Goal: Task Accomplishment & Management: Complete application form

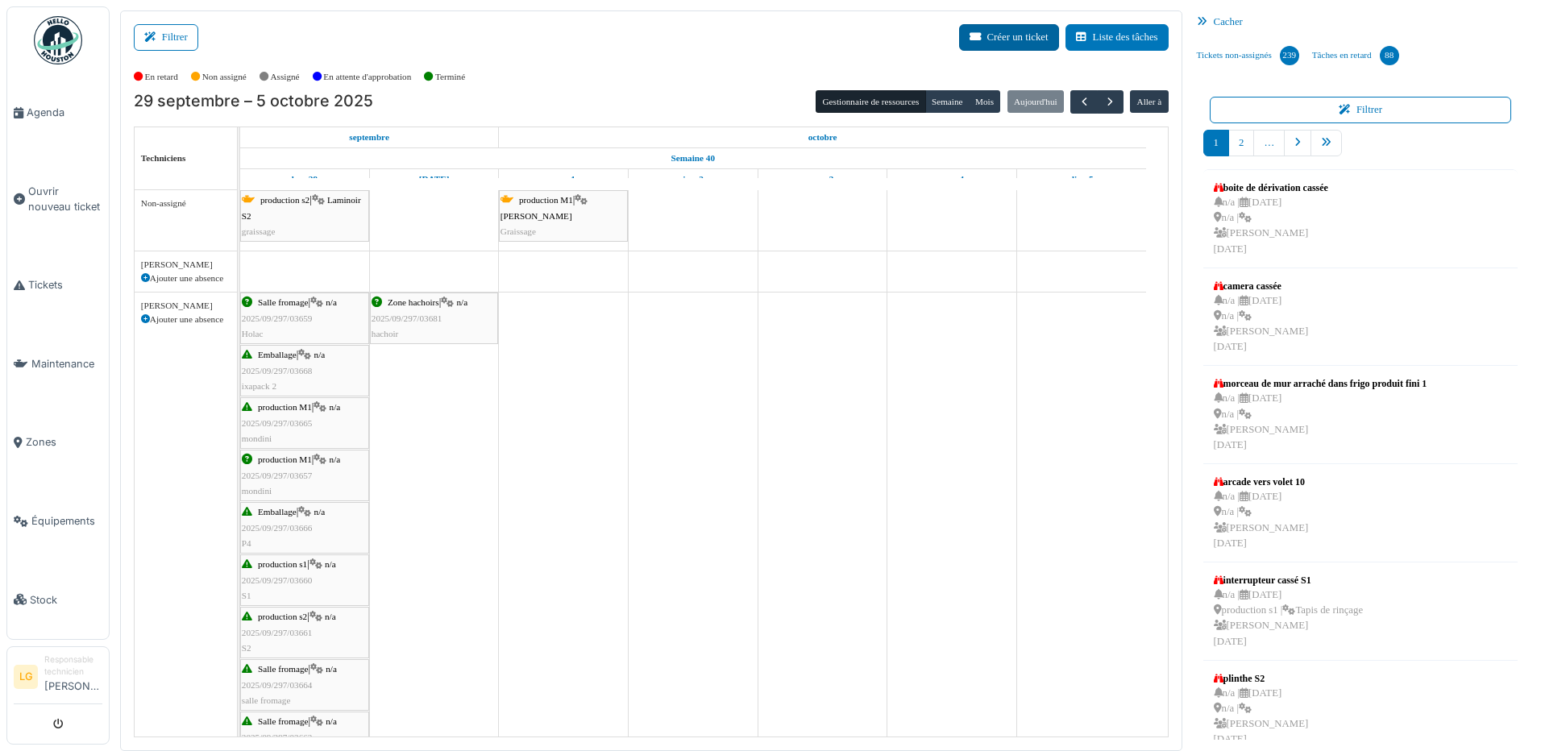
click at [989, 34] on button "Créer un ticket" at bounding box center [1009, 37] width 100 height 27
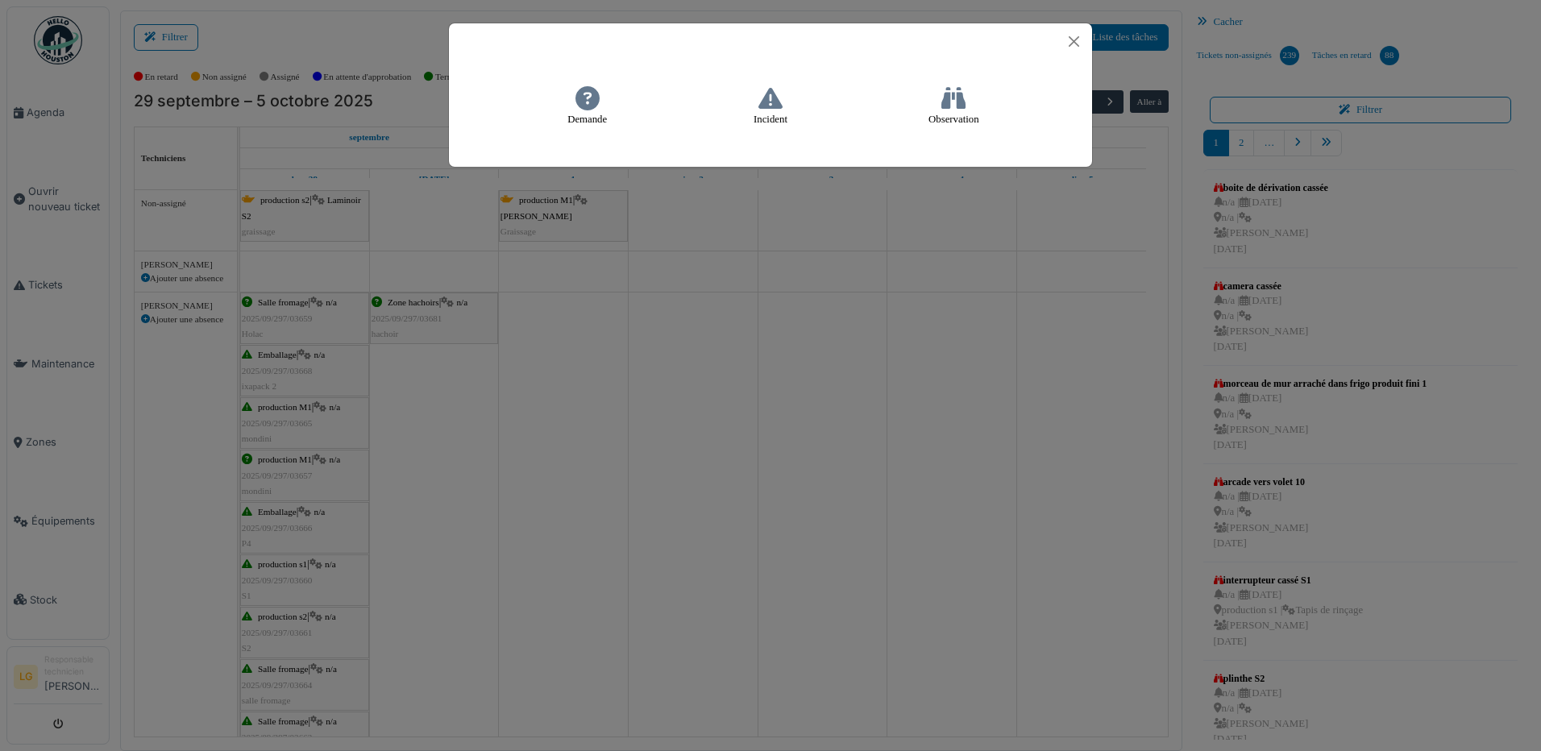
click at [770, 114] on h4 "Incident" at bounding box center [770, 107] width 55 height 52
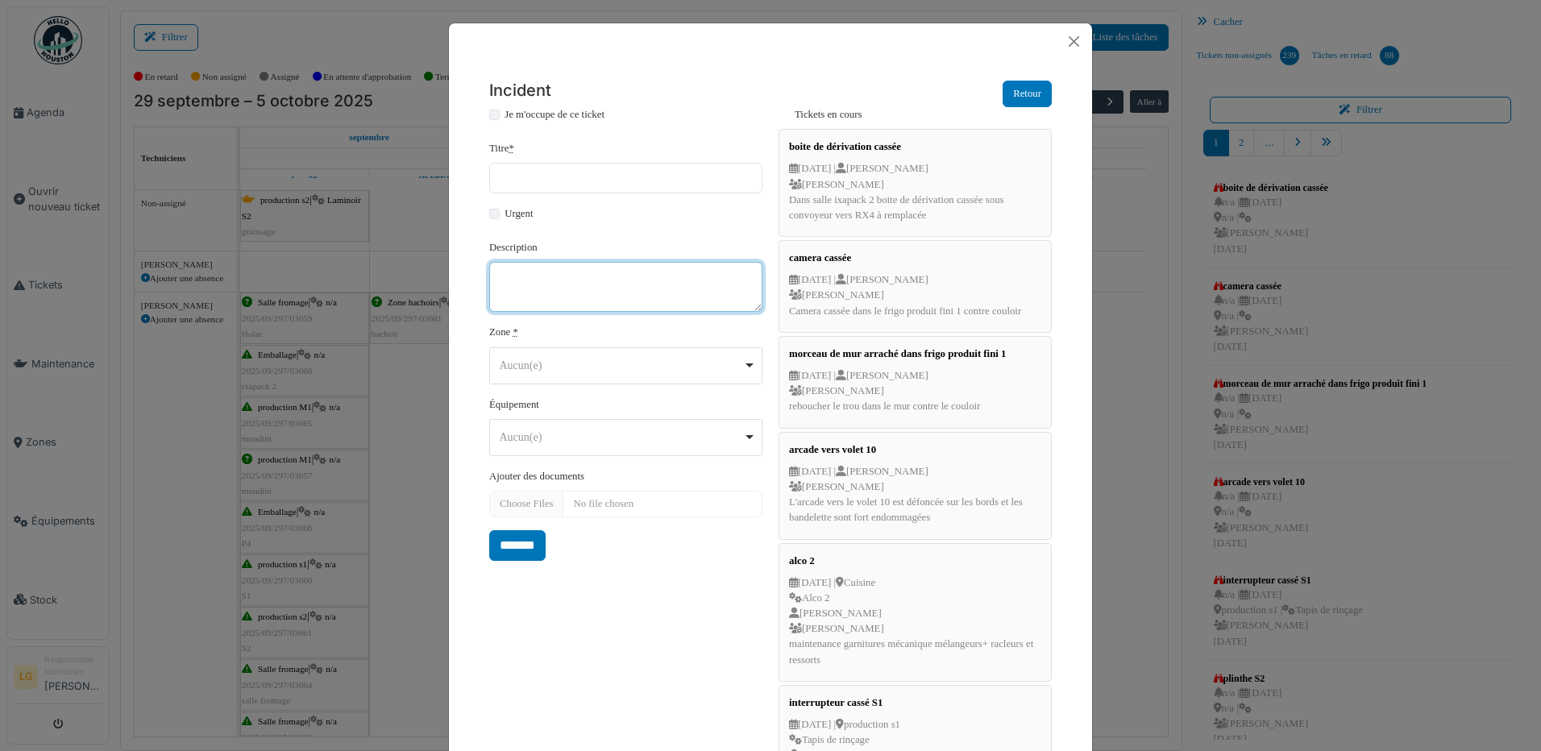
paste textarea "**********"
type textarea "**********"
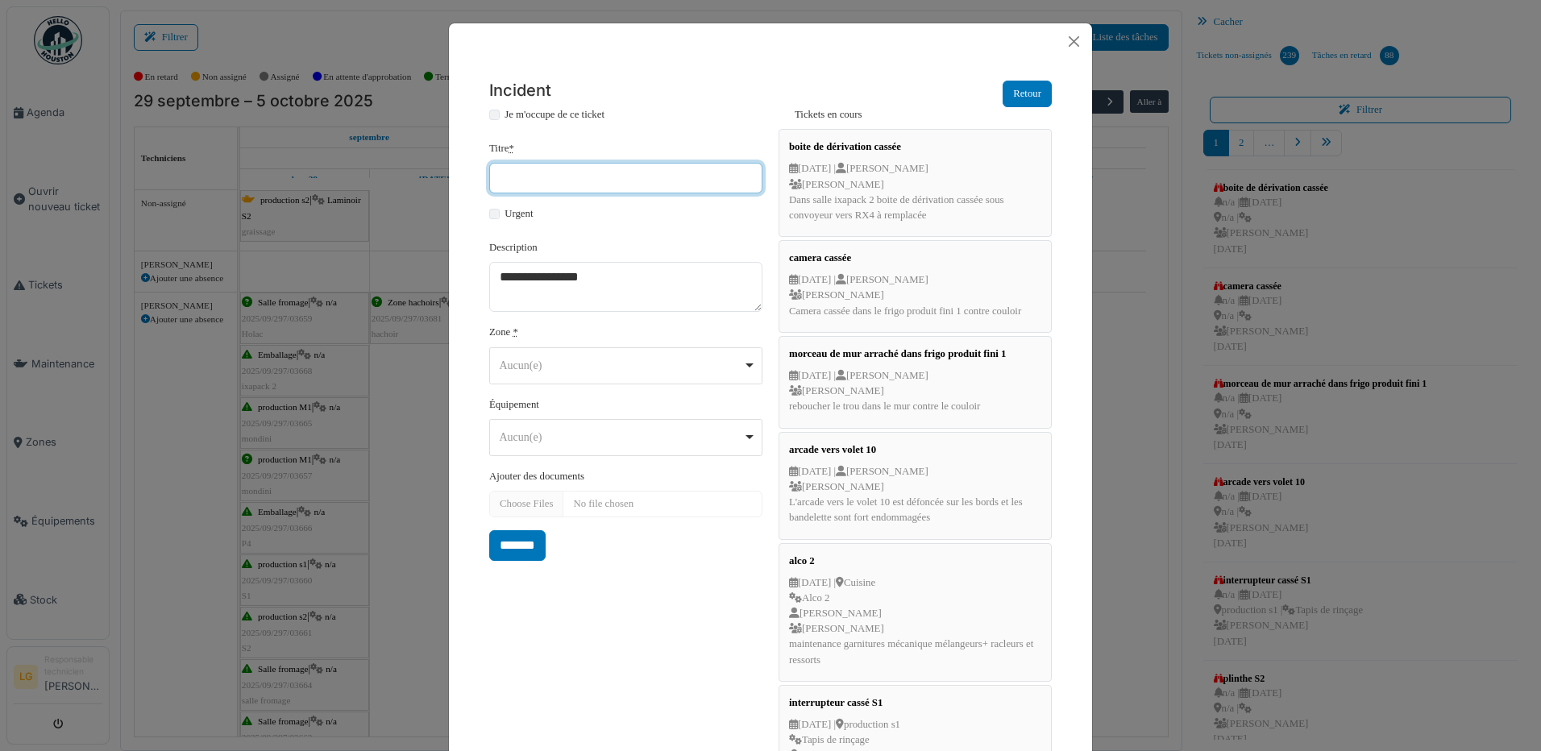
click at [556, 176] on input "Titre *" at bounding box center [625, 178] width 273 height 31
click at [748, 357] on div "Aucun(e) Remove item" at bounding box center [625, 365] width 259 height 23
type input "*******"
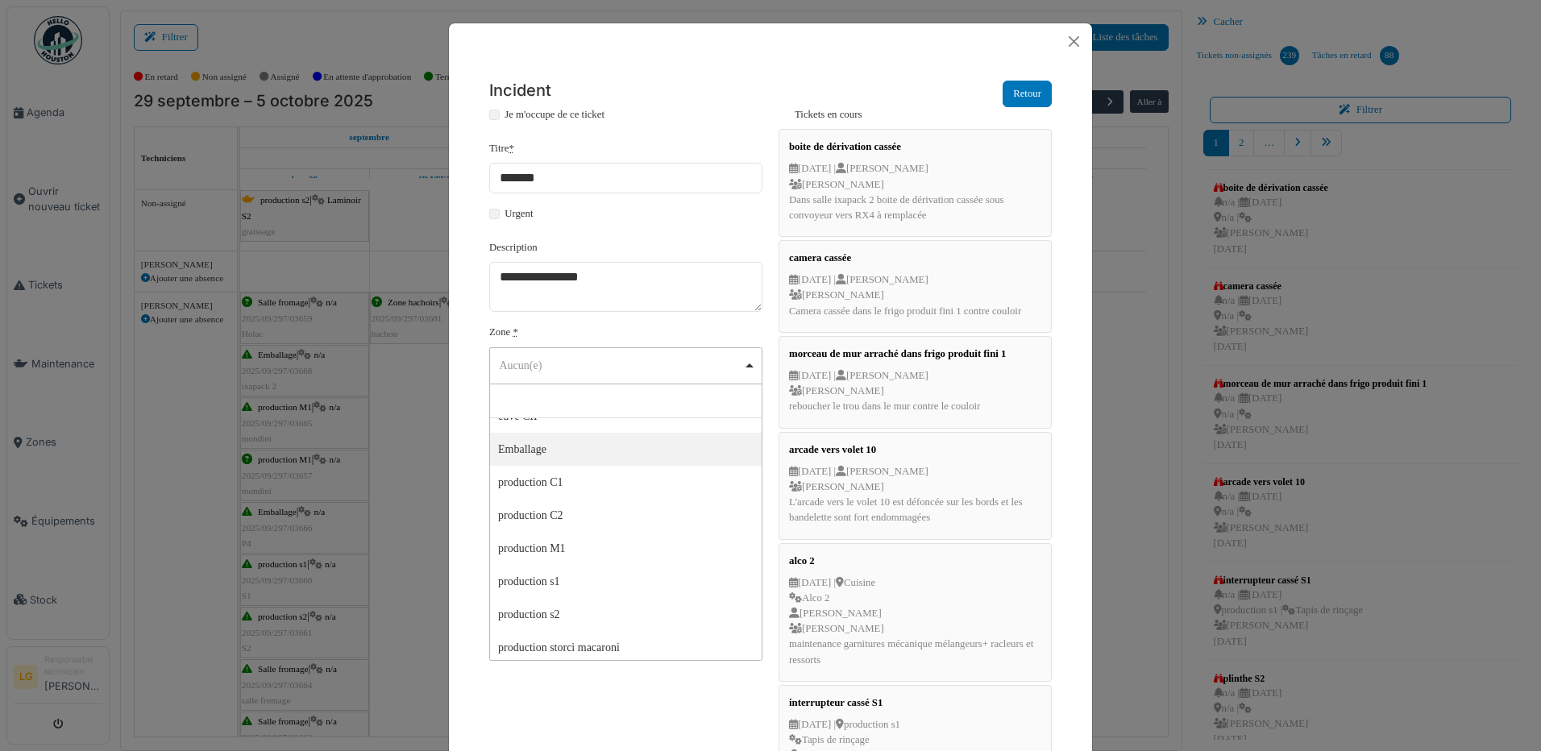
scroll to position [161, 0]
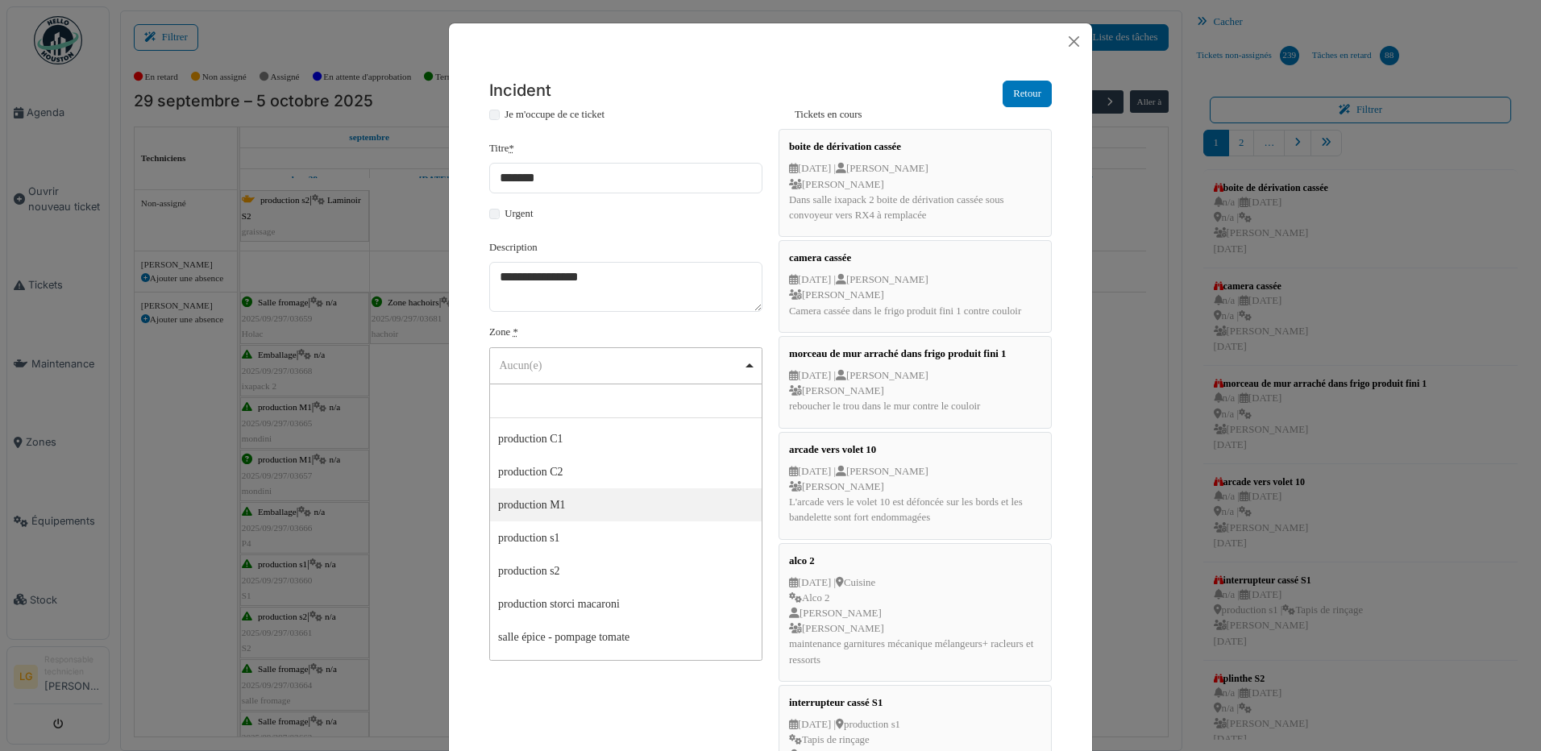
select select "*****"
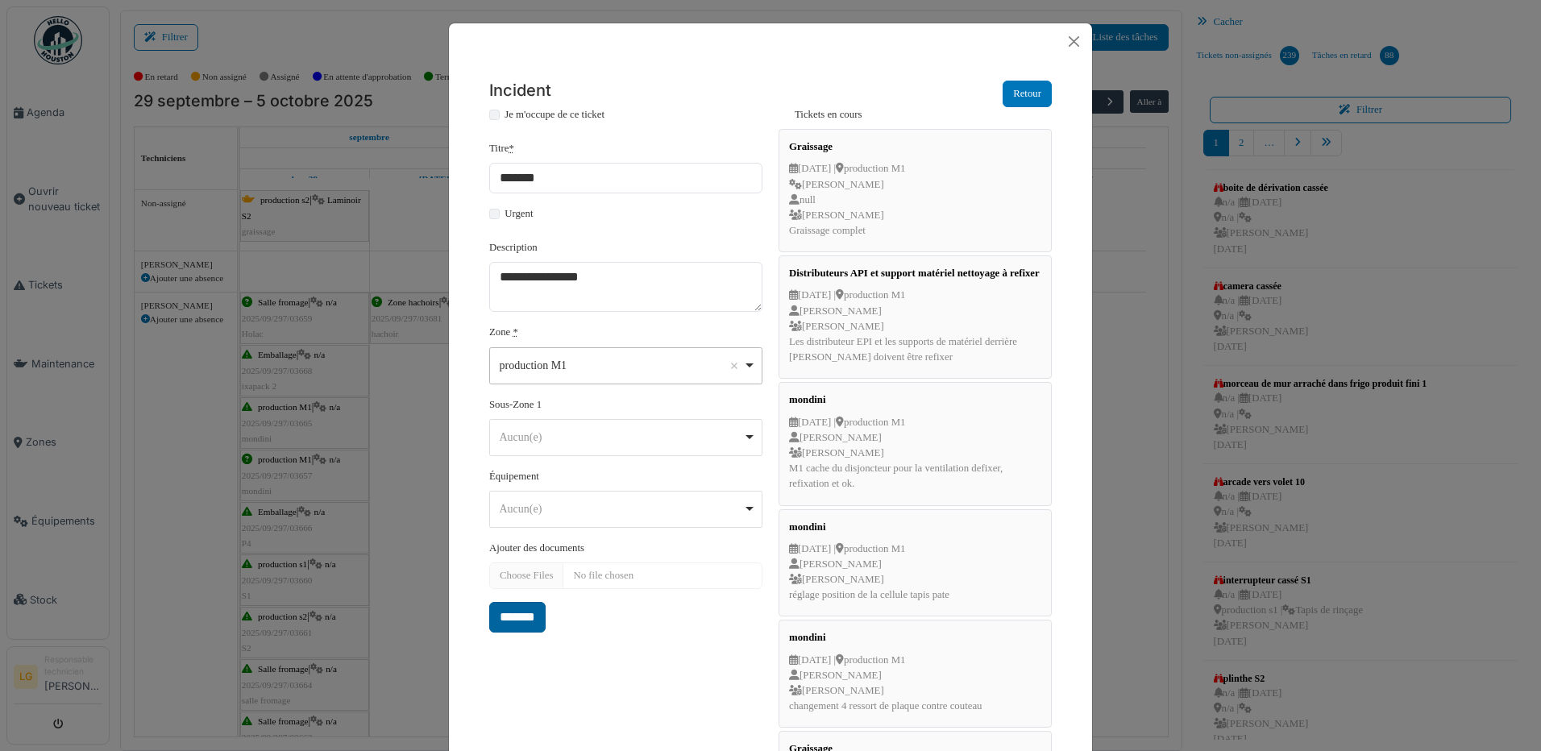
click at [510, 620] on input "*******" at bounding box center [517, 617] width 56 height 31
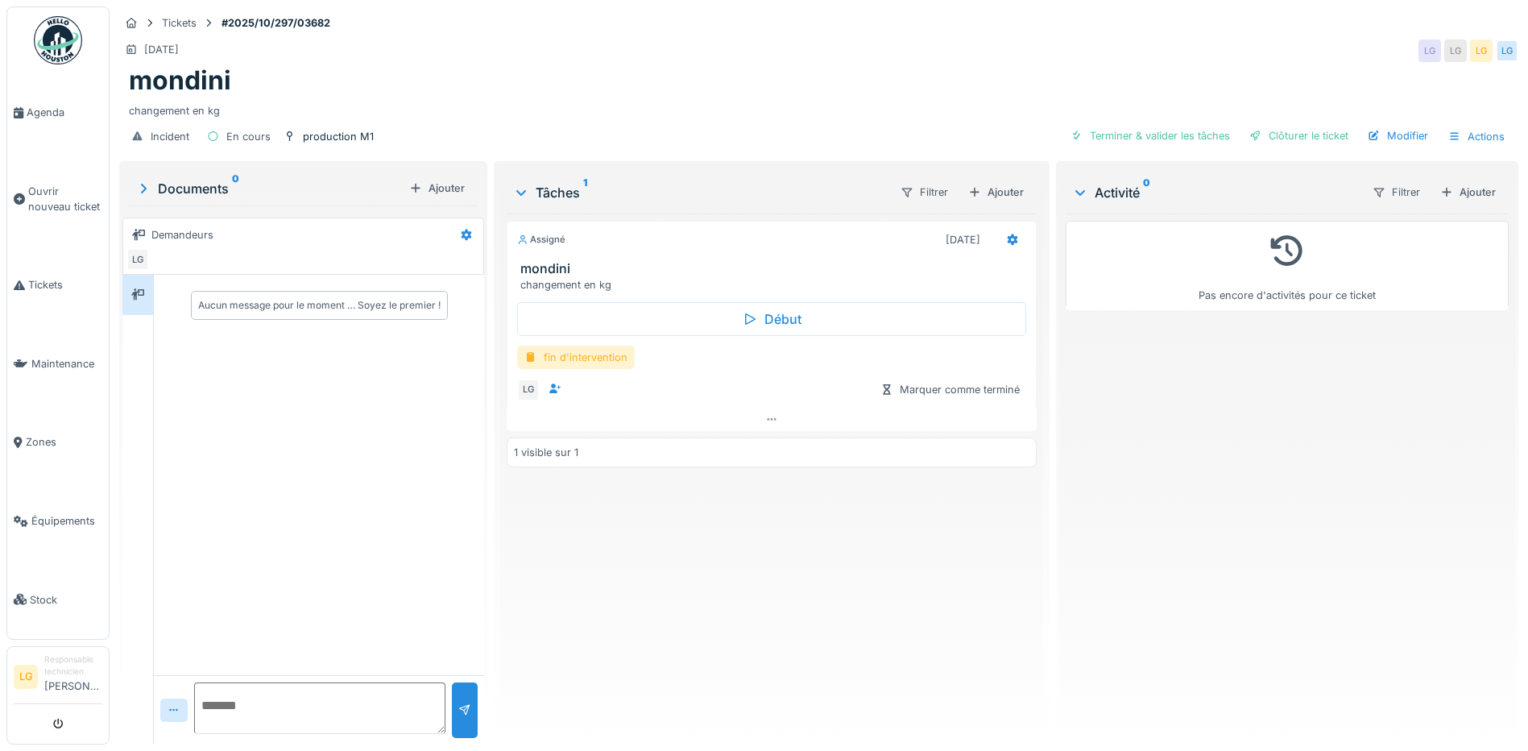
click at [561, 361] on div "fin d'intervention" at bounding box center [576, 357] width 118 height 23
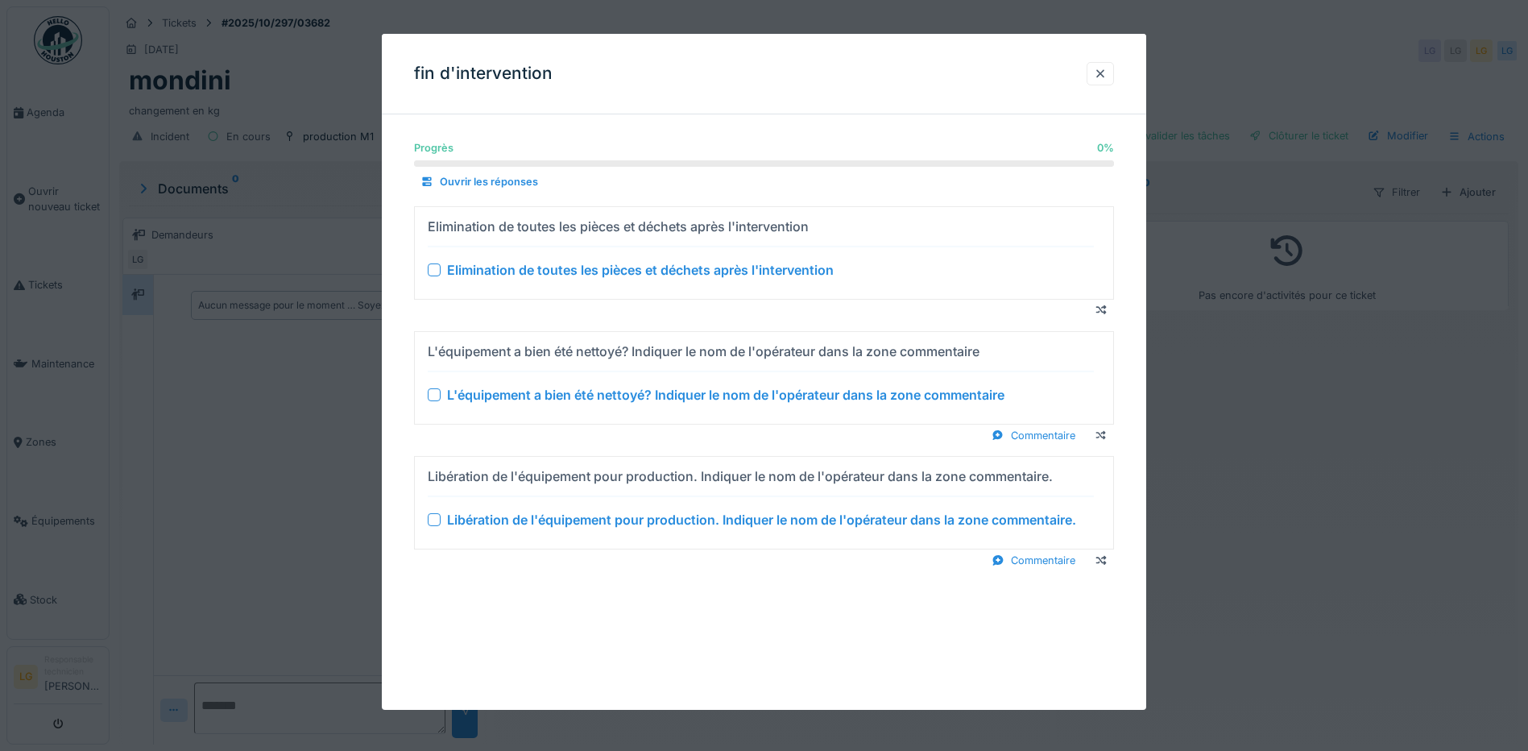
click at [438, 266] on div at bounding box center [434, 269] width 13 height 13
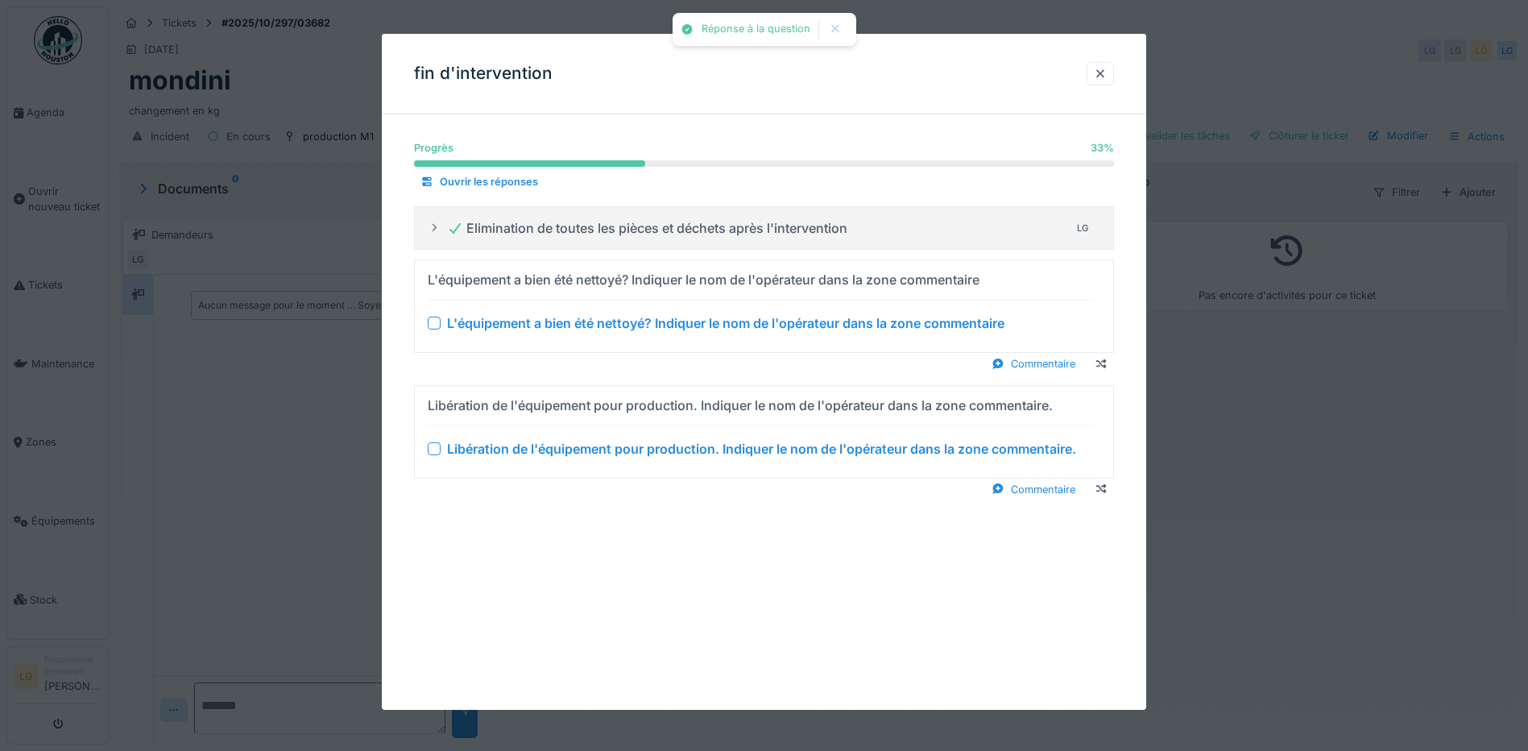
click at [433, 326] on div at bounding box center [434, 323] width 13 height 13
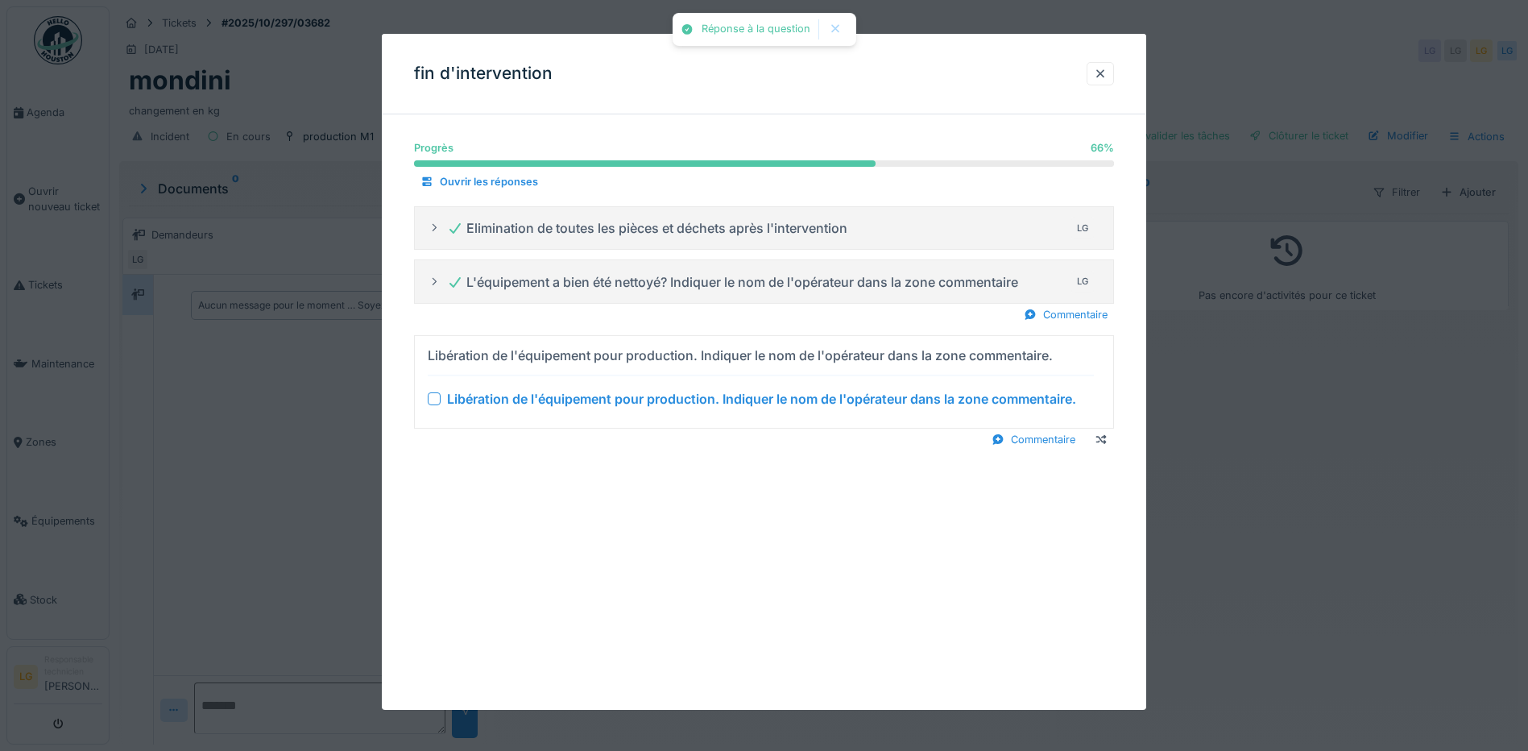
click at [438, 401] on div at bounding box center [434, 398] width 13 height 13
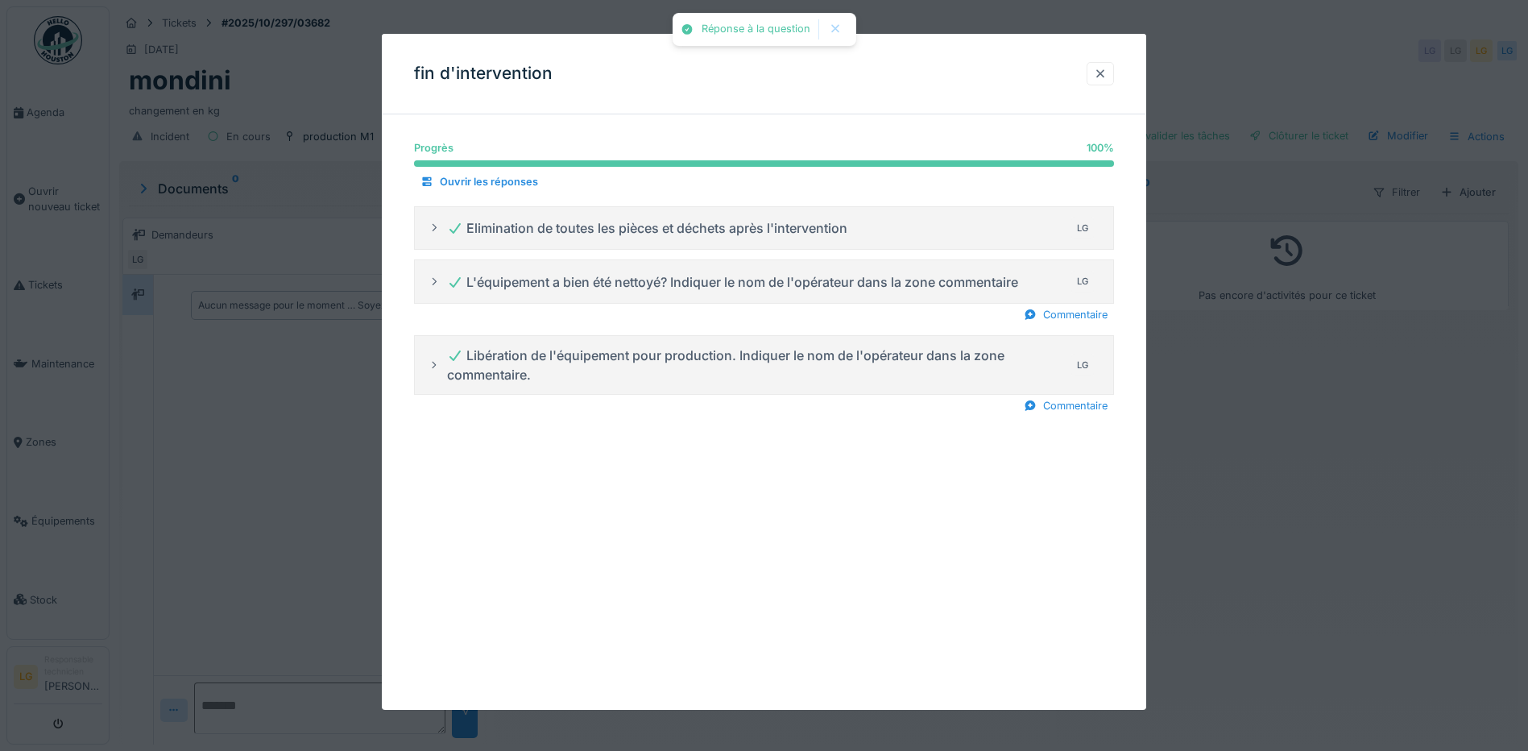
click at [1107, 73] on div at bounding box center [1100, 73] width 13 height 15
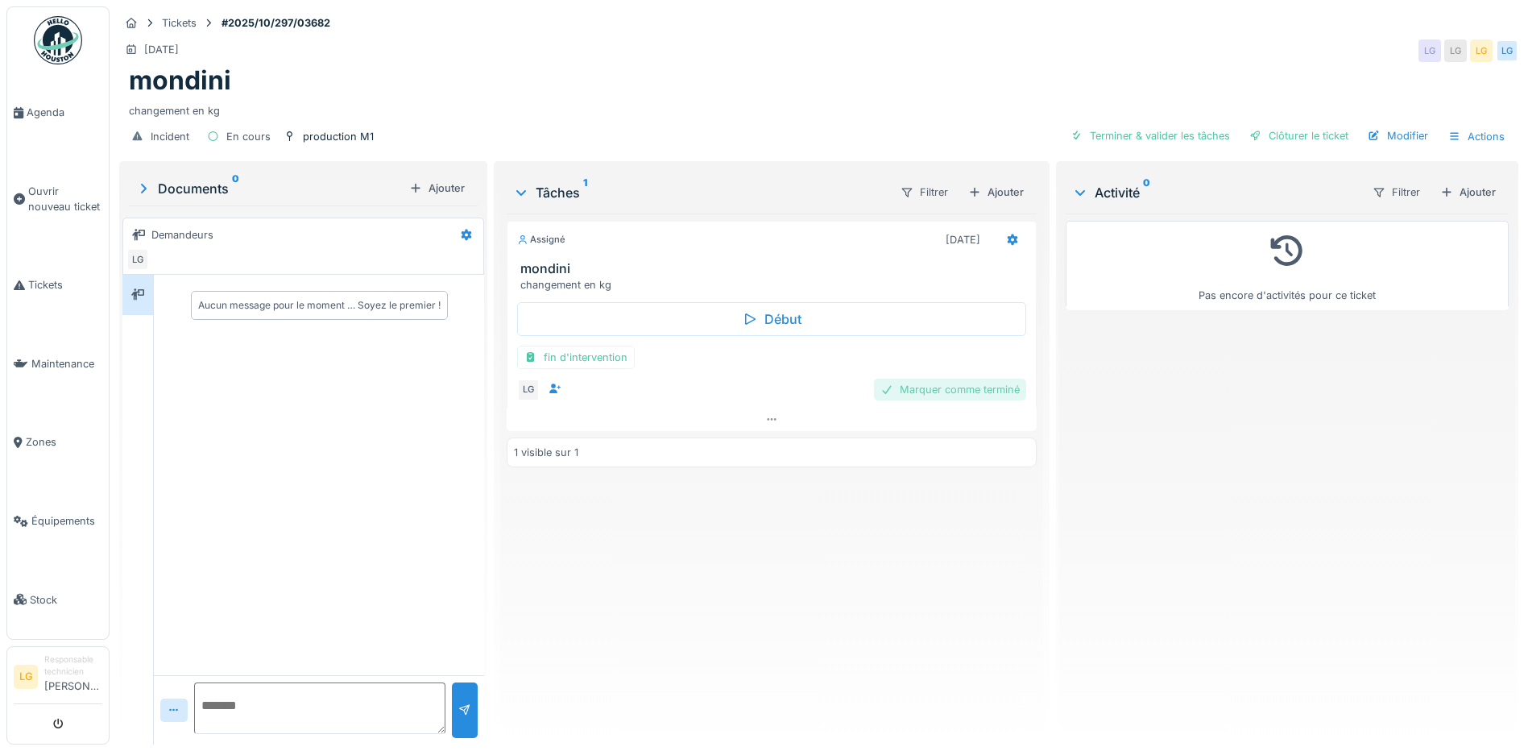
click at [962, 394] on div "Marquer comme terminé" at bounding box center [950, 390] width 152 height 22
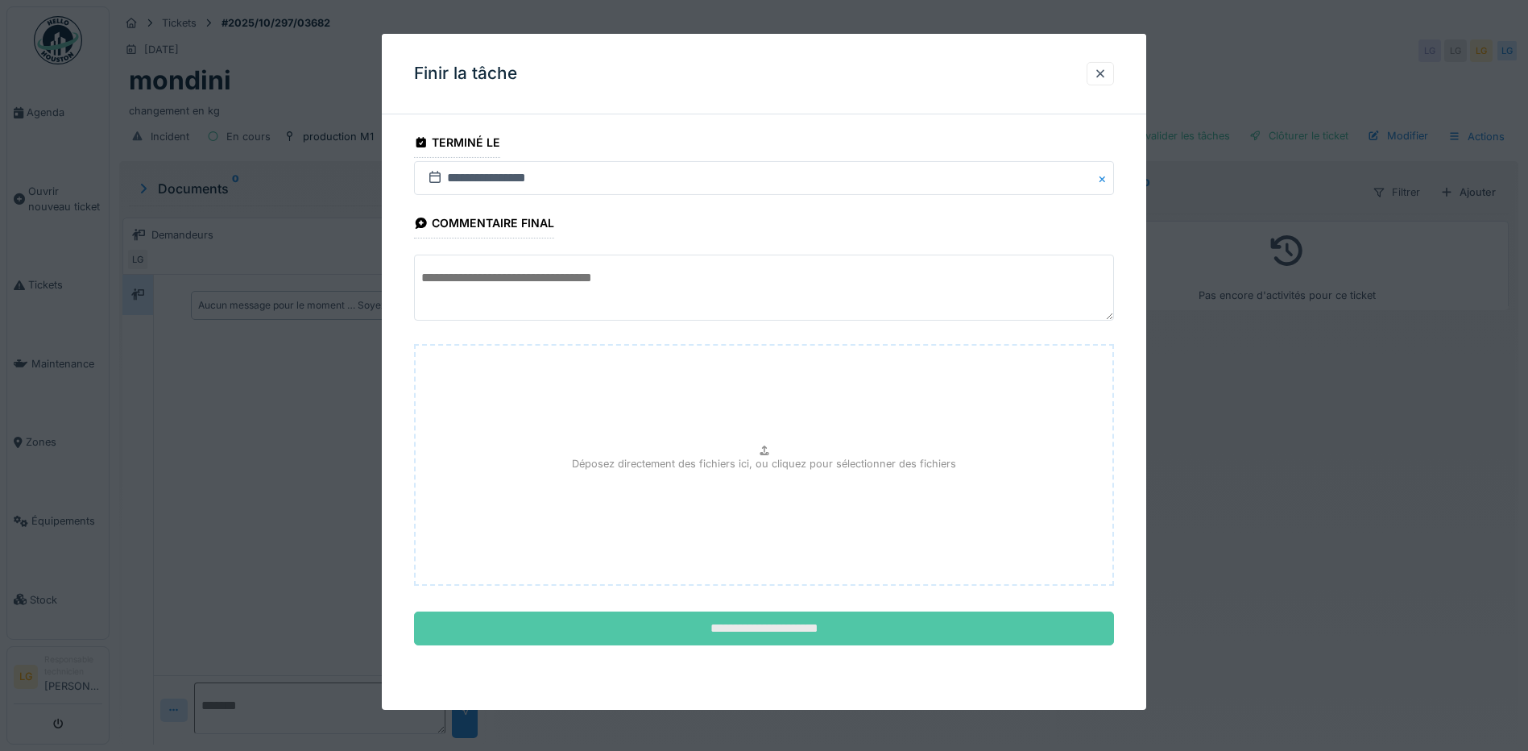
click at [751, 627] on input "**********" at bounding box center [764, 629] width 700 height 34
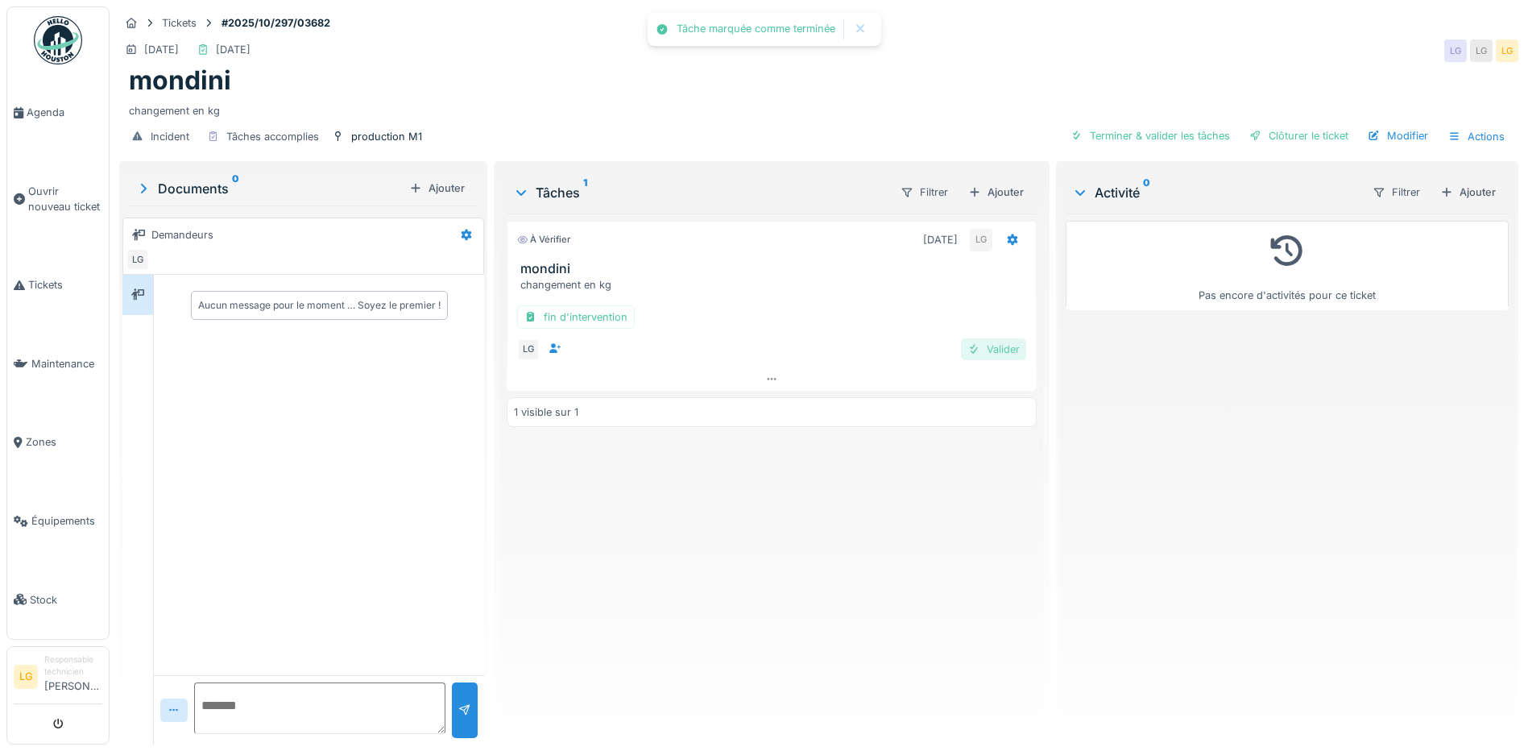
click at [990, 350] on div "Valider" at bounding box center [993, 349] width 65 height 22
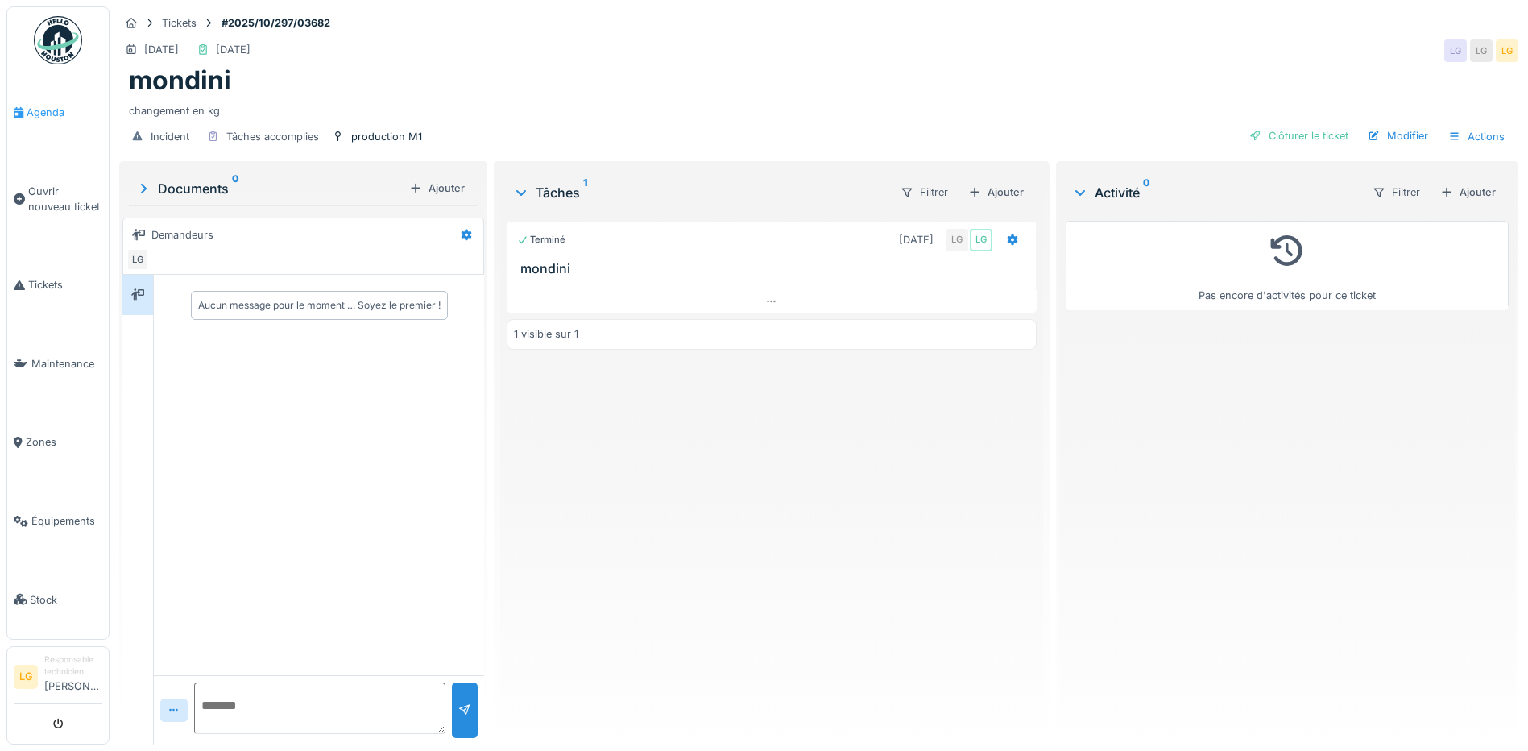
click at [25, 114] on li "Agenda" at bounding box center [58, 112] width 89 height 15
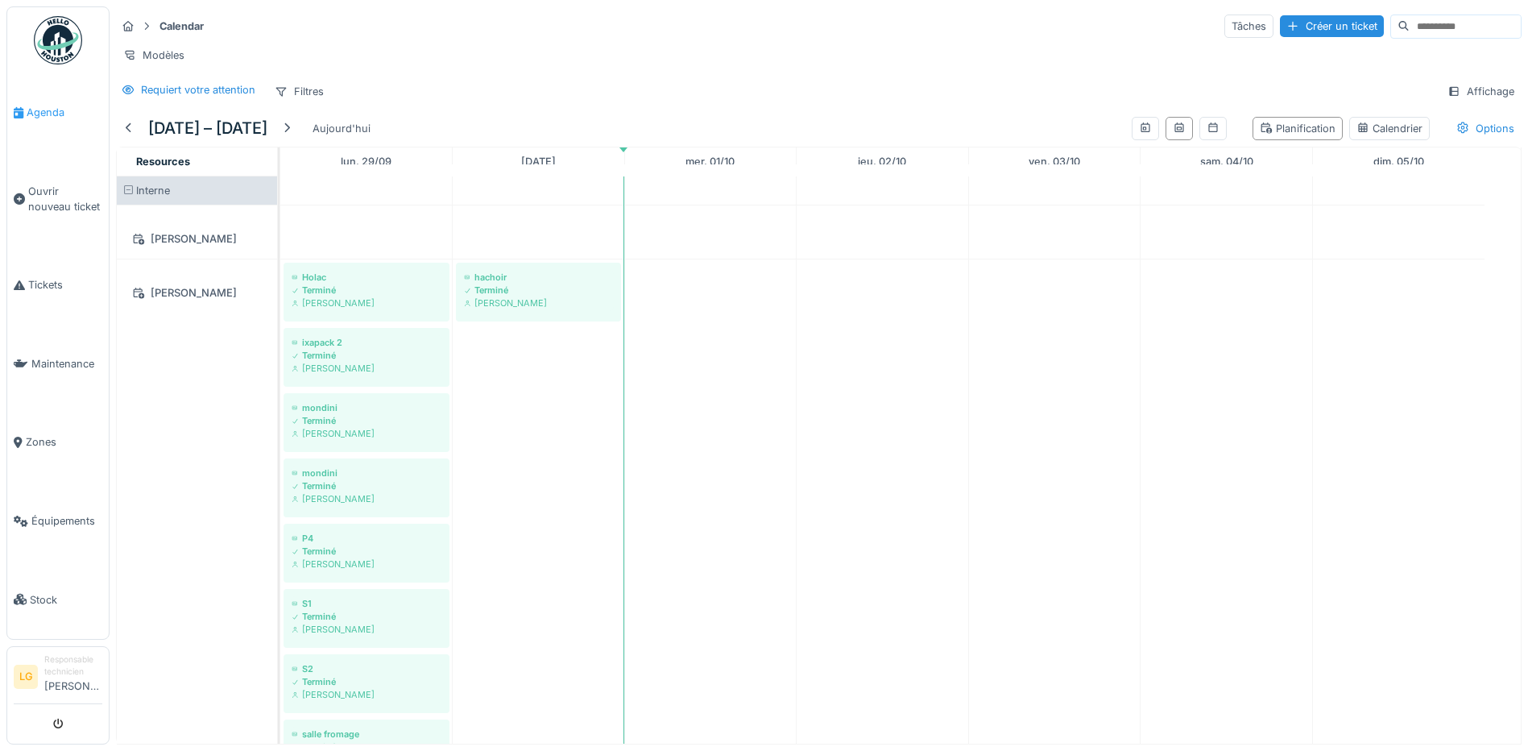
click at [44, 118] on span "Agenda" at bounding box center [65, 112] width 76 height 15
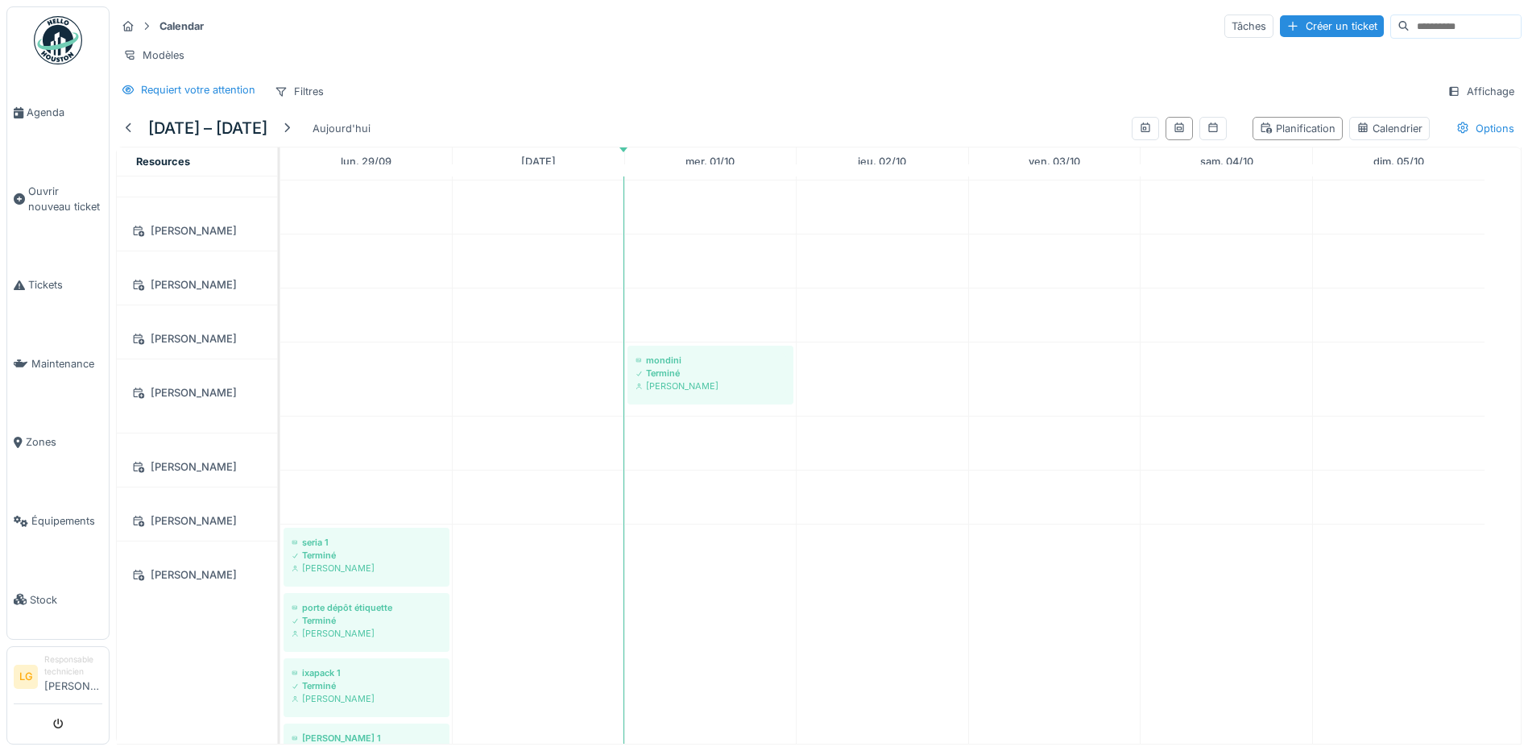
scroll to position [806, 0]
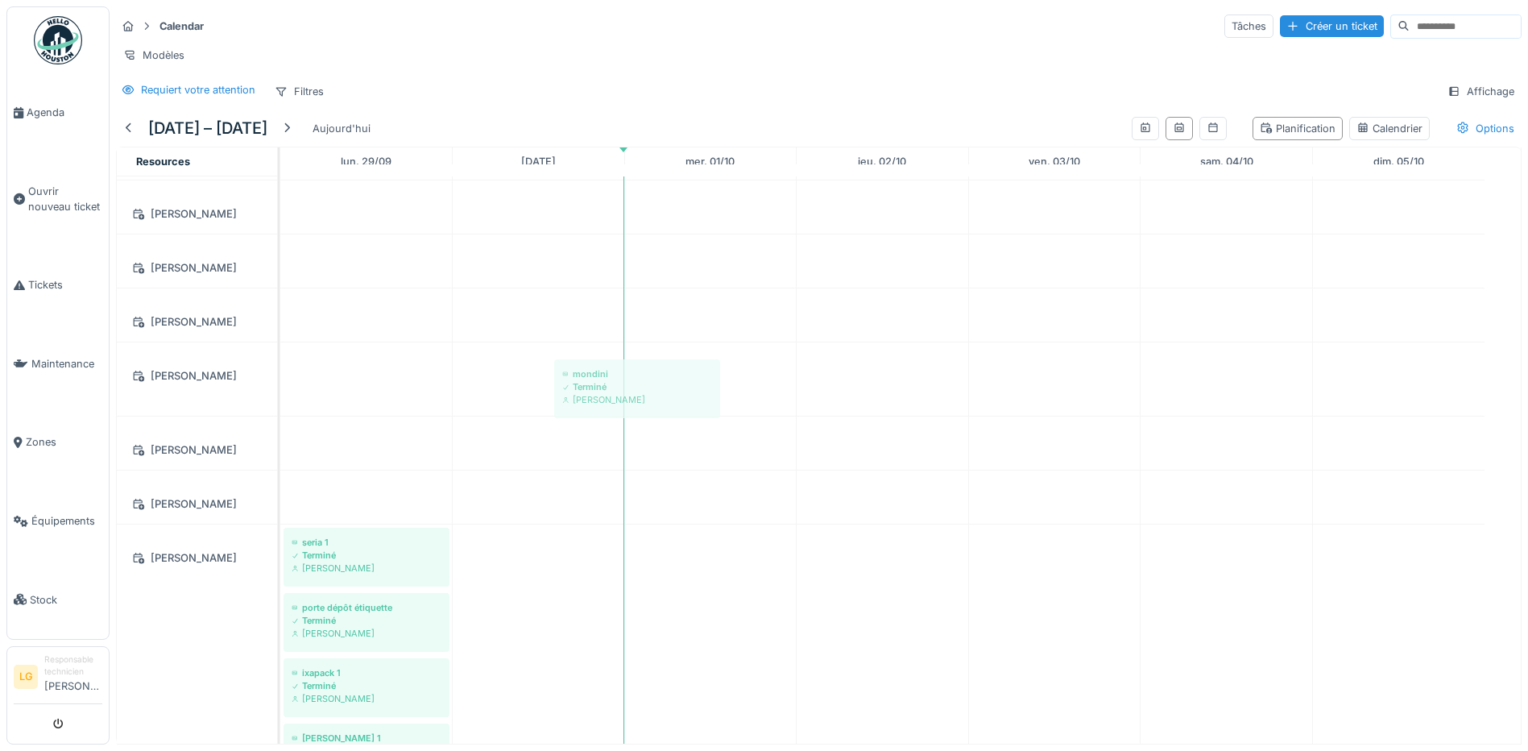
drag, startPoint x: 711, startPoint y: 388, endPoint x: 601, endPoint y: 389, distance: 110.4
click at [601, 389] on div "Holac Terminé Brahim Chelouf hachoir Terminé Brahim Chelouf ixapack 2 Terminé B…" at bounding box center [900, 417] width 1241 height 2093
drag, startPoint x: 724, startPoint y: 392, endPoint x: 566, endPoint y: 390, distance: 157.1
click at [570, 391] on div "Holac Terminé Brahim Chelouf hachoir Terminé Brahim Chelouf ixapack 2 Terminé B…" at bounding box center [900, 417] width 1241 height 2093
drag, startPoint x: 679, startPoint y: 396, endPoint x: 556, endPoint y: 396, distance: 123.3
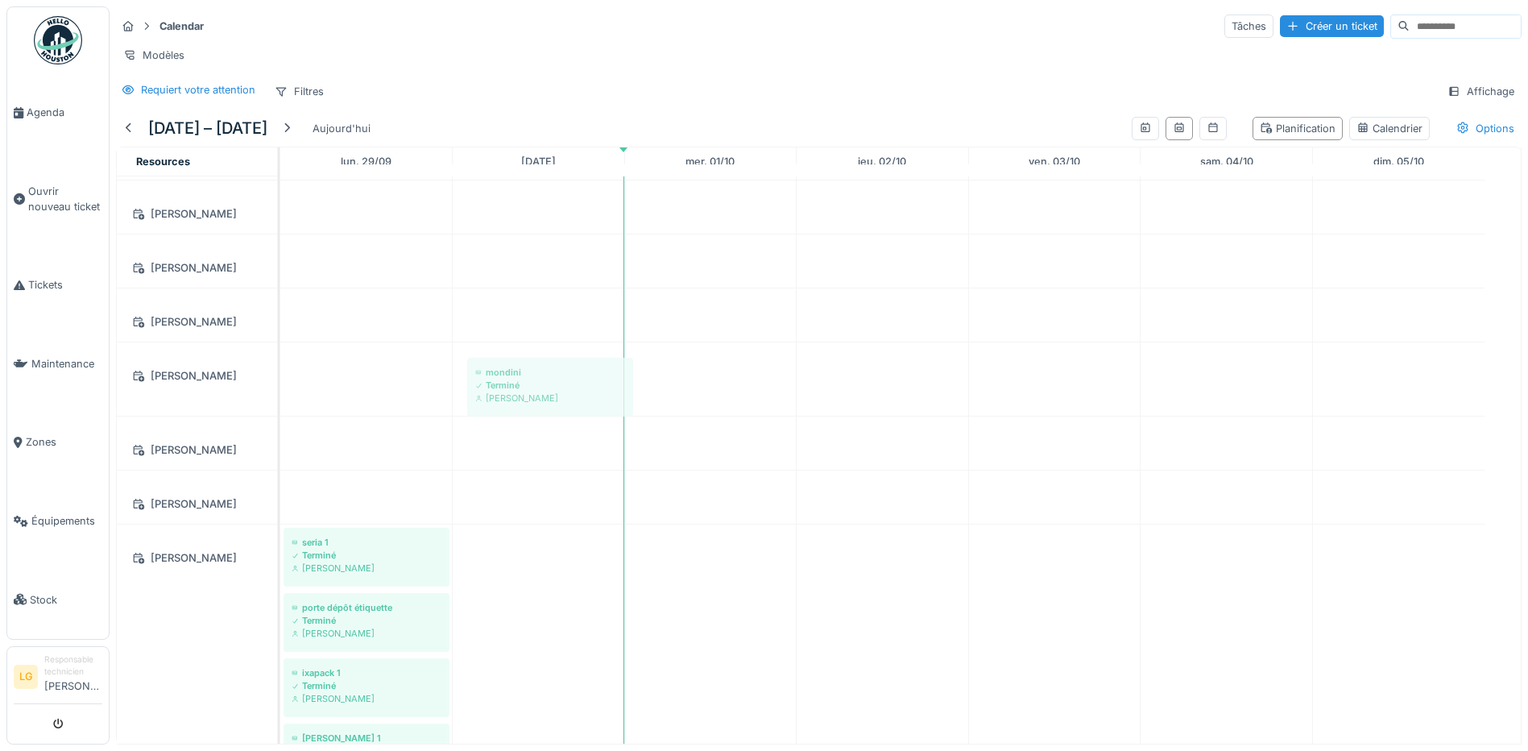
click at [556, 396] on div "Holac Terminé Brahim Chelouf hachoir Terminé Brahim Chelouf ixapack 2 Terminé B…" at bounding box center [900, 417] width 1241 height 2093
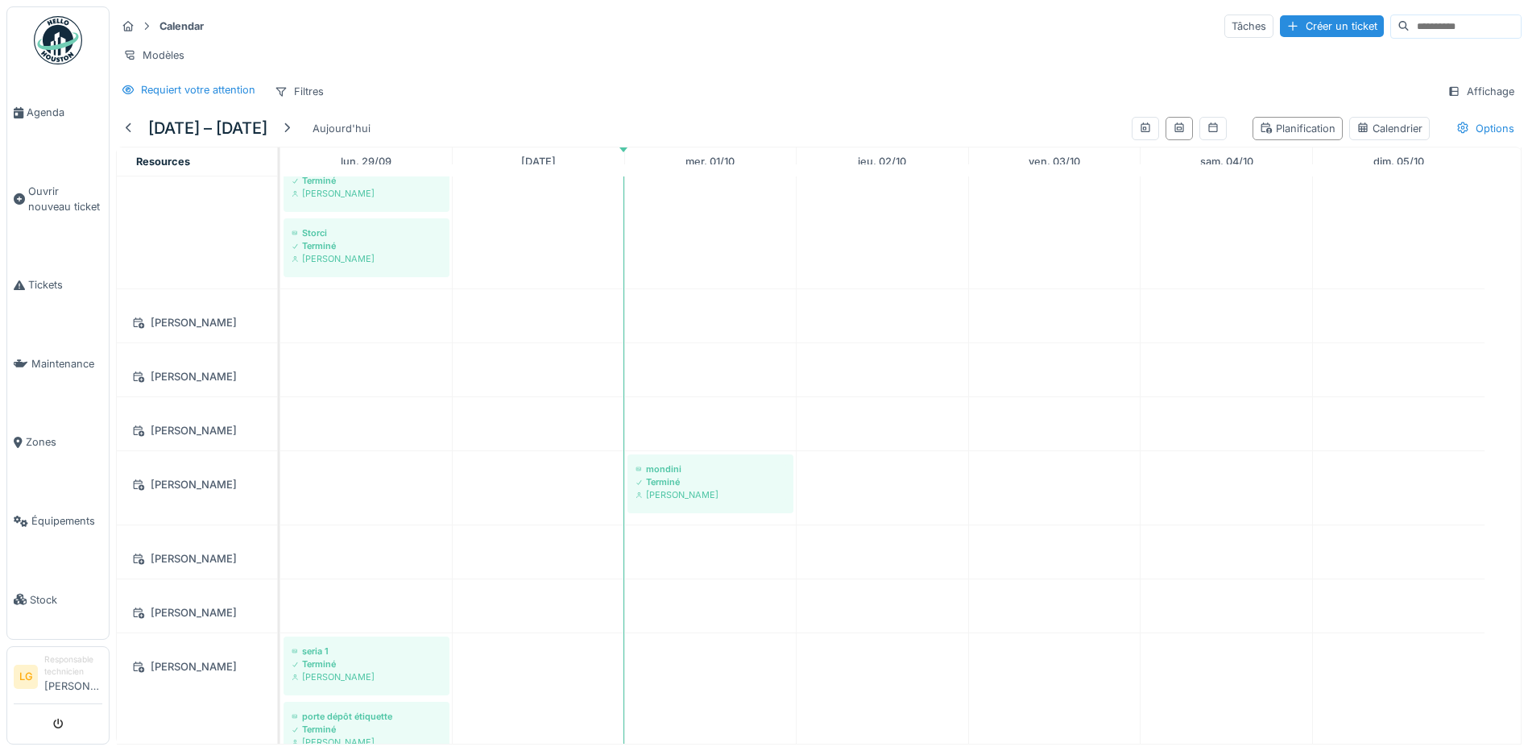
scroll to position [725, 0]
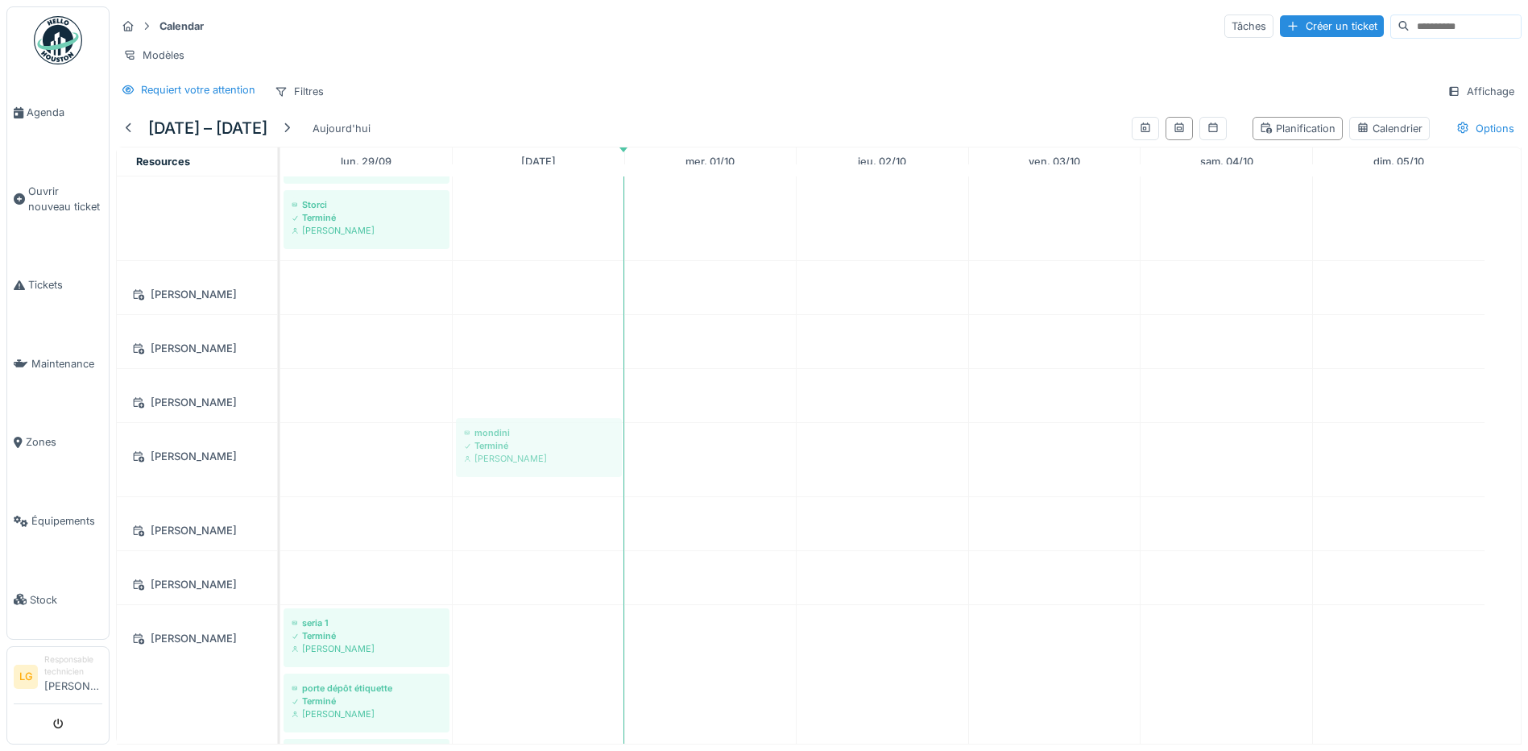
drag, startPoint x: 716, startPoint y: 465, endPoint x: 538, endPoint y: 445, distance: 179.2
click at [538, 445] on div "Holac Terminé Brahim Chelouf hachoir Terminé Brahim Chelouf ixapack 2 Terminé B…" at bounding box center [900, 497] width 1241 height 2093
drag, startPoint x: 679, startPoint y: 468, endPoint x: 494, endPoint y: 465, distance: 185.3
click at [494, 465] on div "Holac Terminé Brahim Chelouf hachoir Terminé Brahim Chelouf ixapack 2 Terminé B…" at bounding box center [900, 497] width 1241 height 2093
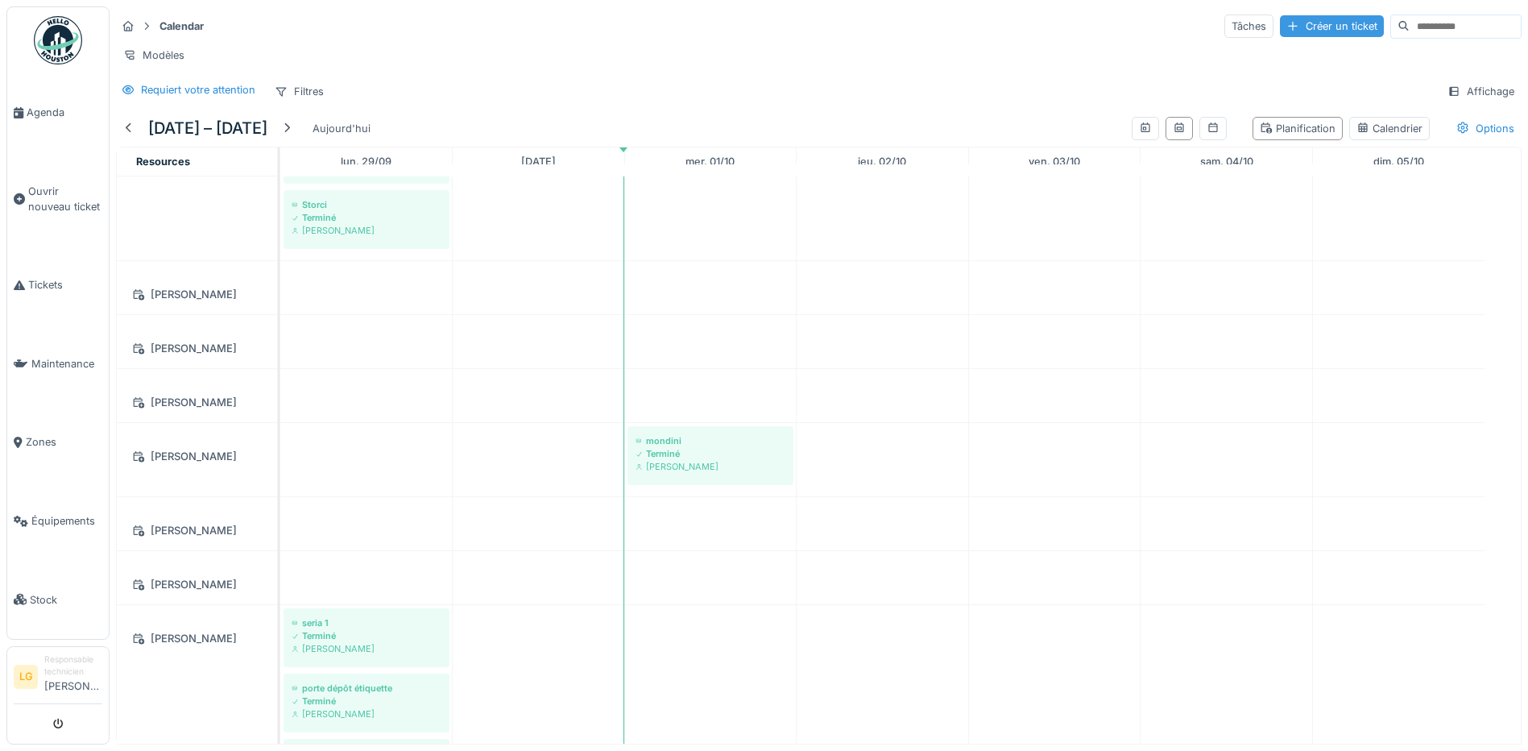
click at [1280, 28] on div "Créer un ticket" at bounding box center [1332, 26] width 104 height 22
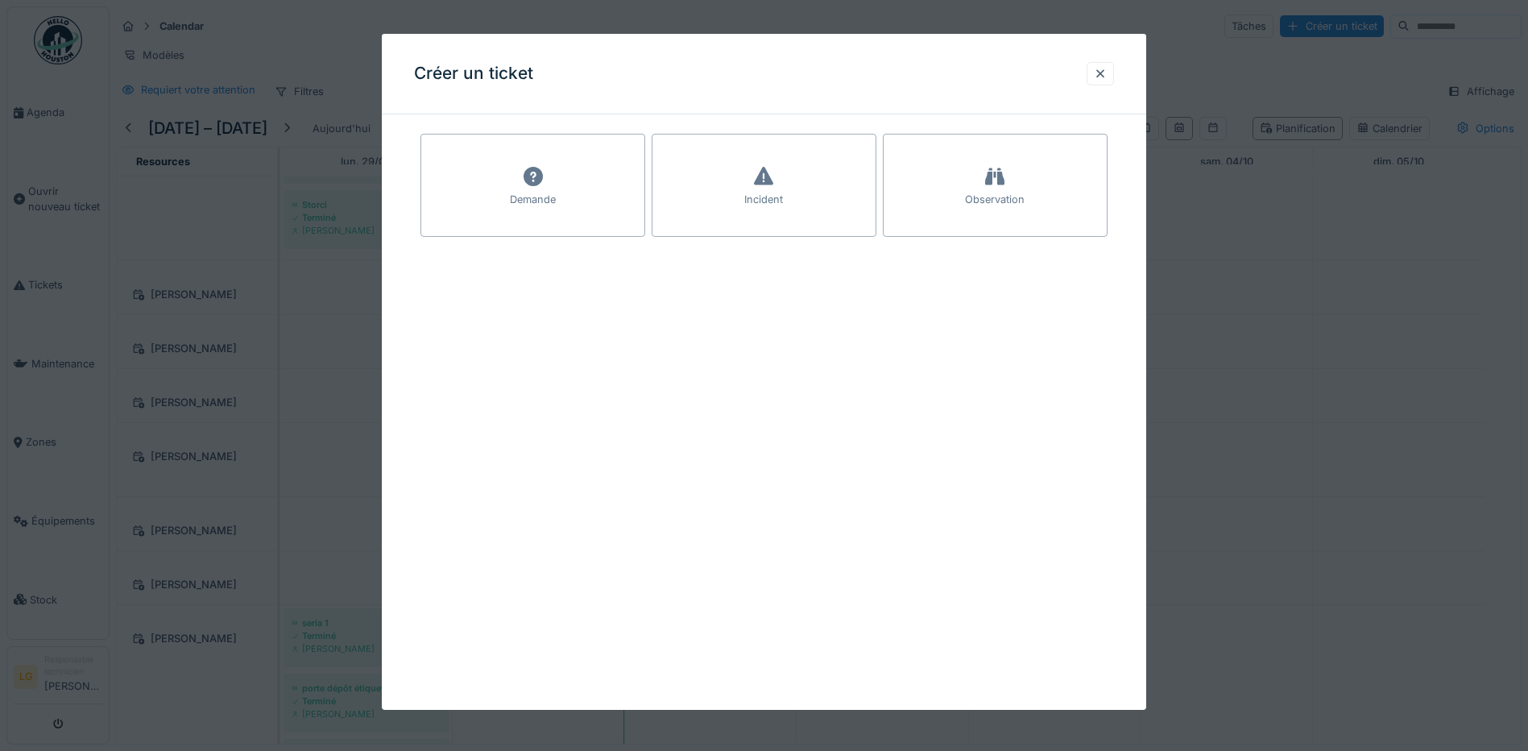
click at [797, 187] on div "Incident" at bounding box center [764, 185] width 225 height 103
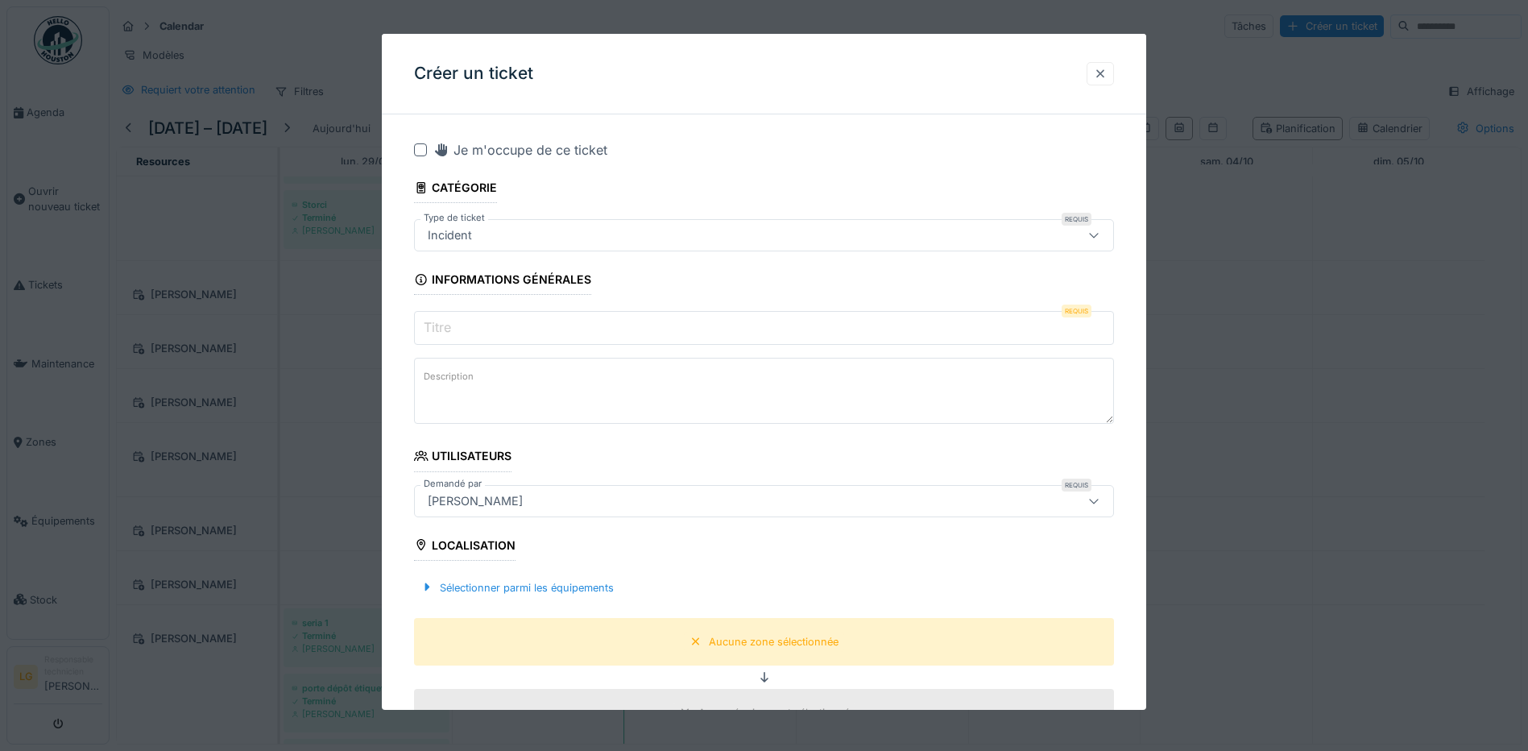
click at [1103, 71] on div at bounding box center [1100, 73] width 13 height 15
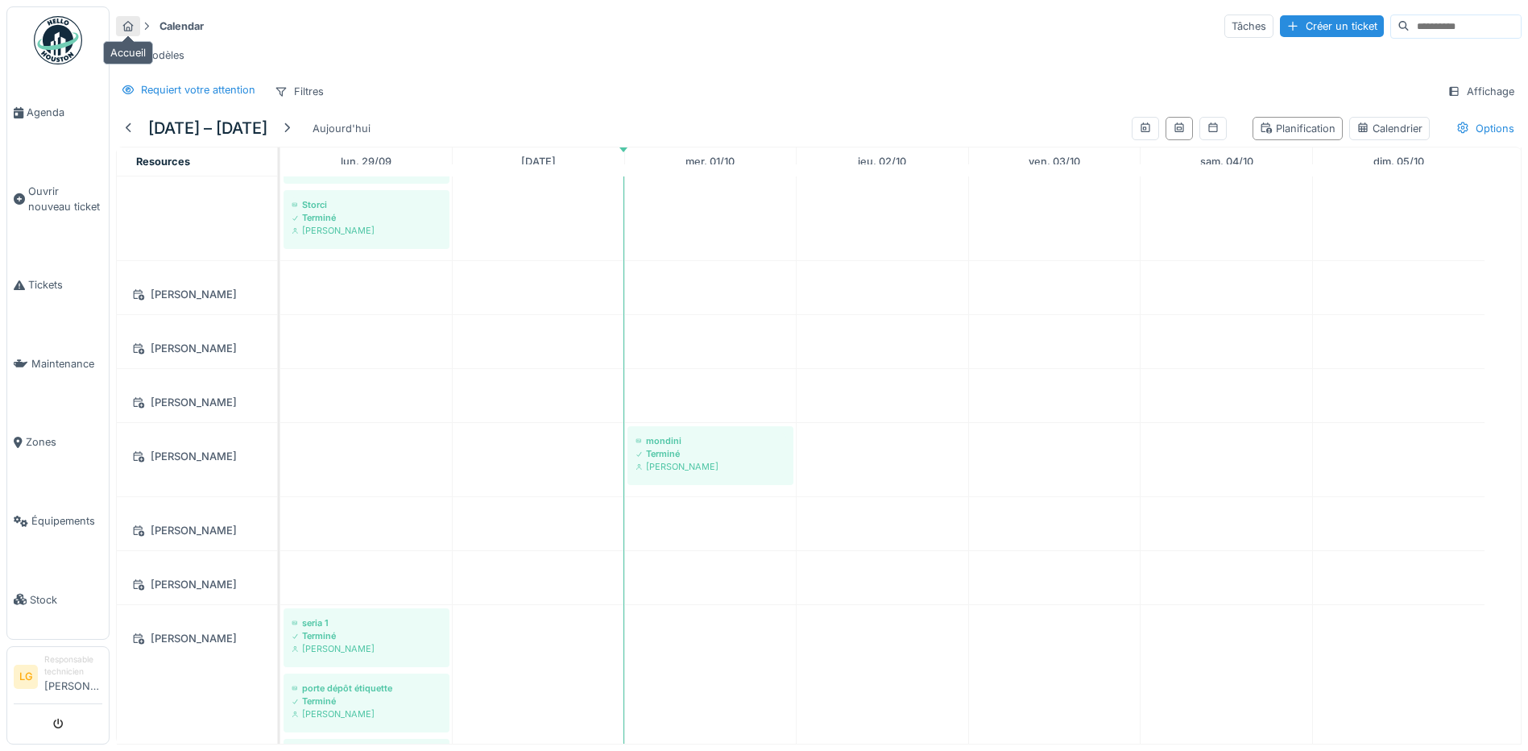
click at [126, 21] on icon at bounding box center [128, 26] width 13 height 10
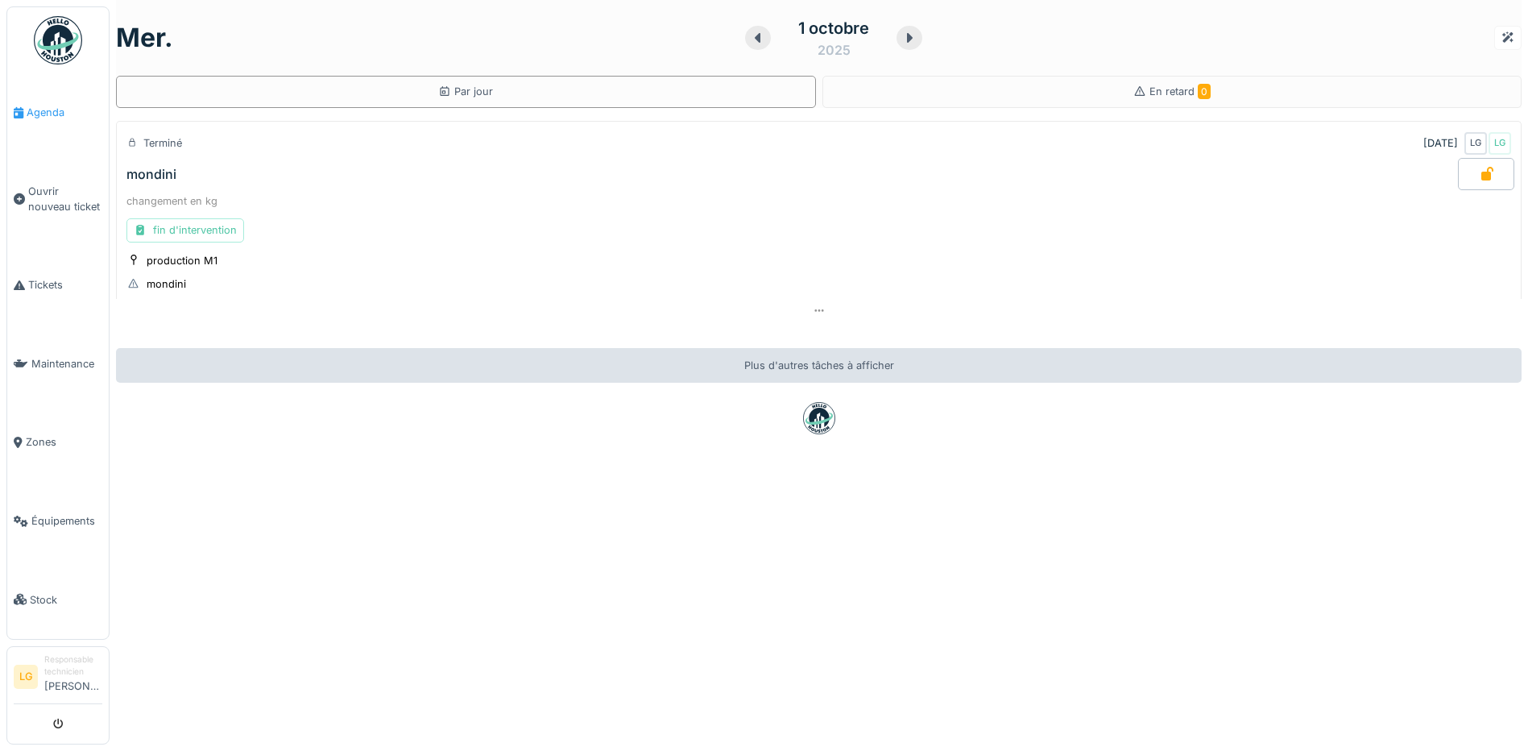
click at [43, 113] on span "Agenda" at bounding box center [65, 112] width 76 height 15
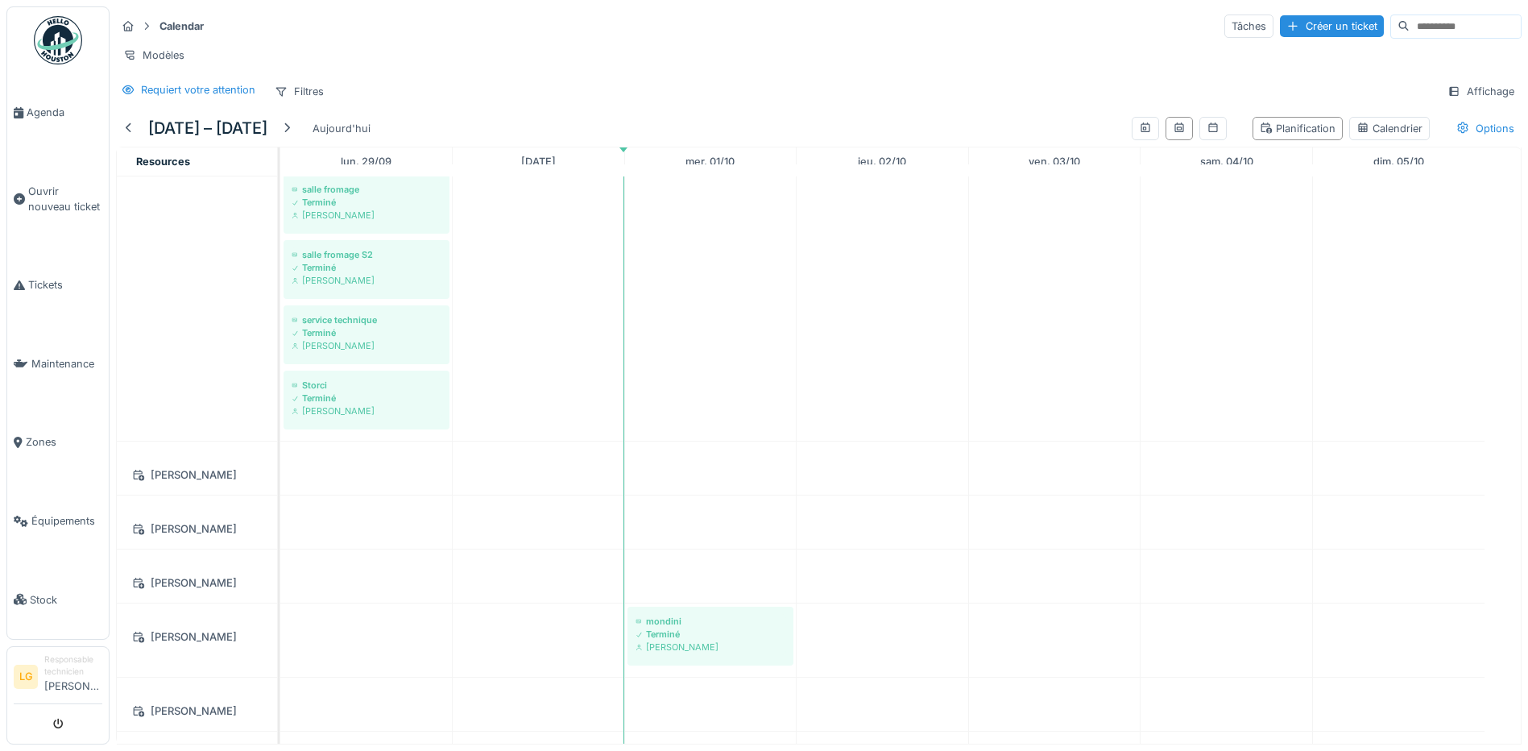
scroll to position [886, 0]
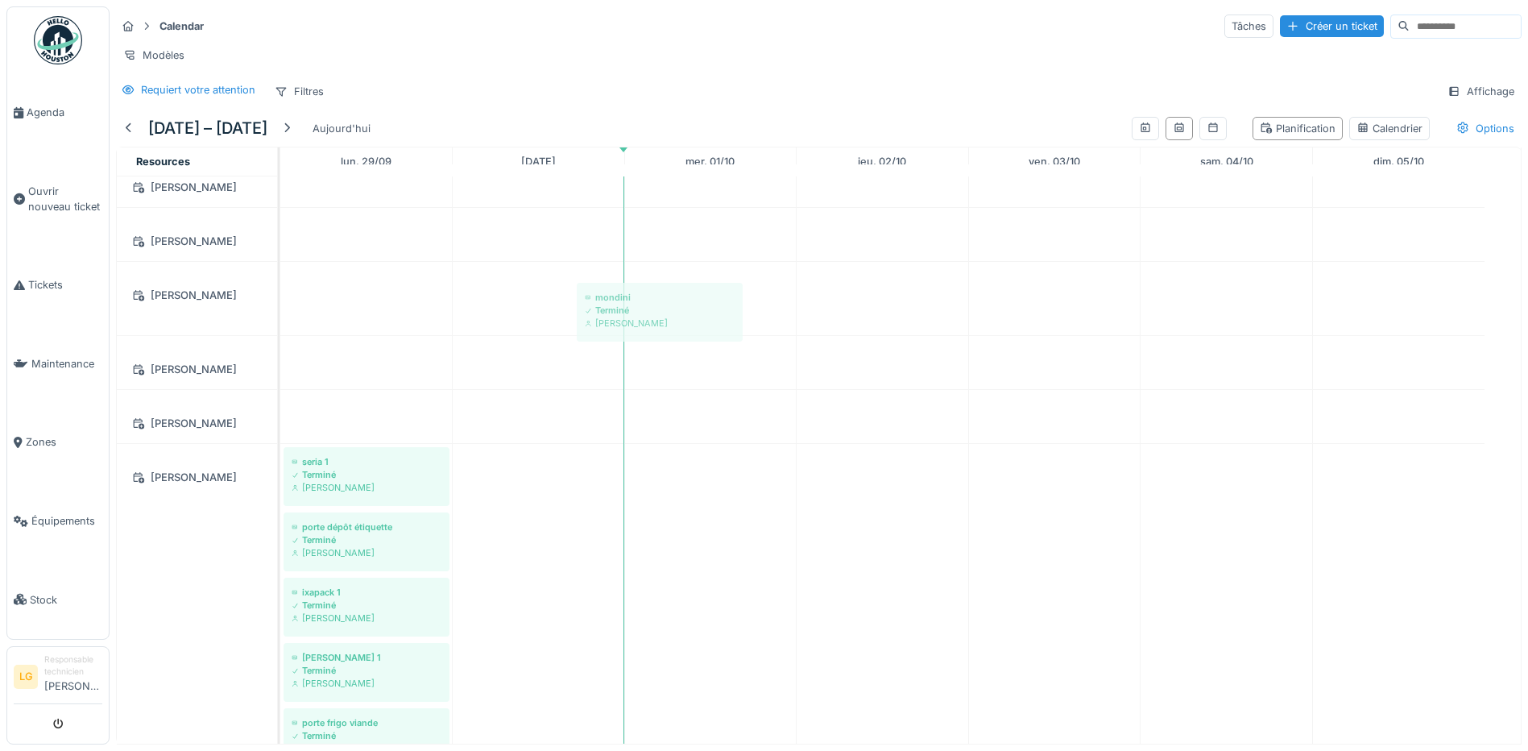
drag, startPoint x: 670, startPoint y: 315, endPoint x: 620, endPoint y: 318, distance: 49.3
click at [621, 319] on div "Holac Terminé Brahim Chelouf hachoir Terminé Brahim Chelouf ixapack 2 Terminé B…" at bounding box center [900, 336] width 1241 height 2093
drag, startPoint x: 625, startPoint y: 161, endPoint x: 492, endPoint y: 170, distance: 133.2
click at [492, 170] on tr "lun. 29/09 mar. 30/09 mer. 01/10 jeu. 02/10 ven. 03/10 sam. 04/10 dim. 05/10" at bounding box center [882, 161] width 1205 height 29
click at [1280, 25] on div "Créer un ticket" at bounding box center [1332, 26] width 104 height 22
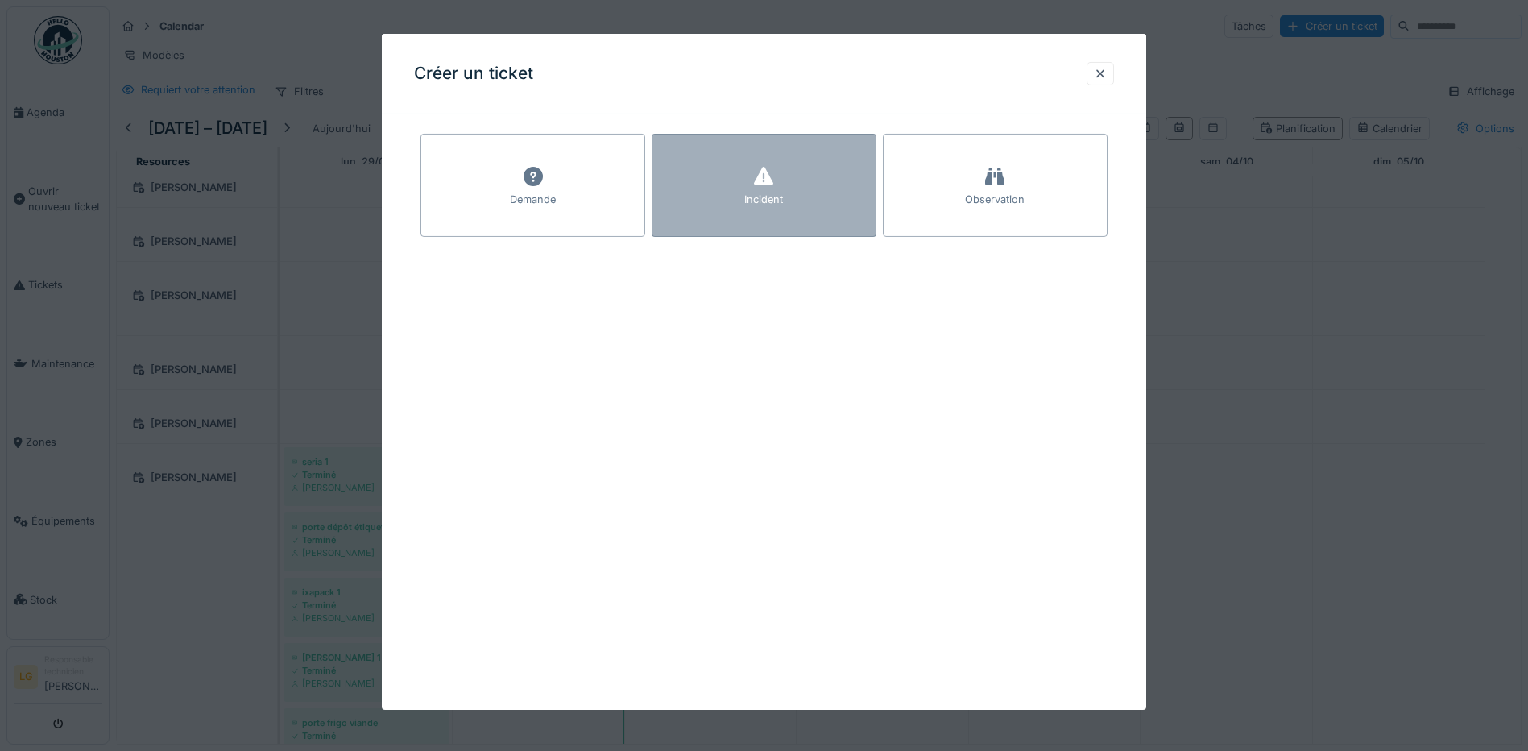
click at [756, 192] on div "Incident" at bounding box center [764, 199] width 39 height 15
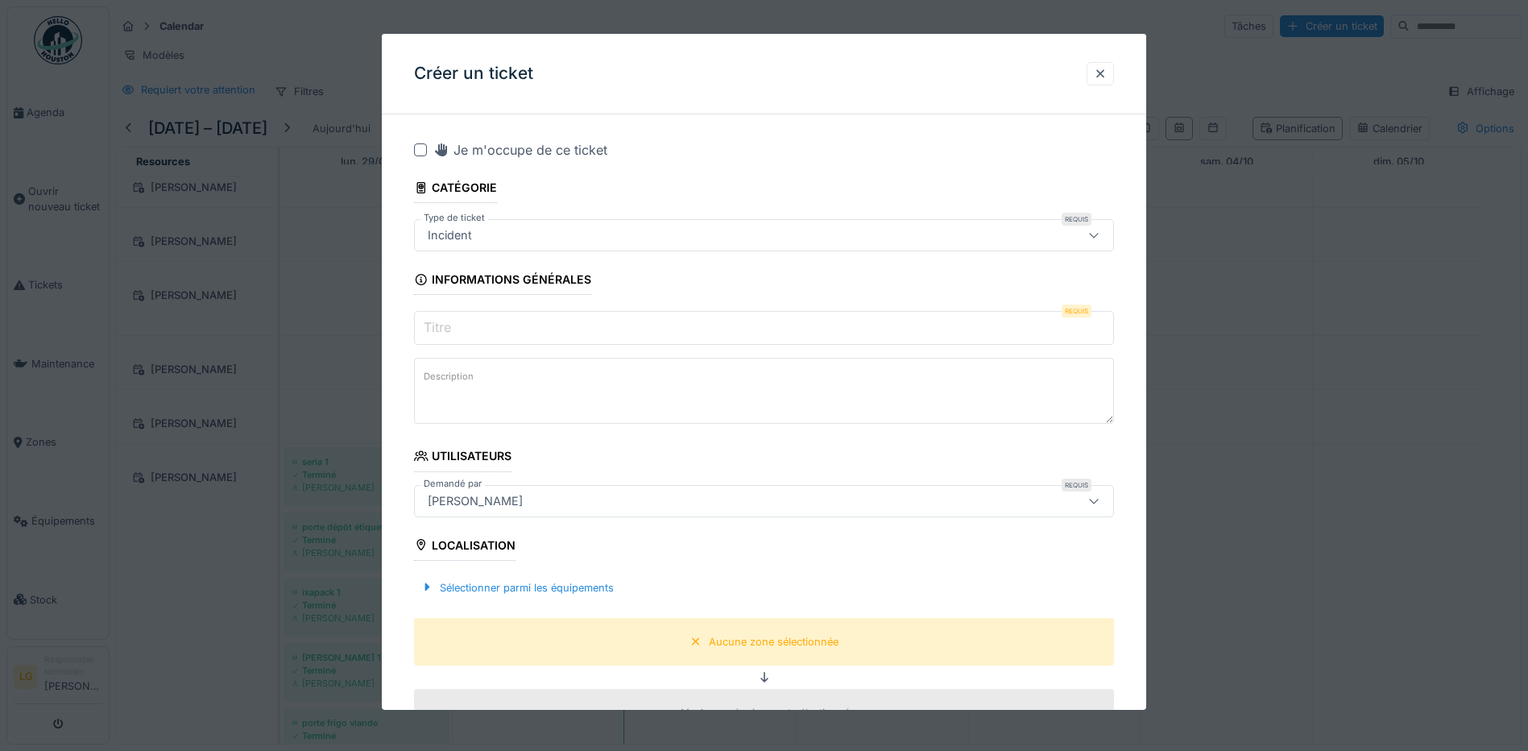
click at [423, 152] on div at bounding box center [420, 149] width 13 height 13
click at [557, 396] on textarea "Description" at bounding box center [764, 391] width 700 height 66
paste textarea "**********"
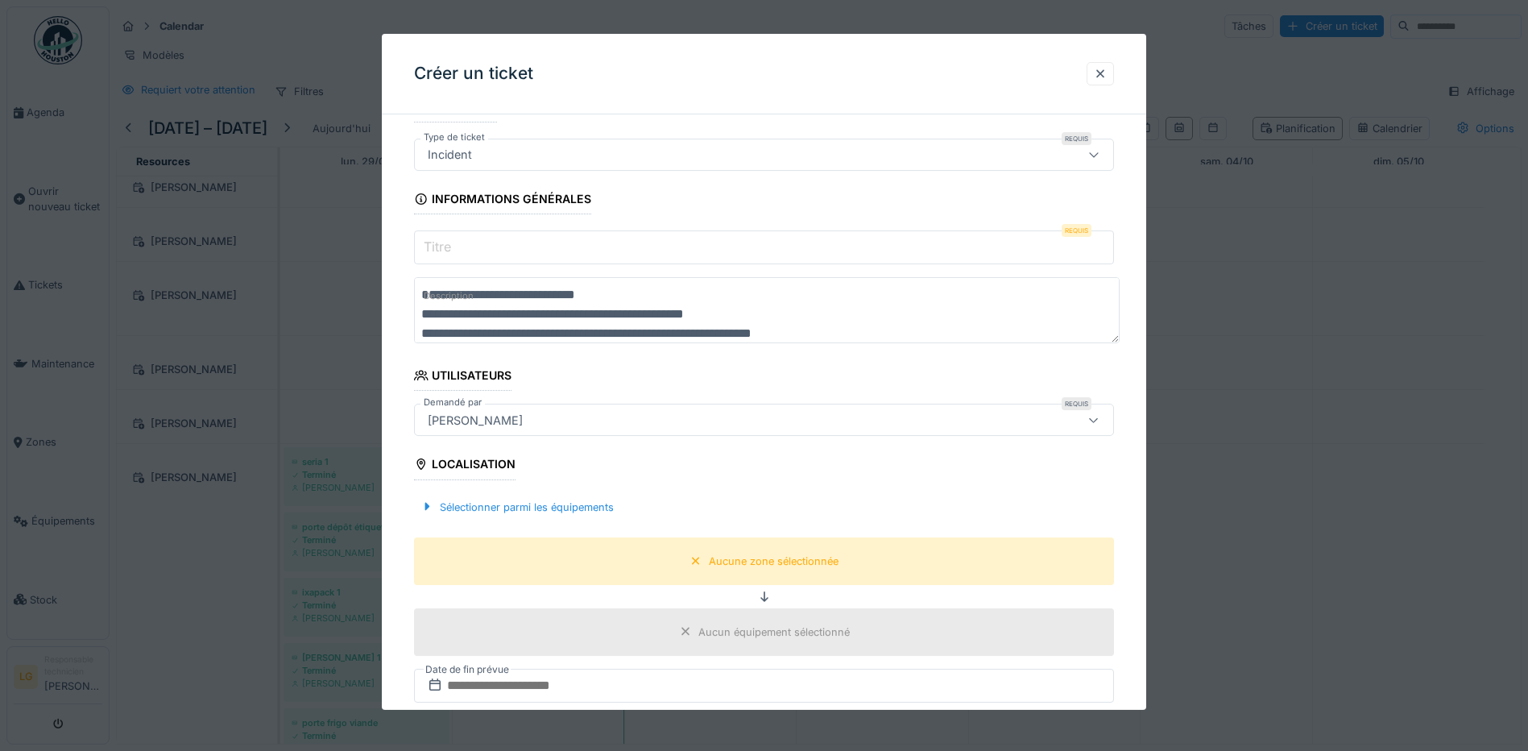
scroll to position [0, 0]
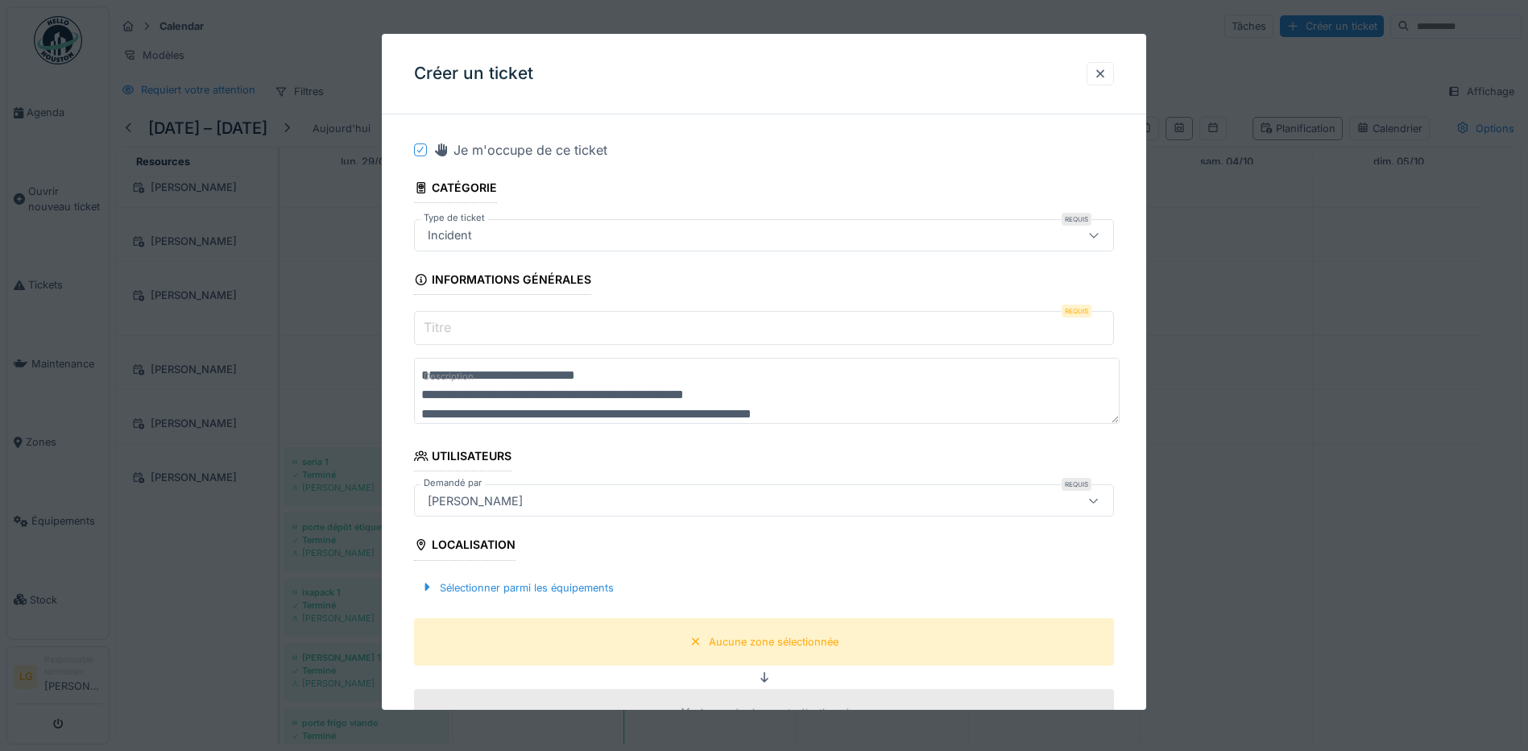
type textarea "**********"
click at [804, 342] on input "Titre" at bounding box center [764, 328] width 700 height 34
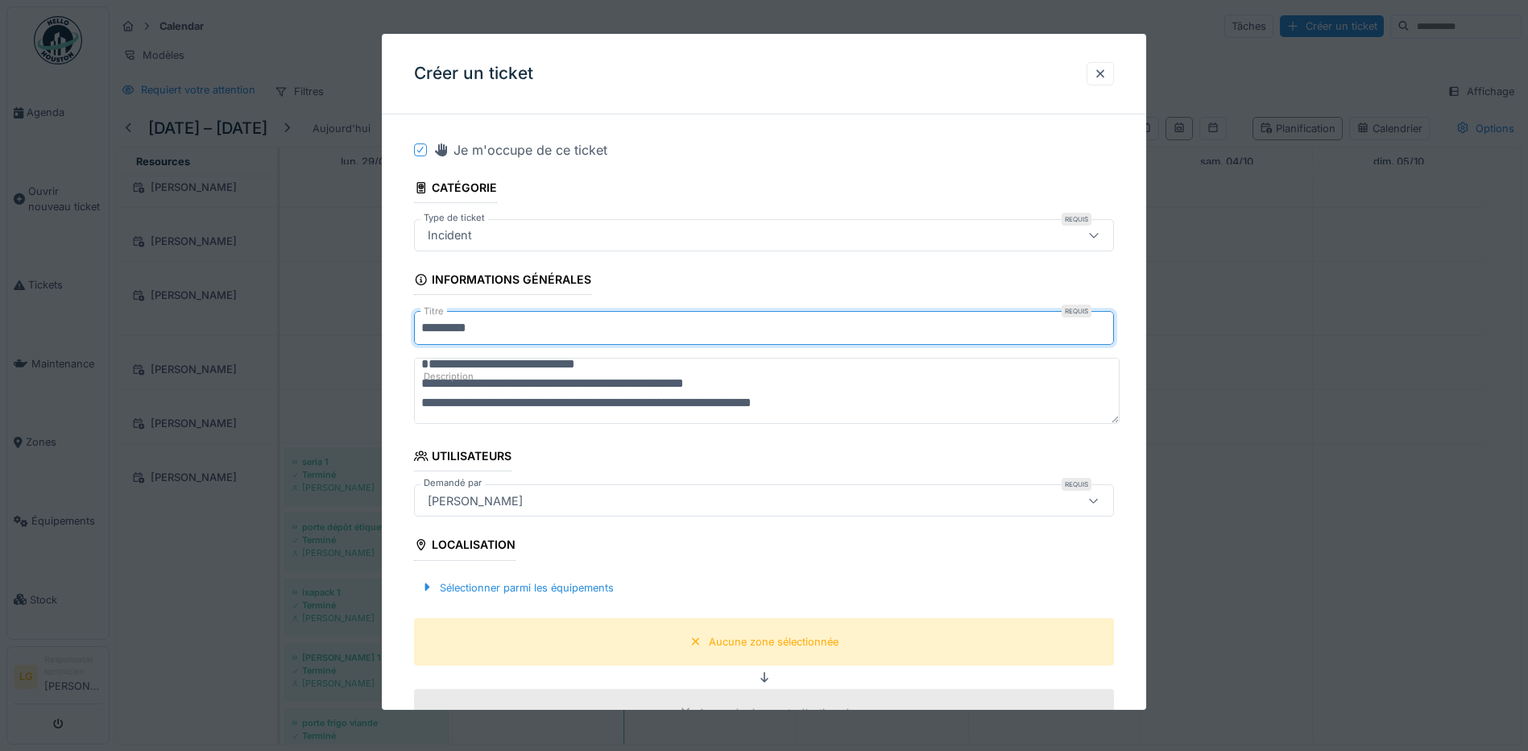
scroll to position [19, 0]
type input "*********"
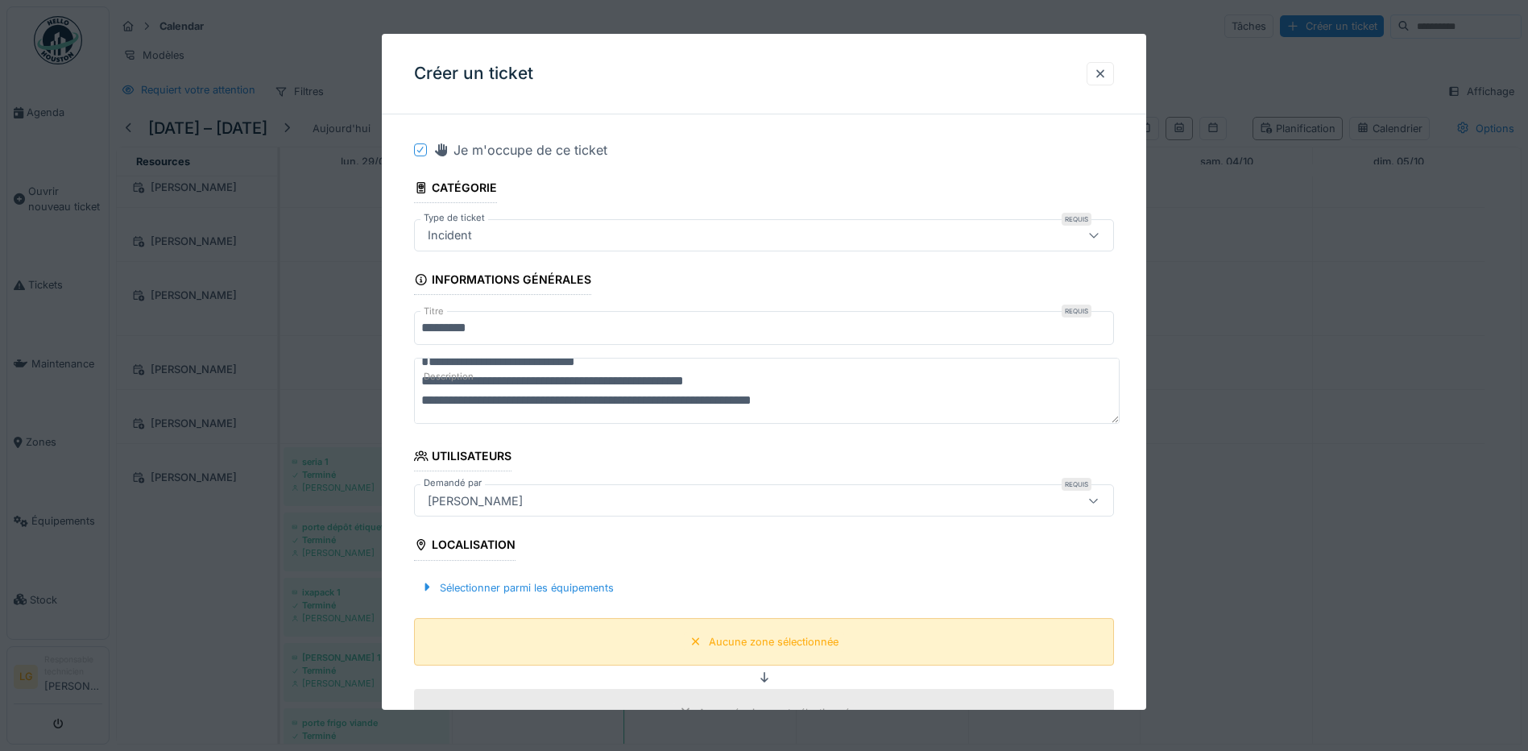
click at [782, 637] on div "Aucune zone sélectionnée" at bounding box center [774, 641] width 130 height 15
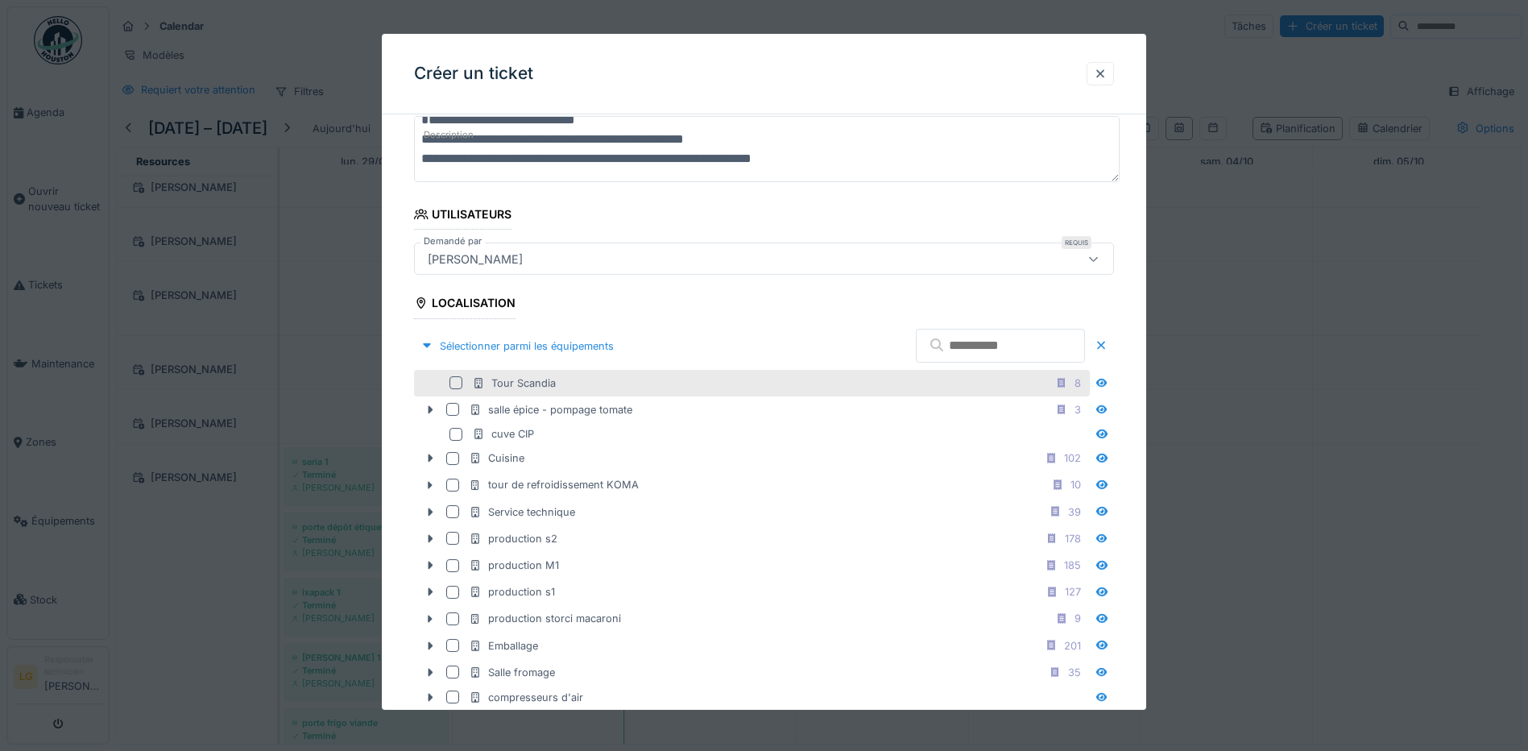
scroll to position [322, 0]
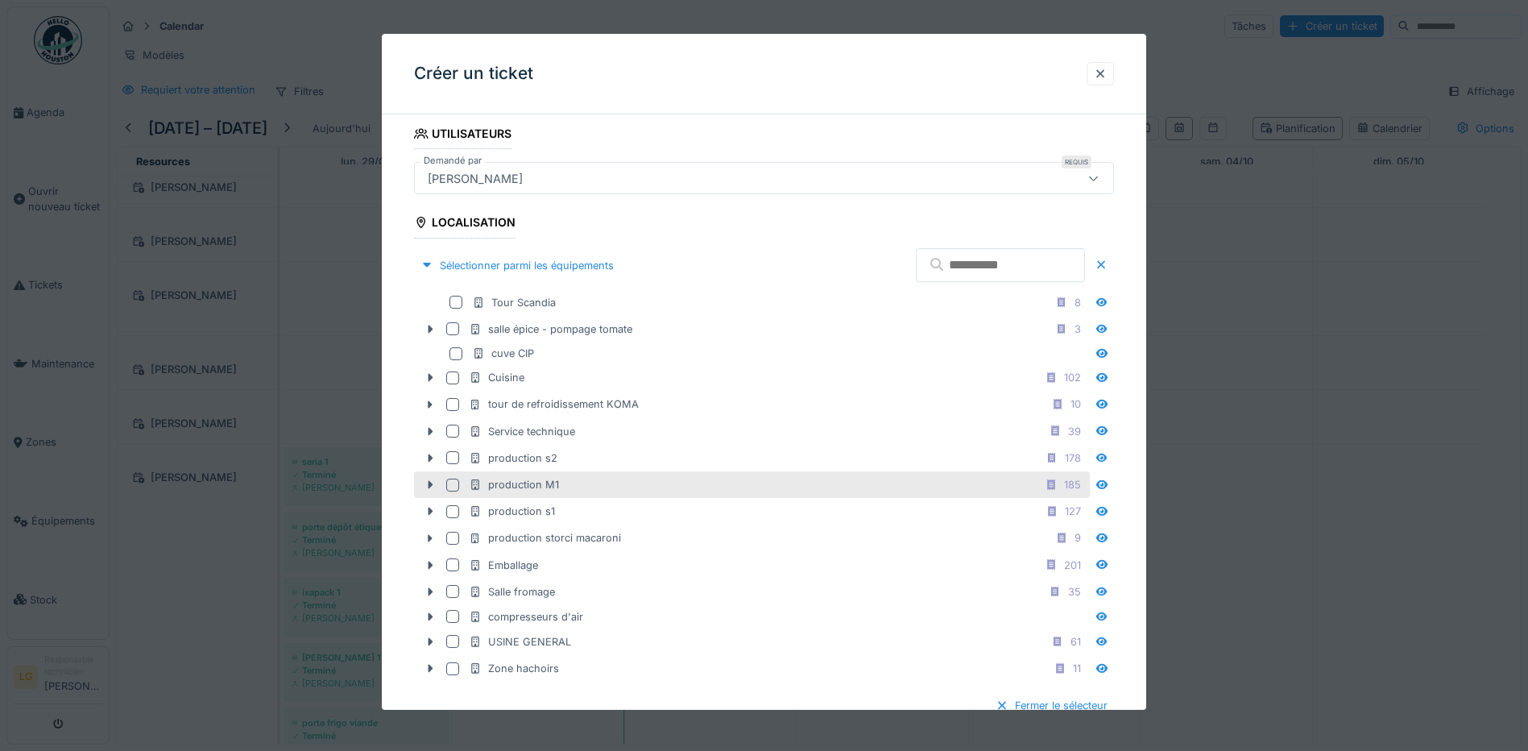
click at [452, 486] on div at bounding box center [452, 485] width 13 height 13
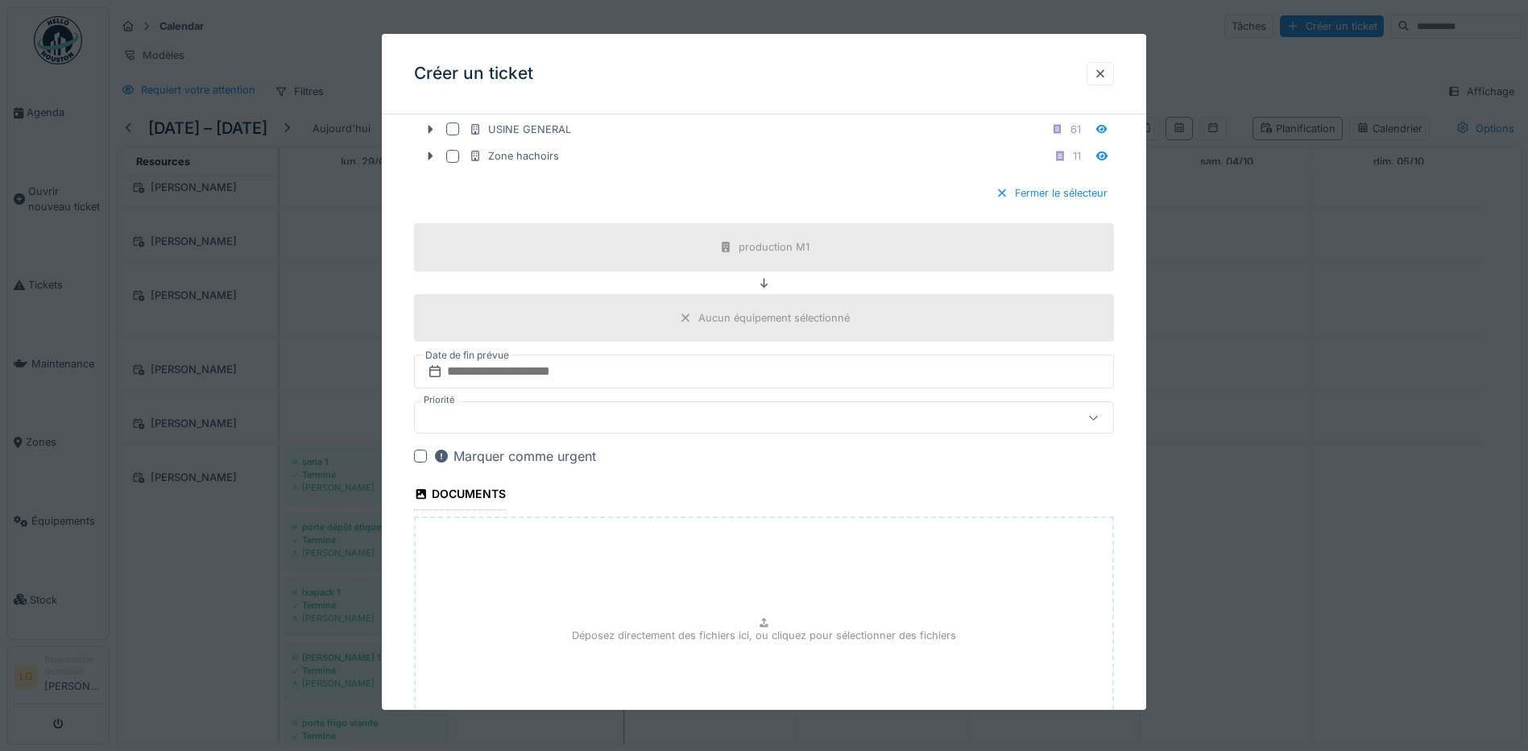
scroll to position [886, 0]
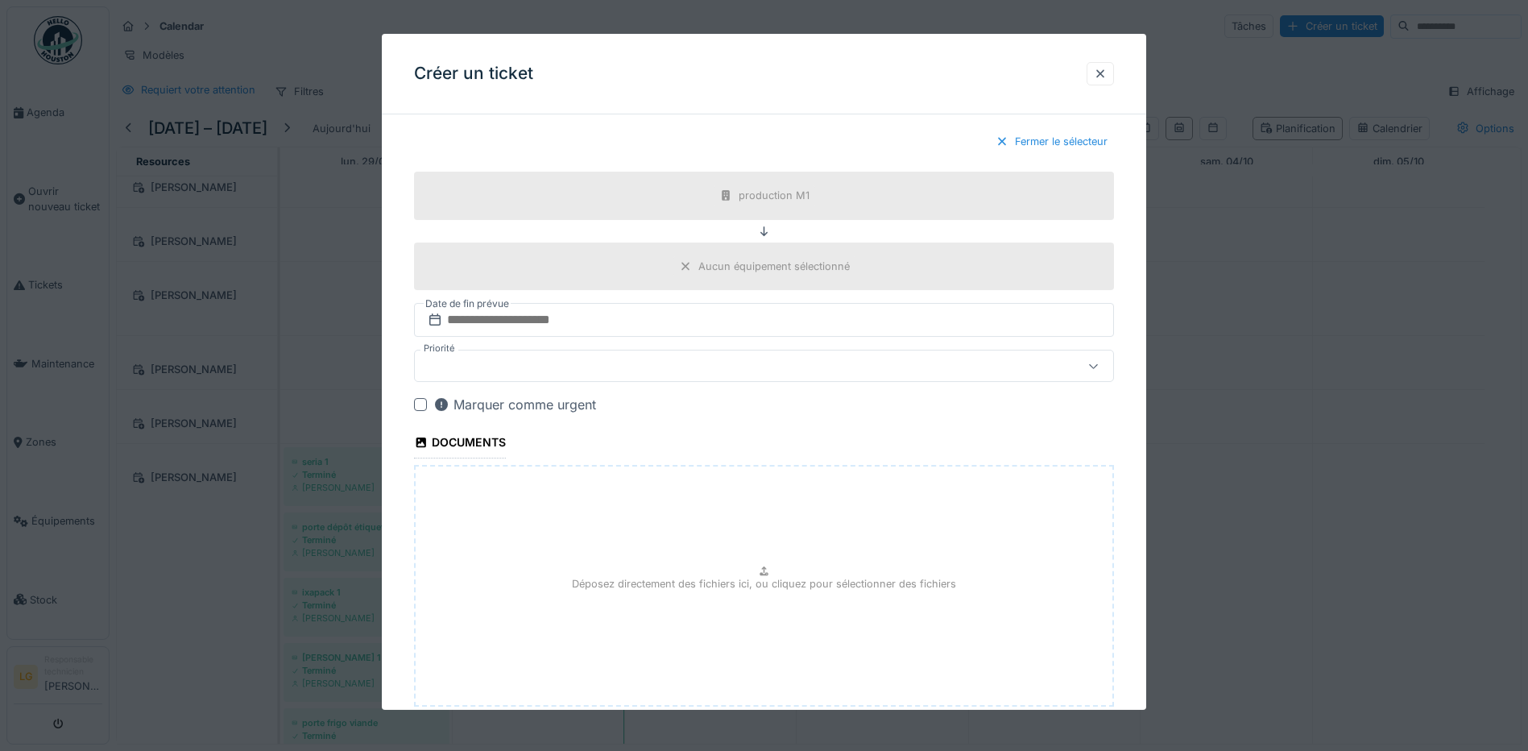
click at [775, 261] on div "Aucun équipement sélectionné" at bounding box center [774, 266] width 151 height 15
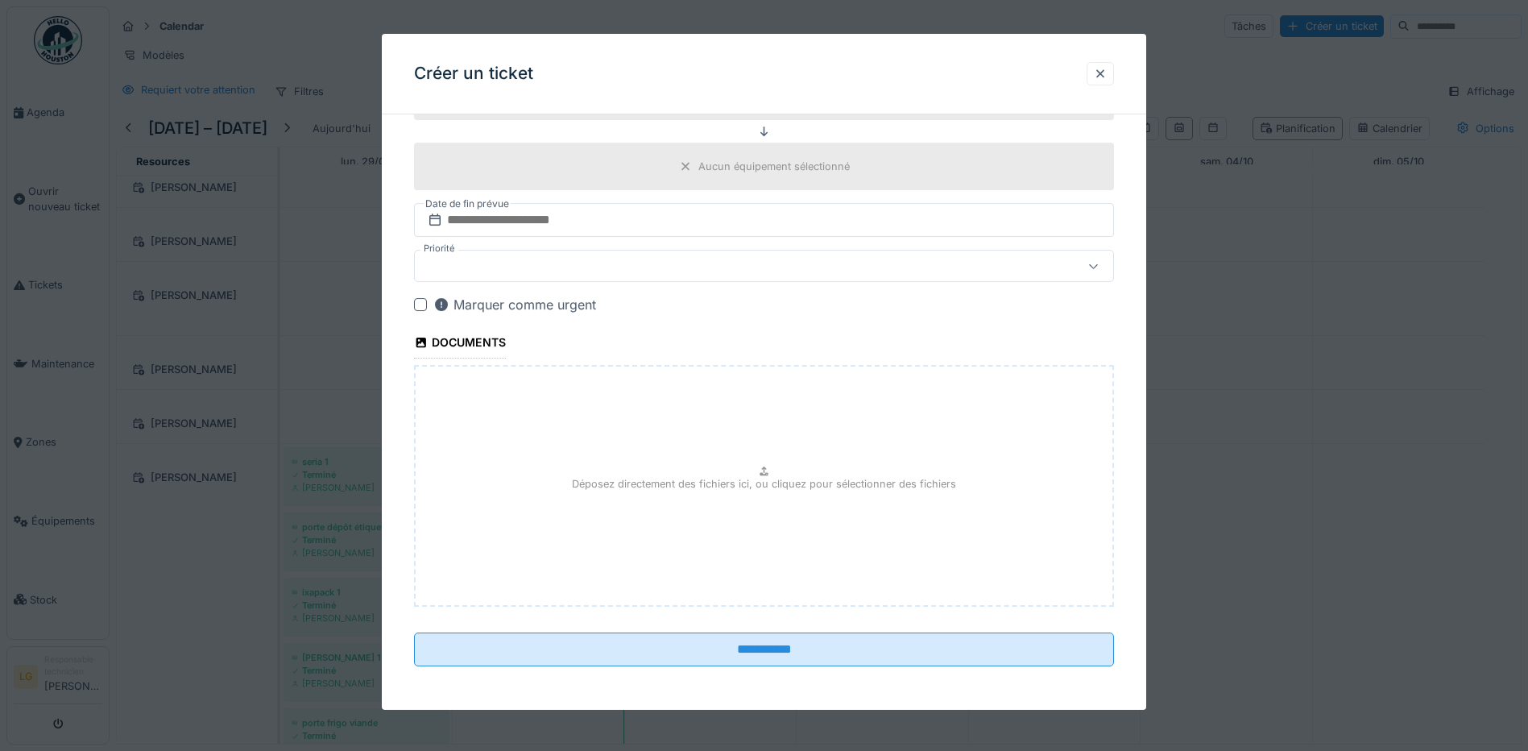
scroll to position [988, 0]
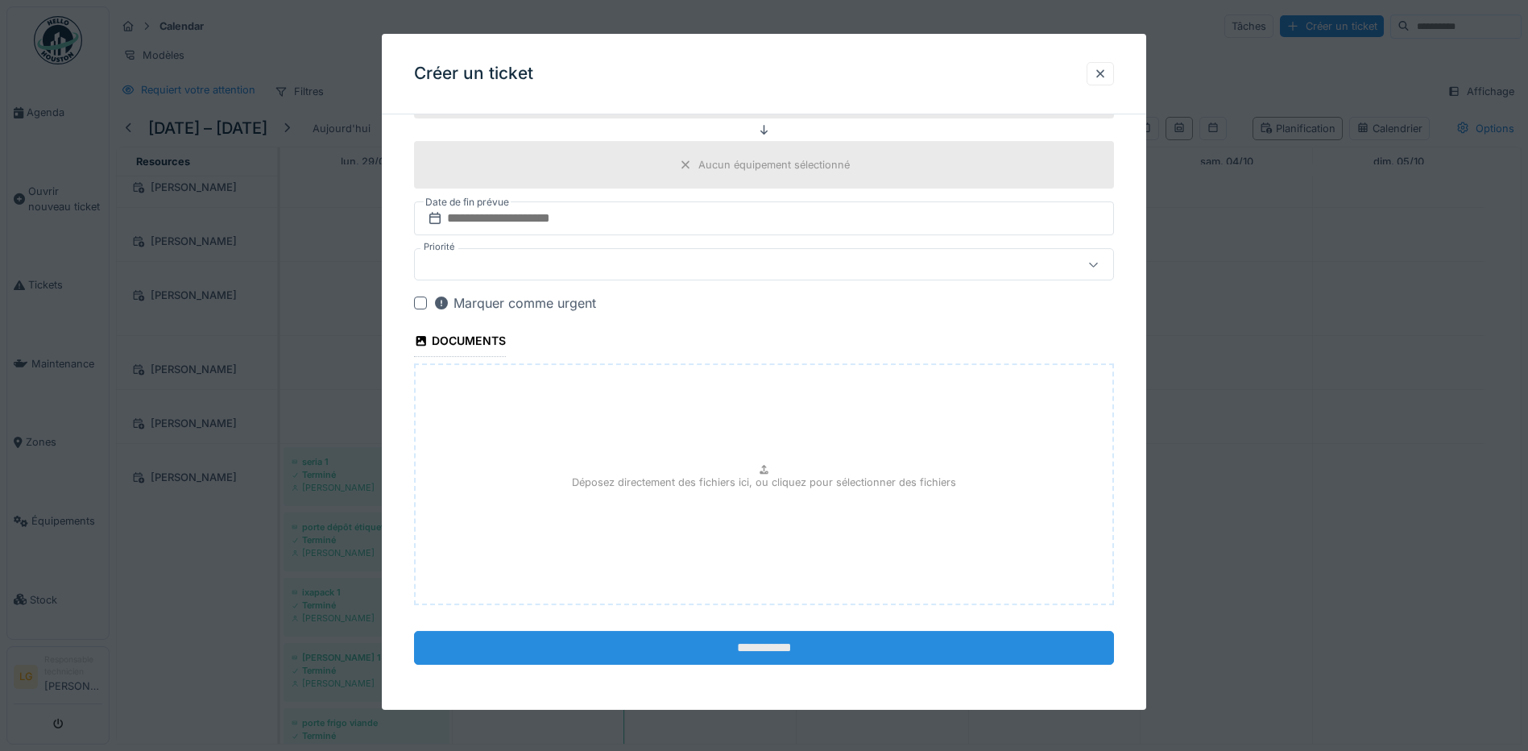
click at [820, 655] on input "**********" at bounding box center [764, 648] width 700 height 34
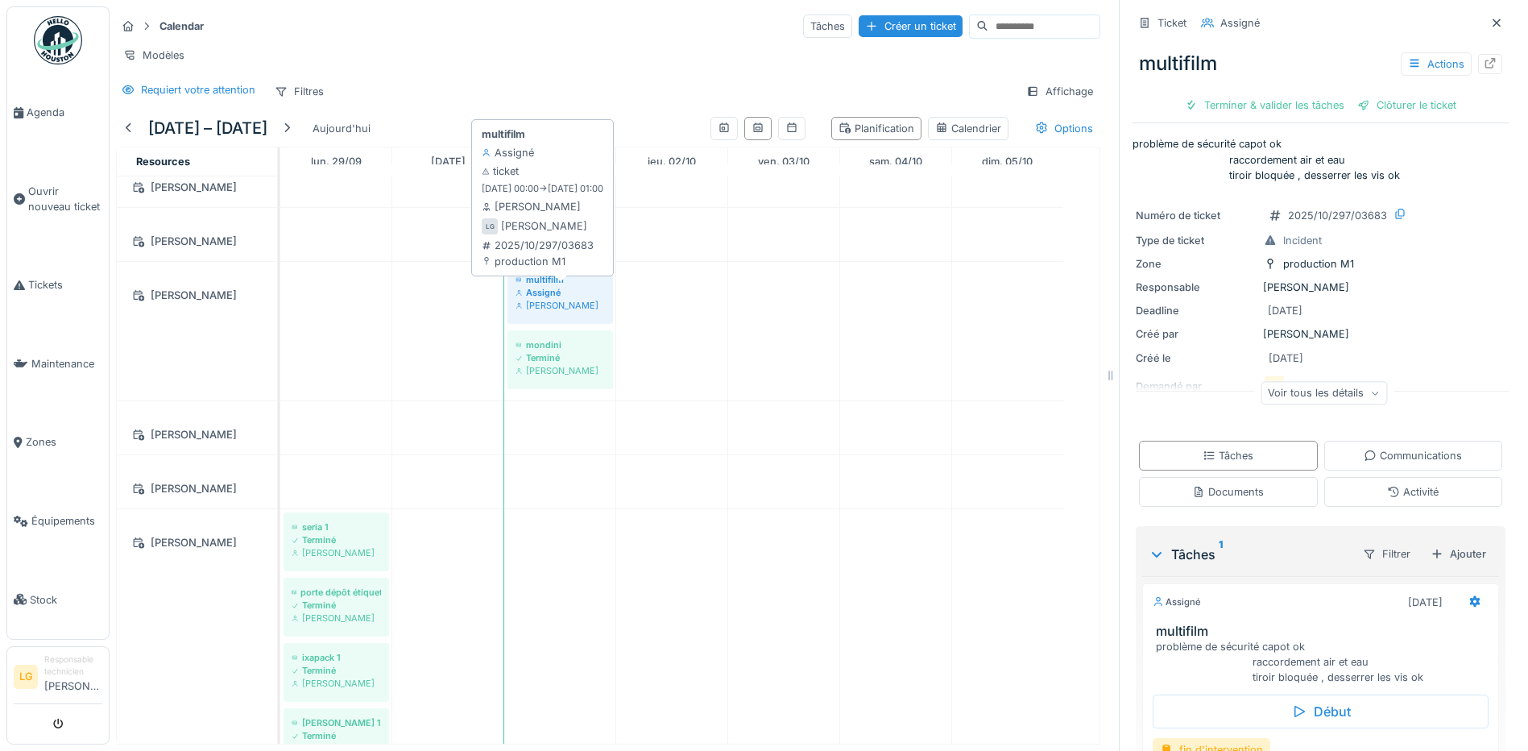
click at [549, 299] on div "Assigné" at bounding box center [560, 292] width 89 height 13
click at [548, 299] on div "Assigné" at bounding box center [560, 292] width 89 height 13
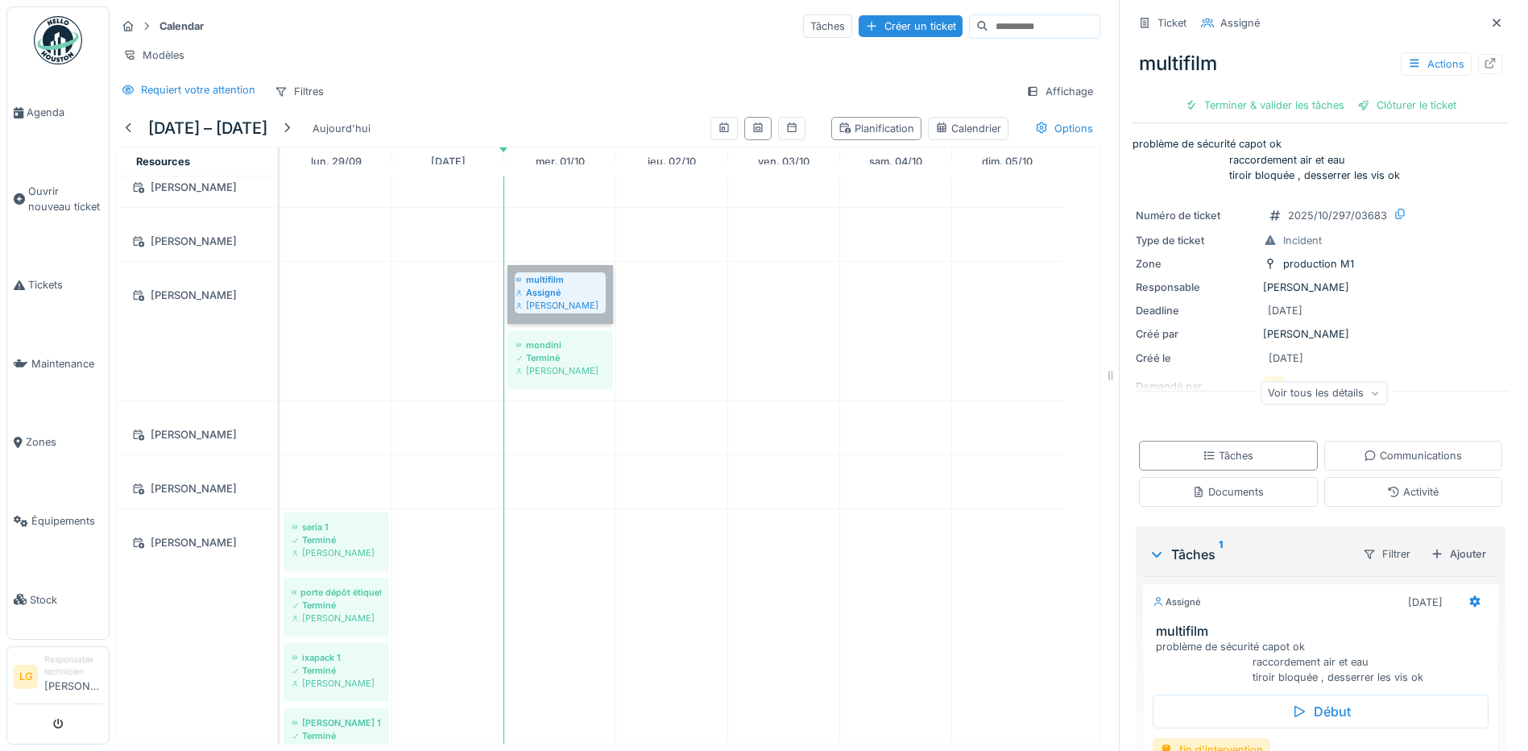
click at [548, 303] on link "multifilm Assigné Laurent Geluk" at bounding box center [561, 294] width 106 height 59
click at [548, 302] on link "multifilm Assigné Laurent Geluk" at bounding box center [561, 294] width 106 height 59
click at [53, 729] on icon "submit" at bounding box center [58, 725] width 10 height 10
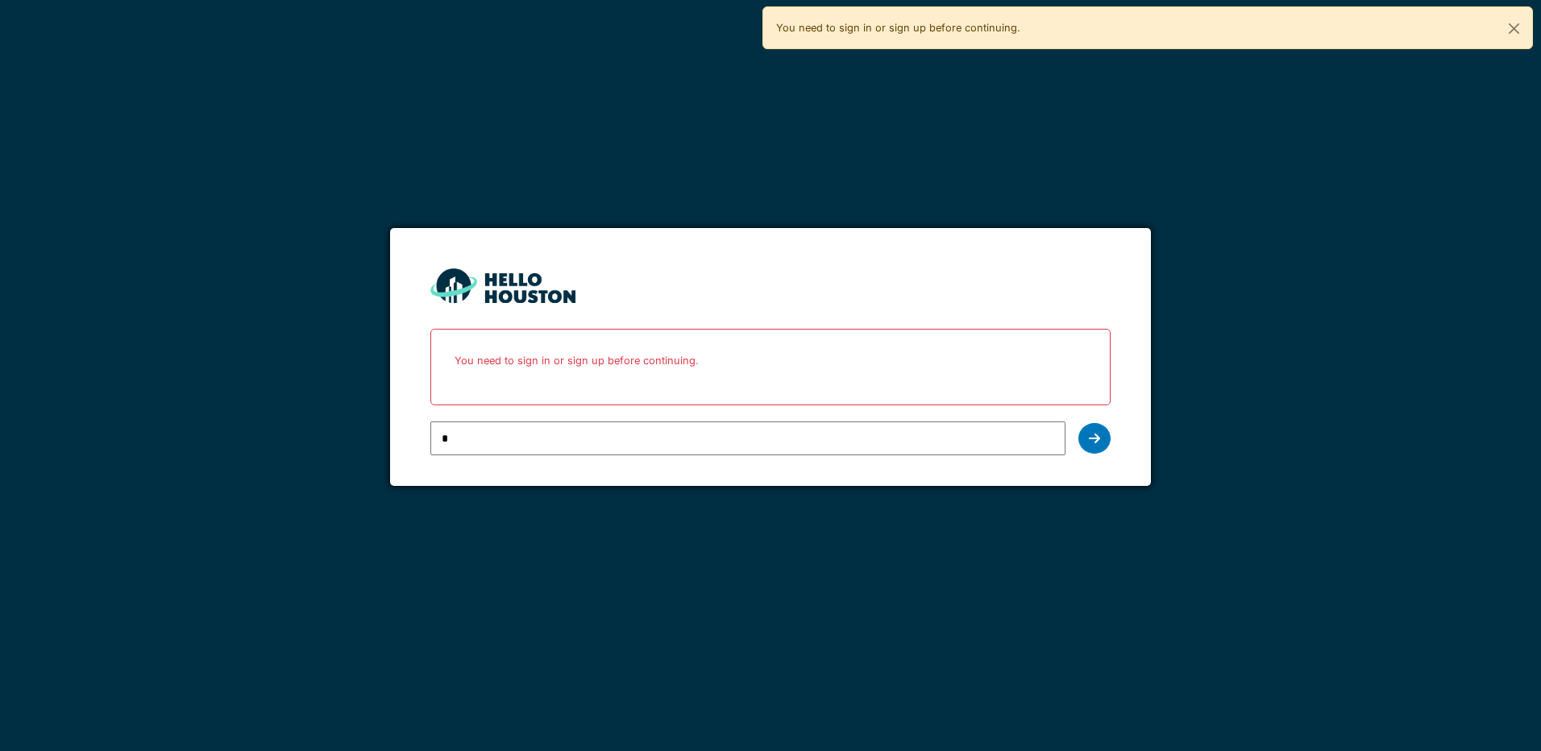
type input "**********"
click at [1095, 433] on icon at bounding box center [1094, 438] width 11 height 13
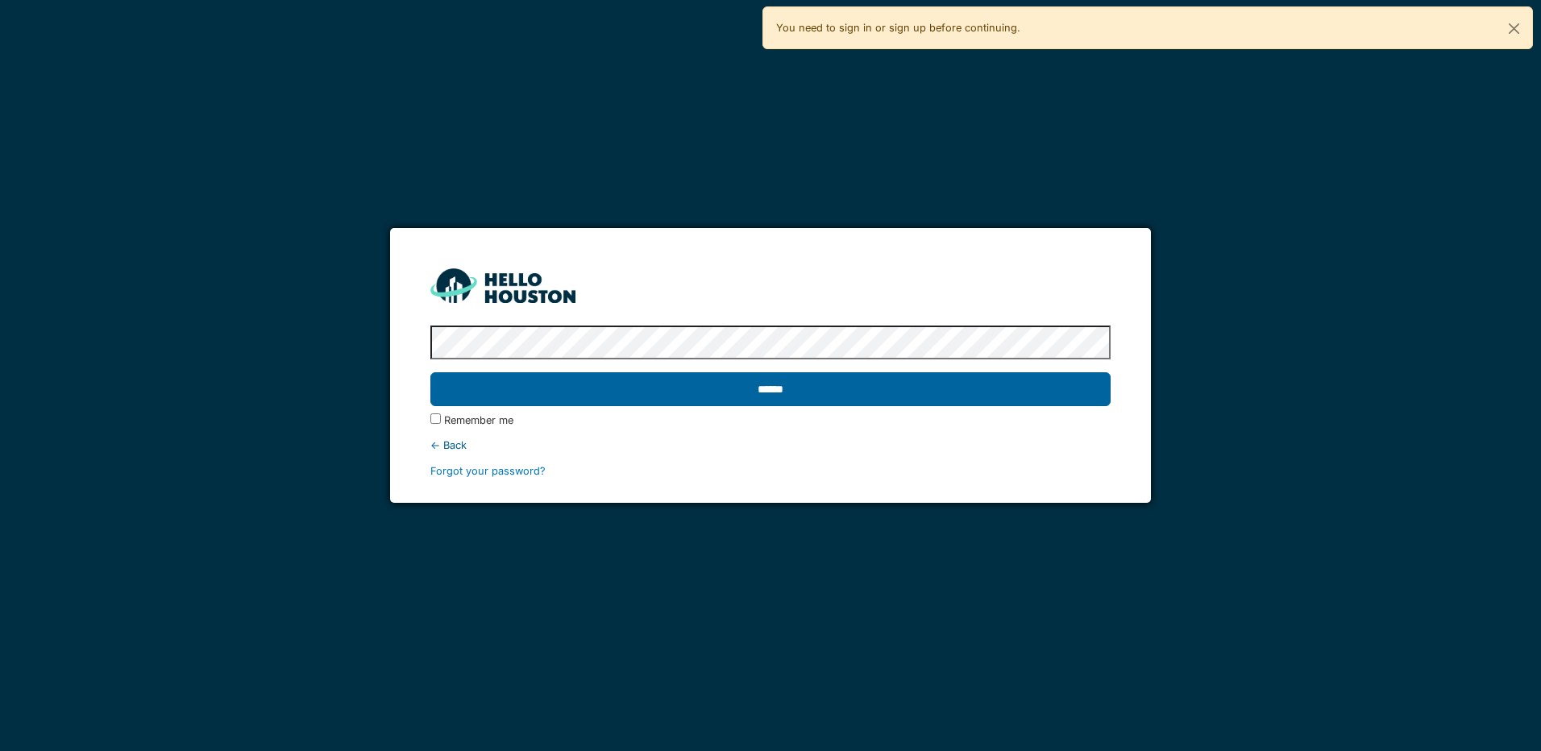
click at [430, 372] on input "******" at bounding box center [769, 389] width 679 height 34
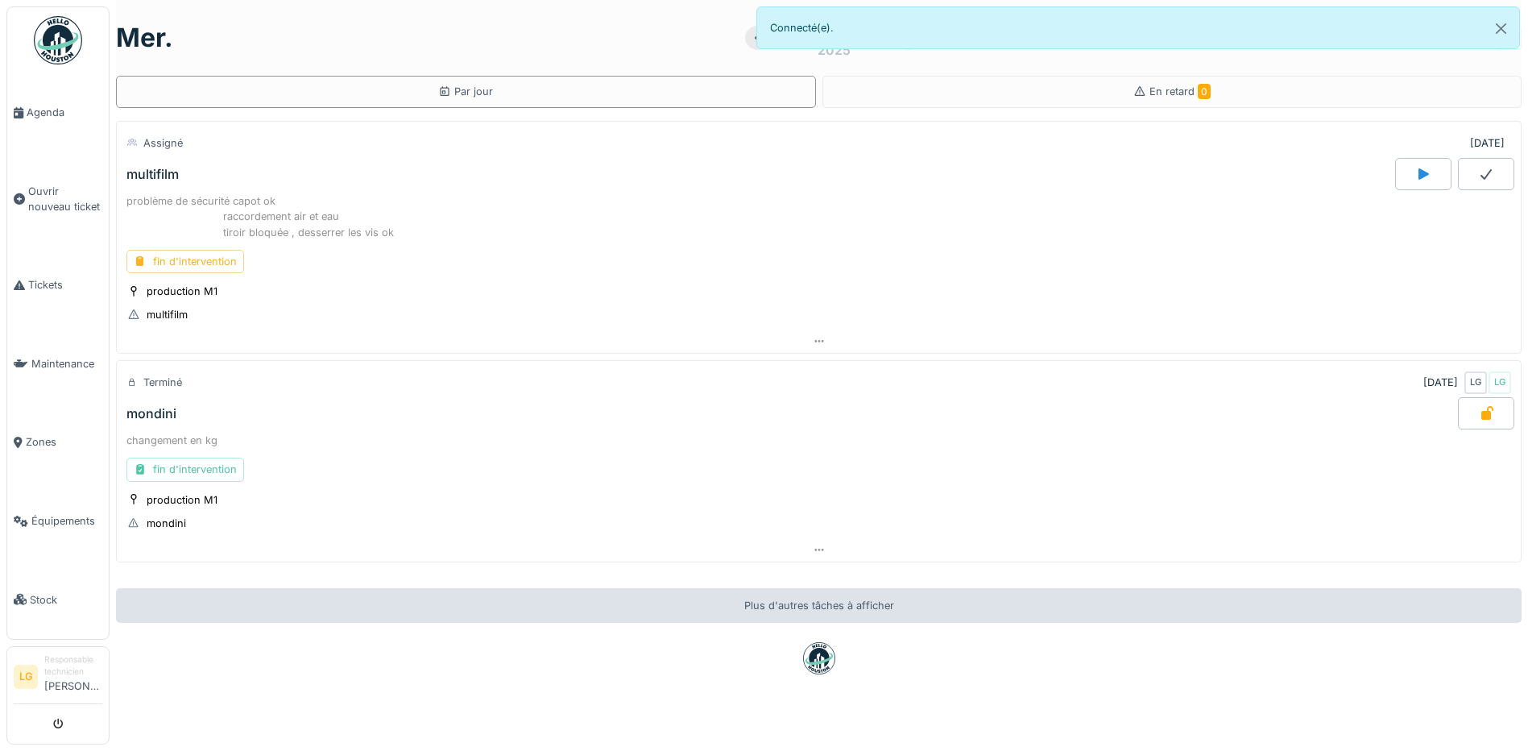
click at [199, 259] on div "fin d'intervention" at bounding box center [186, 261] width 118 height 23
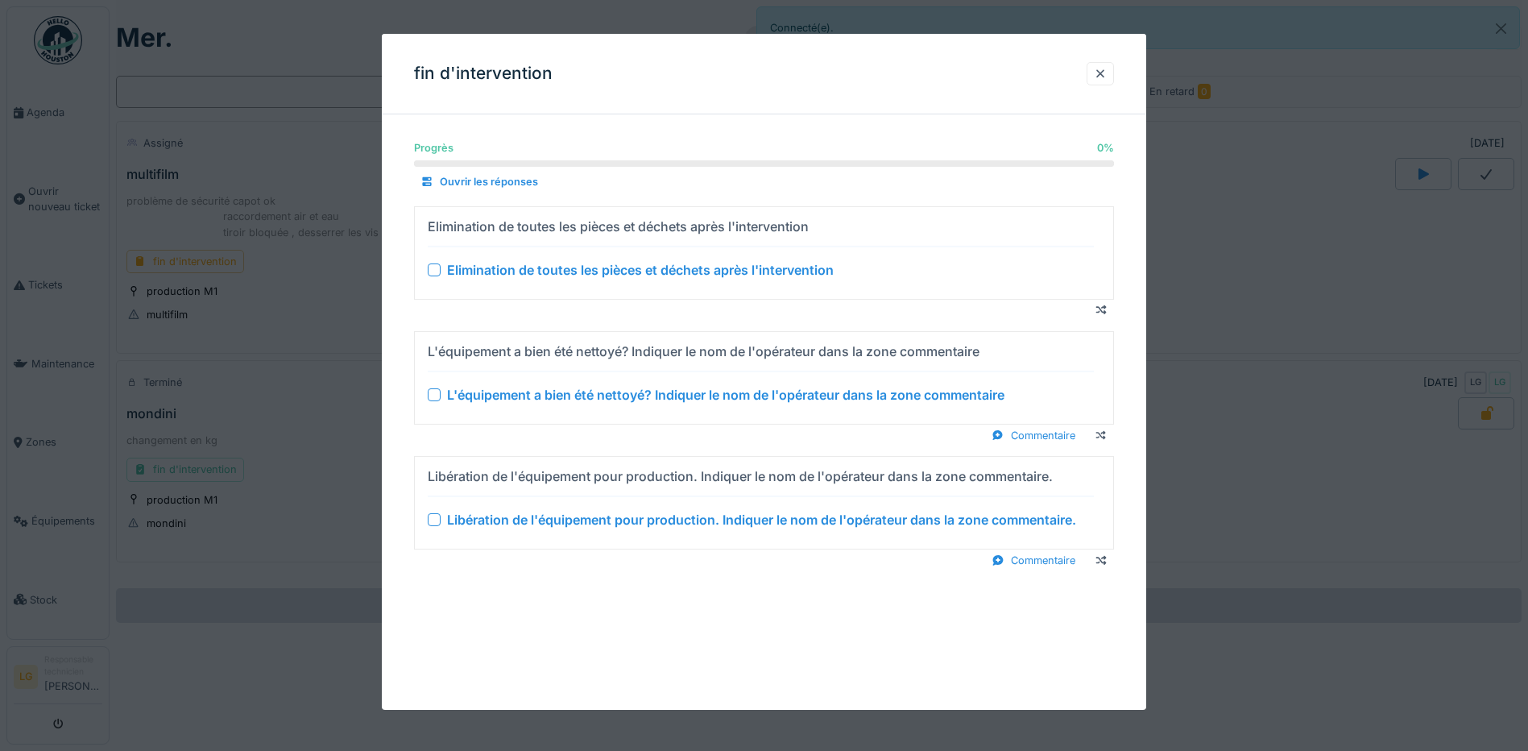
click at [433, 271] on div at bounding box center [434, 269] width 13 height 13
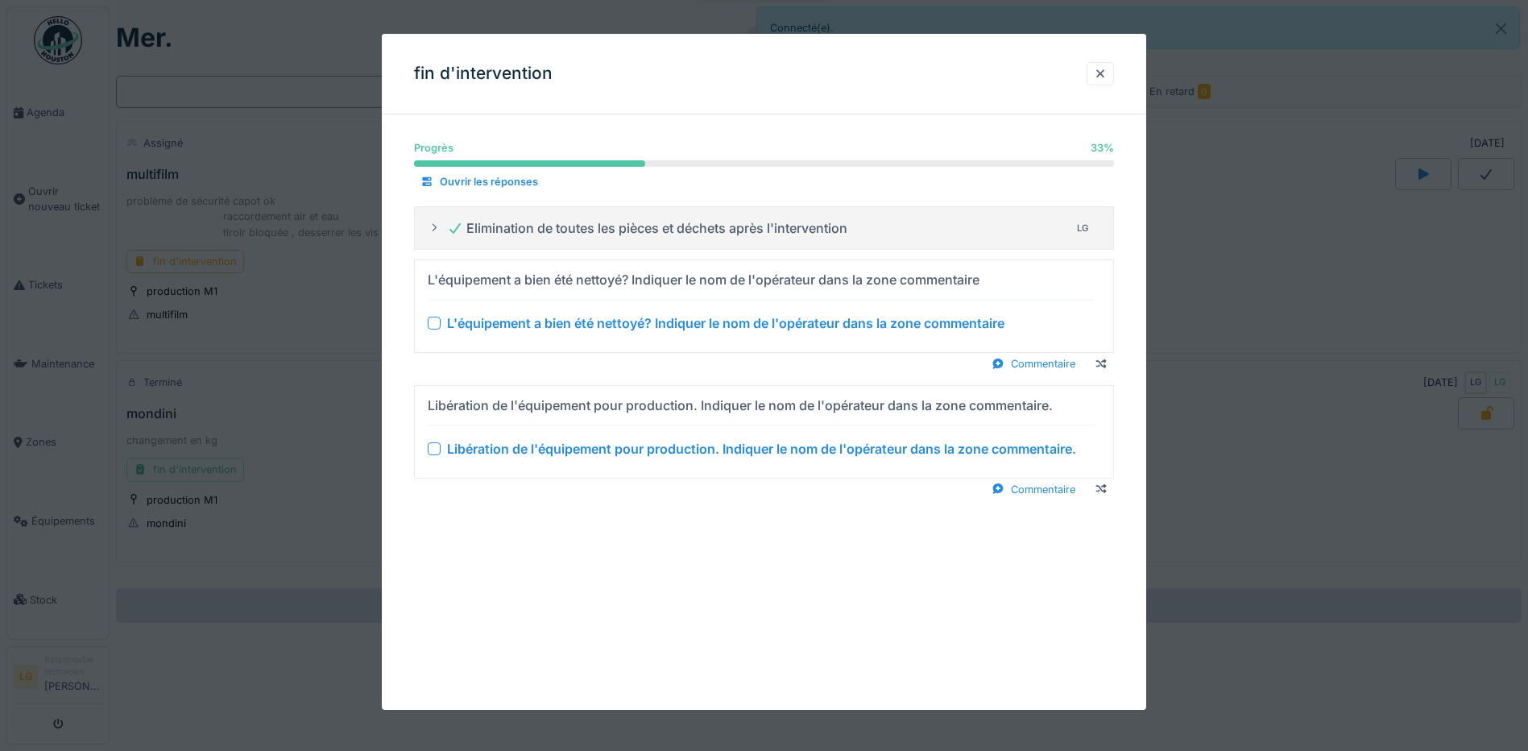
click at [430, 321] on div at bounding box center [434, 323] width 13 height 13
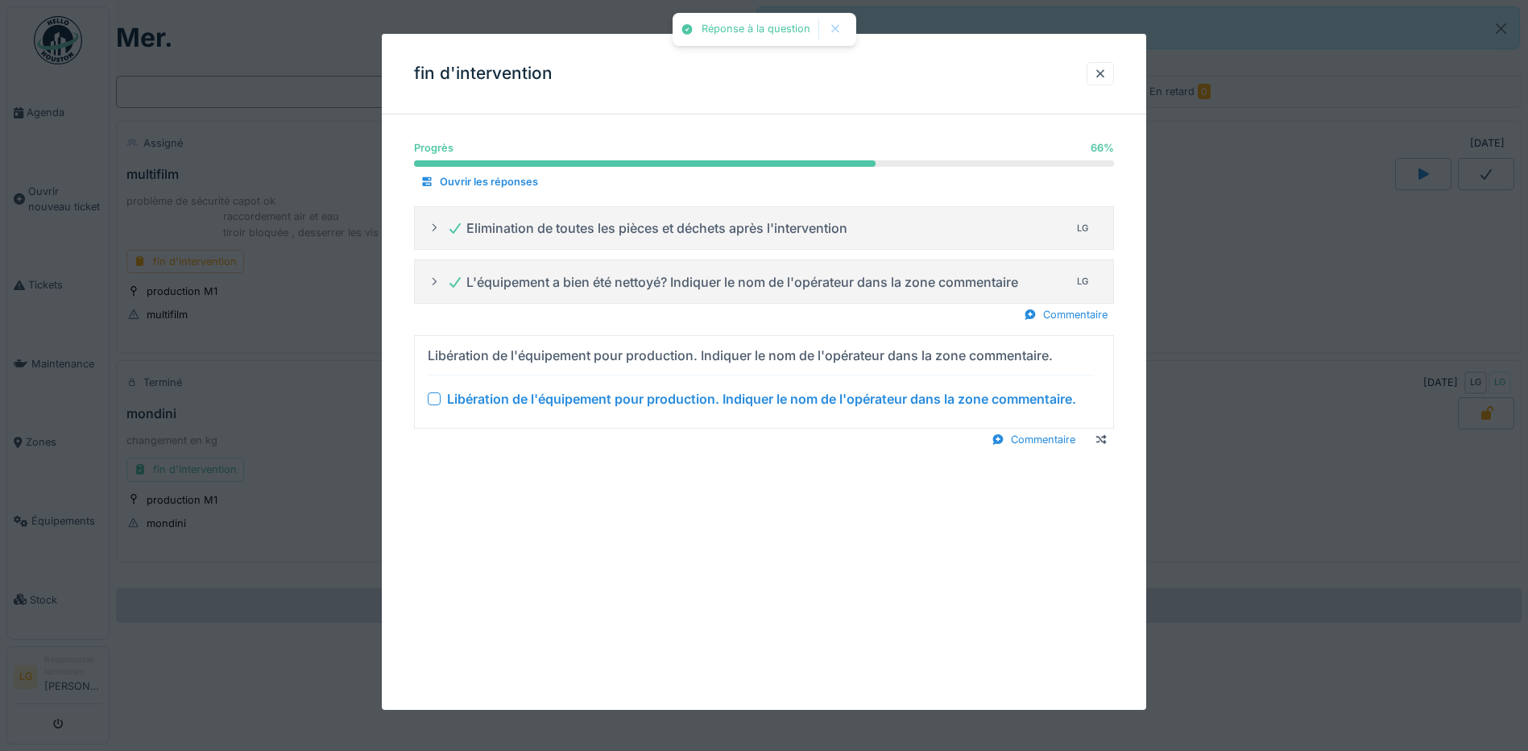
click at [433, 396] on div at bounding box center [434, 398] width 13 height 13
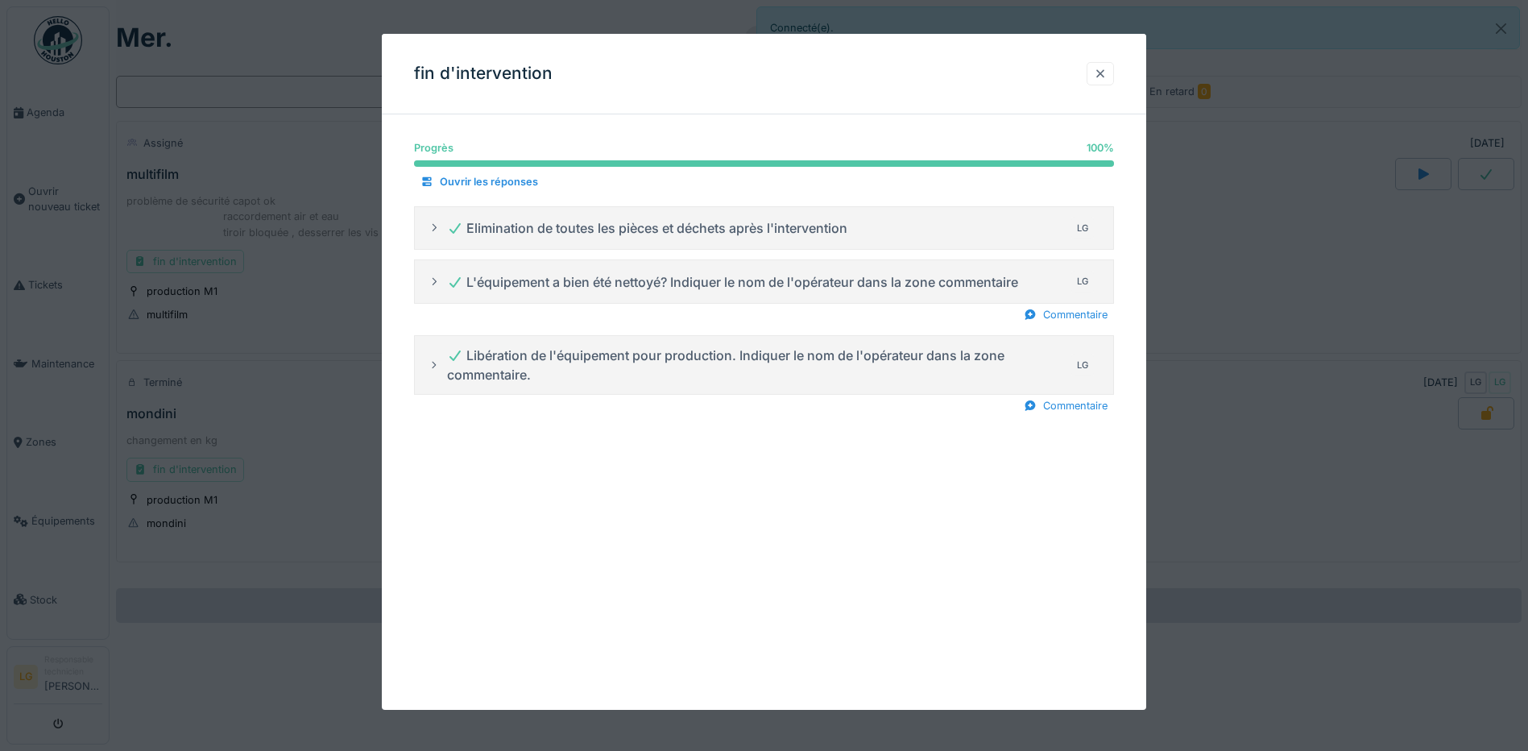
click at [1107, 73] on div at bounding box center [1100, 73] width 13 height 15
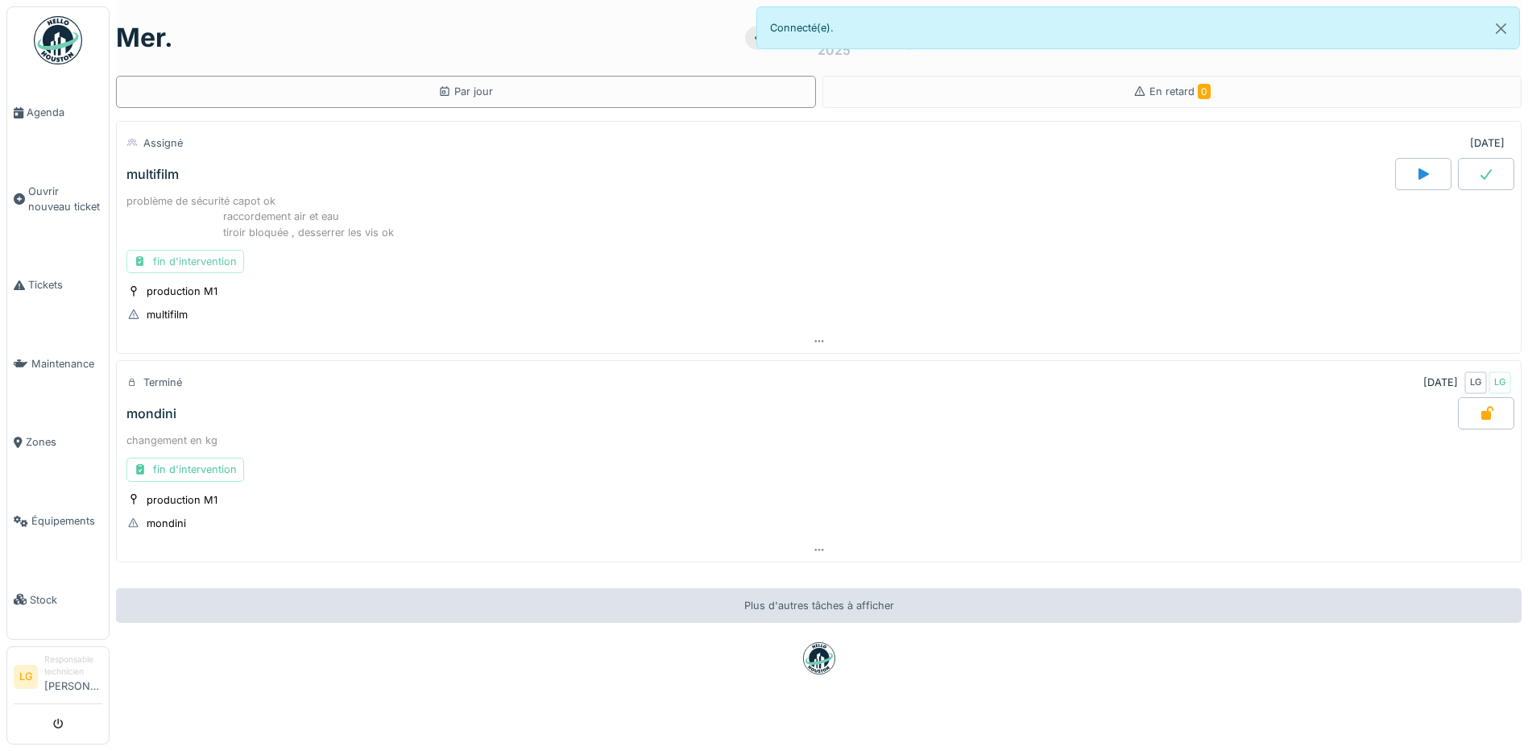
click at [215, 260] on div "fin d'intervention" at bounding box center [186, 261] width 118 height 23
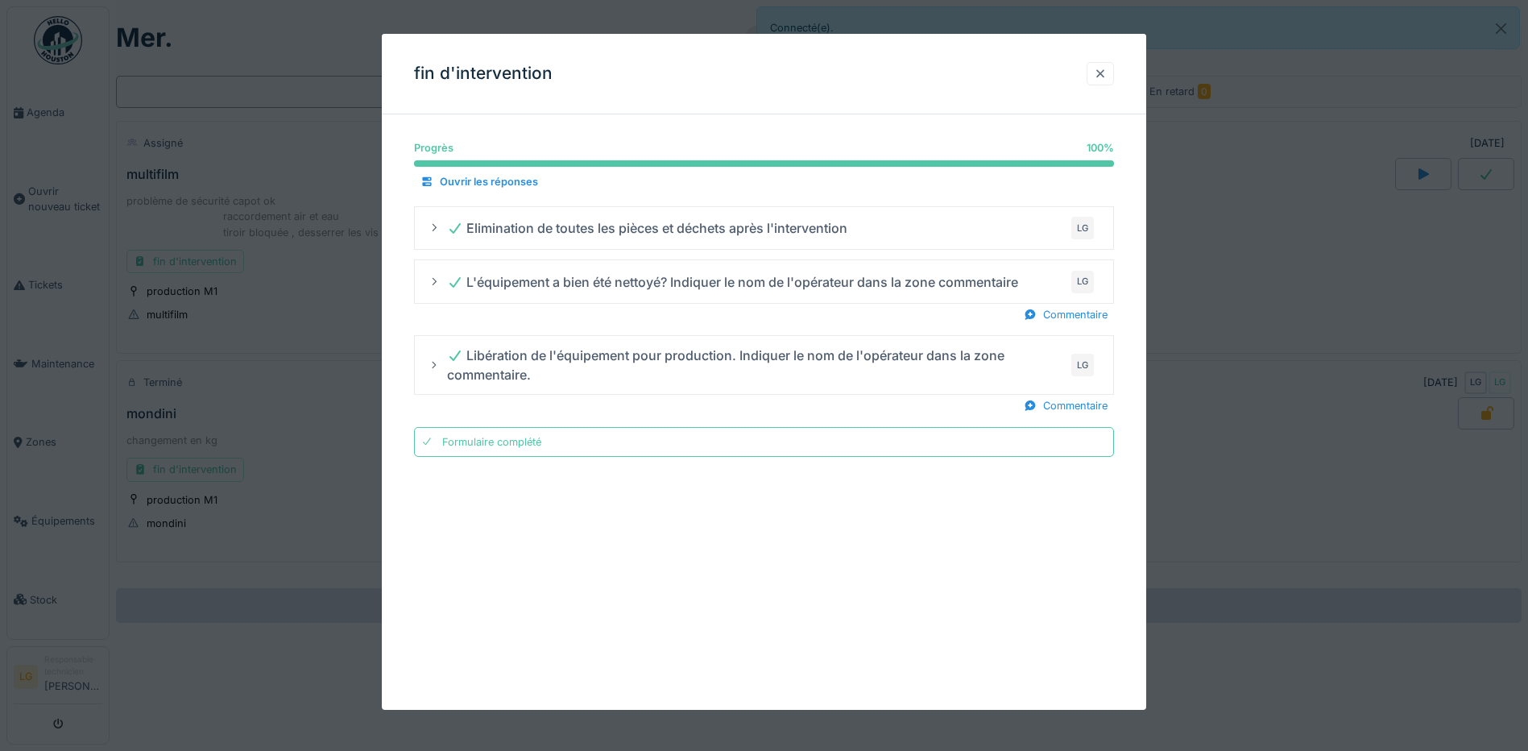
click at [1107, 77] on div at bounding box center [1100, 73] width 13 height 15
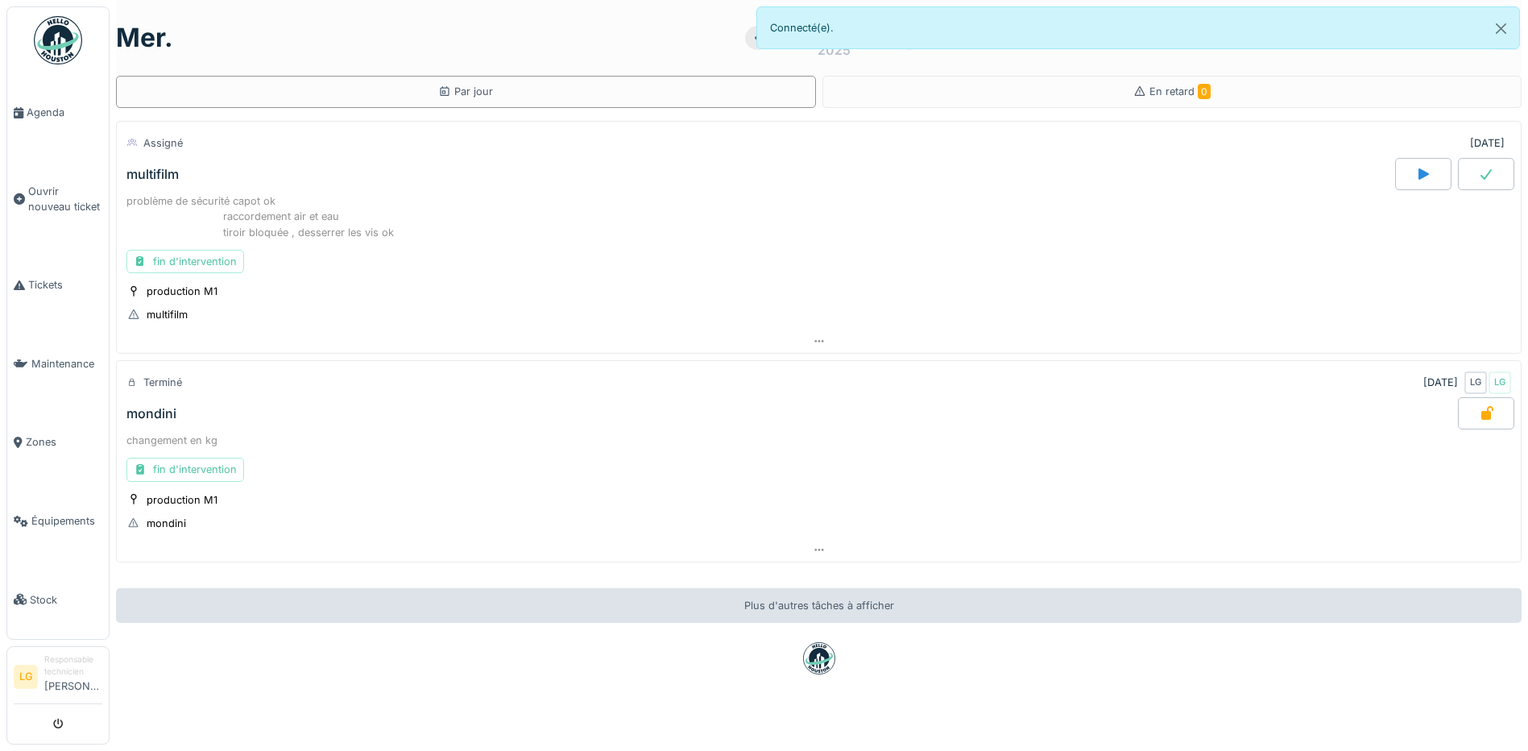
click at [1479, 174] on icon at bounding box center [1487, 174] width 16 height 13
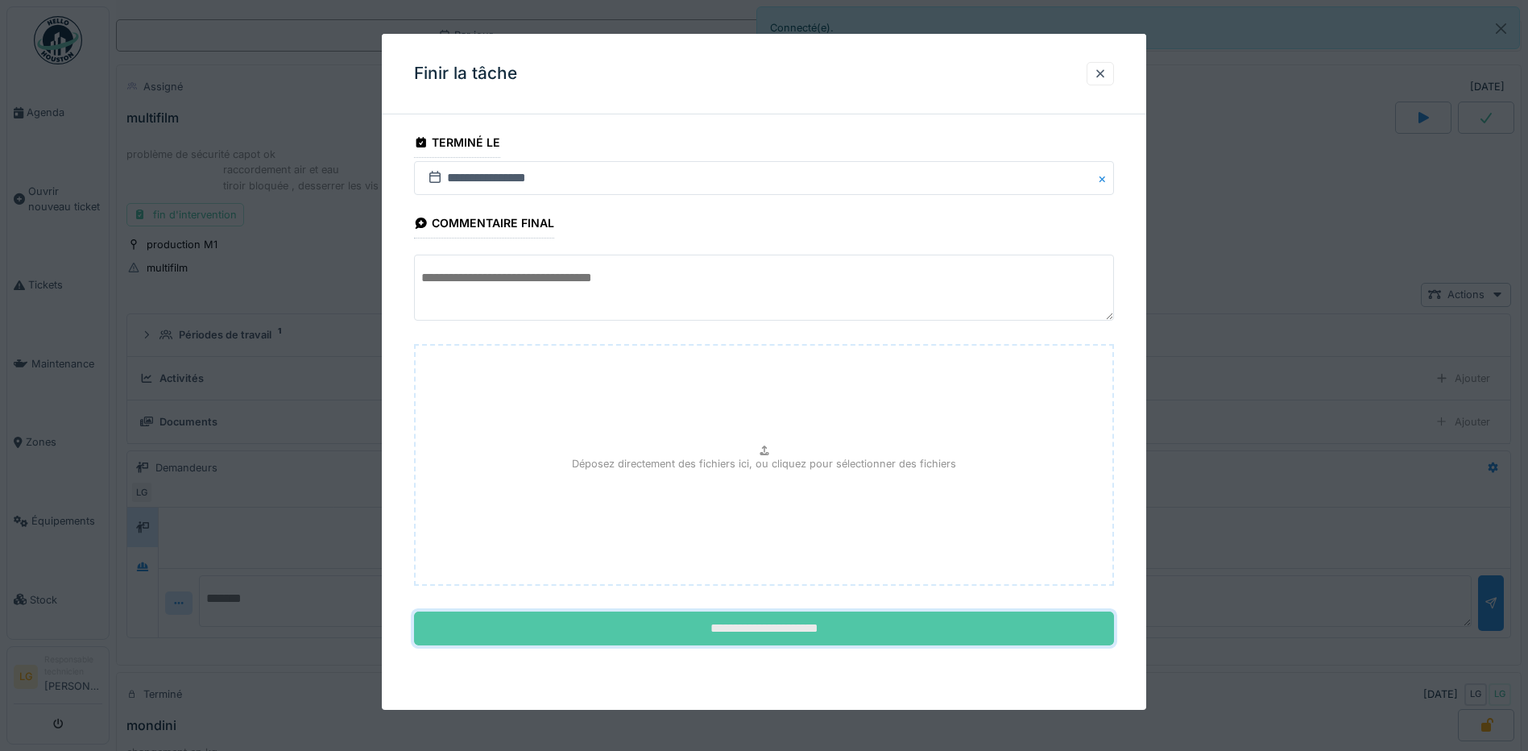
click at [769, 634] on input "**********" at bounding box center [764, 629] width 700 height 34
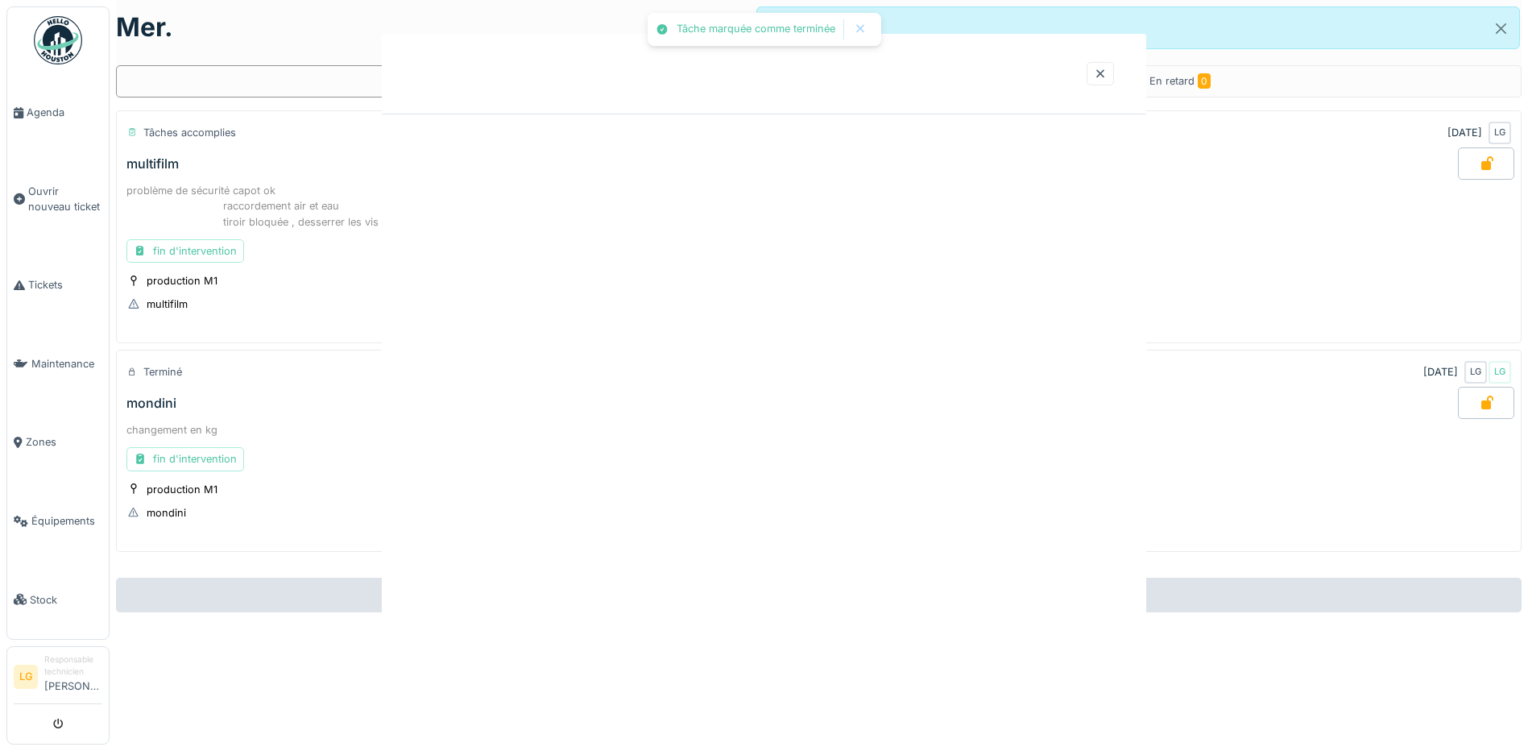
scroll to position [23, 0]
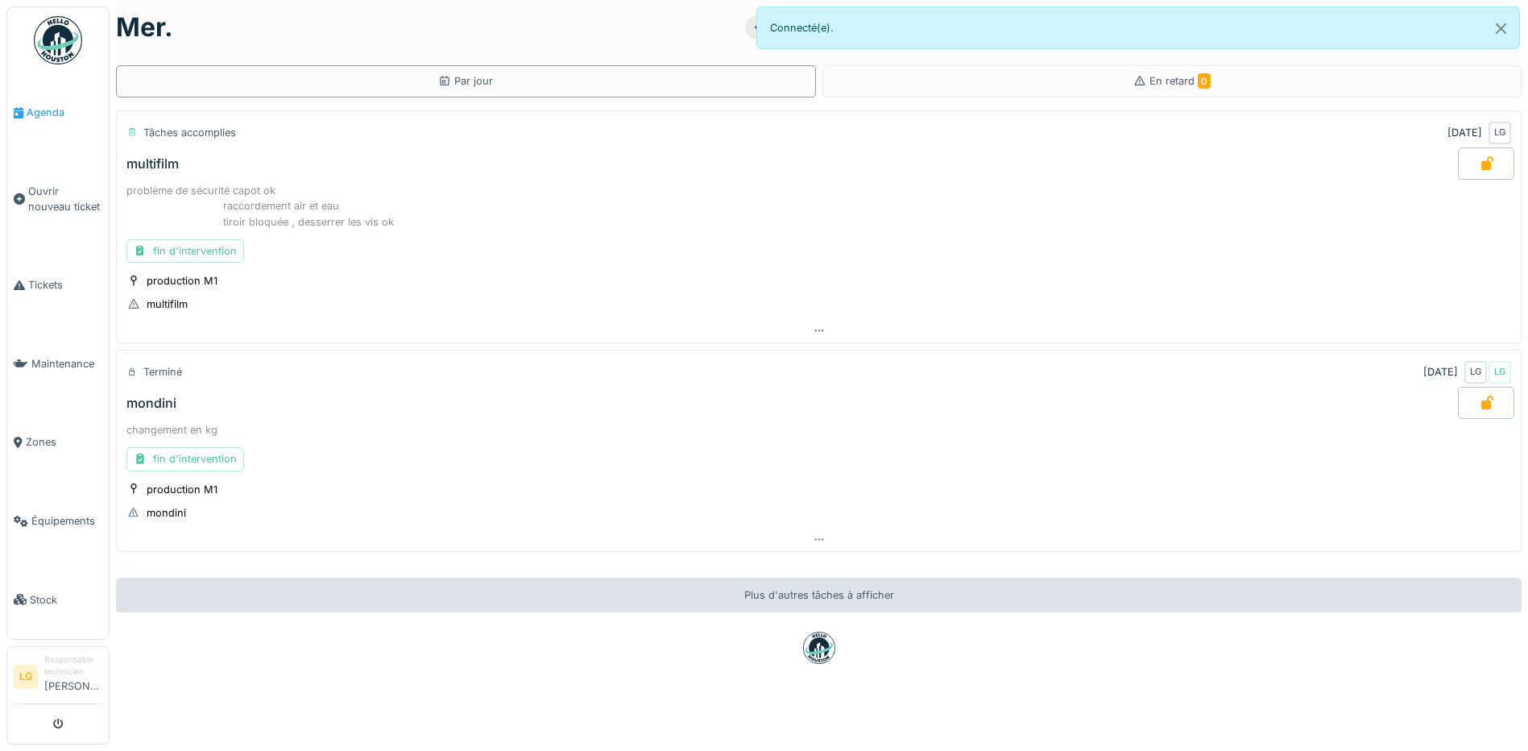
click at [38, 109] on span "Agenda" at bounding box center [65, 112] width 76 height 15
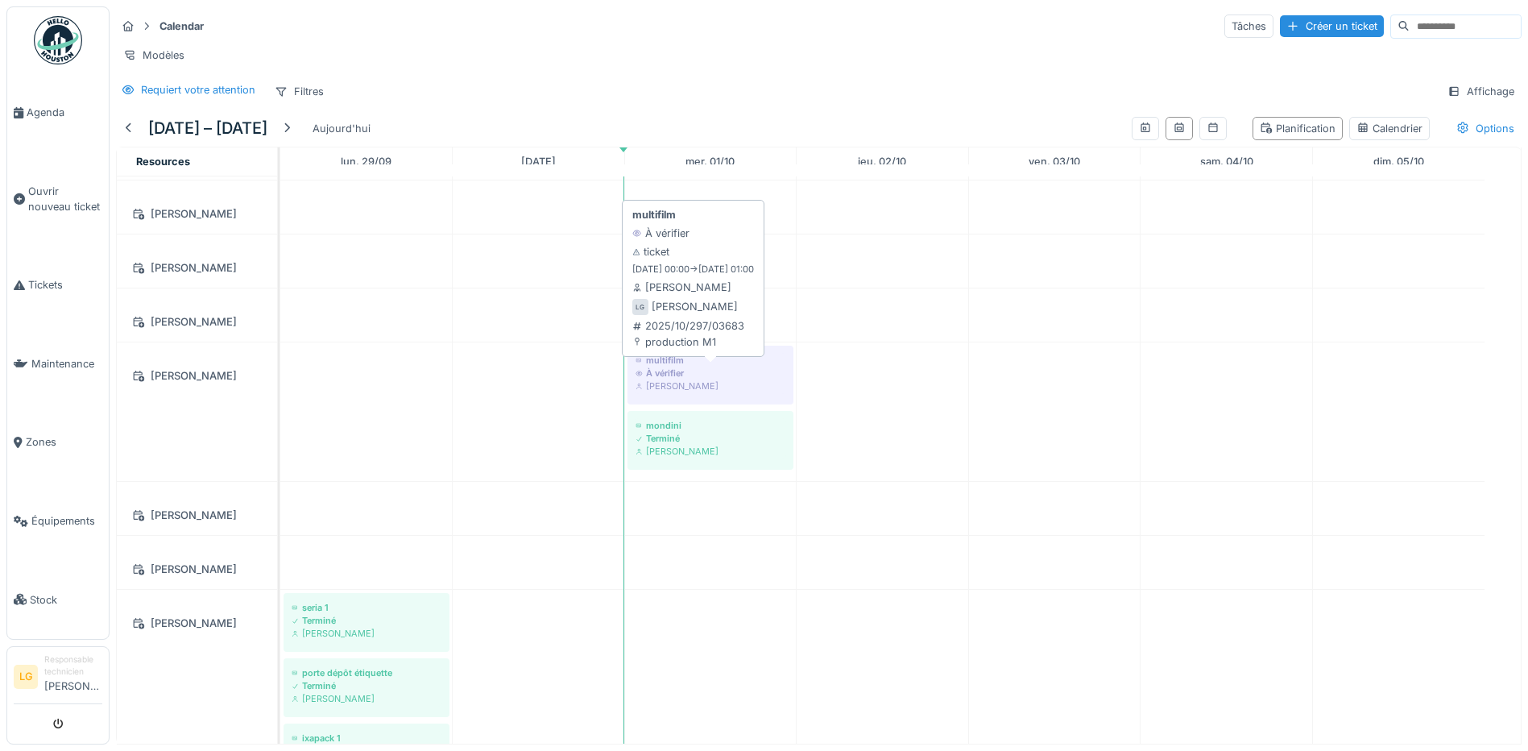
click at [668, 379] on div "À vérifier" at bounding box center [711, 373] width 150 height 13
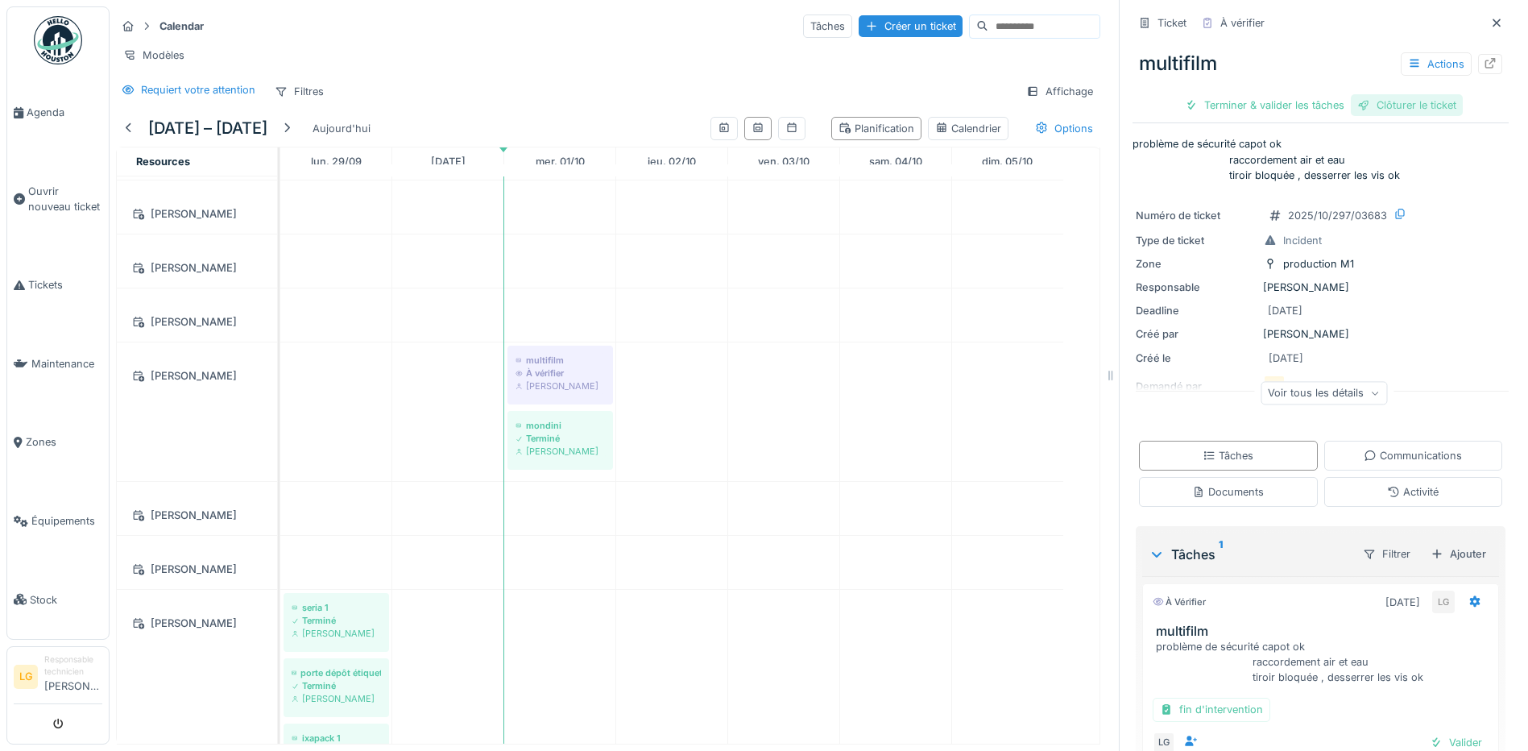
click at [1397, 107] on div "Clôturer le ticket" at bounding box center [1407, 105] width 112 height 22
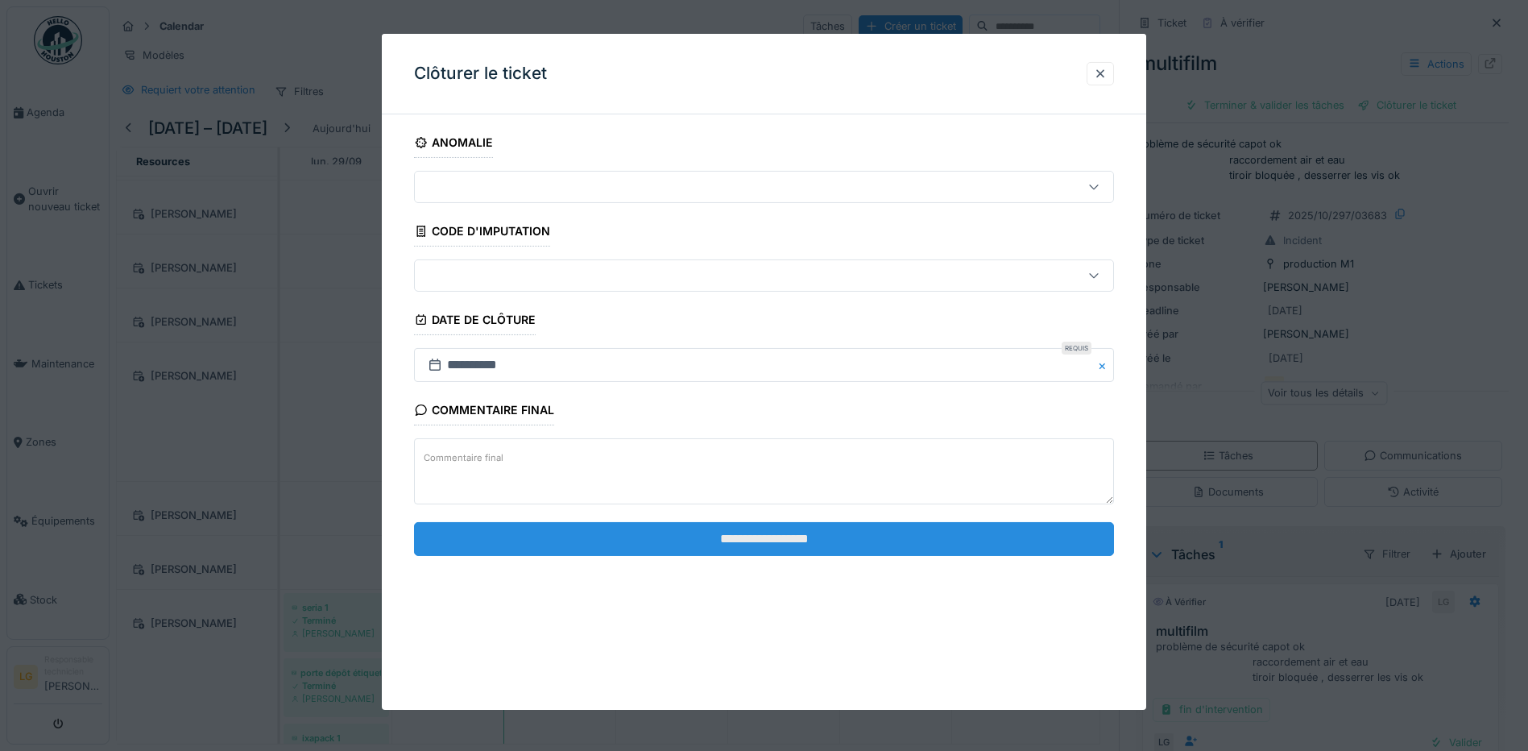
click at [836, 536] on input "**********" at bounding box center [764, 539] width 700 height 34
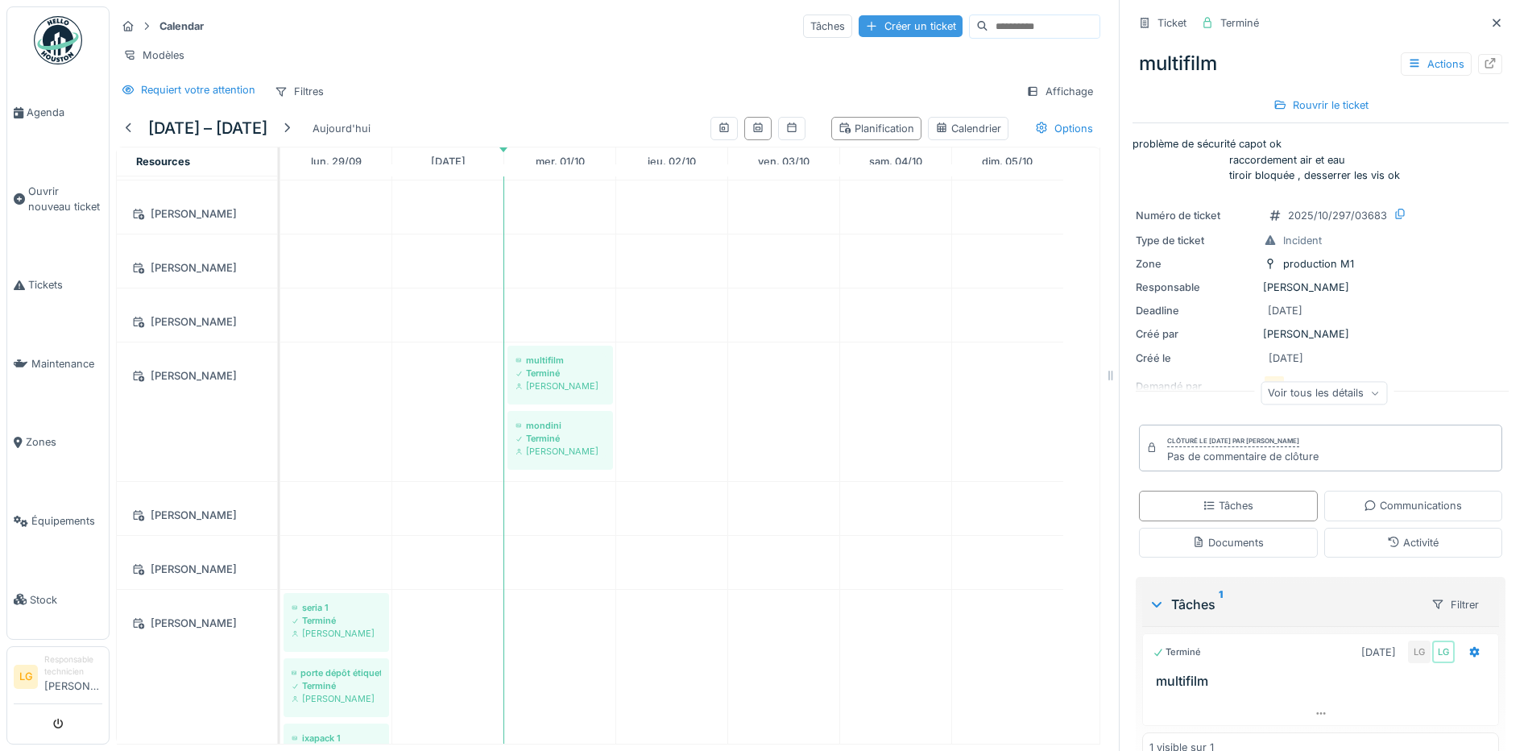
click at [859, 28] on div "Créer un ticket" at bounding box center [911, 26] width 104 height 22
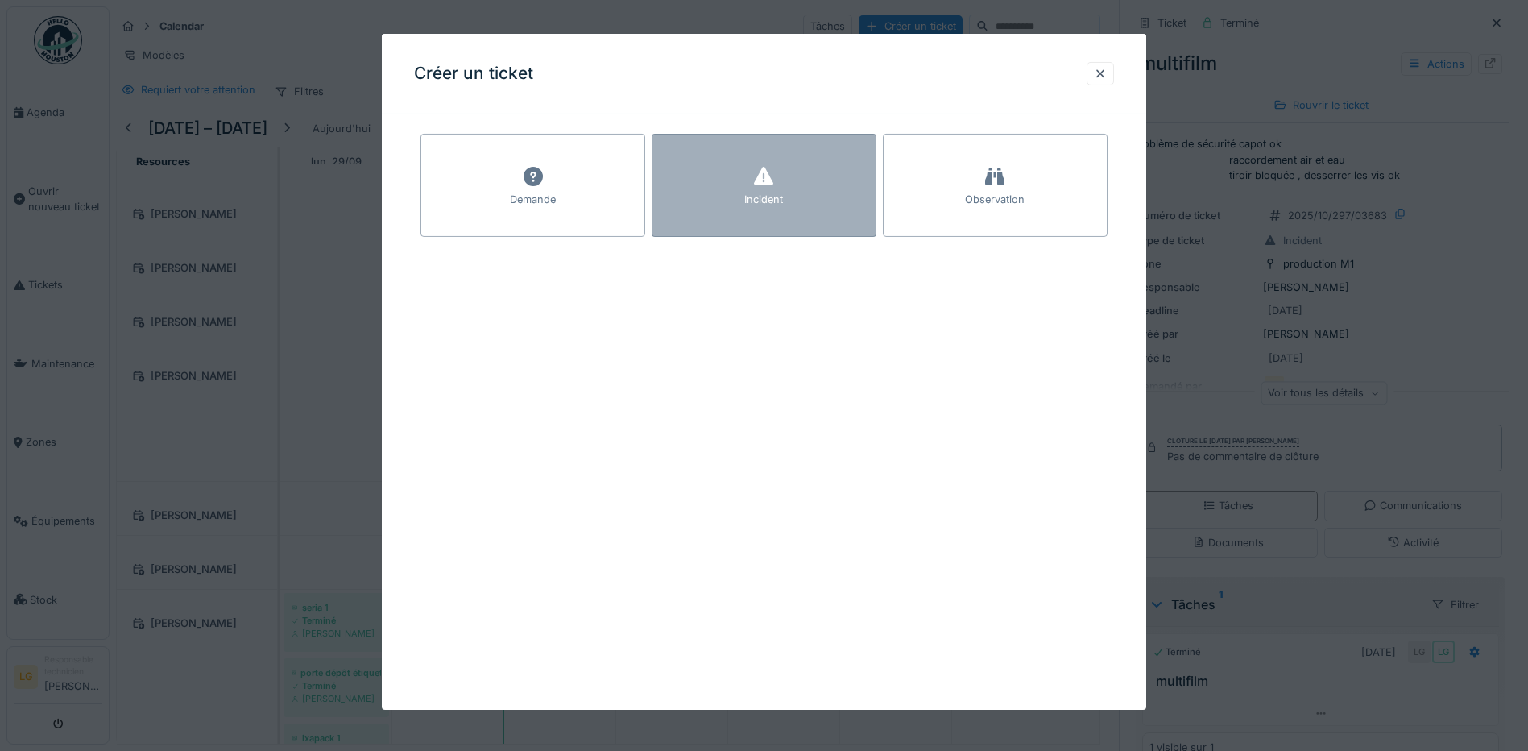
click at [763, 180] on icon at bounding box center [763, 176] width 19 height 19
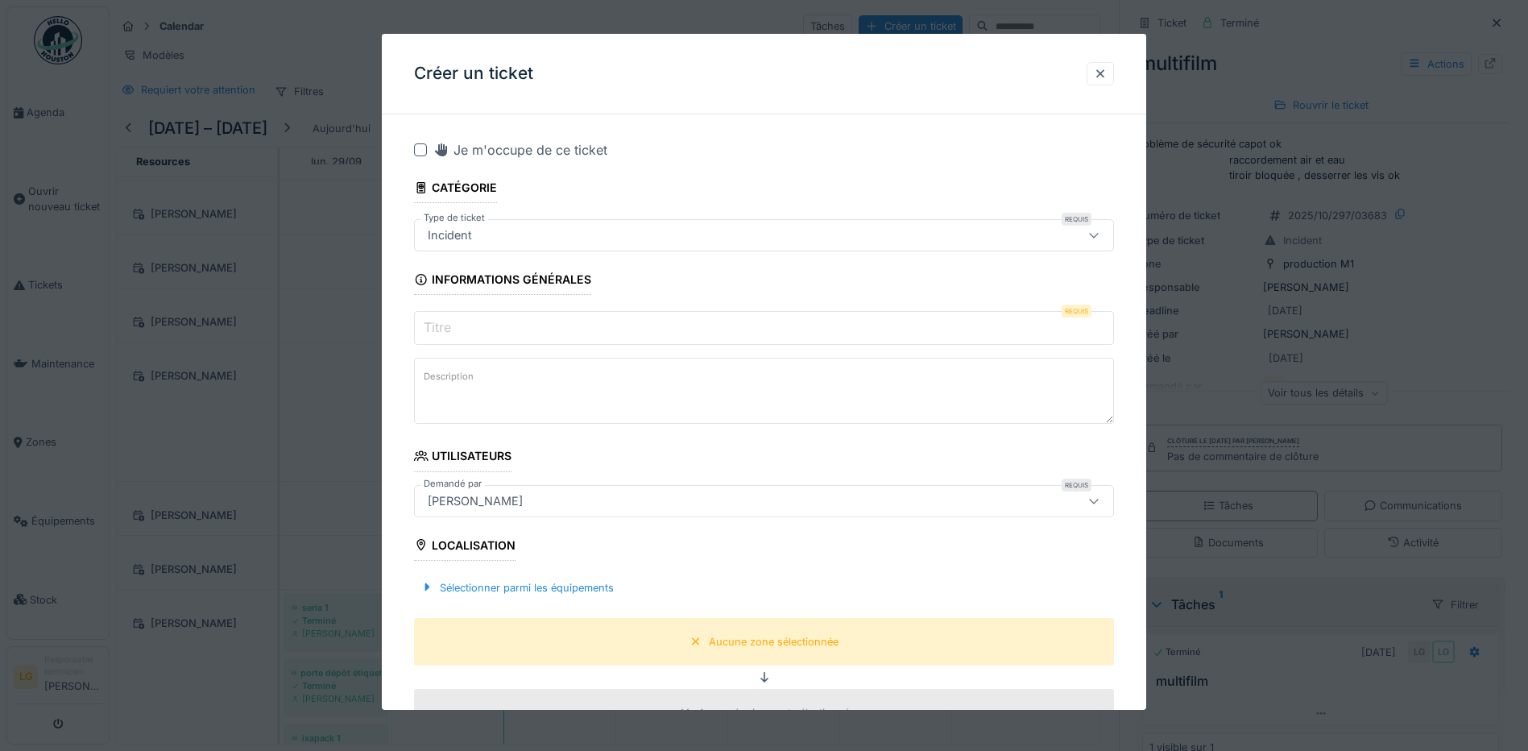
click at [487, 395] on textarea "Description" at bounding box center [764, 391] width 700 height 66
paste textarea "**********"
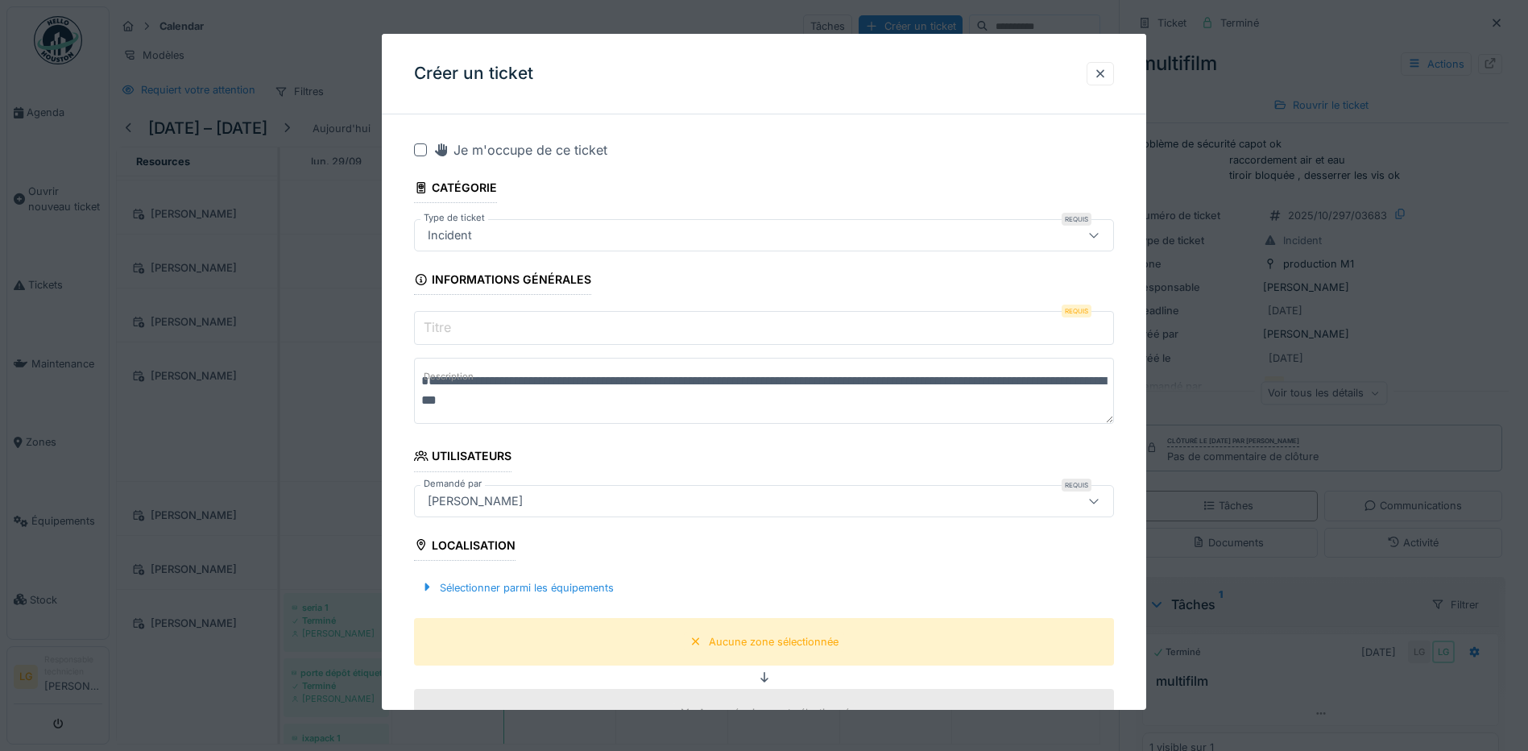
type textarea "**********"
click at [505, 330] on input "Titre" at bounding box center [764, 328] width 700 height 34
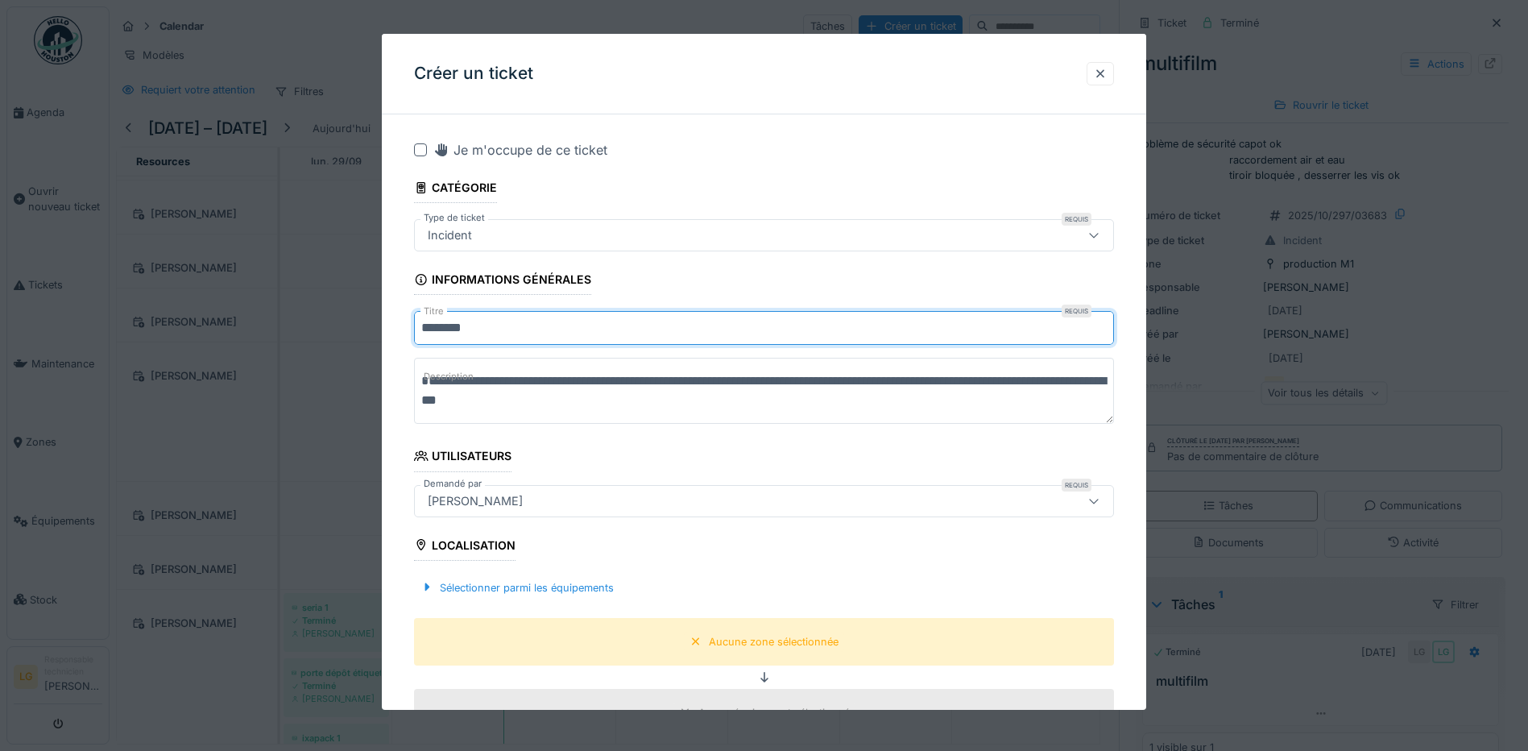
type input "********"
click at [421, 151] on div at bounding box center [420, 149] width 13 height 13
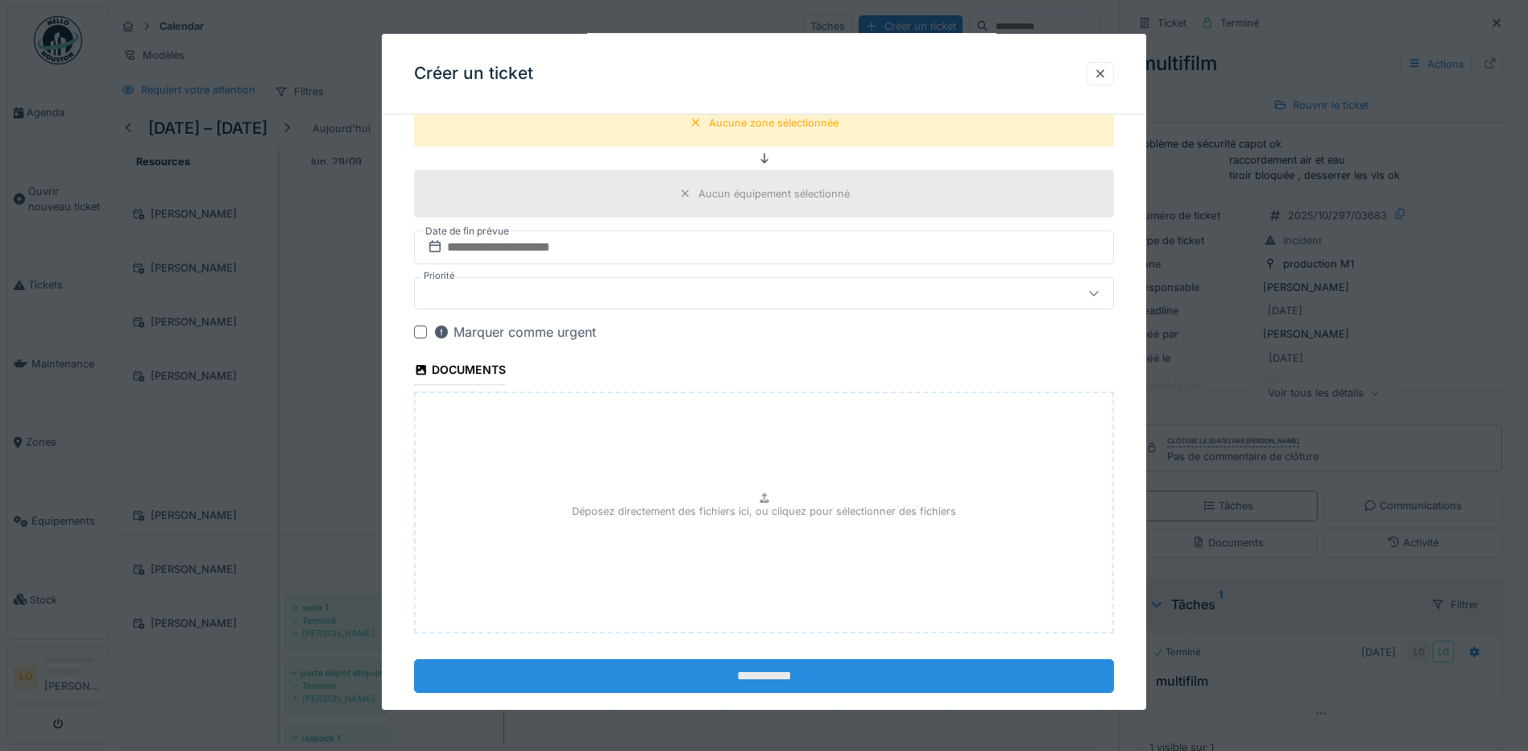
scroll to position [547, 0]
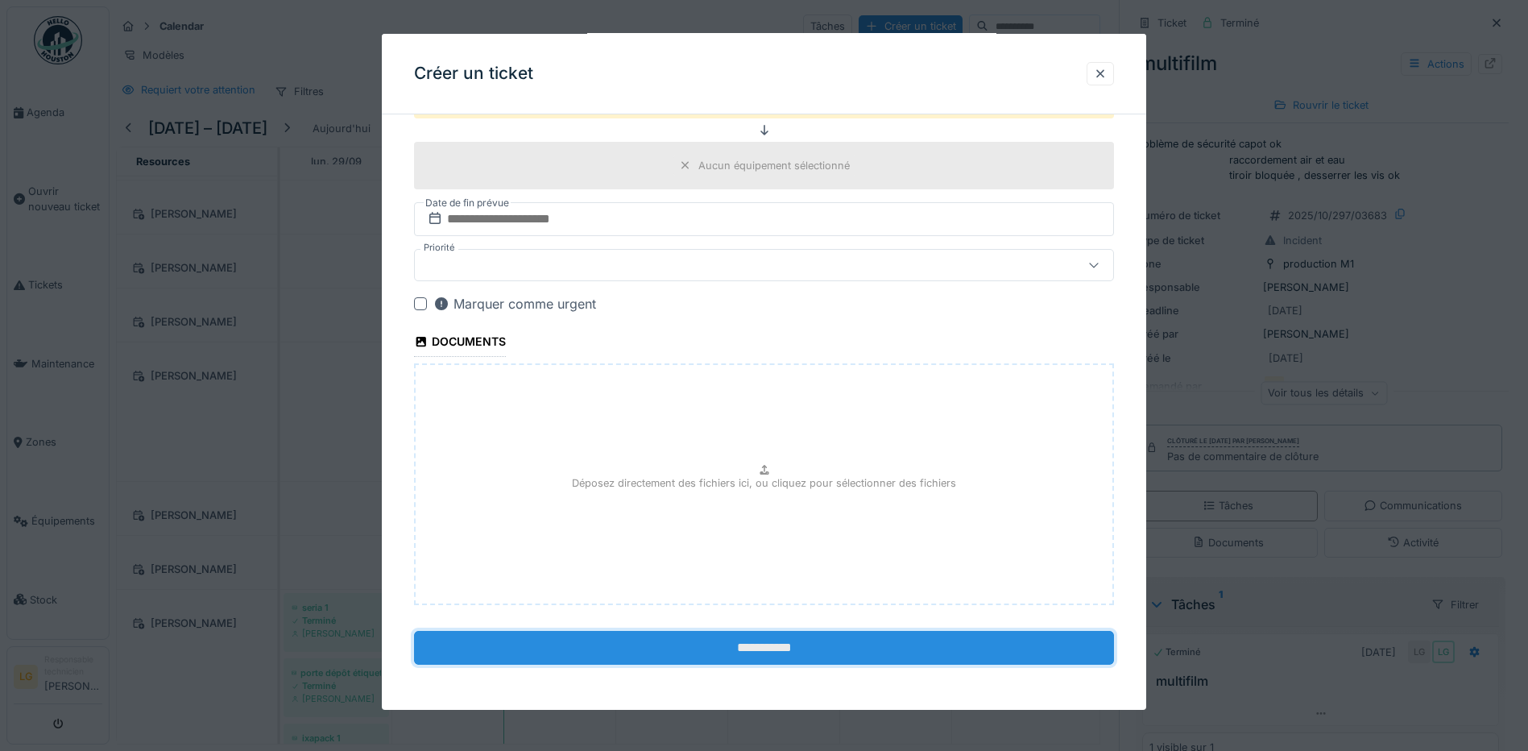
click at [731, 642] on input "**********" at bounding box center [764, 648] width 700 height 34
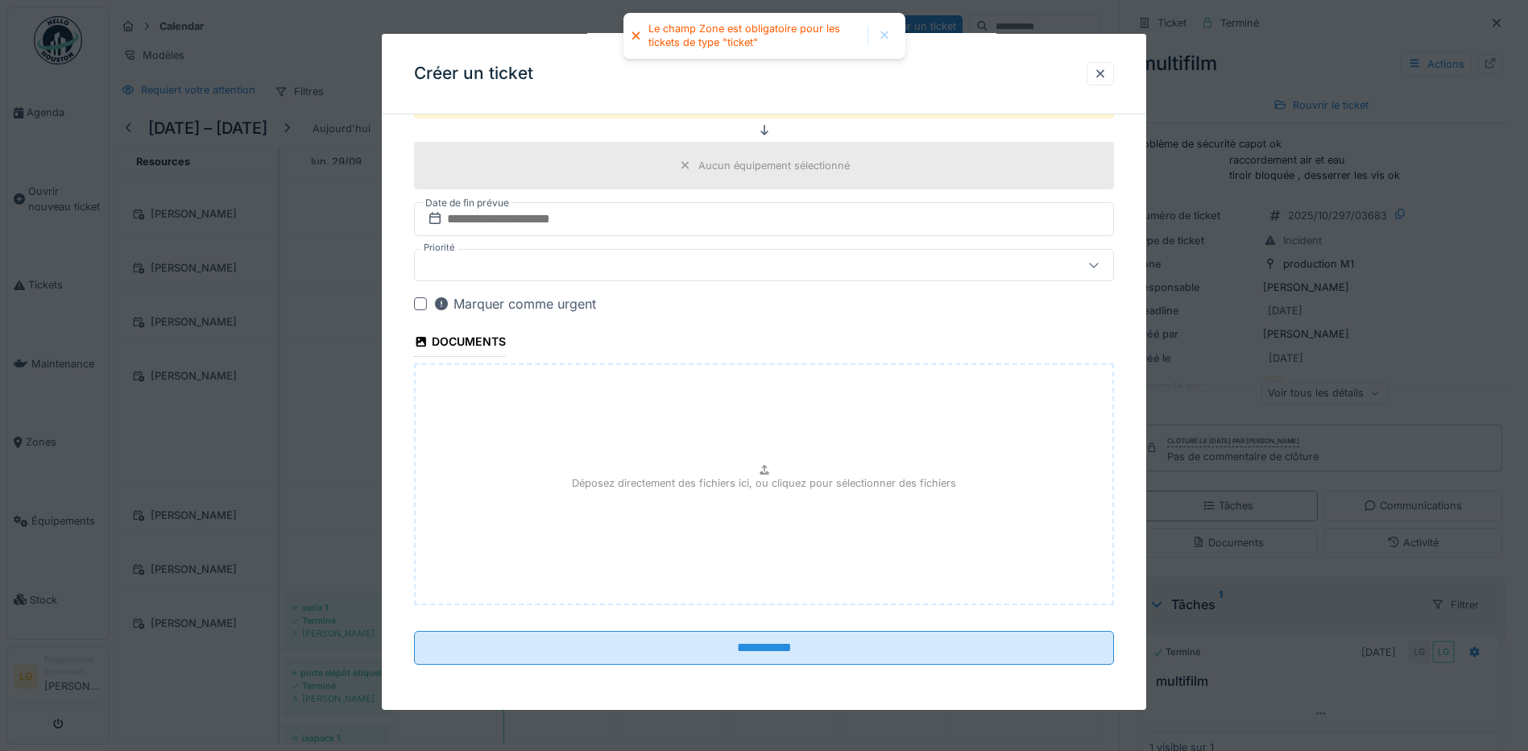
click at [574, 262] on div at bounding box center [723, 265] width 604 height 18
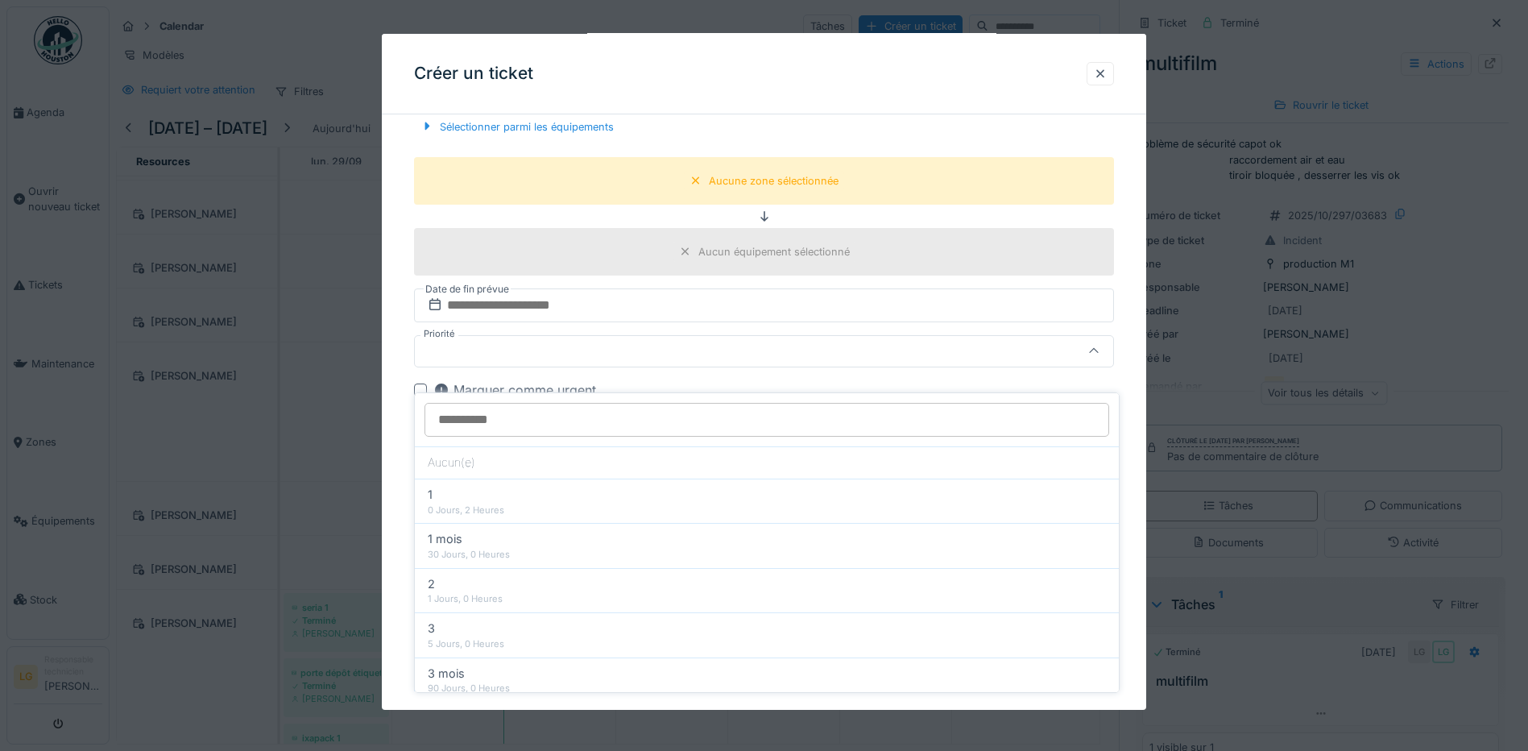
scroll to position [441, 0]
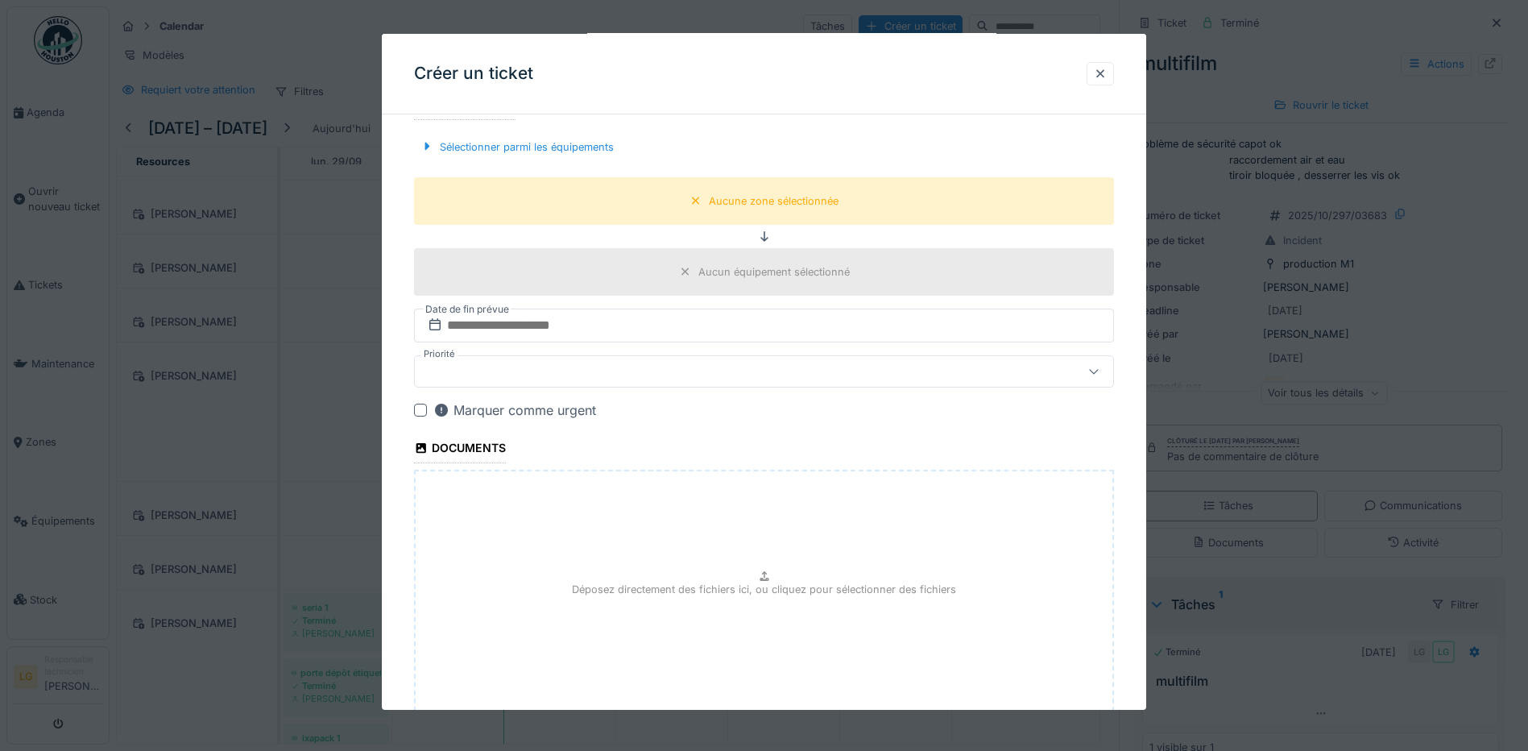
click at [836, 102] on div "Créer un ticket" at bounding box center [764, 74] width 765 height 81
click at [786, 204] on div "Aucune zone sélectionnée" at bounding box center [774, 200] width 130 height 15
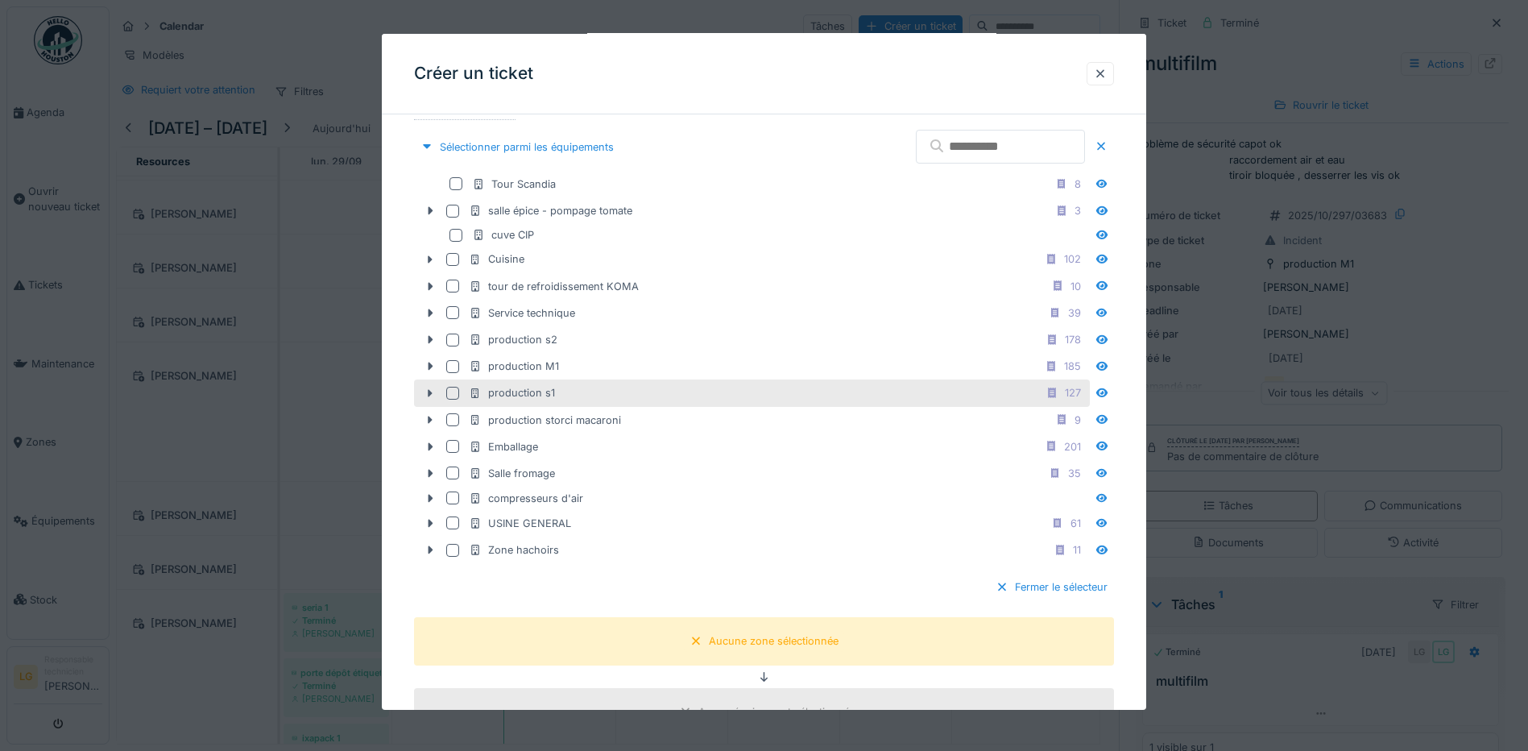
click at [451, 392] on div at bounding box center [452, 393] width 13 height 13
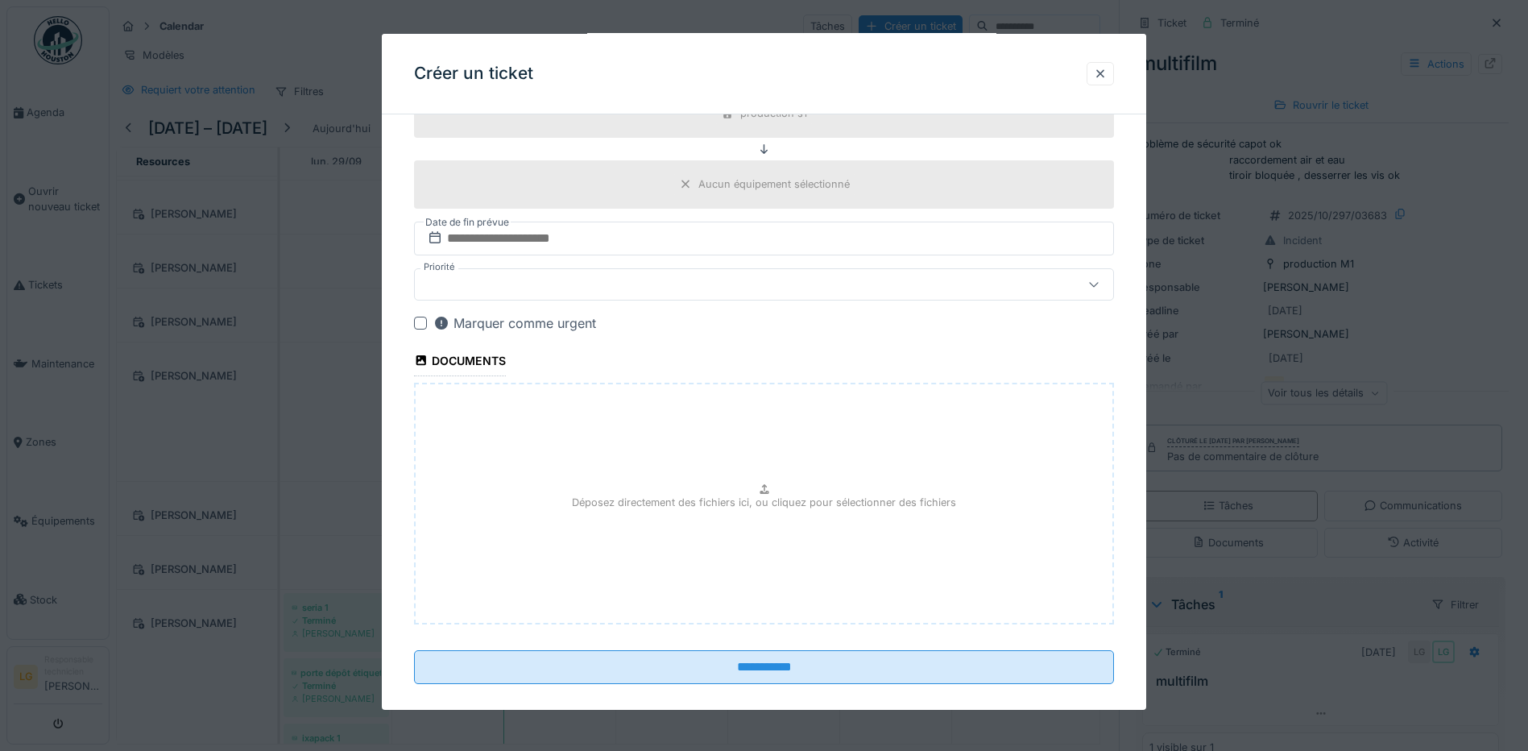
scroll to position [988, 0]
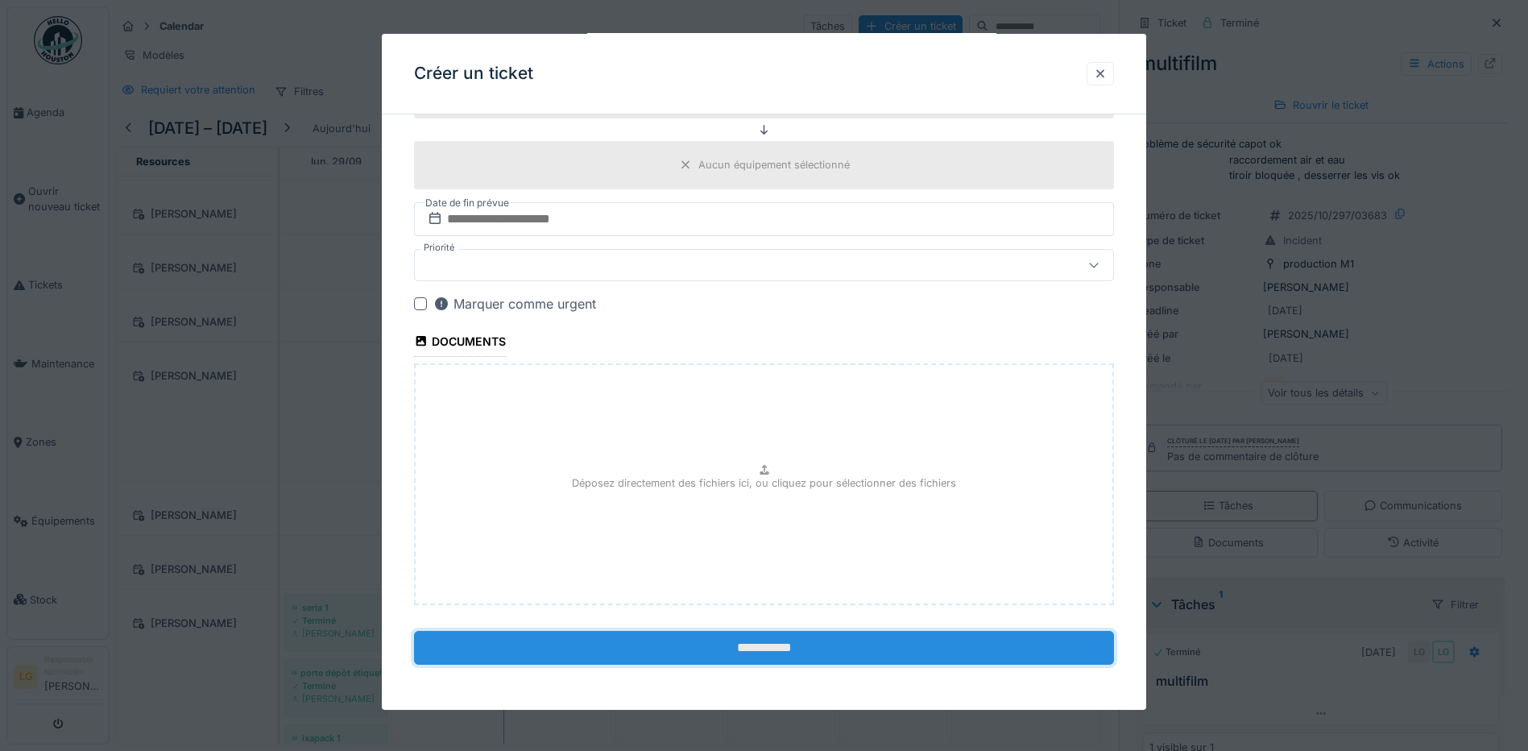
click at [849, 645] on input "**********" at bounding box center [764, 648] width 700 height 34
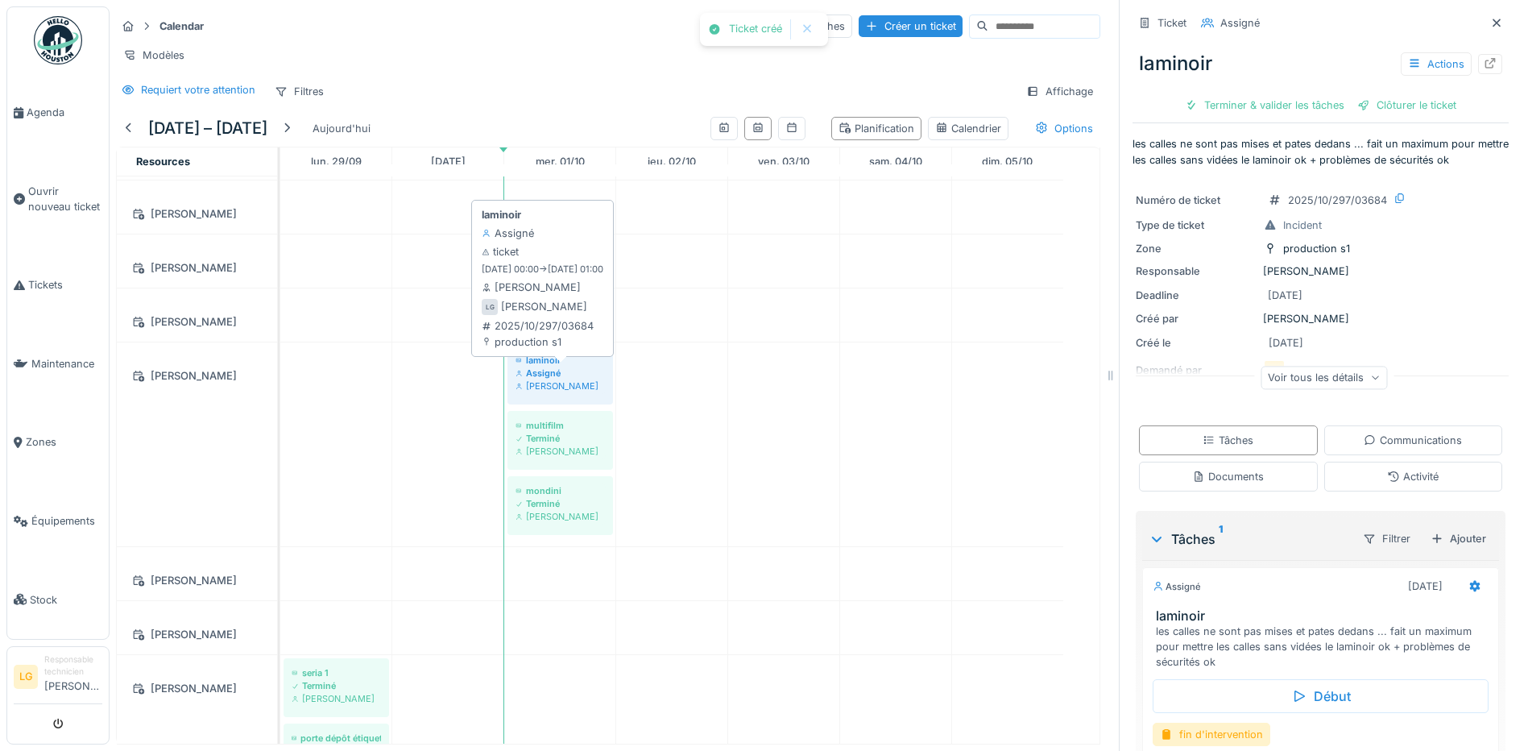
click at [568, 380] on div "Assigné" at bounding box center [560, 373] width 89 height 13
click at [1491, 20] on icon at bounding box center [1497, 23] width 13 height 10
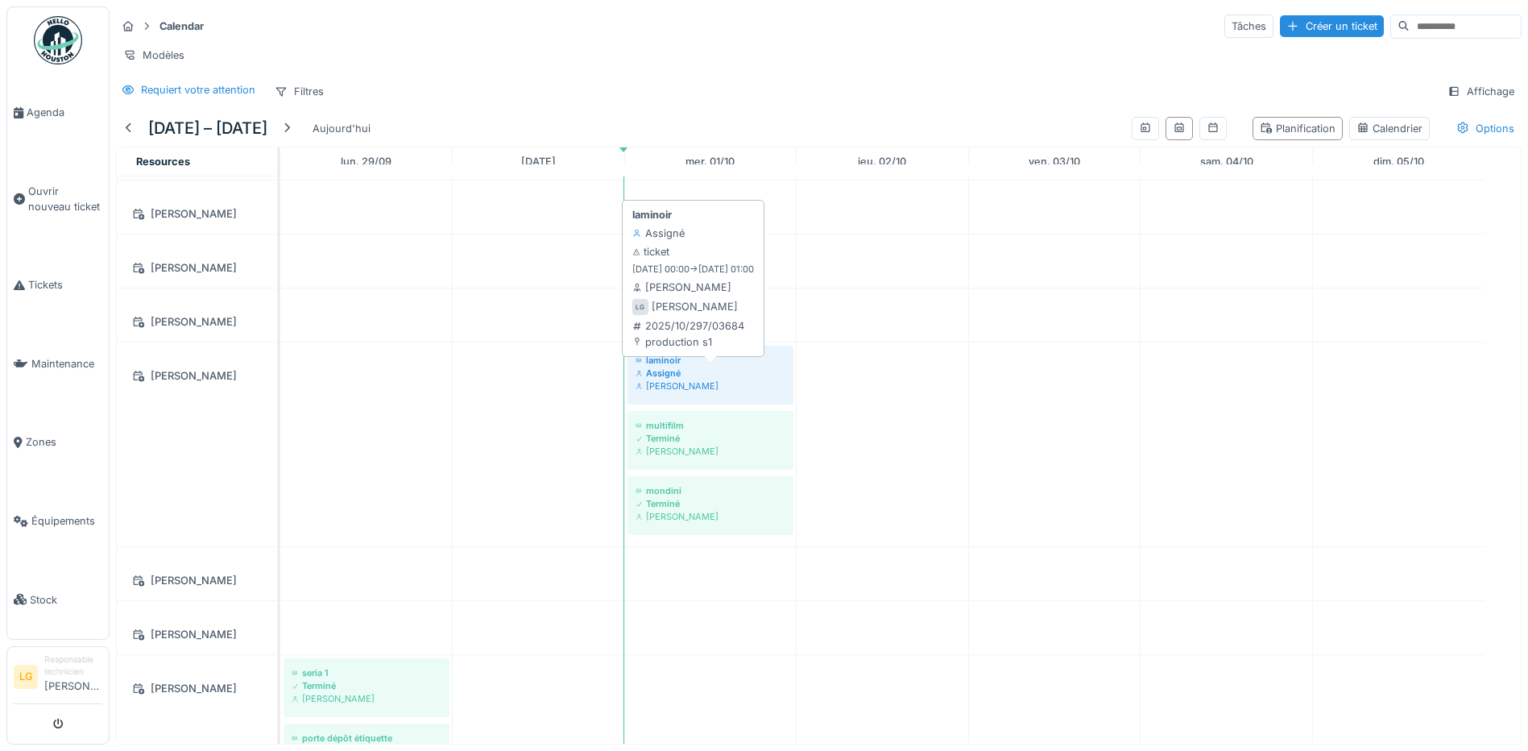
click at [673, 392] on div "[PERSON_NAME]" at bounding box center [711, 386] width 150 height 13
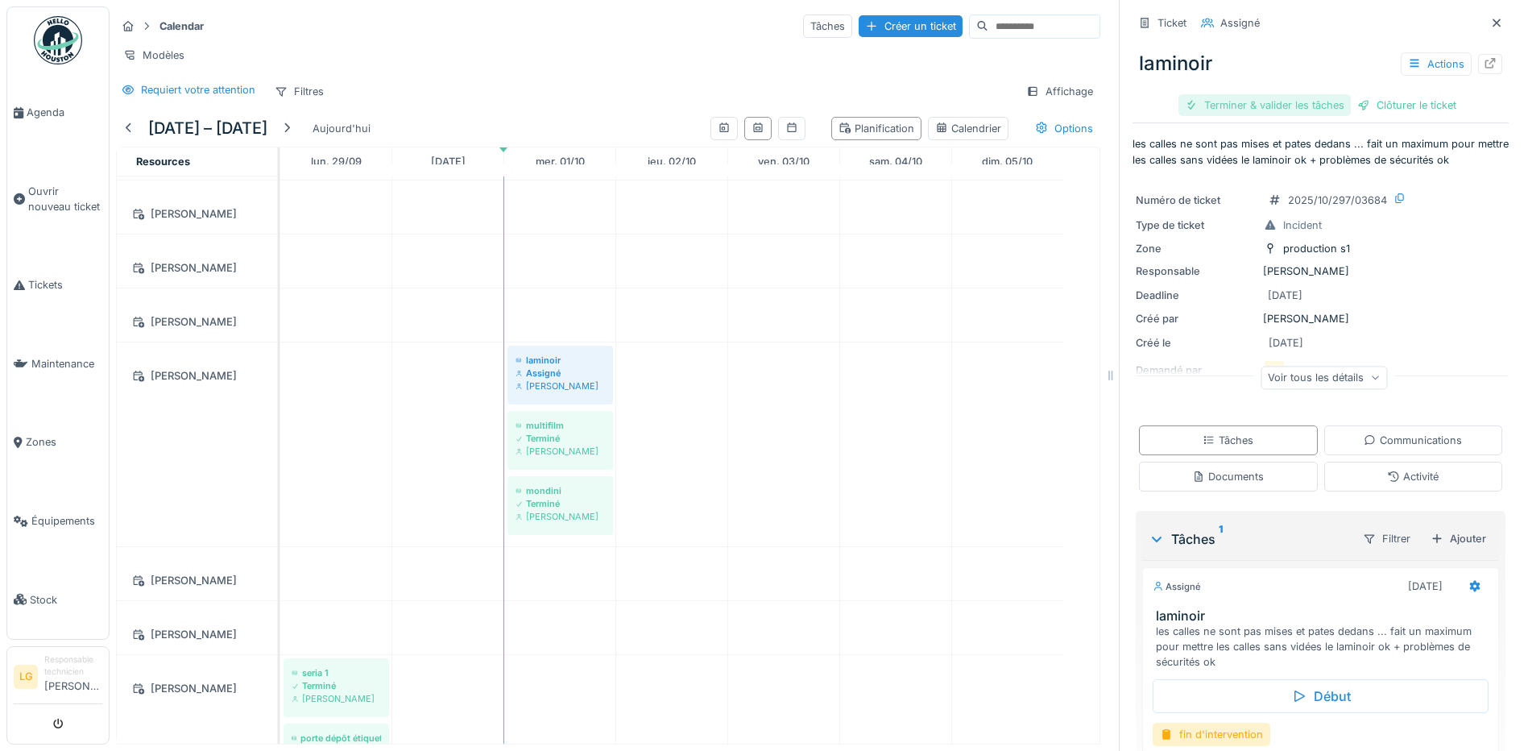
click at [1287, 107] on div "Terminer & valider les tâches" at bounding box center [1265, 105] width 172 height 22
click at [1367, 99] on div "Clôturer le ticket" at bounding box center [1407, 105] width 112 height 22
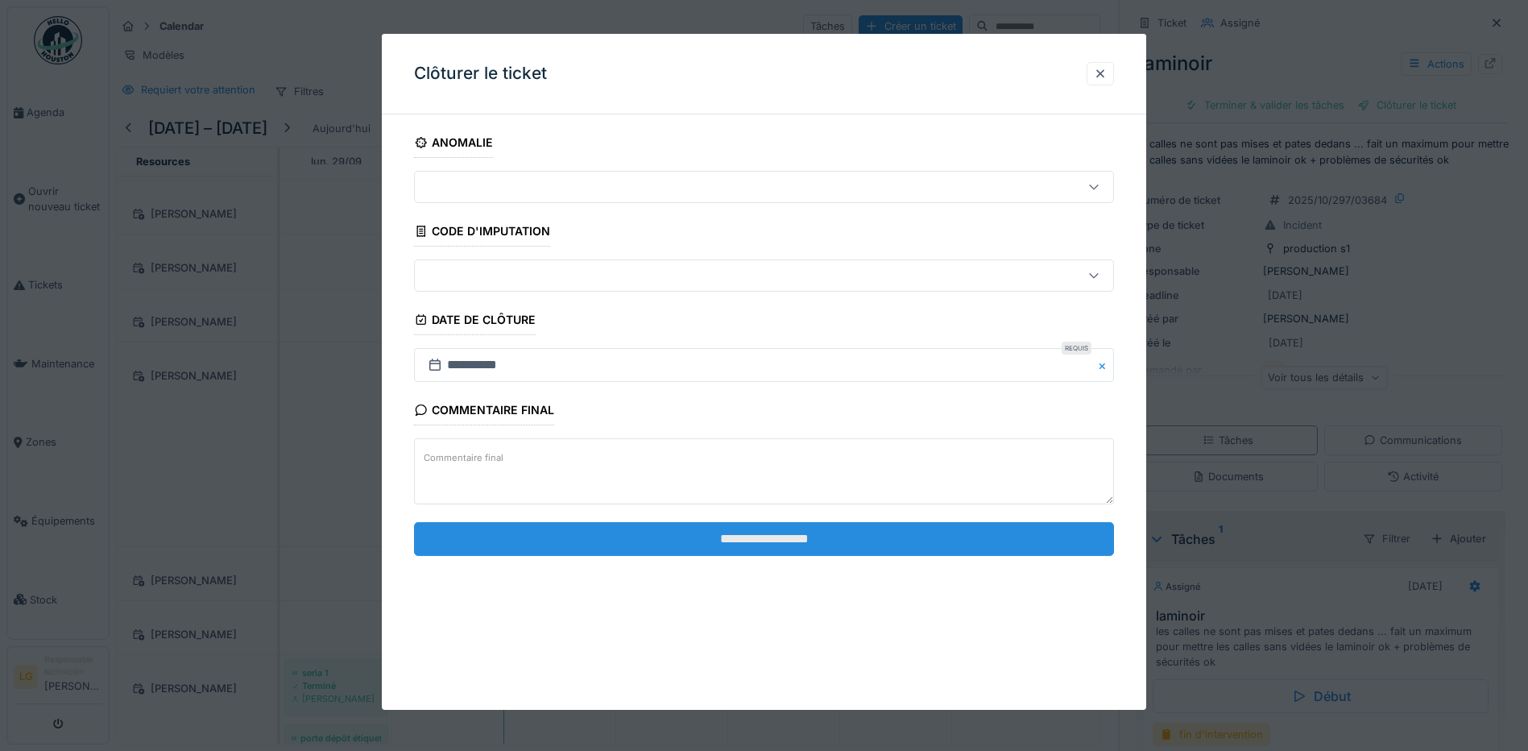
click at [637, 544] on input "**********" at bounding box center [764, 539] width 700 height 34
click at [749, 535] on input "**********" at bounding box center [764, 539] width 700 height 34
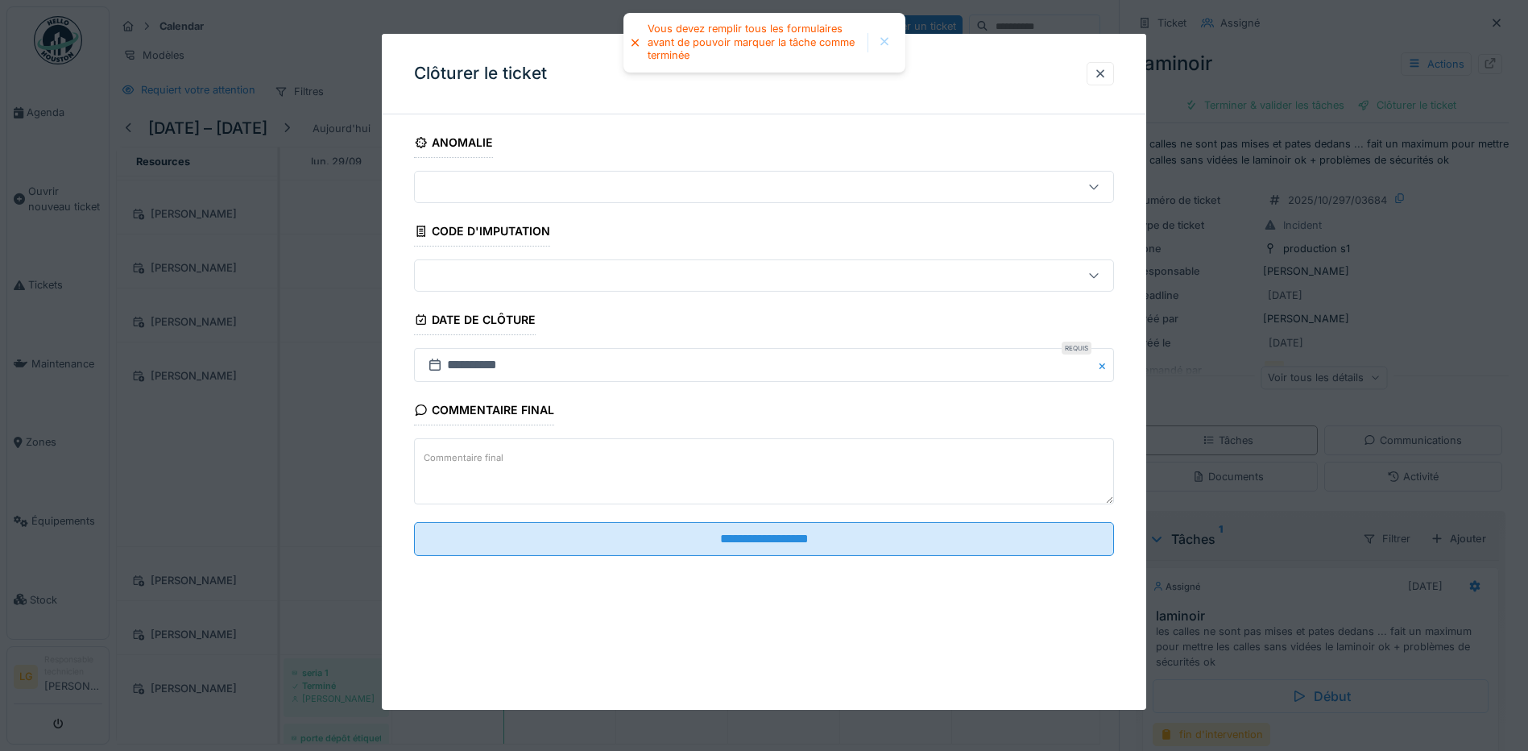
click at [1095, 187] on icon at bounding box center [1094, 186] width 13 height 10
click at [1095, 187] on icon at bounding box center [1094, 187] width 13 height 10
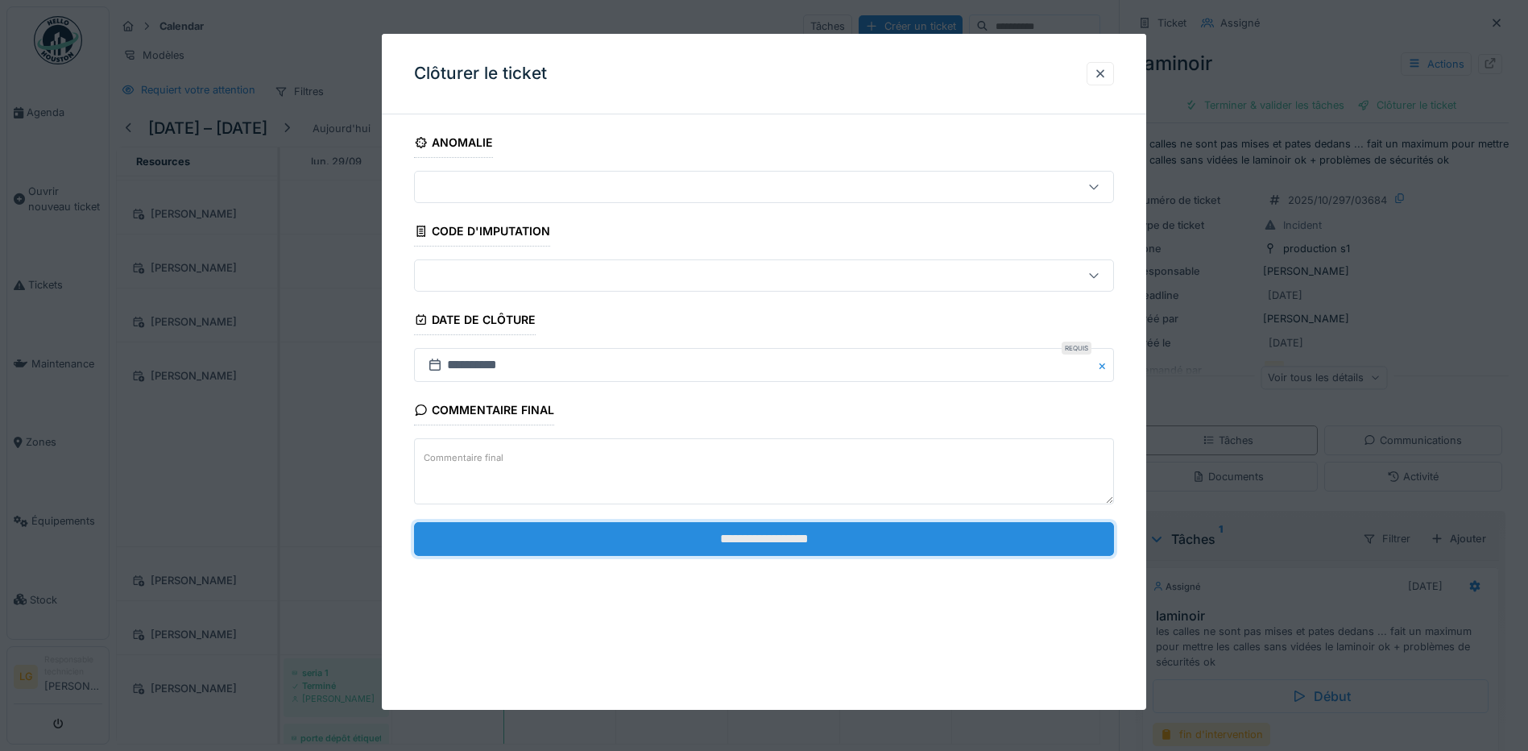
click at [804, 528] on input "**********" at bounding box center [764, 539] width 700 height 34
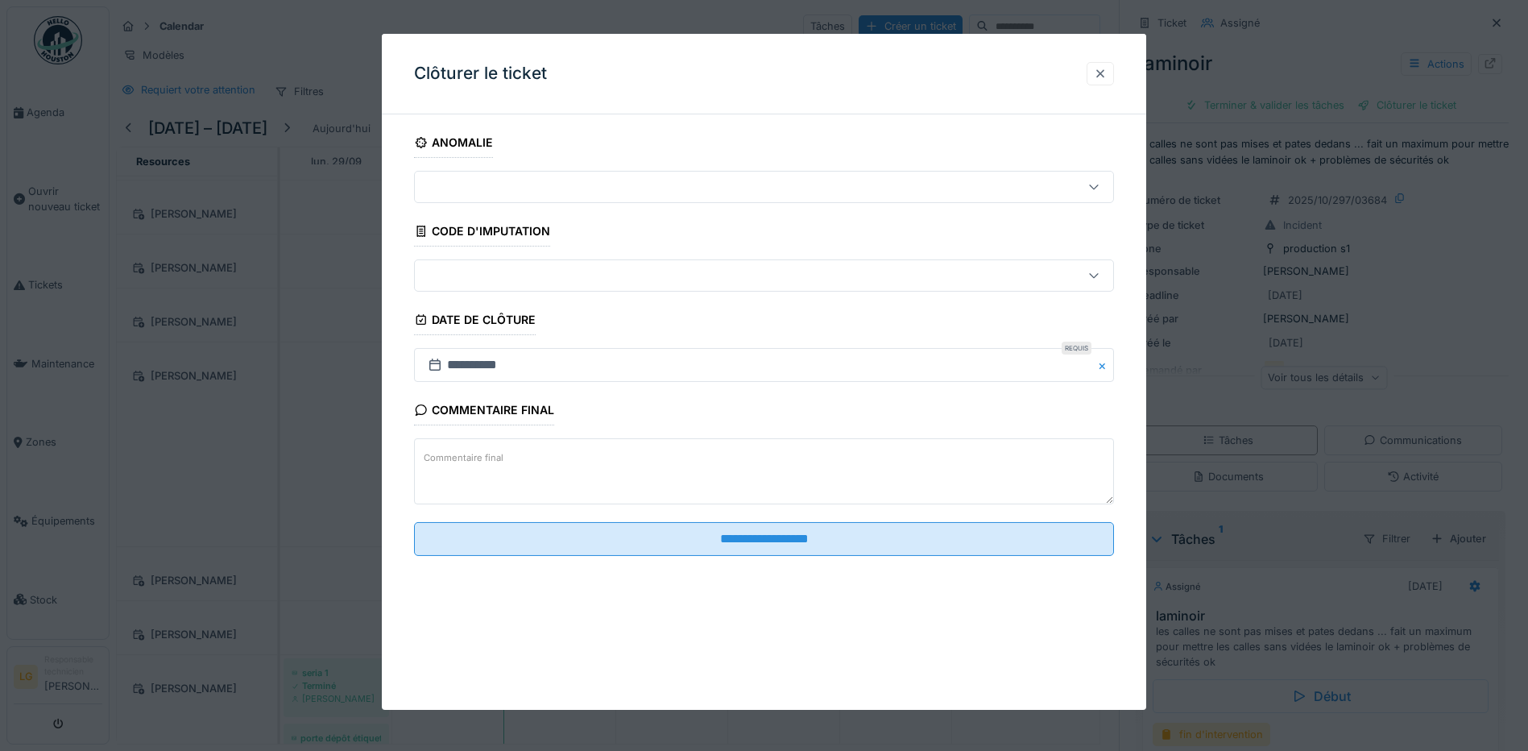
click at [1107, 68] on div at bounding box center [1100, 73] width 13 height 15
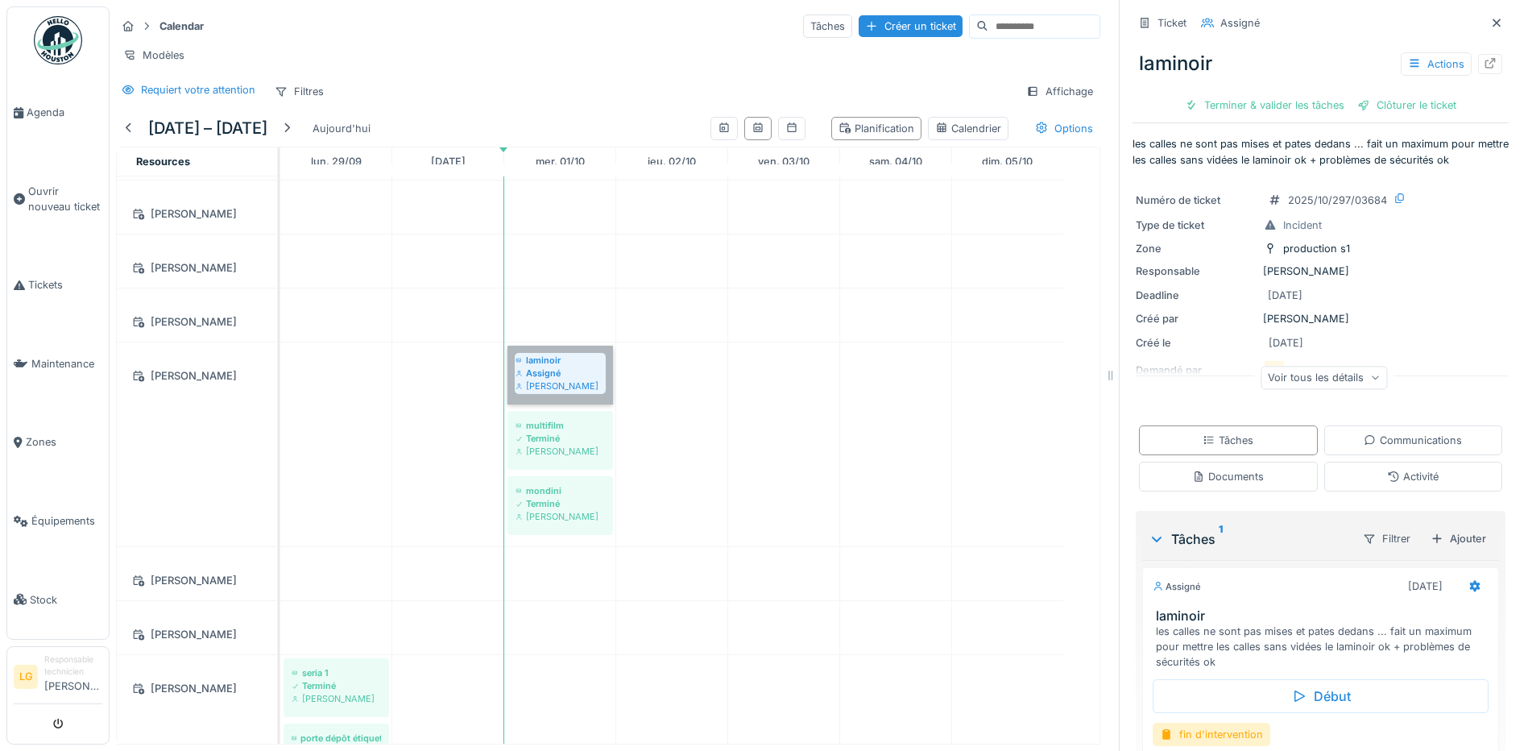
drag, startPoint x: 545, startPoint y: 385, endPoint x: 529, endPoint y: 369, distance: 22.8
click at [529, 369] on link "laminoir Assigné [PERSON_NAME]" at bounding box center [561, 375] width 106 height 59
click at [1217, 107] on div "Terminer & valider les tâches" at bounding box center [1265, 105] width 172 height 22
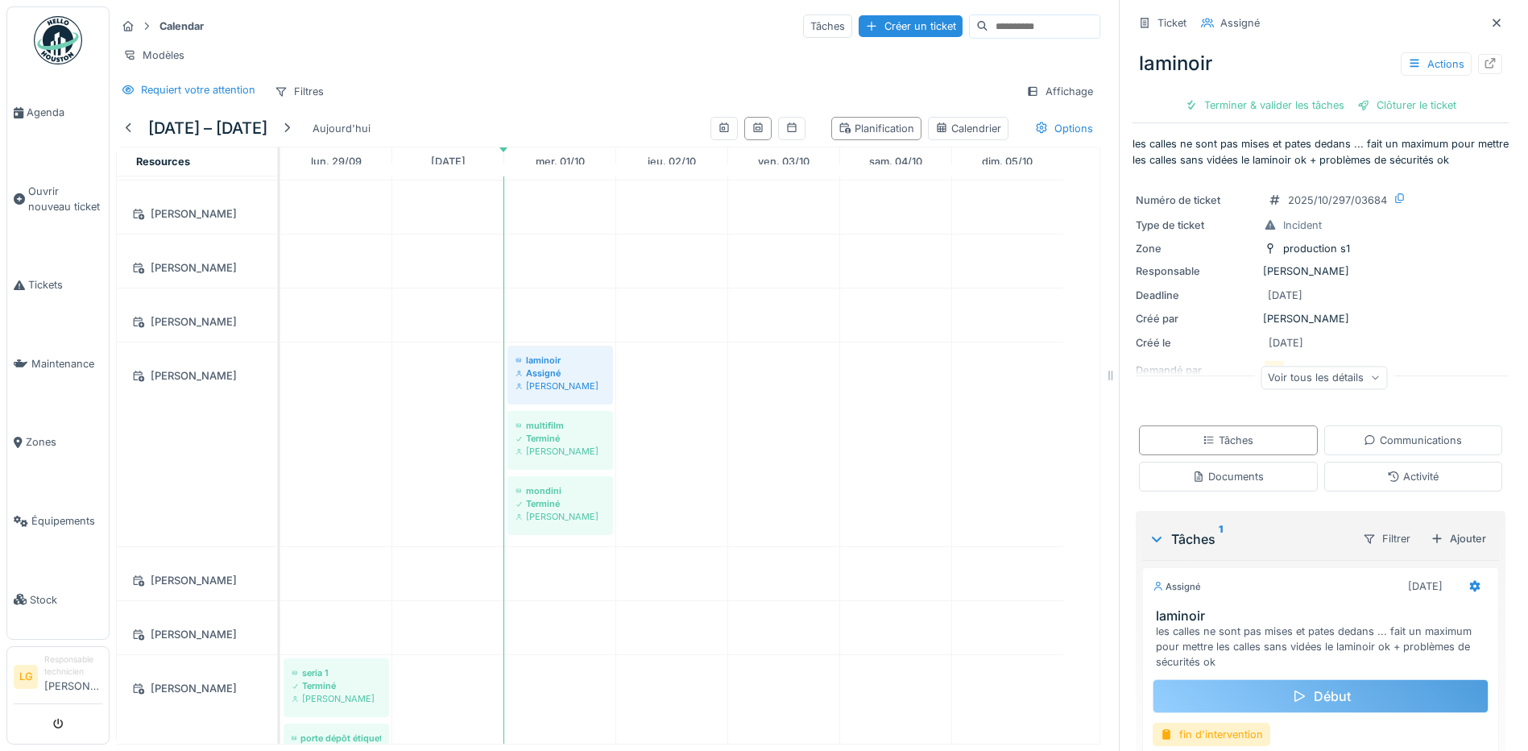
click at [1322, 704] on div "Début" at bounding box center [1321, 696] width 336 height 34
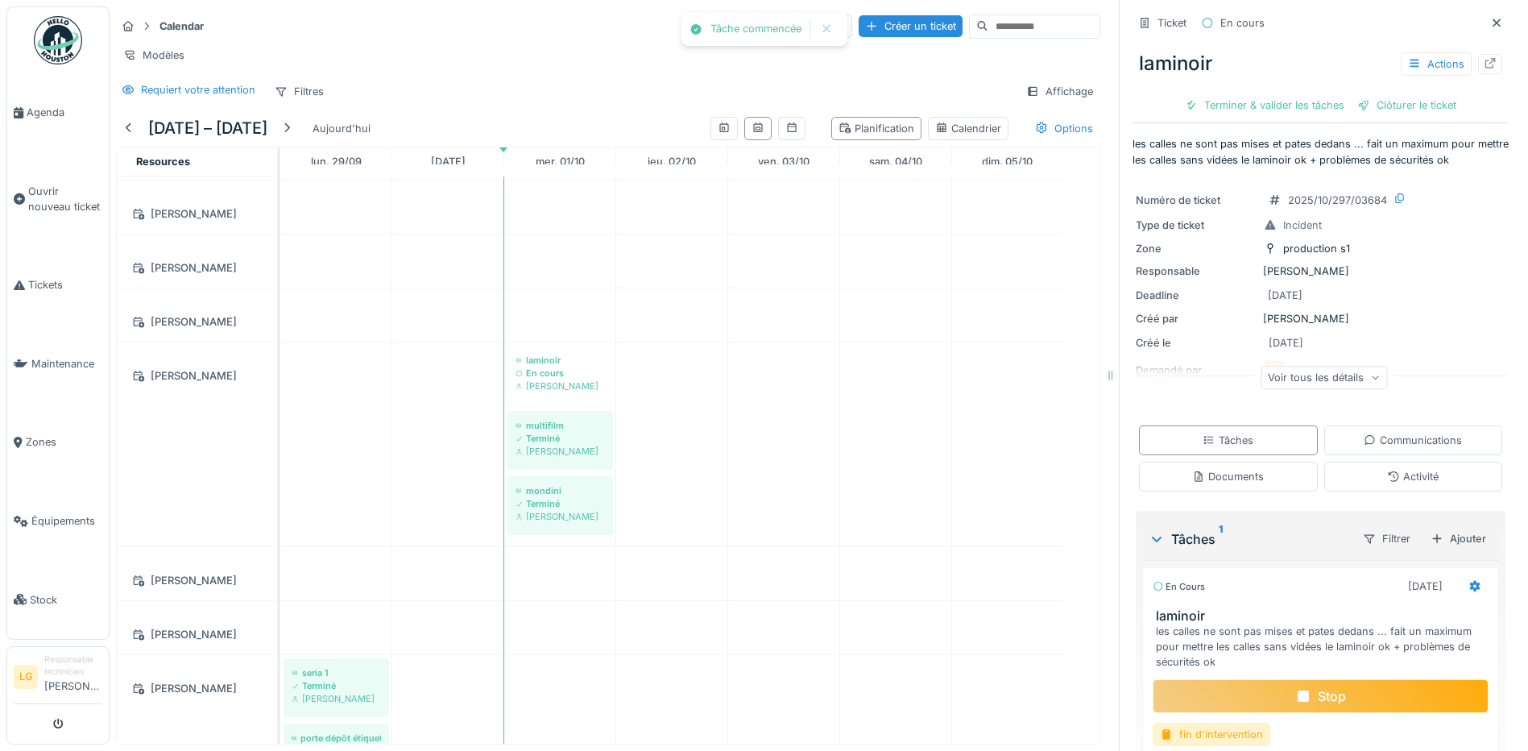
click at [1321, 704] on div "Stop" at bounding box center [1321, 696] width 336 height 34
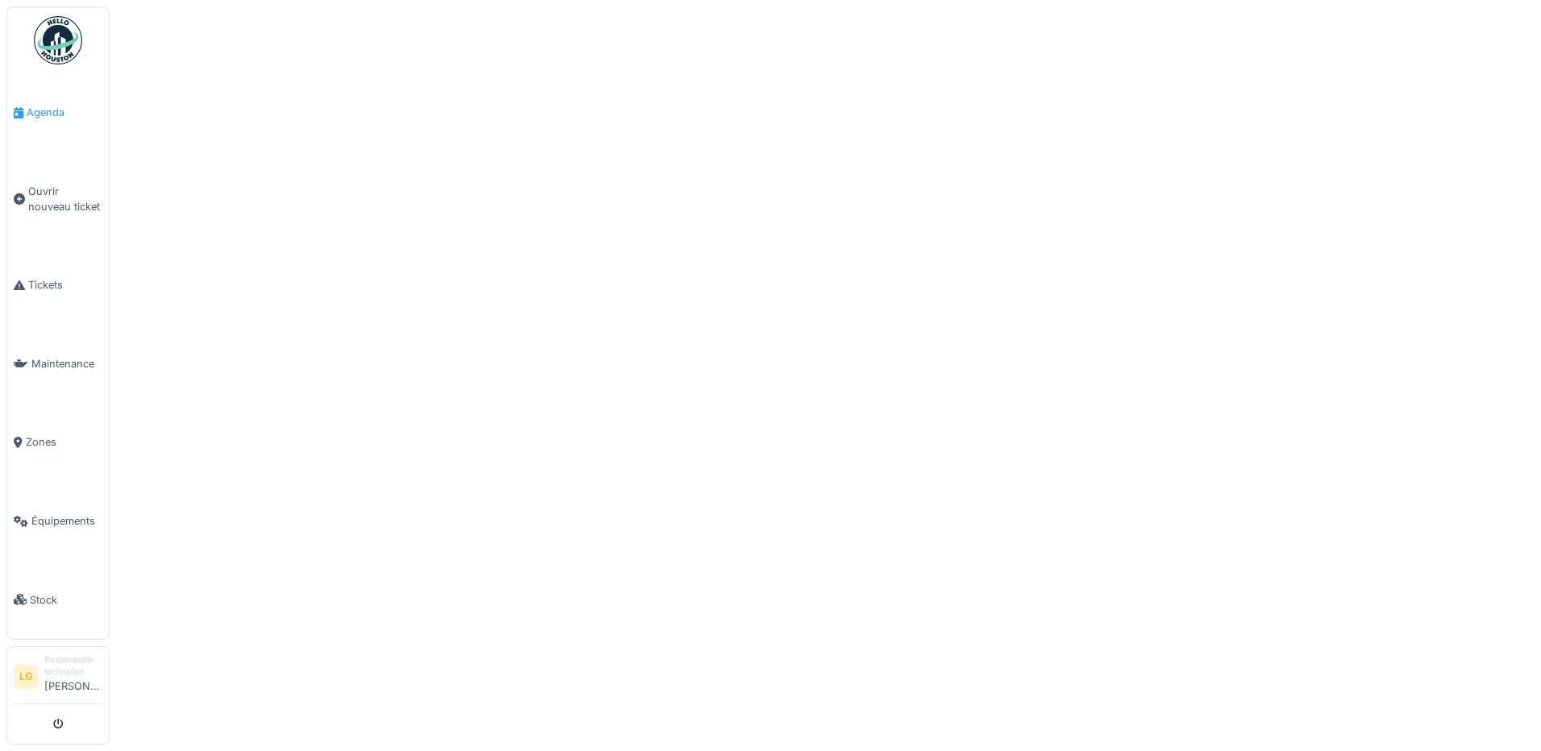
click at [22, 109] on icon at bounding box center [19, 112] width 10 height 11
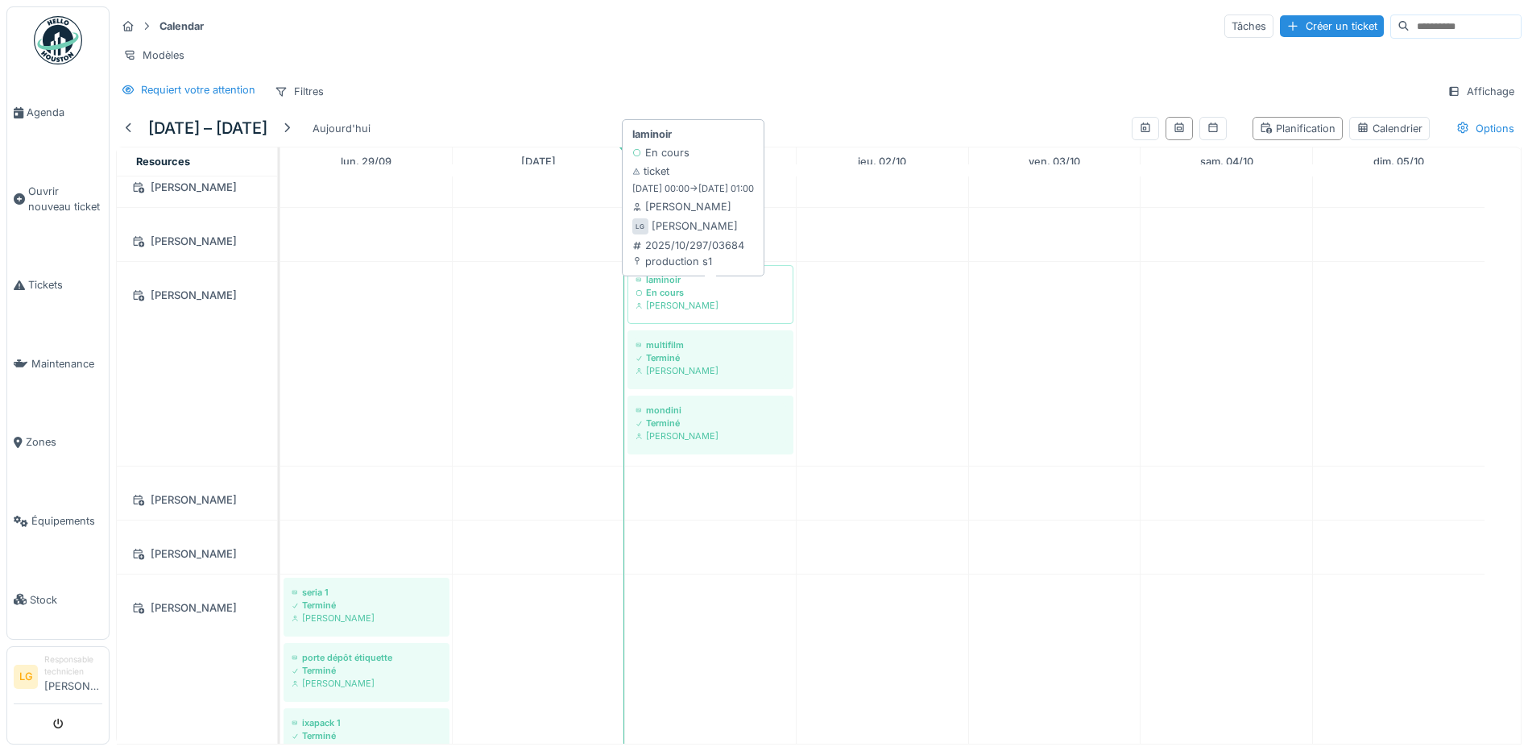
click at [709, 299] on div "En cours" at bounding box center [711, 292] width 150 height 13
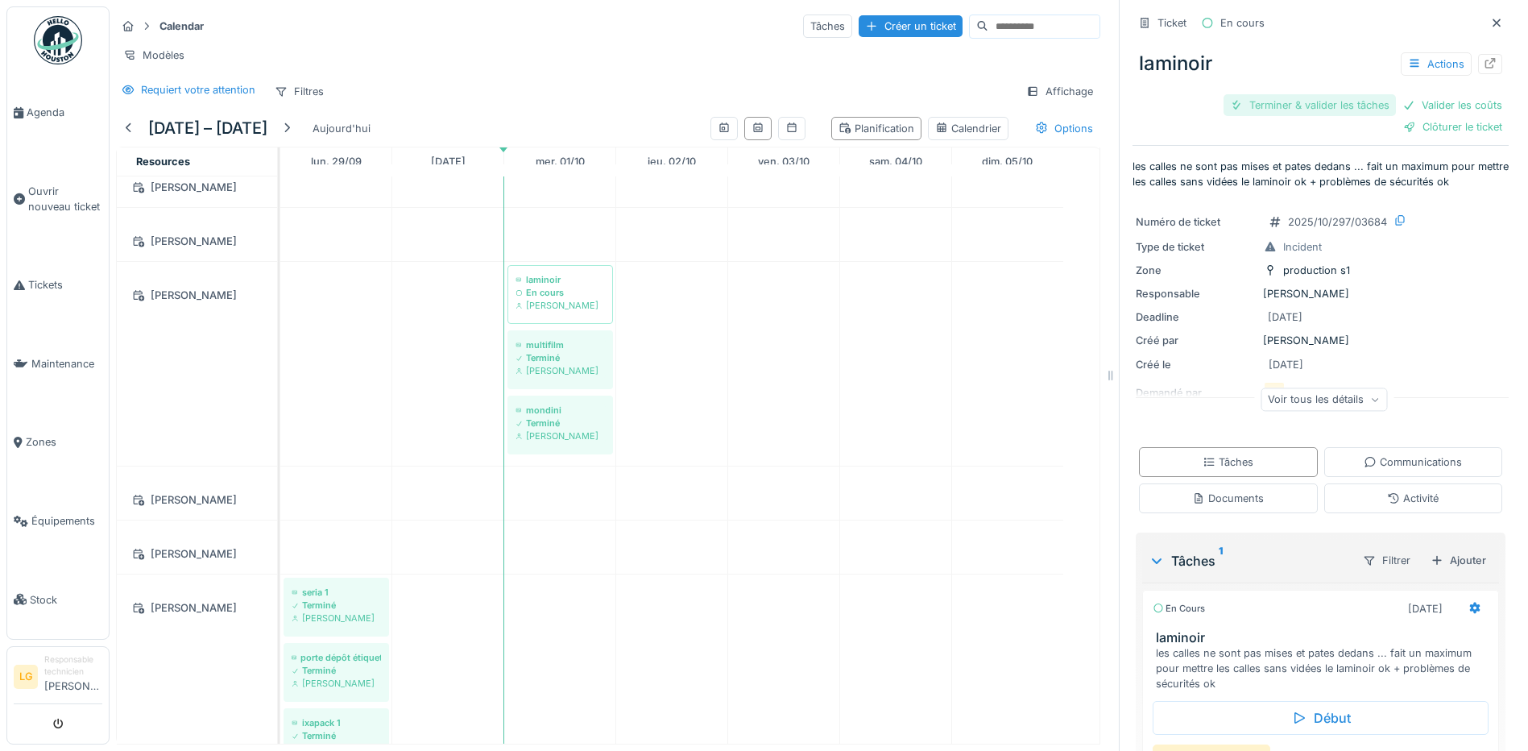
click at [1277, 97] on div "Terminer & valider les tâches" at bounding box center [1310, 105] width 172 height 22
click at [1409, 98] on div "Valider les coûts" at bounding box center [1452, 105] width 113 height 22
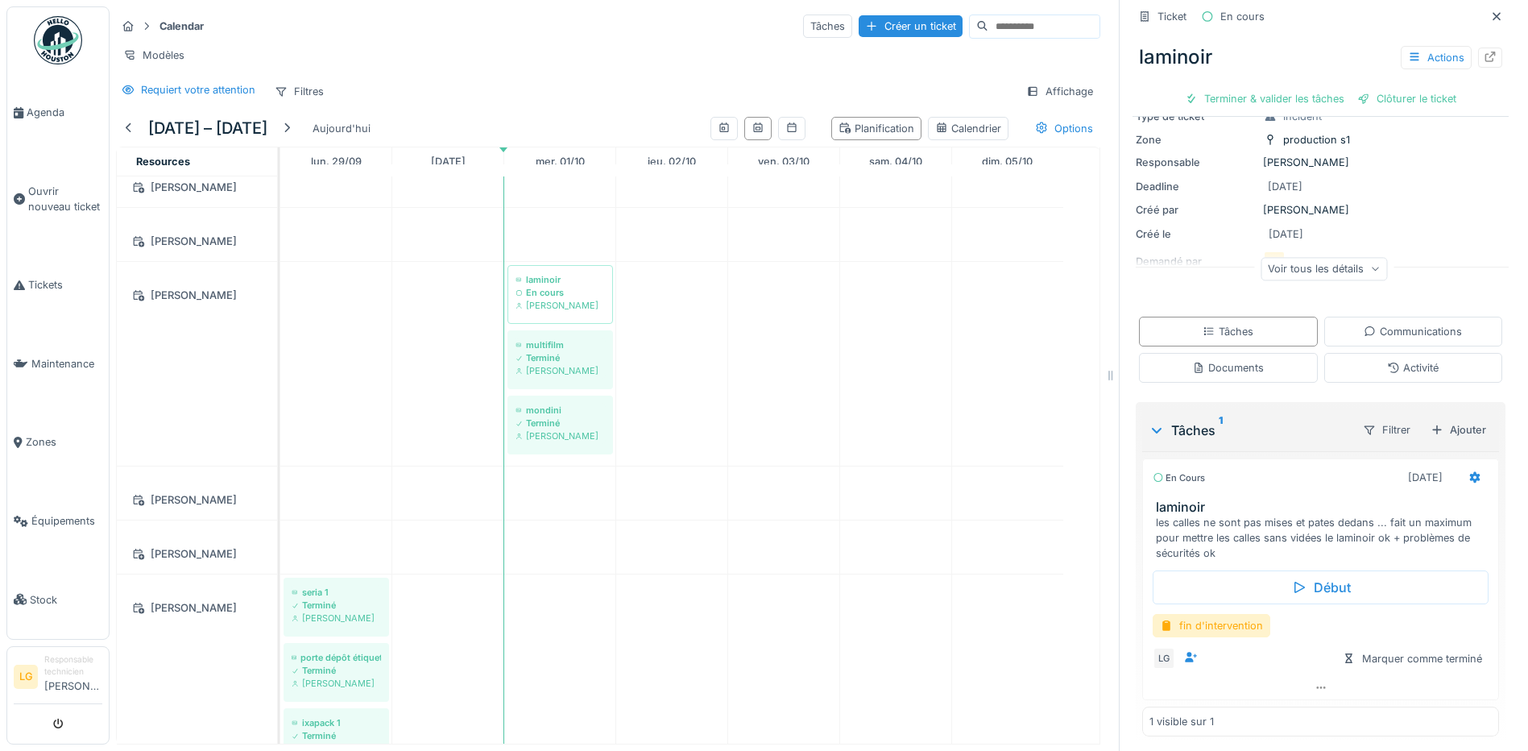
scroll to position [116, 0]
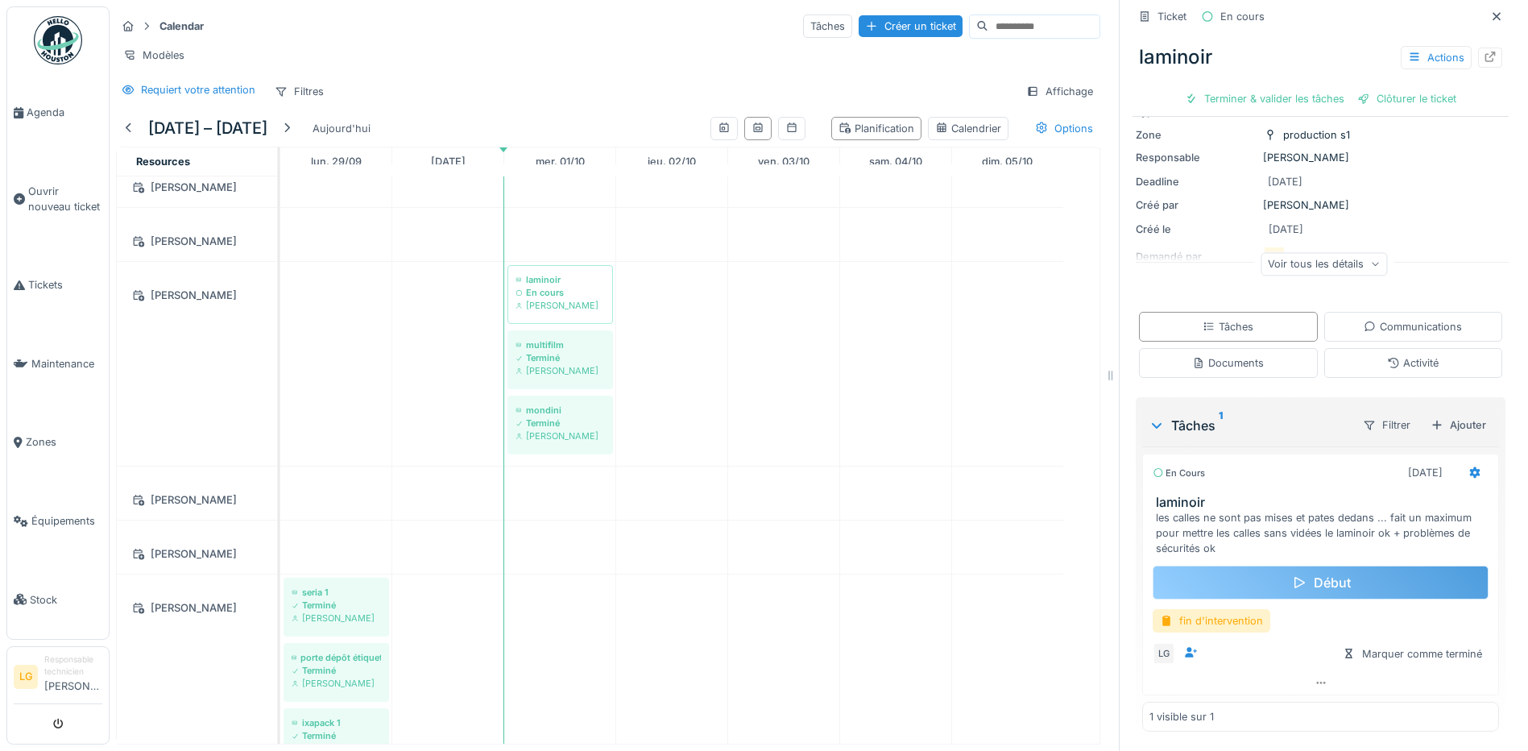
click at [1284, 574] on div "Début" at bounding box center [1321, 583] width 336 height 34
click at [1209, 609] on div "fin d'intervention" at bounding box center [1212, 620] width 118 height 23
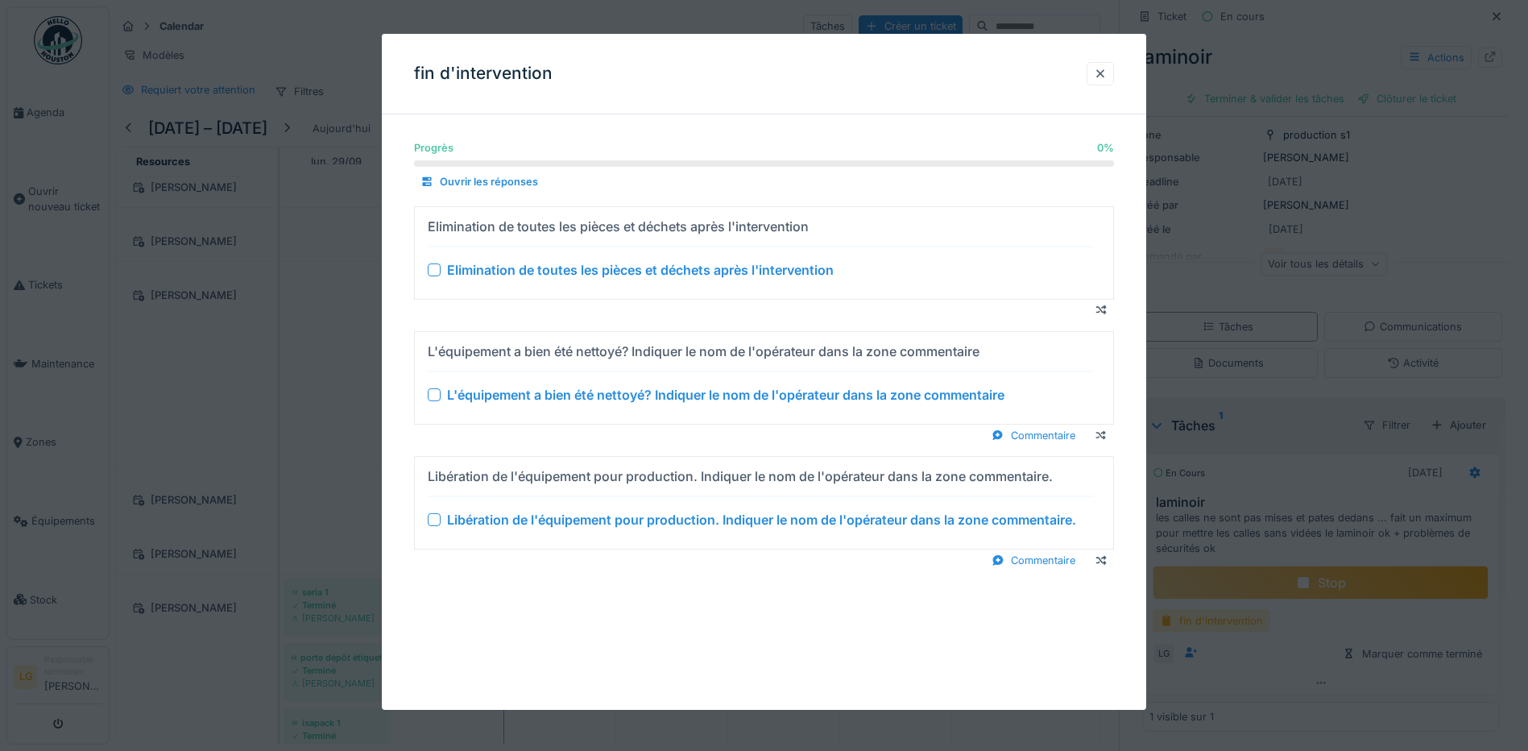
click at [432, 271] on div at bounding box center [434, 269] width 13 height 13
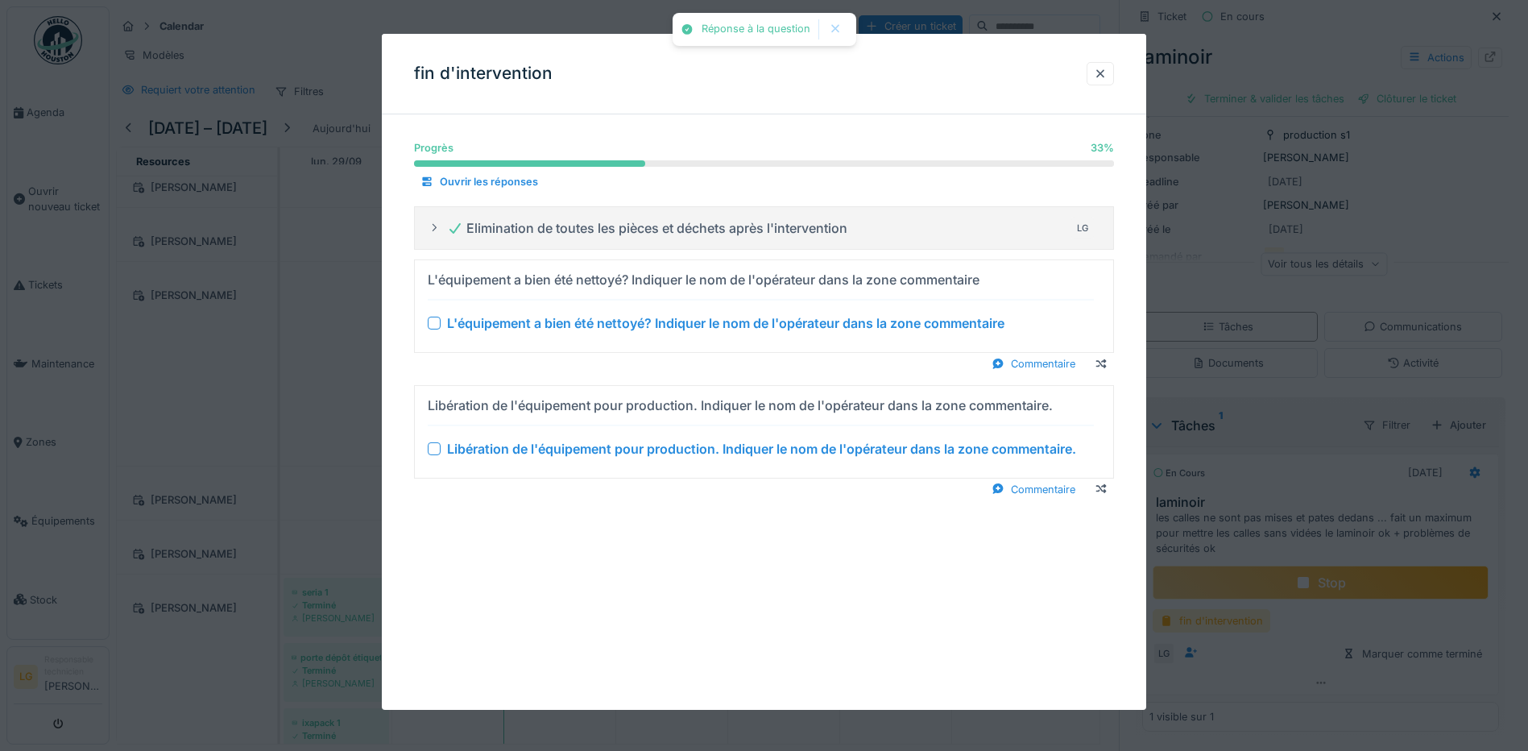
click at [433, 320] on div at bounding box center [434, 323] width 13 height 13
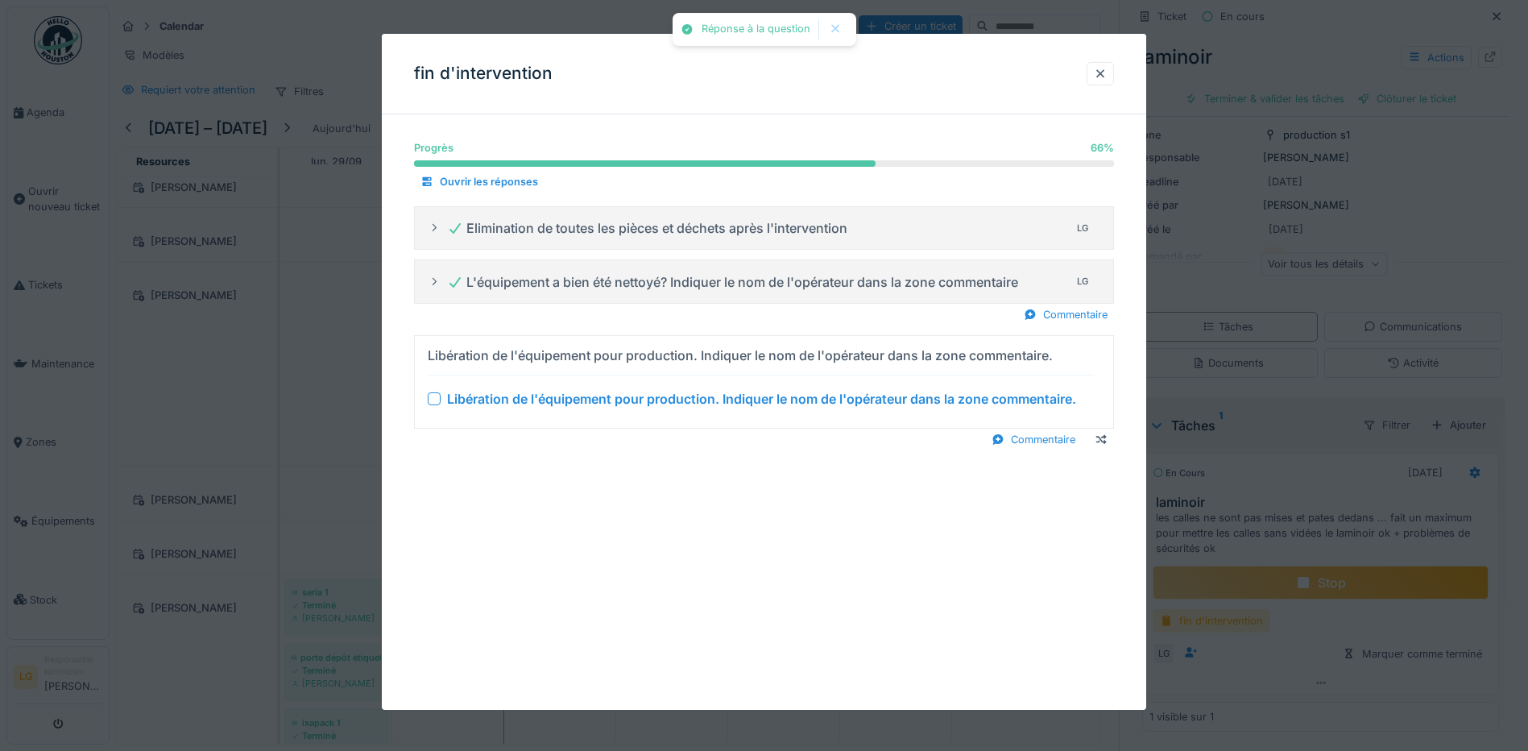
click at [434, 396] on div at bounding box center [434, 398] width 13 height 13
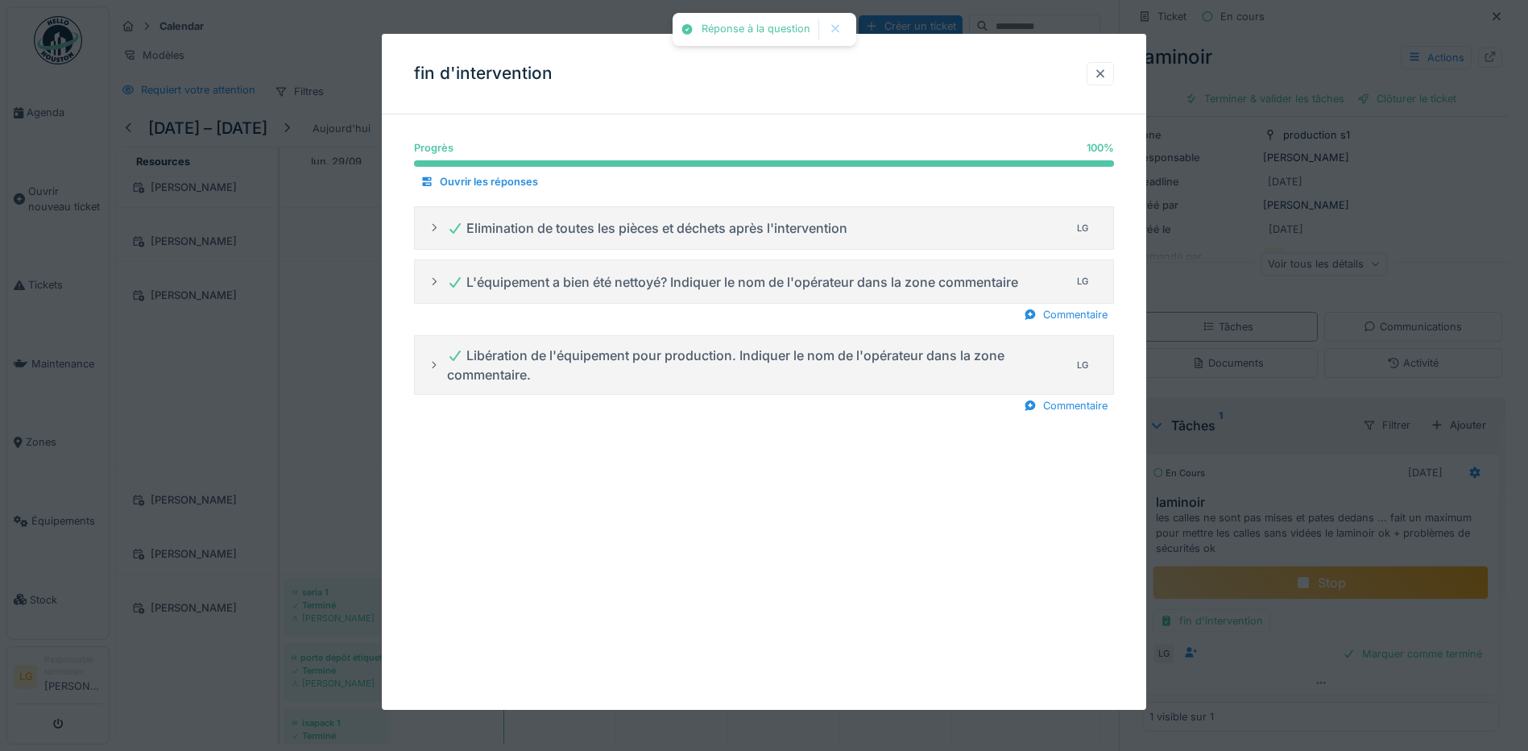
click at [1105, 68] on div at bounding box center [1100, 73] width 13 height 15
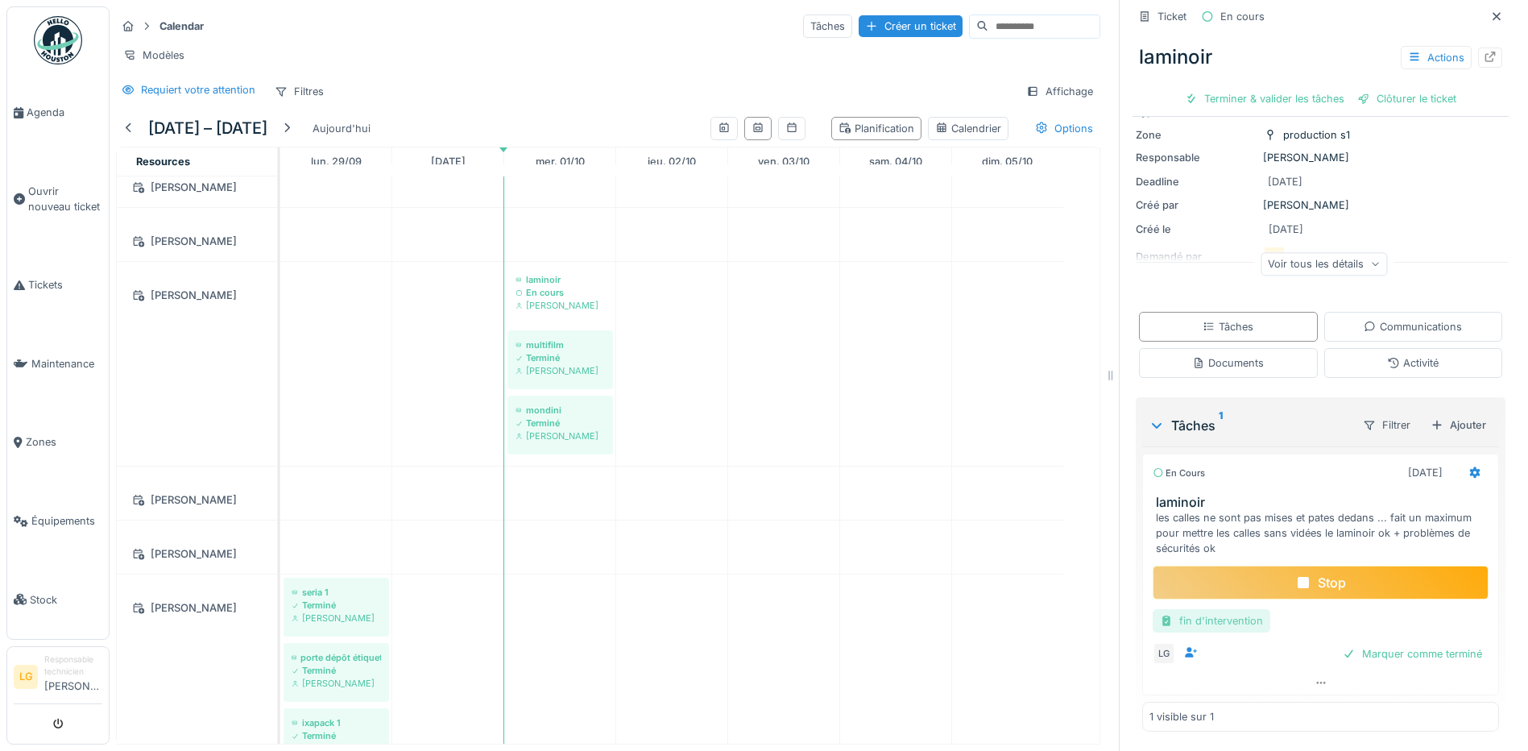
click at [1206, 610] on div "fin d'intervention" at bounding box center [1212, 620] width 118 height 23
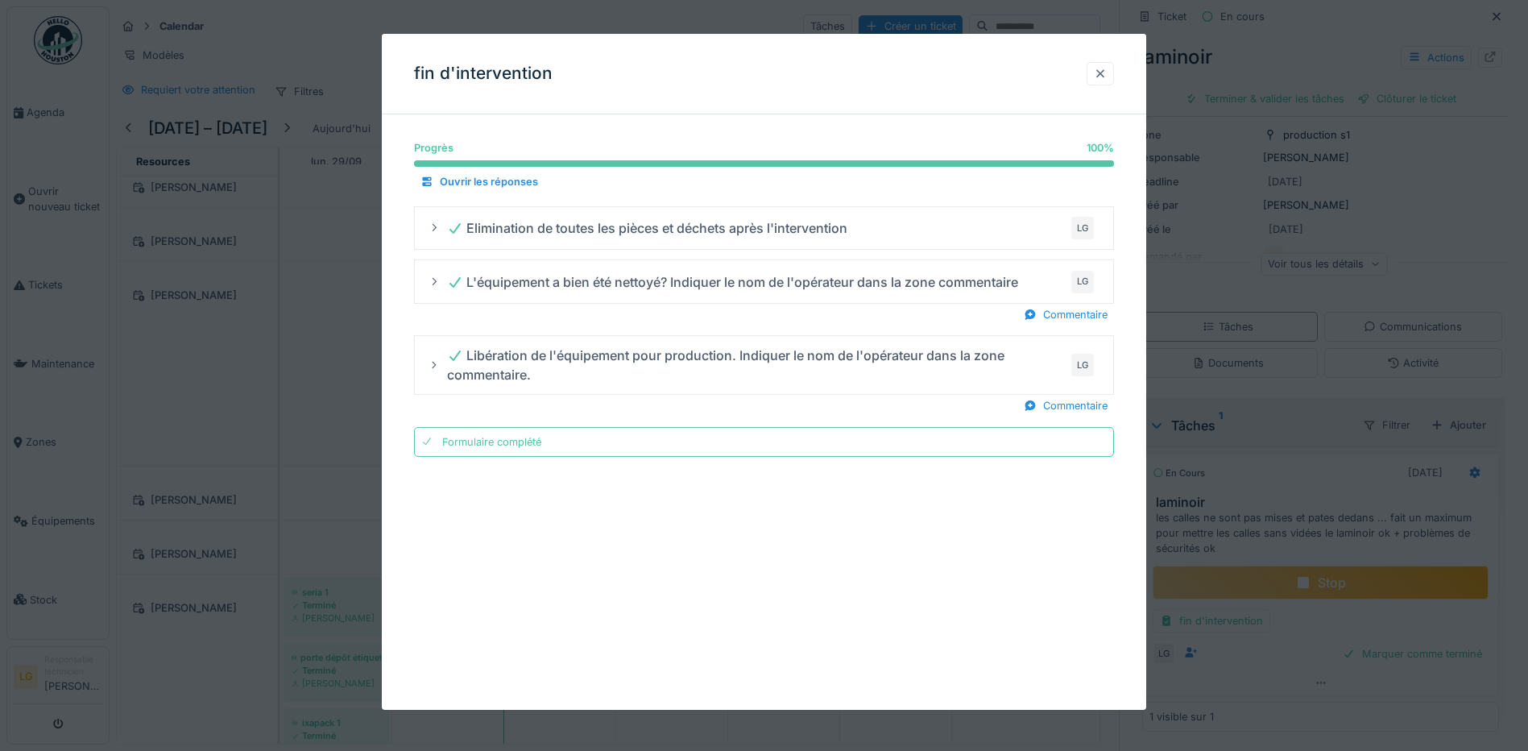
click at [1104, 75] on div at bounding box center [1100, 73] width 13 height 15
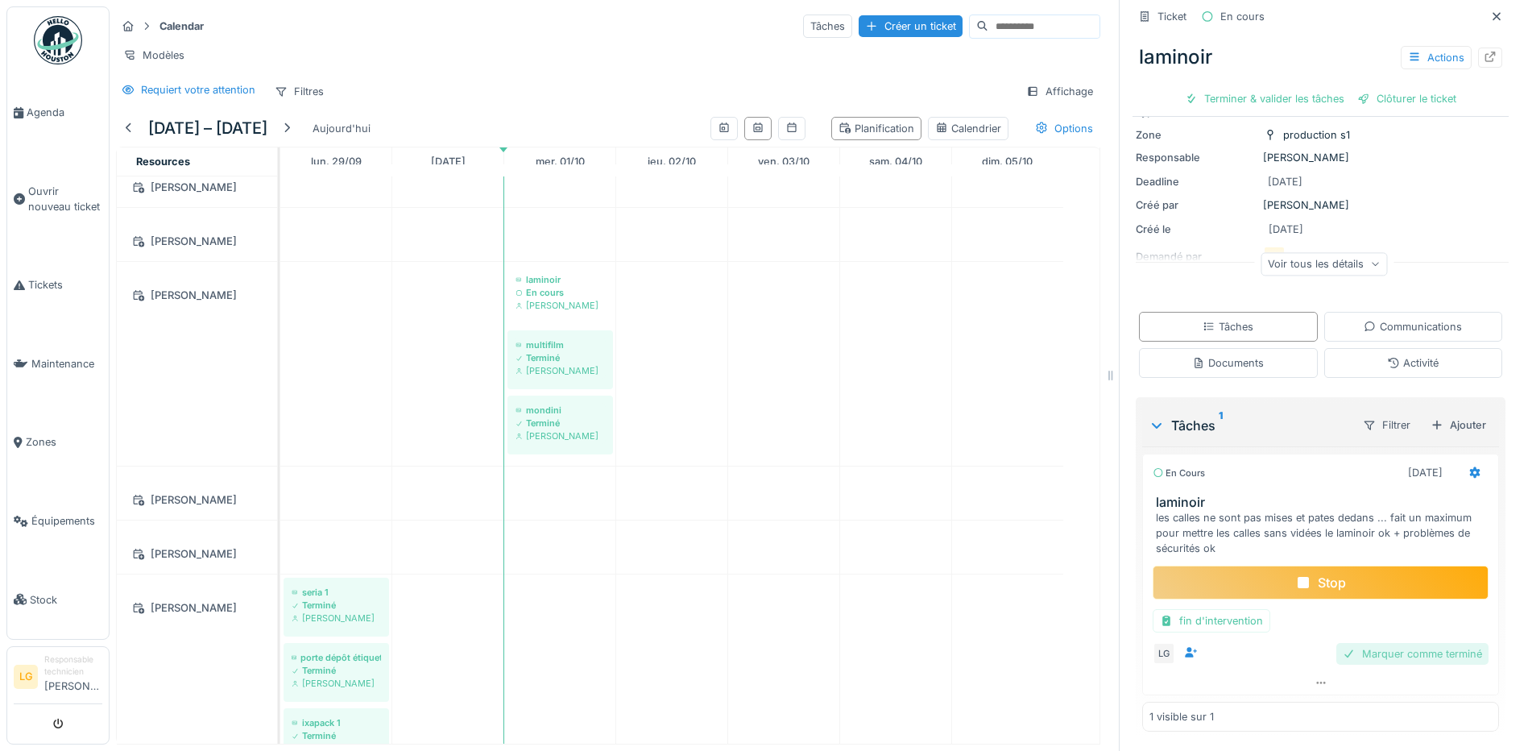
click at [1404, 643] on div "Marquer comme terminé" at bounding box center [1413, 654] width 152 height 22
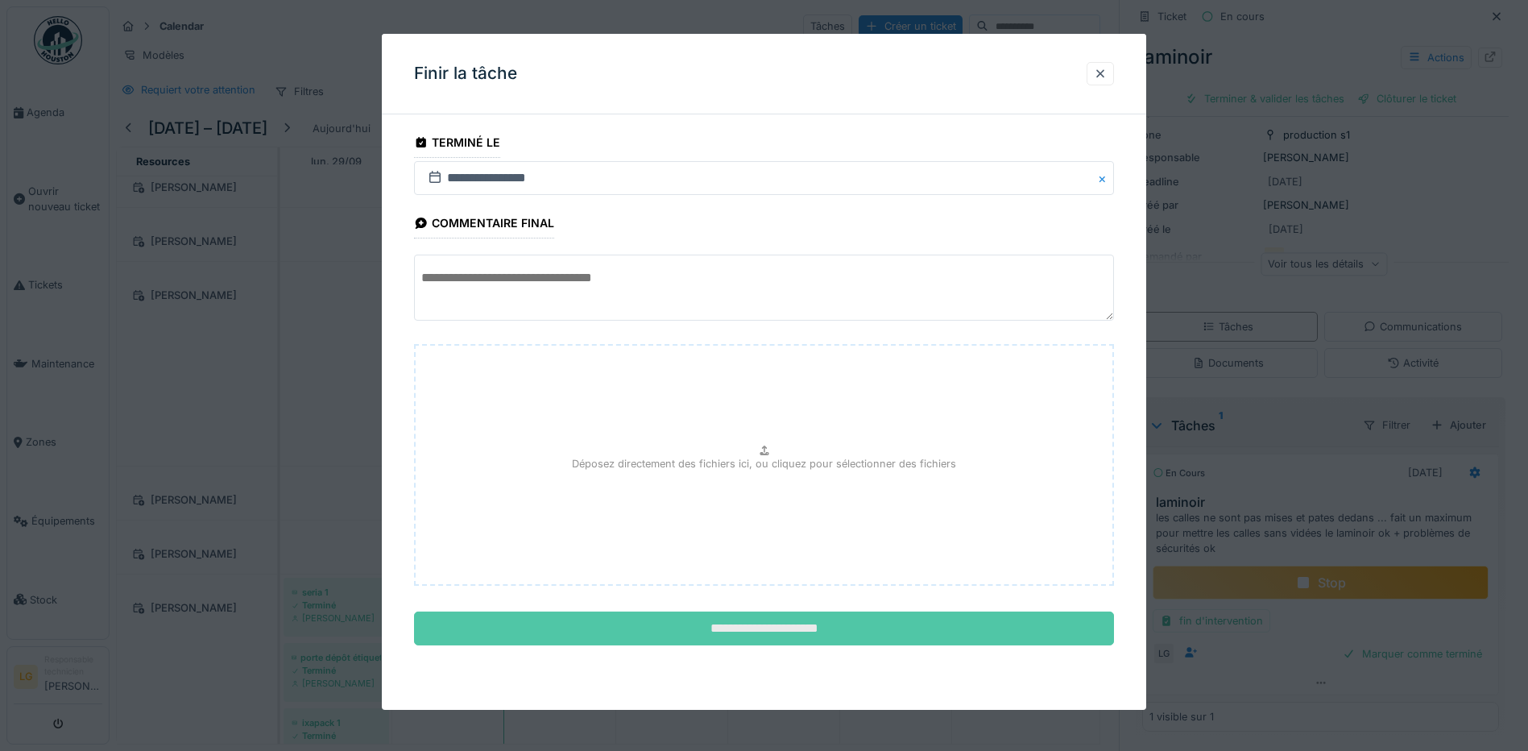
click at [904, 632] on input "**********" at bounding box center [764, 629] width 700 height 34
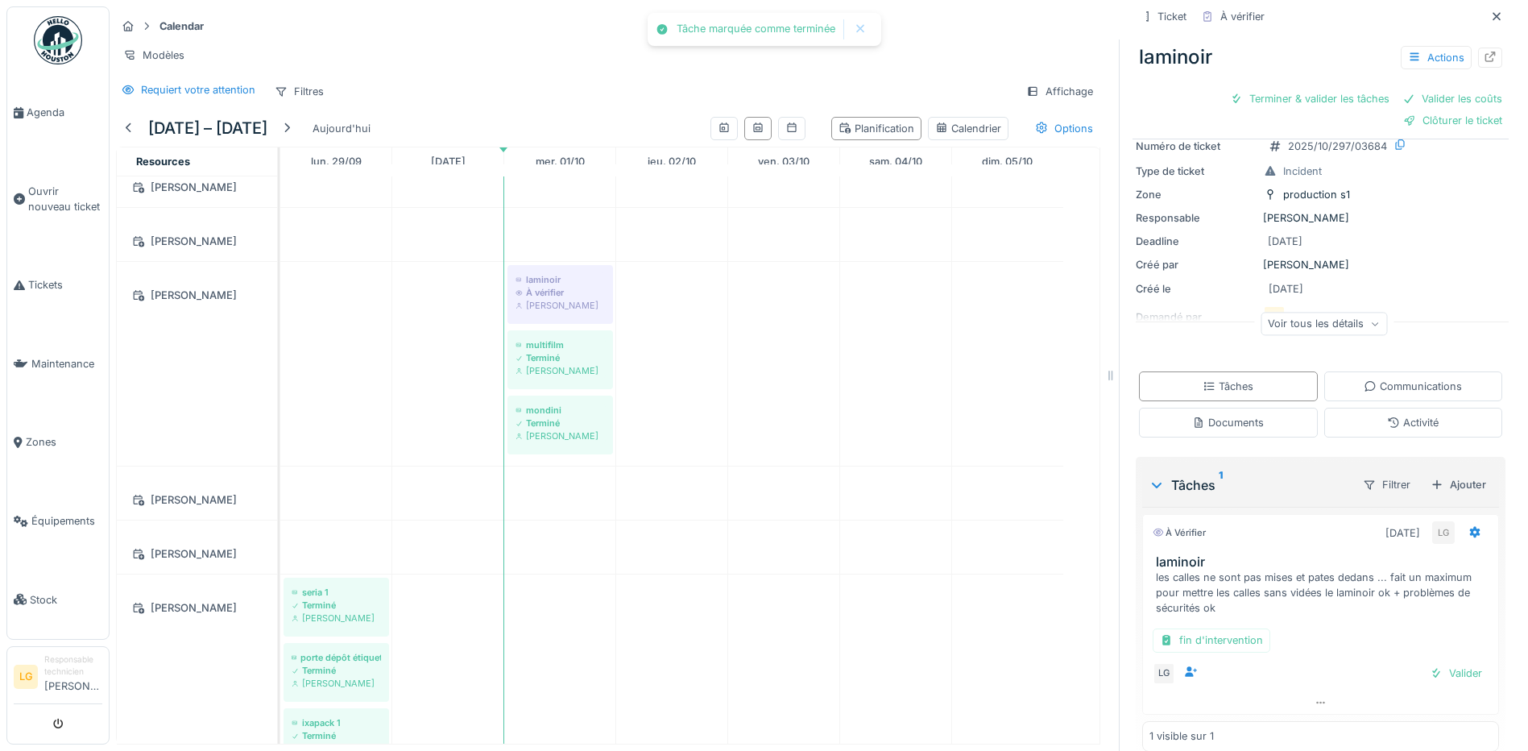
scroll to position [97, 0]
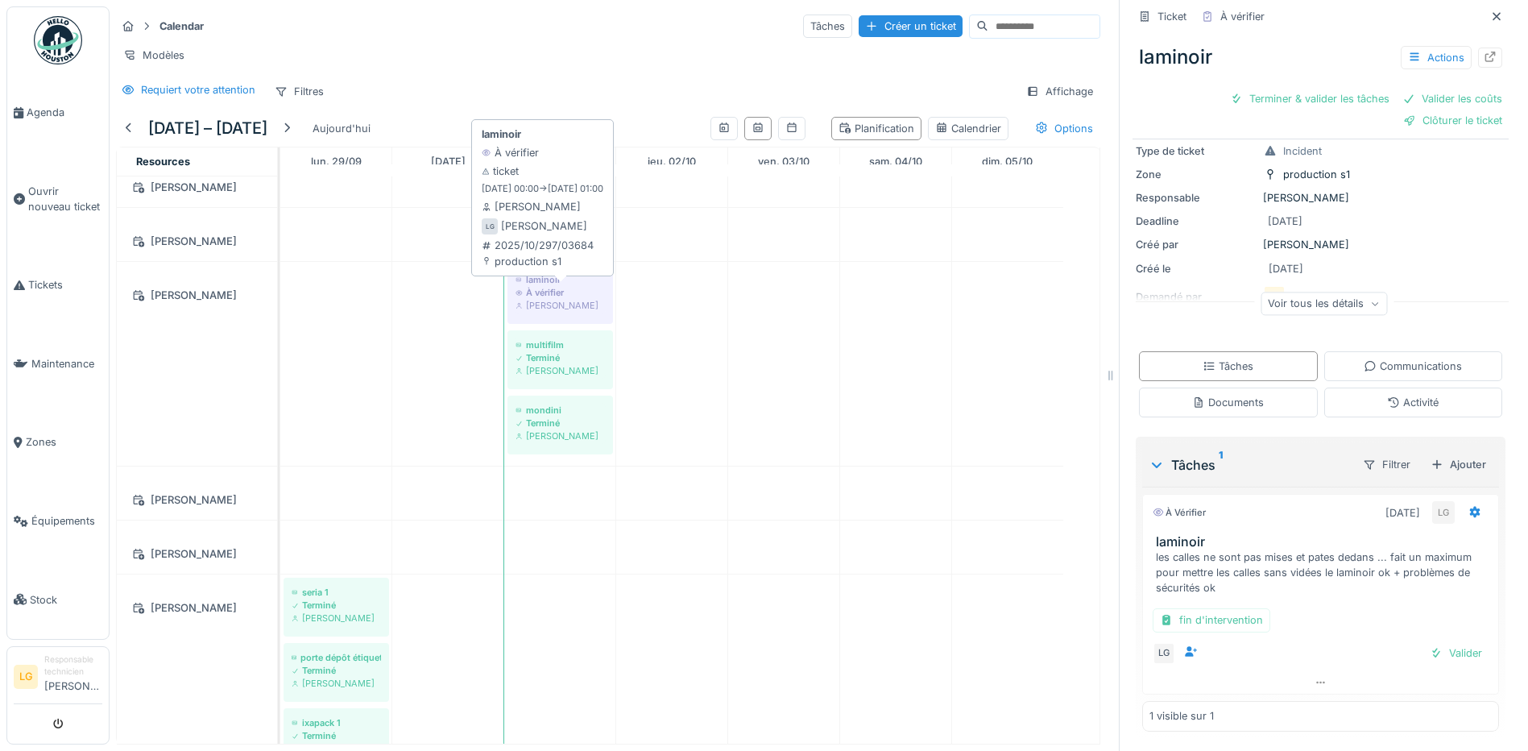
click at [568, 286] on div "À vérifier" at bounding box center [560, 292] width 89 height 13
click at [545, 297] on div "À vérifier" at bounding box center [560, 292] width 89 height 13
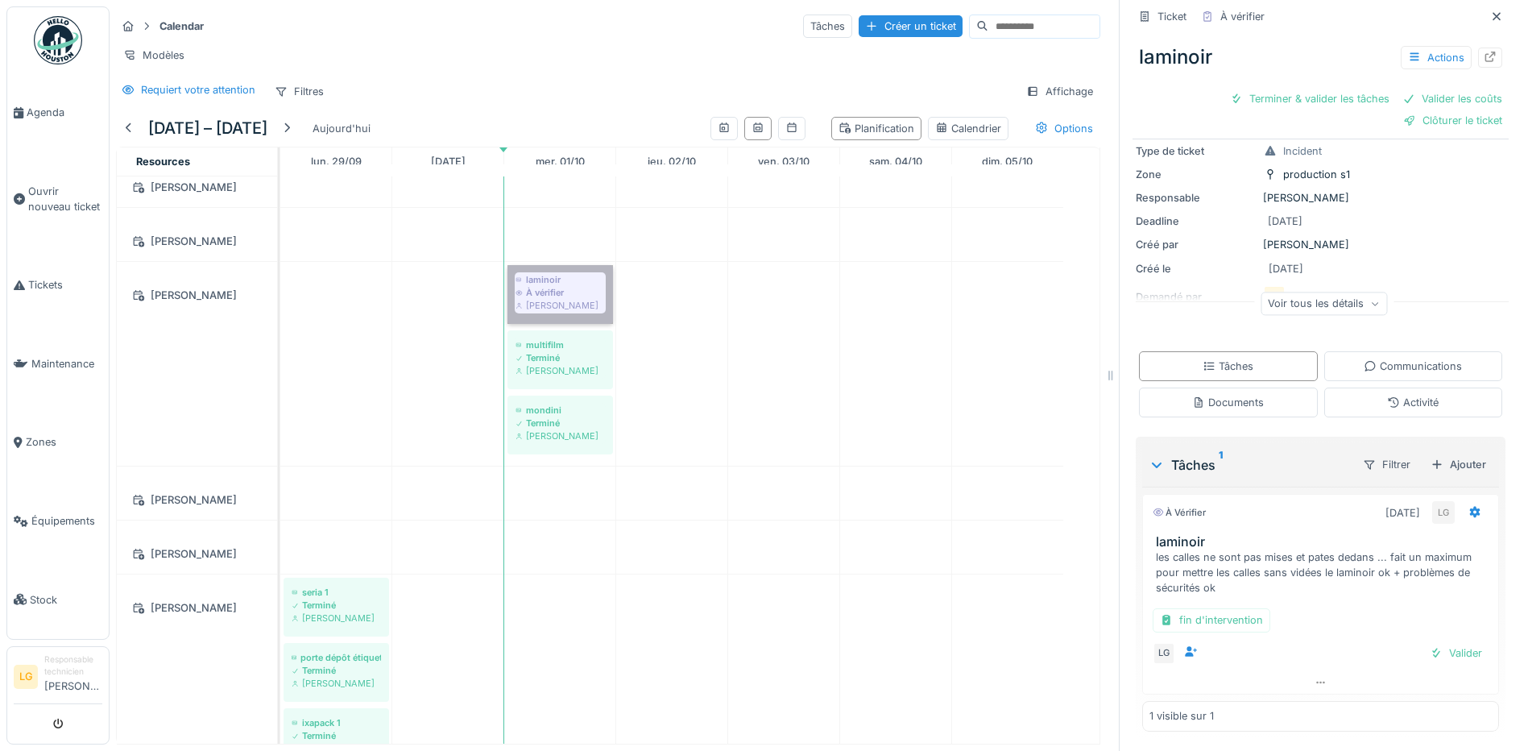
drag, startPoint x: 547, startPoint y: 297, endPoint x: 533, endPoint y: 292, distance: 14.3
click at [533, 292] on link "laminoir À vérifier Laurent Geluk" at bounding box center [561, 294] width 106 height 59
click at [1447, 110] on div "Clôturer le ticket" at bounding box center [1453, 121] width 112 height 22
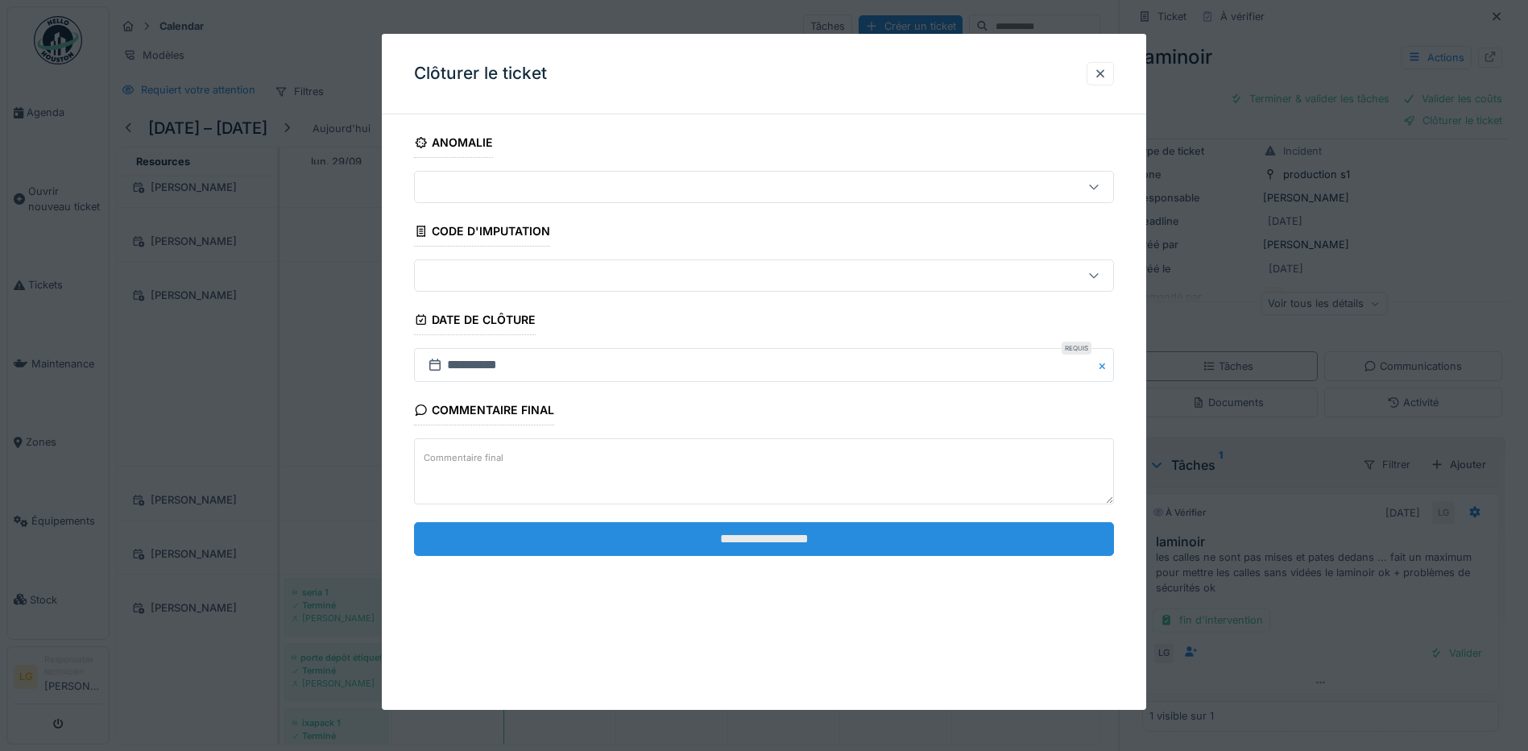
click at [769, 542] on input "**********" at bounding box center [764, 539] width 700 height 34
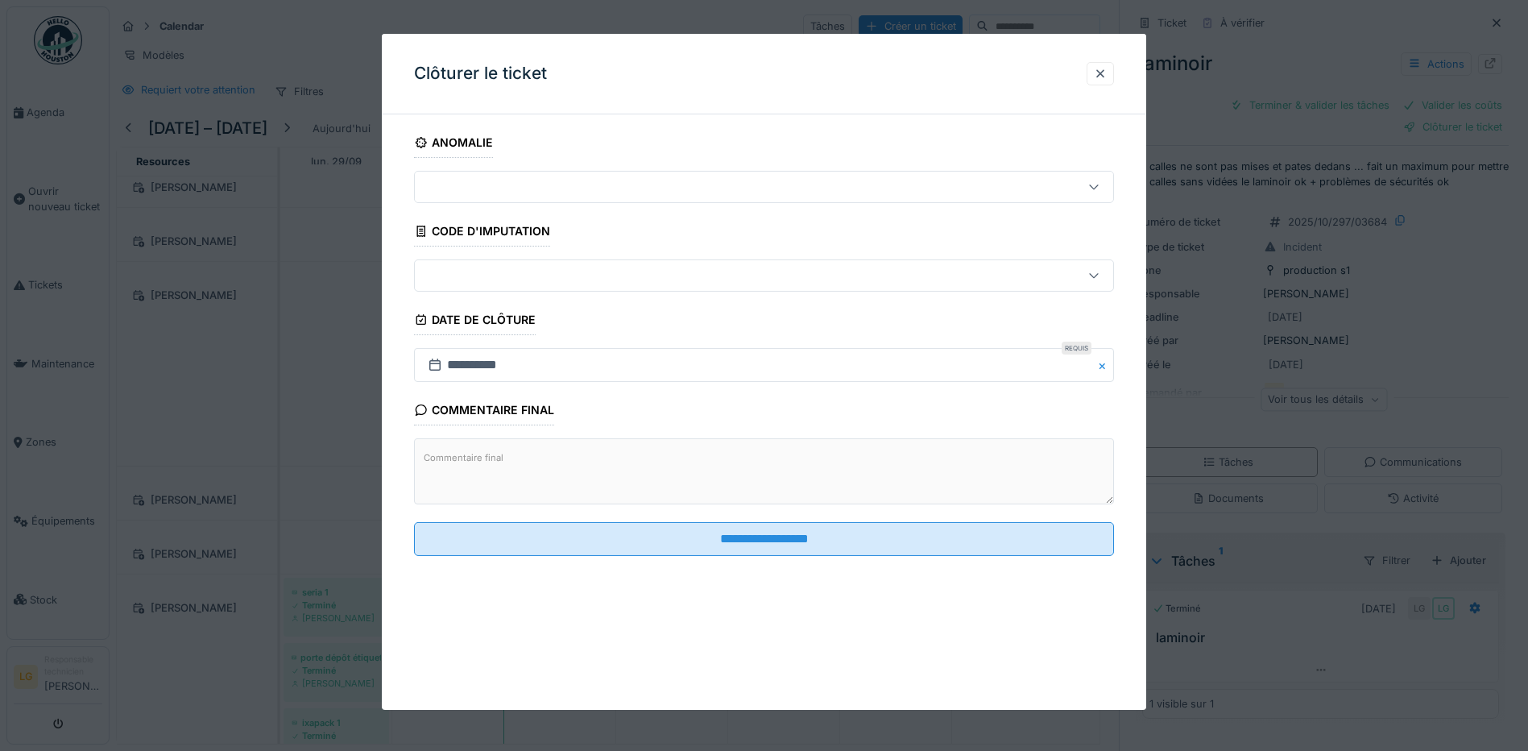
scroll to position [0, 0]
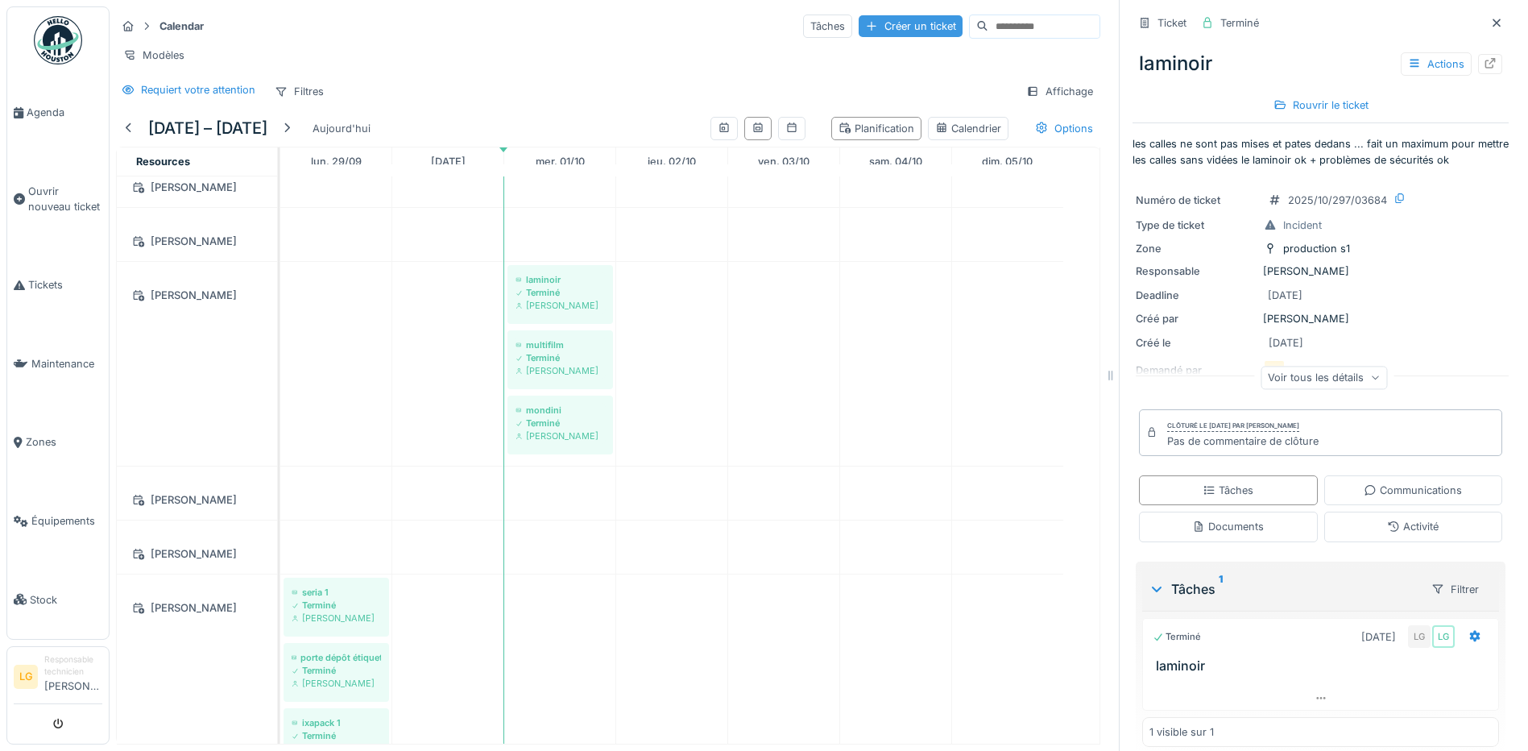
click at [859, 16] on div "Créer un ticket" at bounding box center [911, 26] width 104 height 22
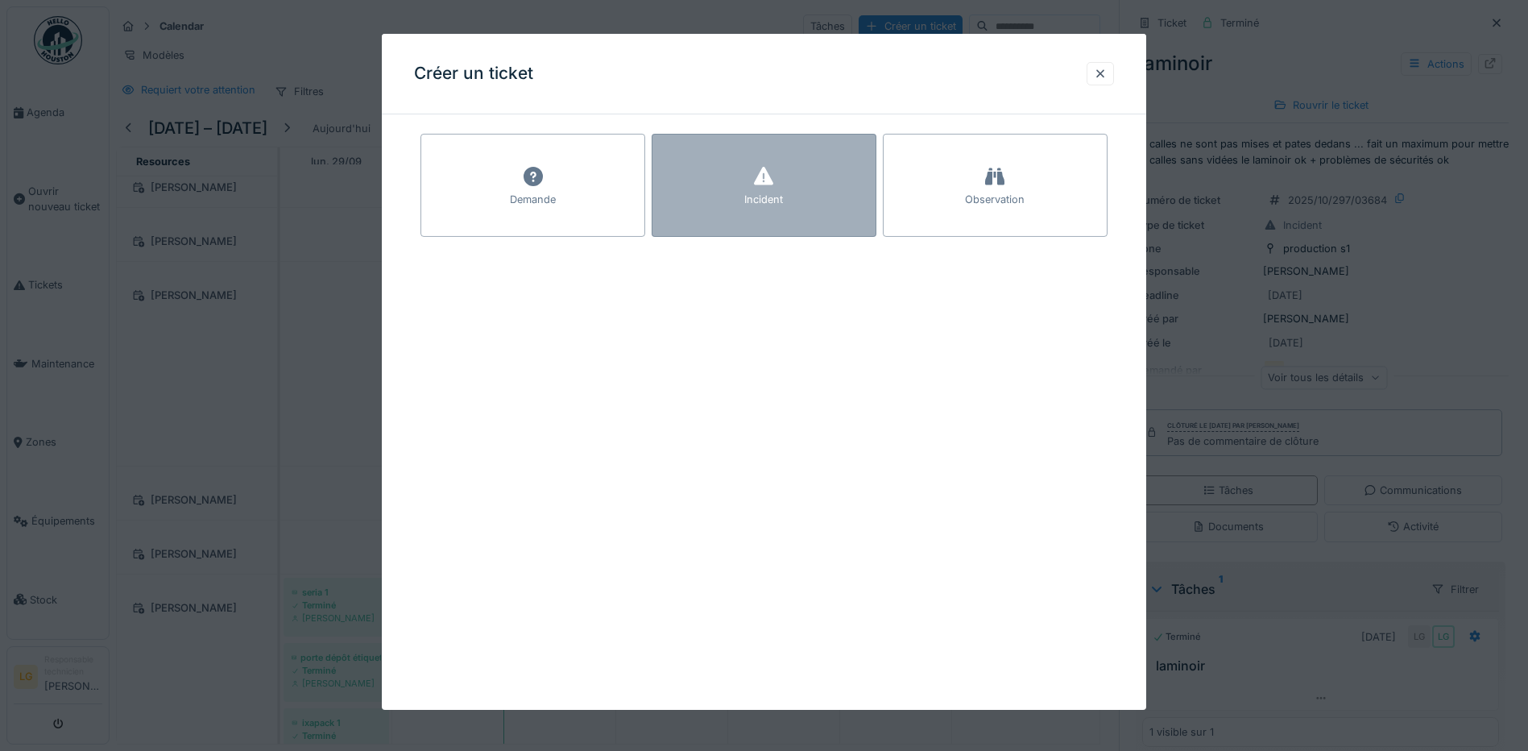
click at [769, 193] on div "Incident" at bounding box center [764, 199] width 39 height 15
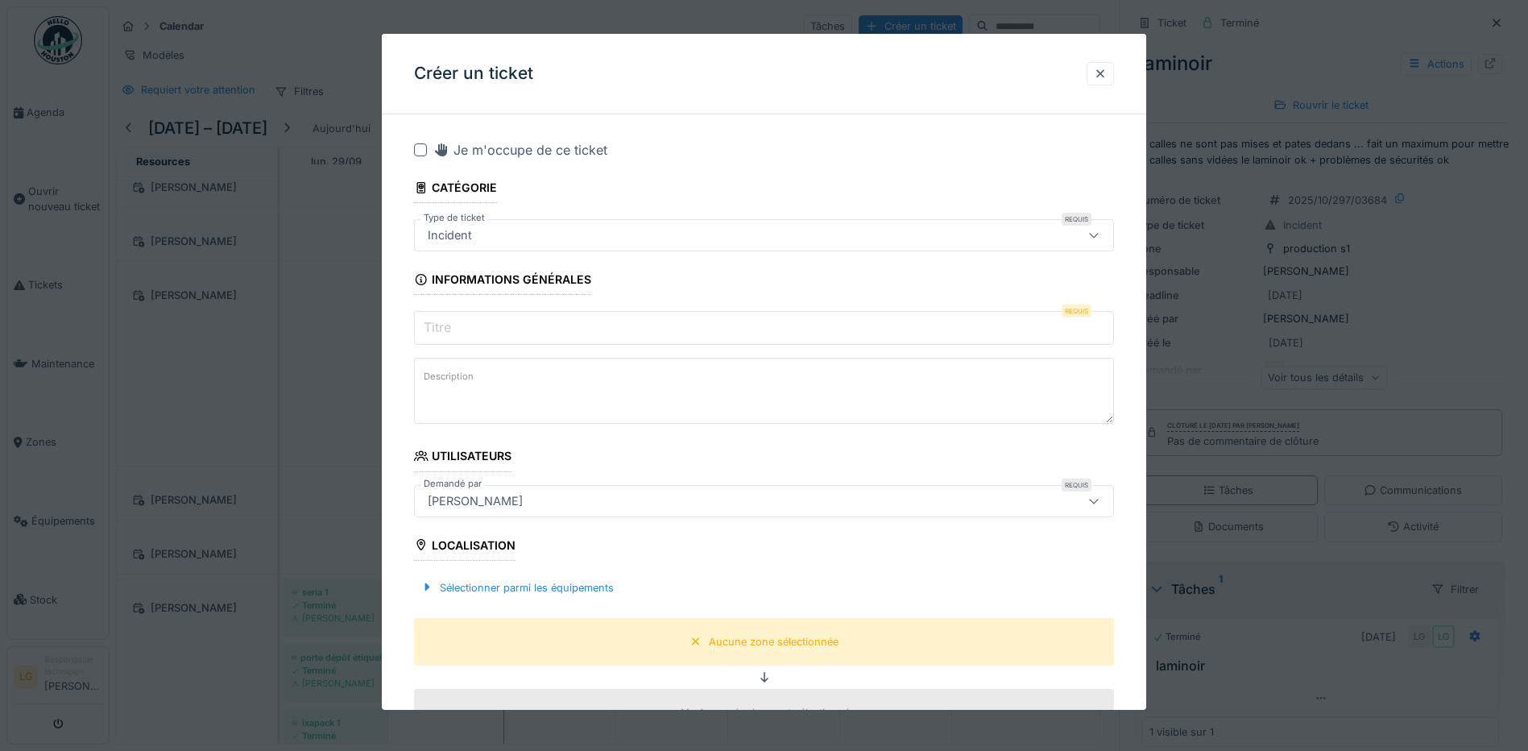
click at [543, 392] on textarea "Description" at bounding box center [764, 391] width 700 height 66
paste textarea "**********"
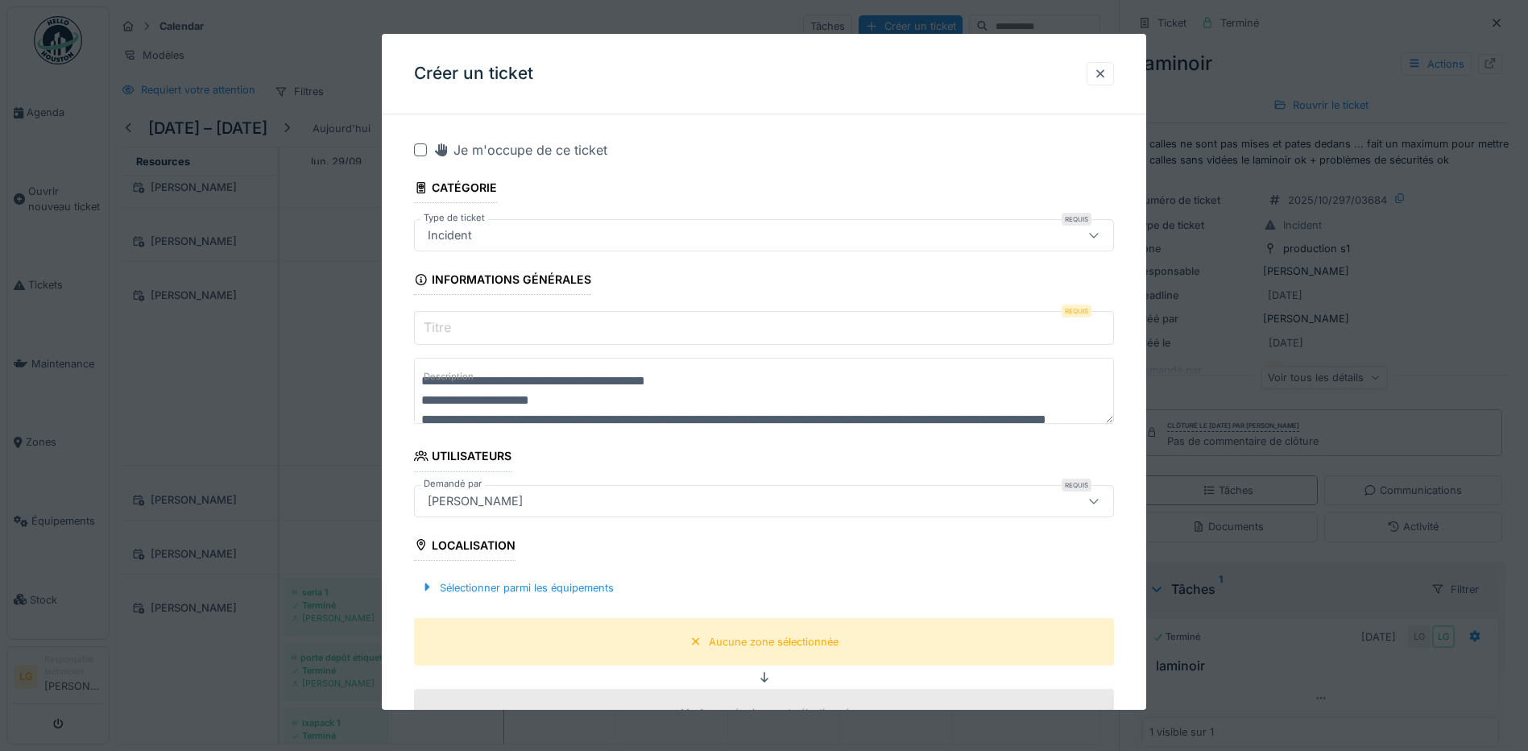
scroll to position [25, 0]
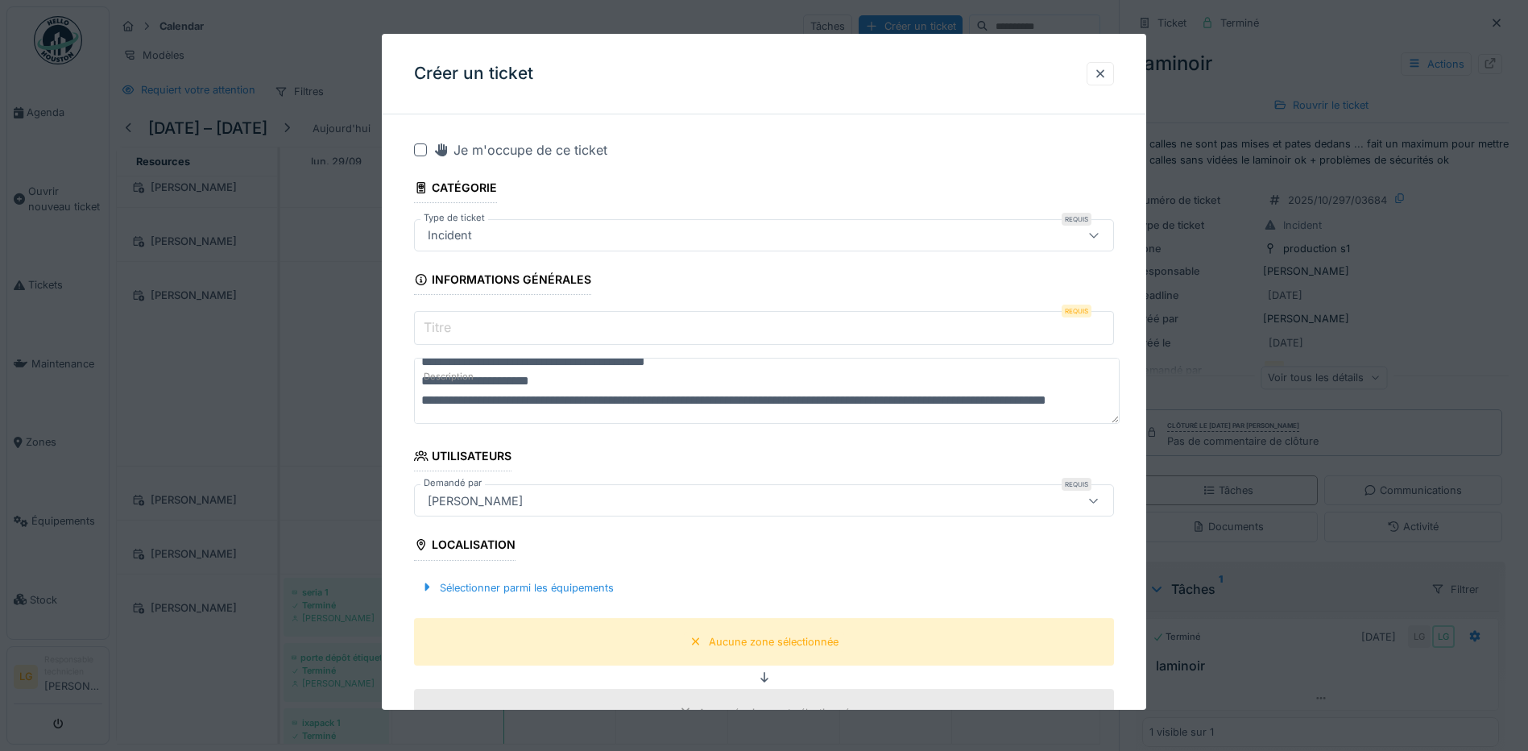
type textarea "**********"
click at [421, 151] on div at bounding box center [420, 149] width 13 height 13
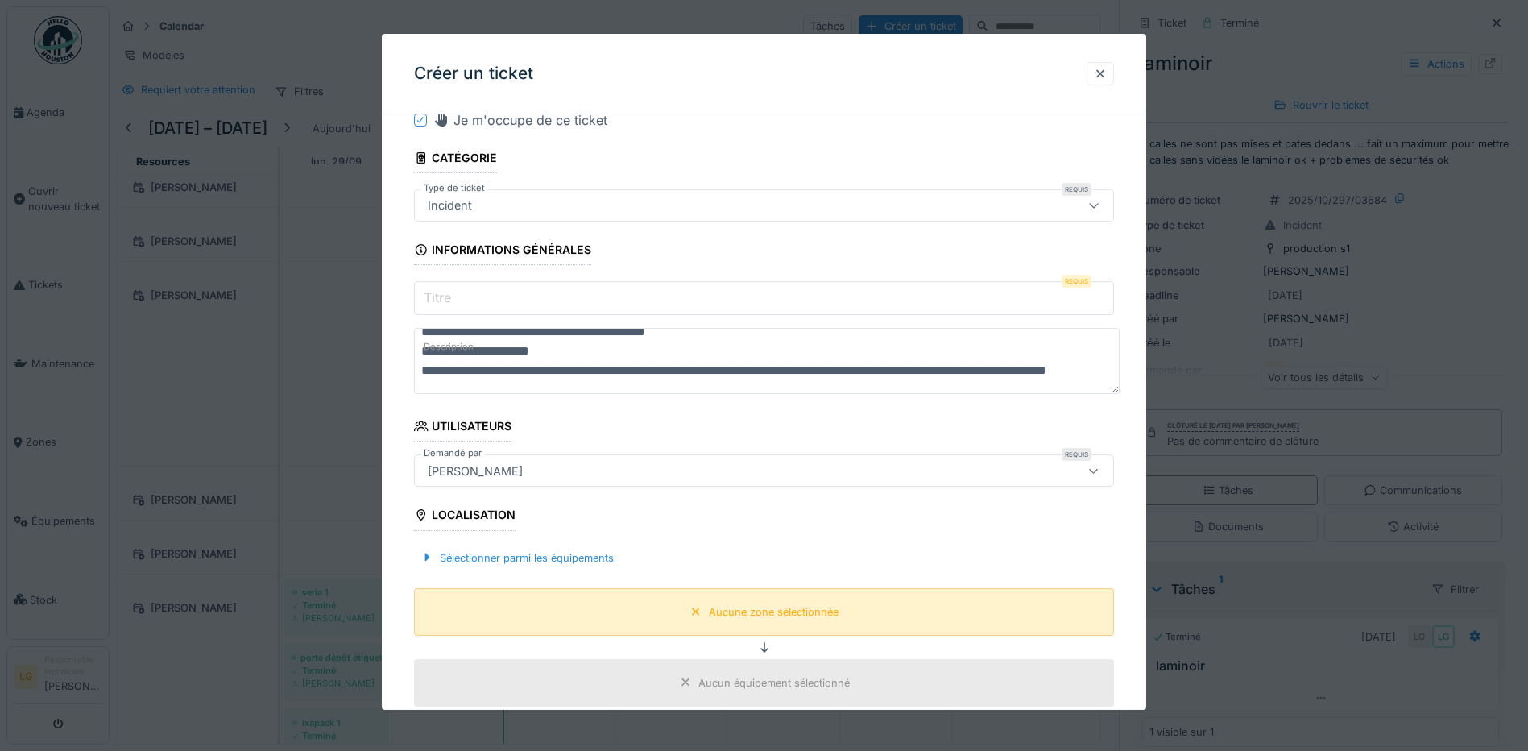
scroll to position [81, 0]
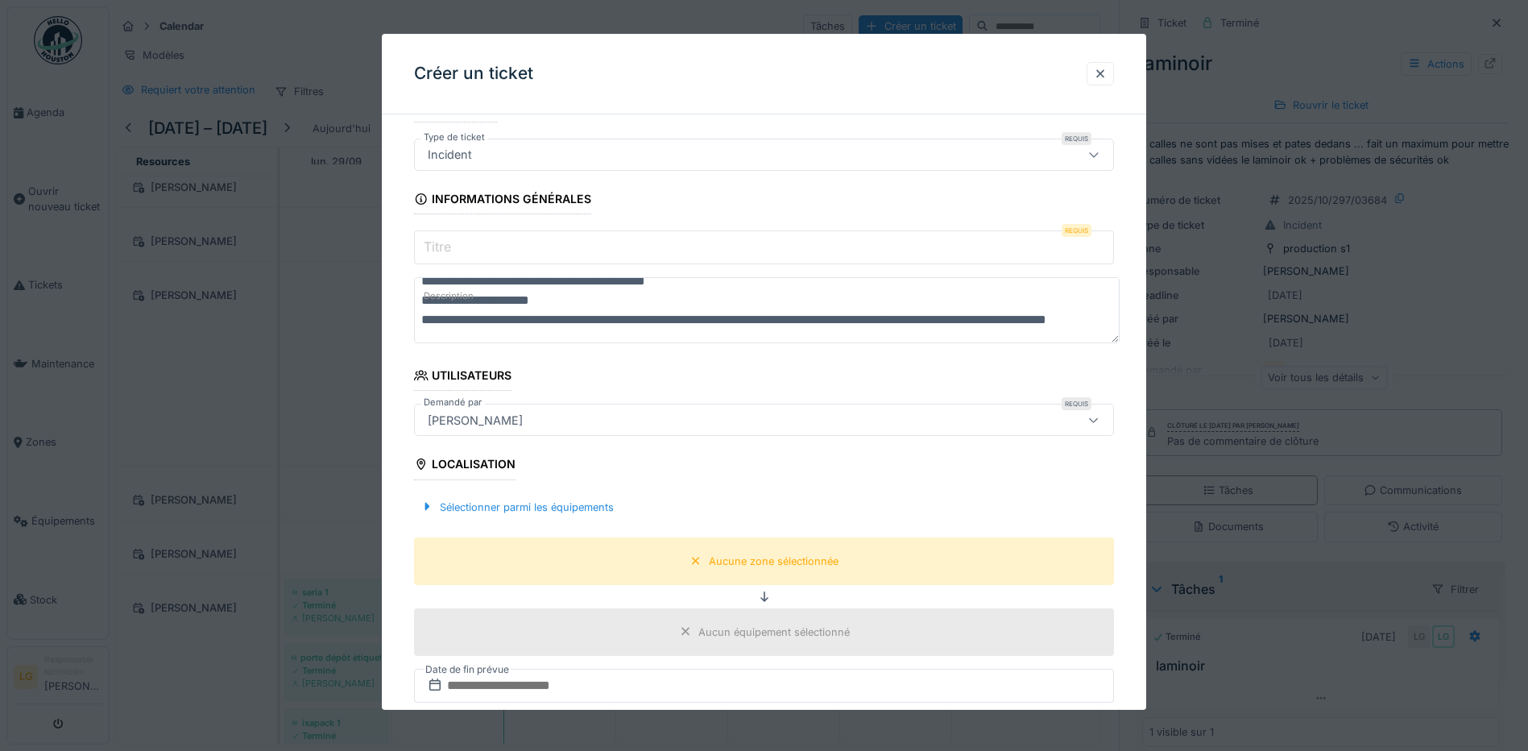
click at [487, 239] on input "Titre" at bounding box center [764, 247] width 700 height 34
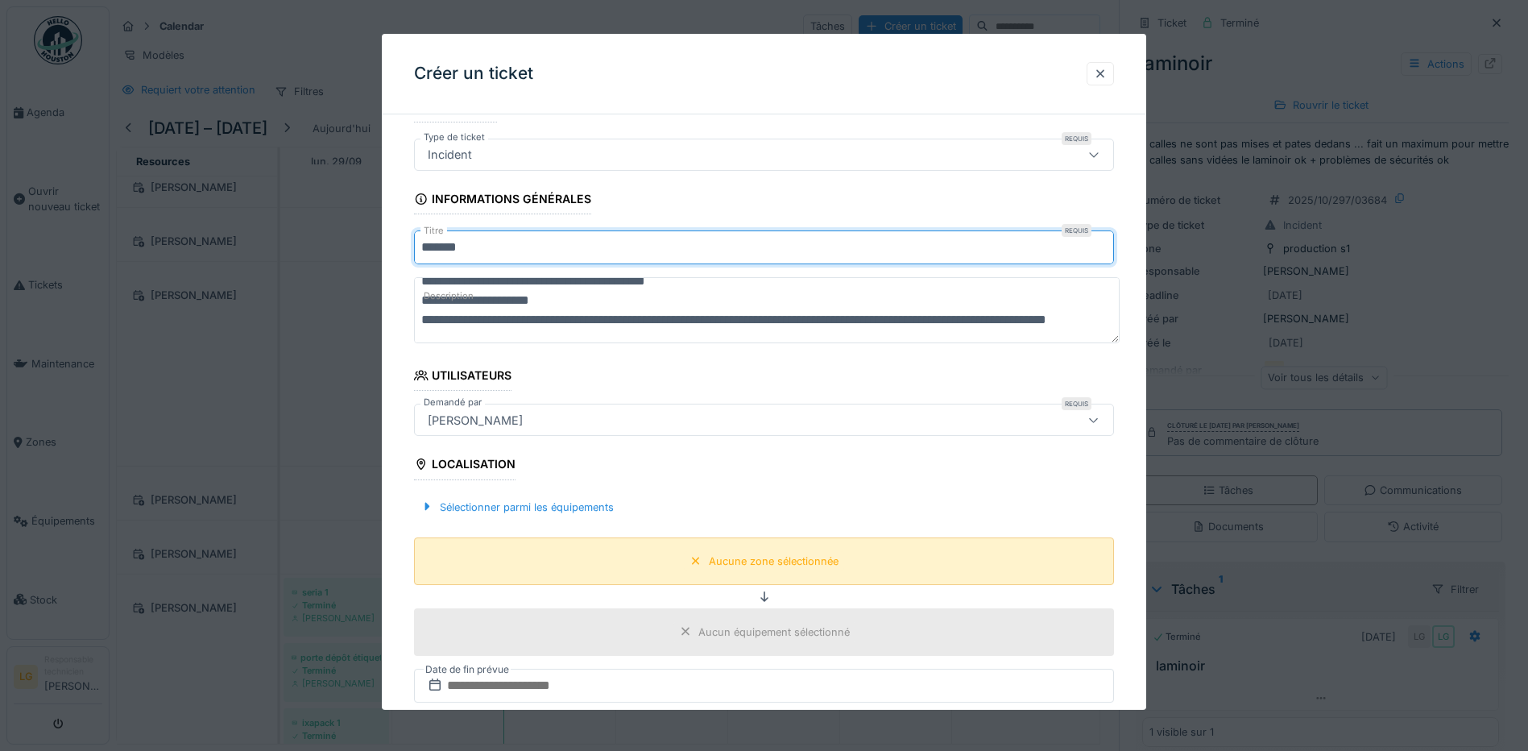
type input "*******"
click at [786, 566] on div "Aucune zone sélectionnée" at bounding box center [774, 561] width 130 height 15
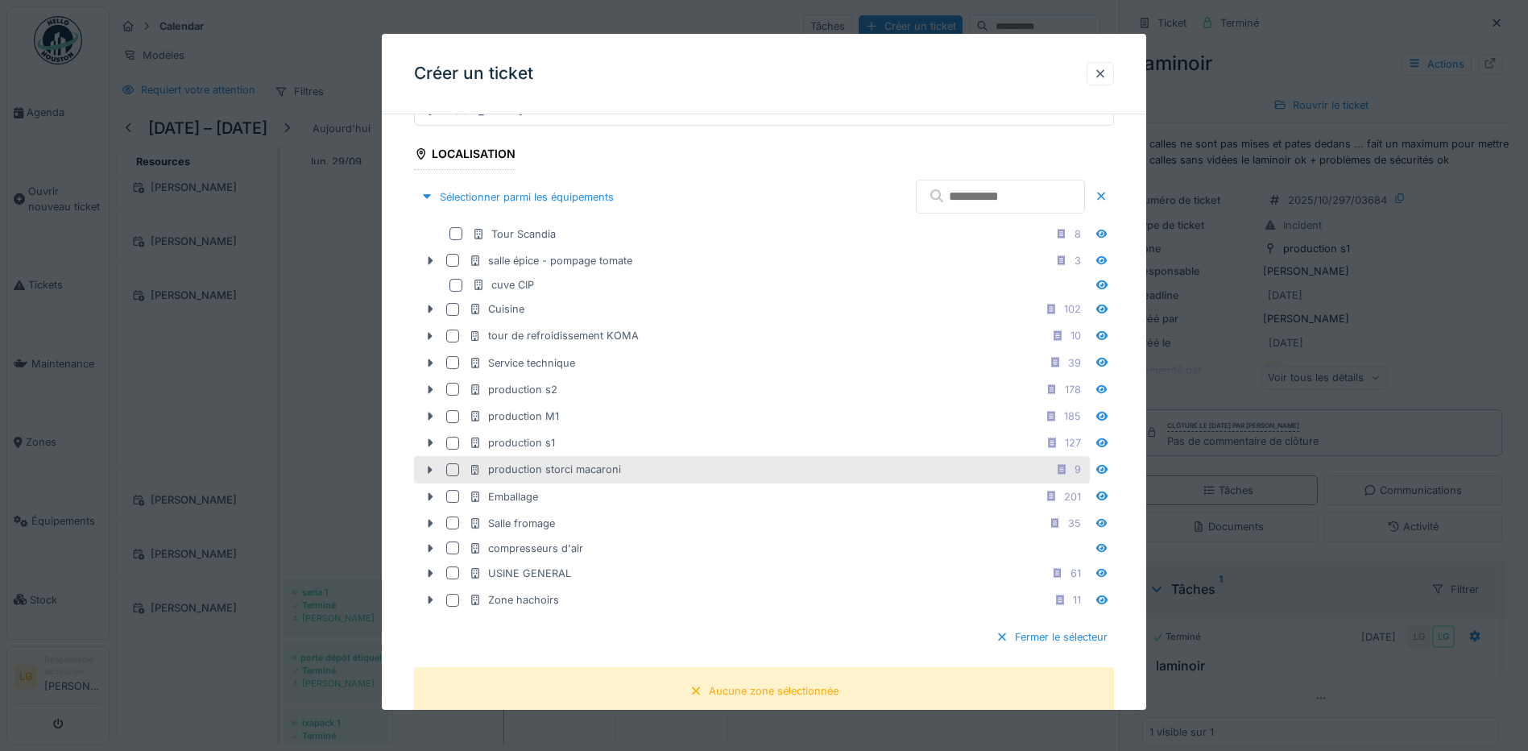
scroll to position [403, 0]
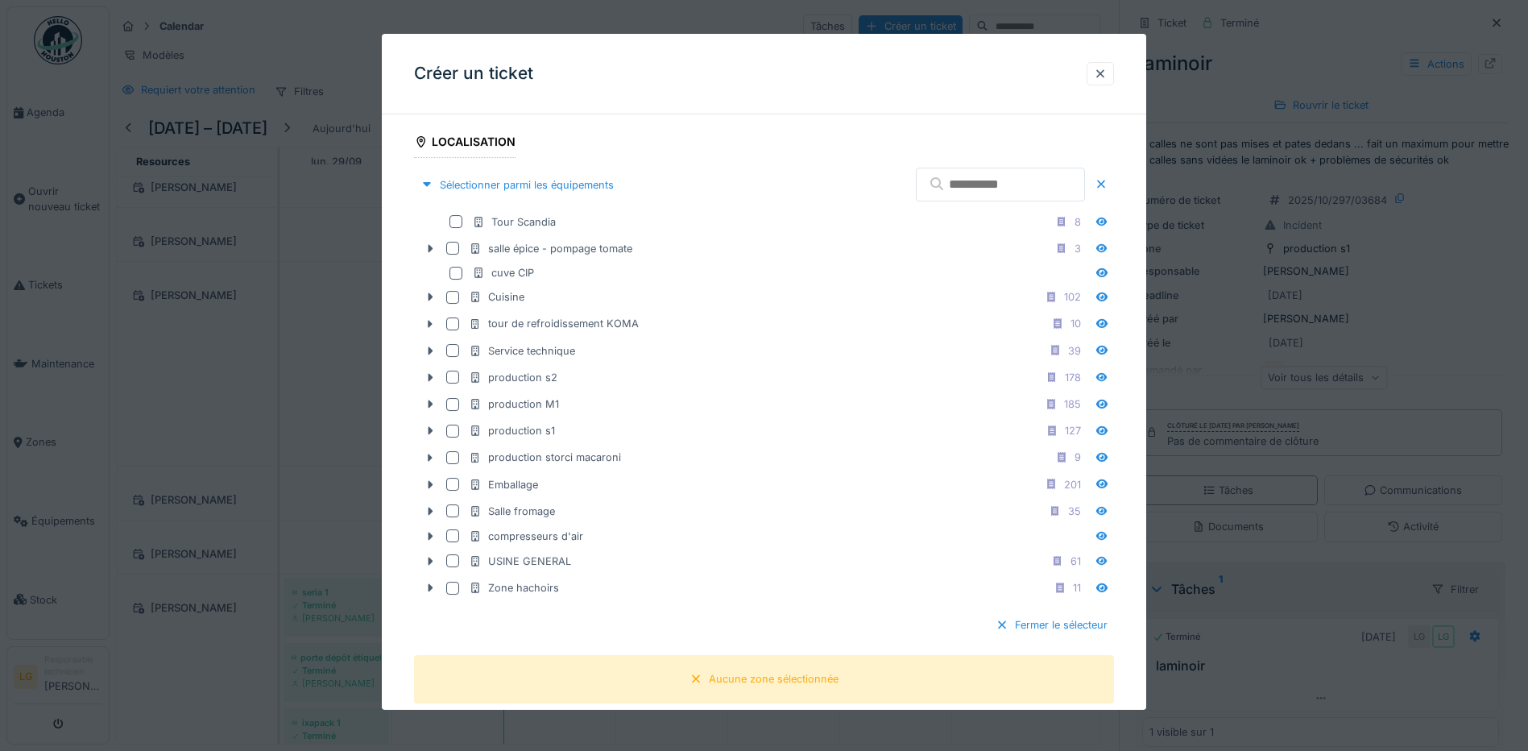
click at [1005, 188] on input "text" at bounding box center [1000, 185] width 169 height 34
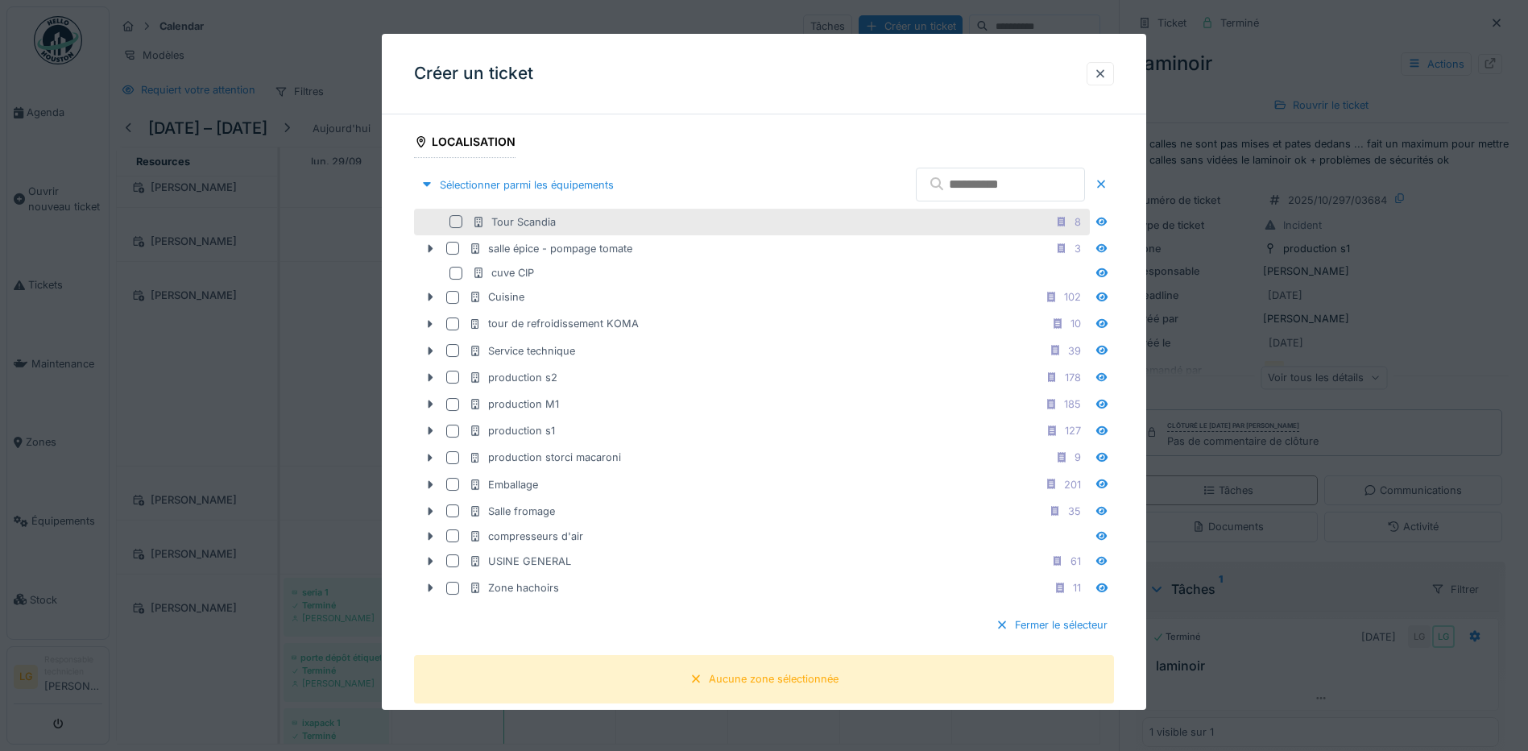
click at [456, 224] on div at bounding box center [456, 221] width 13 height 13
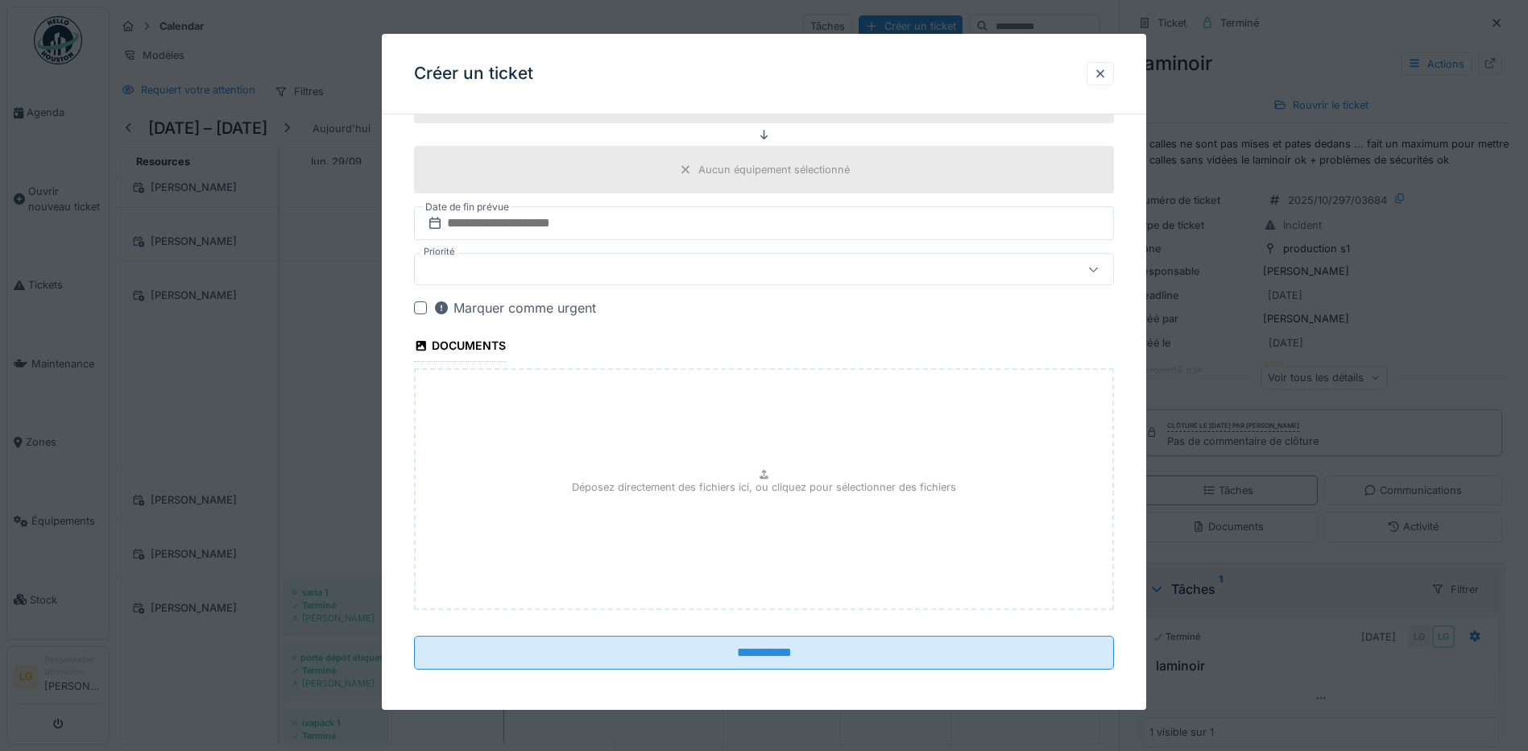
scroll to position [988, 0]
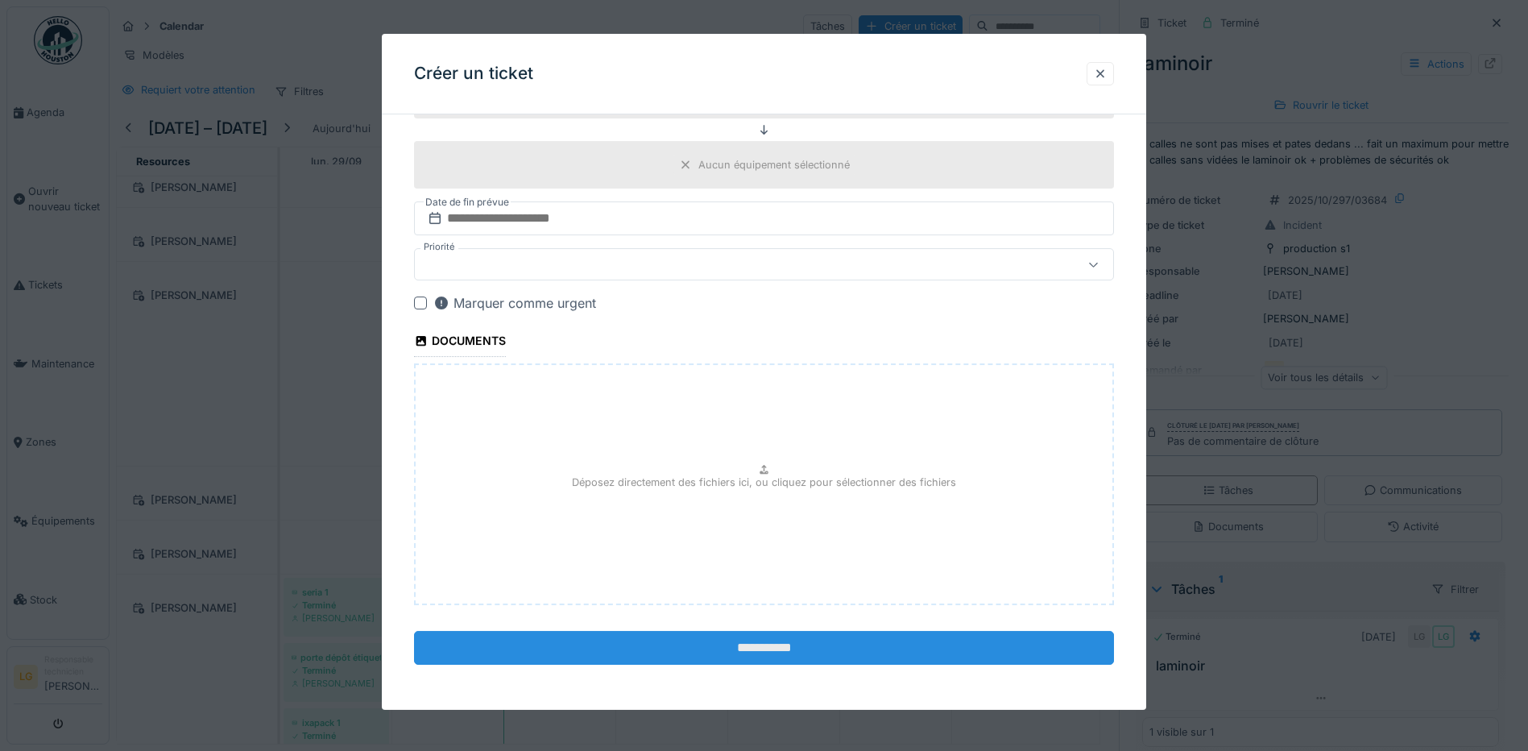
click at [808, 646] on input "**********" at bounding box center [764, 648] width 700 height 34
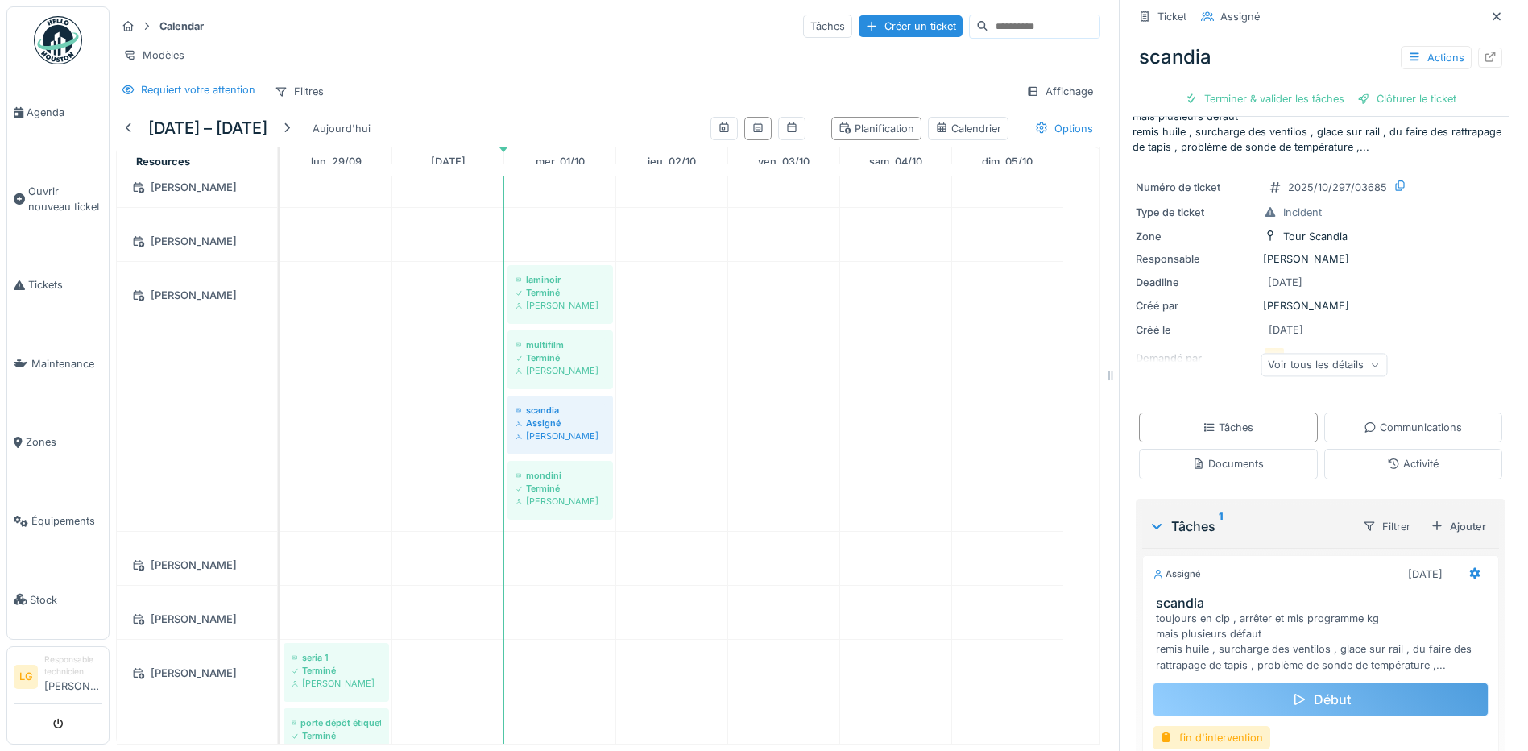
scroll to position [81, 0]
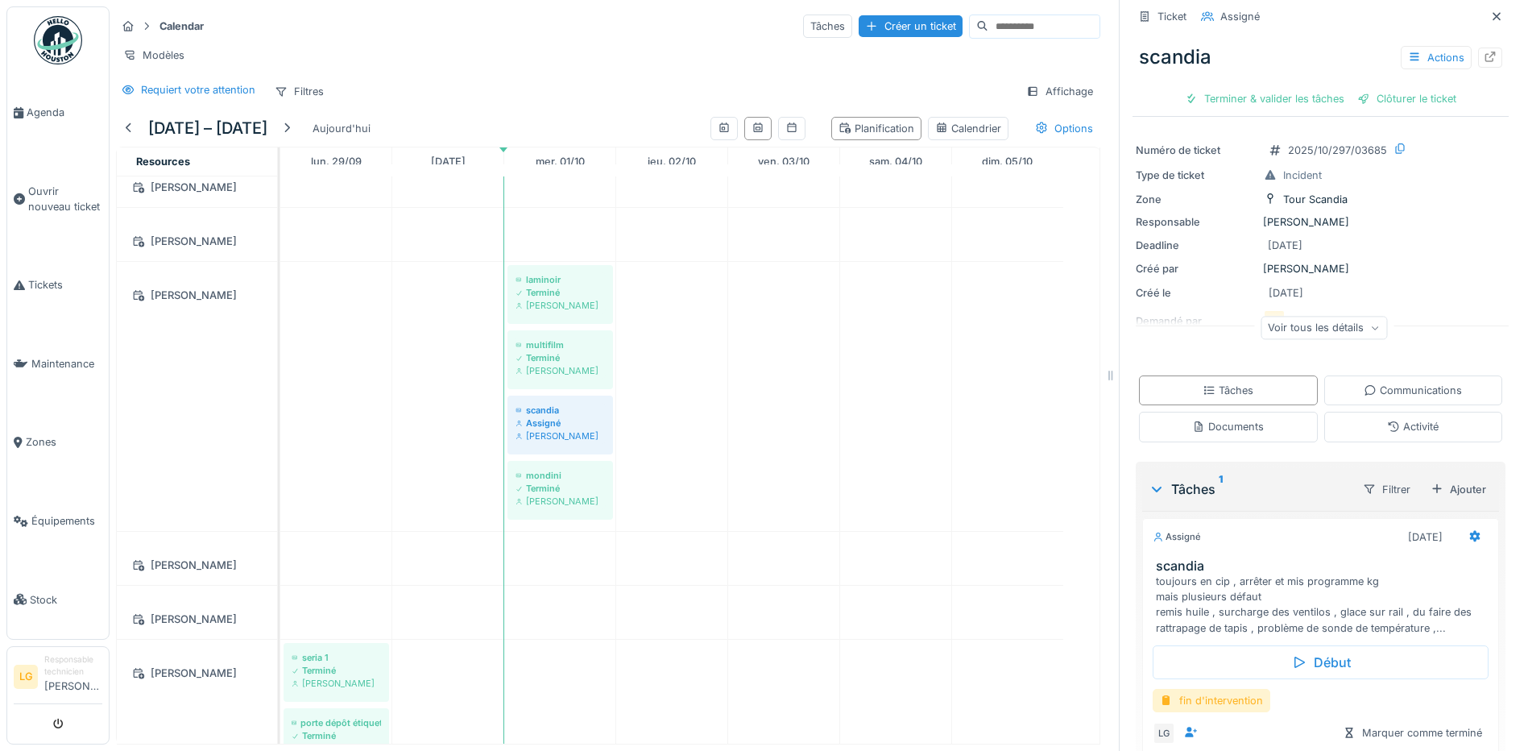
click at [1202, 689] on div "fin d'intervention" at bounding box center [1212, 700] width 118 height 23
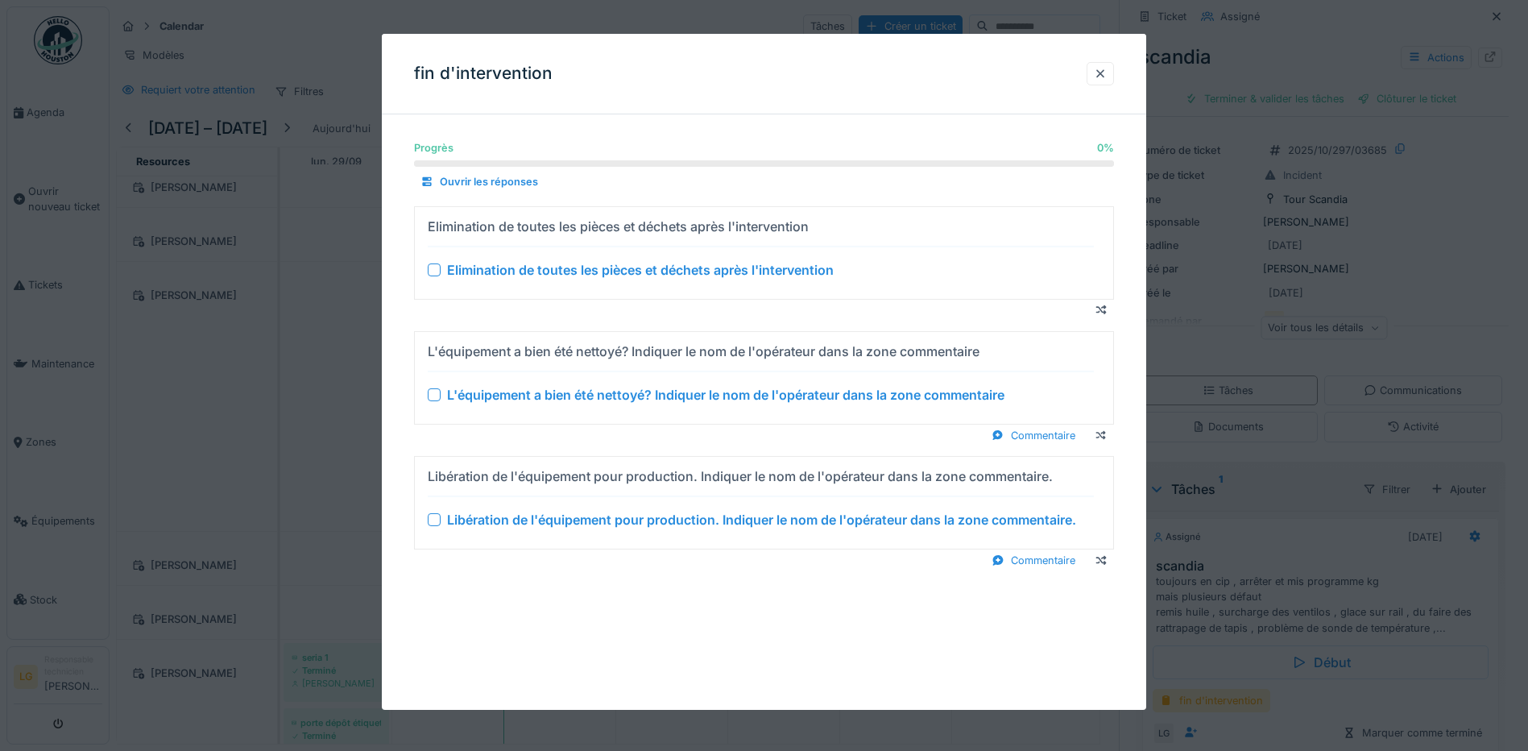
click at [433, 266] on div at bounding box center [434, 269] width 13 height 13
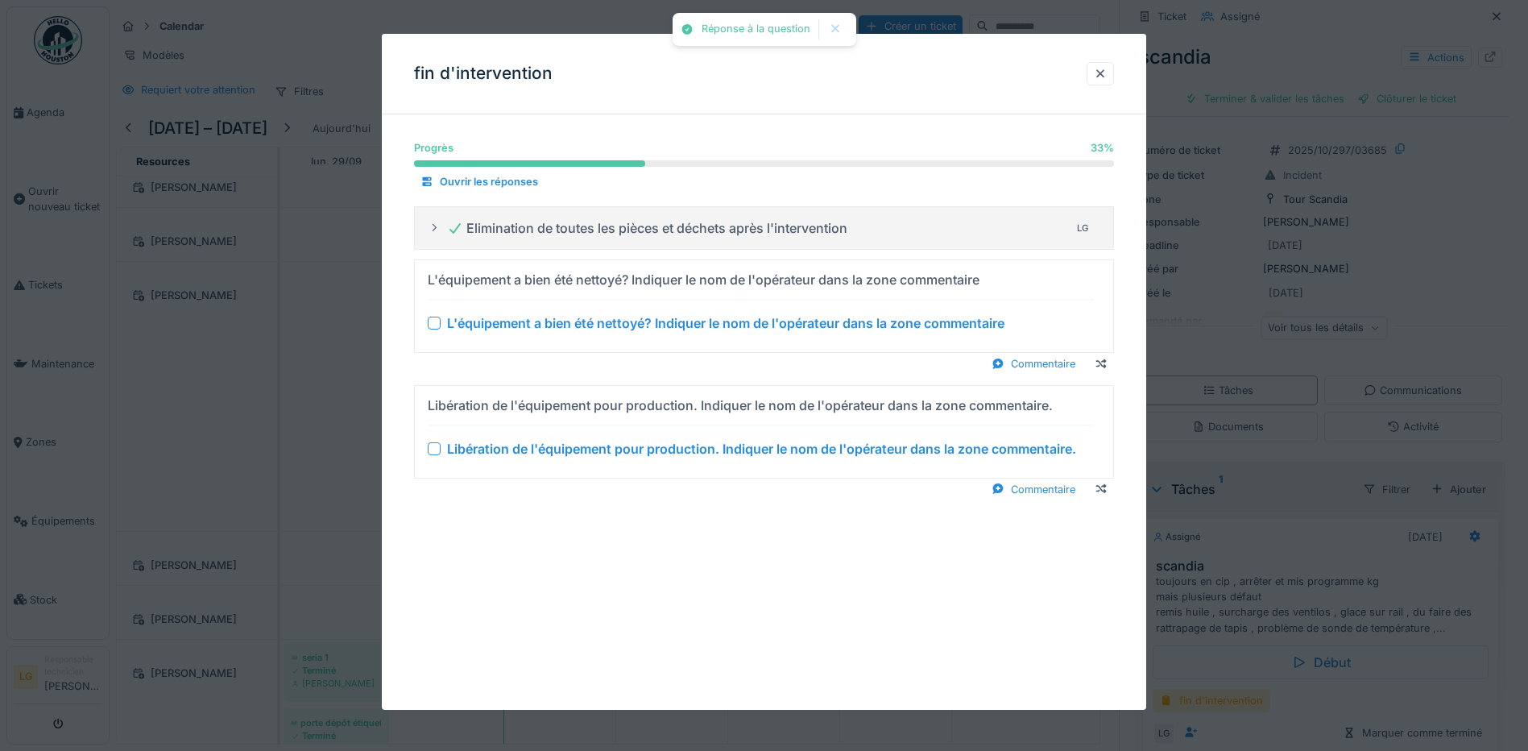
click at [433, 320] on div at bounding box center [434, 323] width 13 height 13
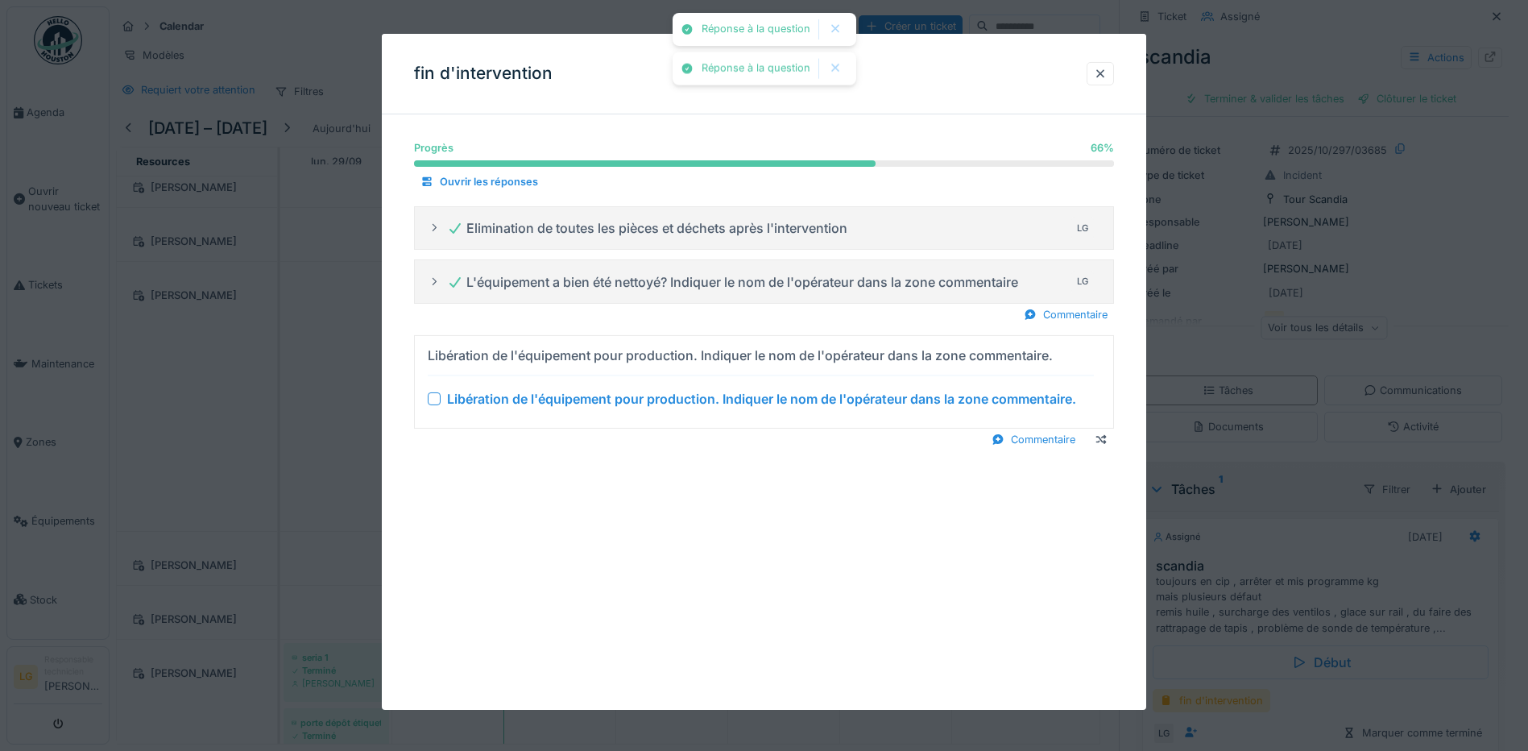
click at [437, 396] on div at bounding box center [434, 398] width 13 height 13
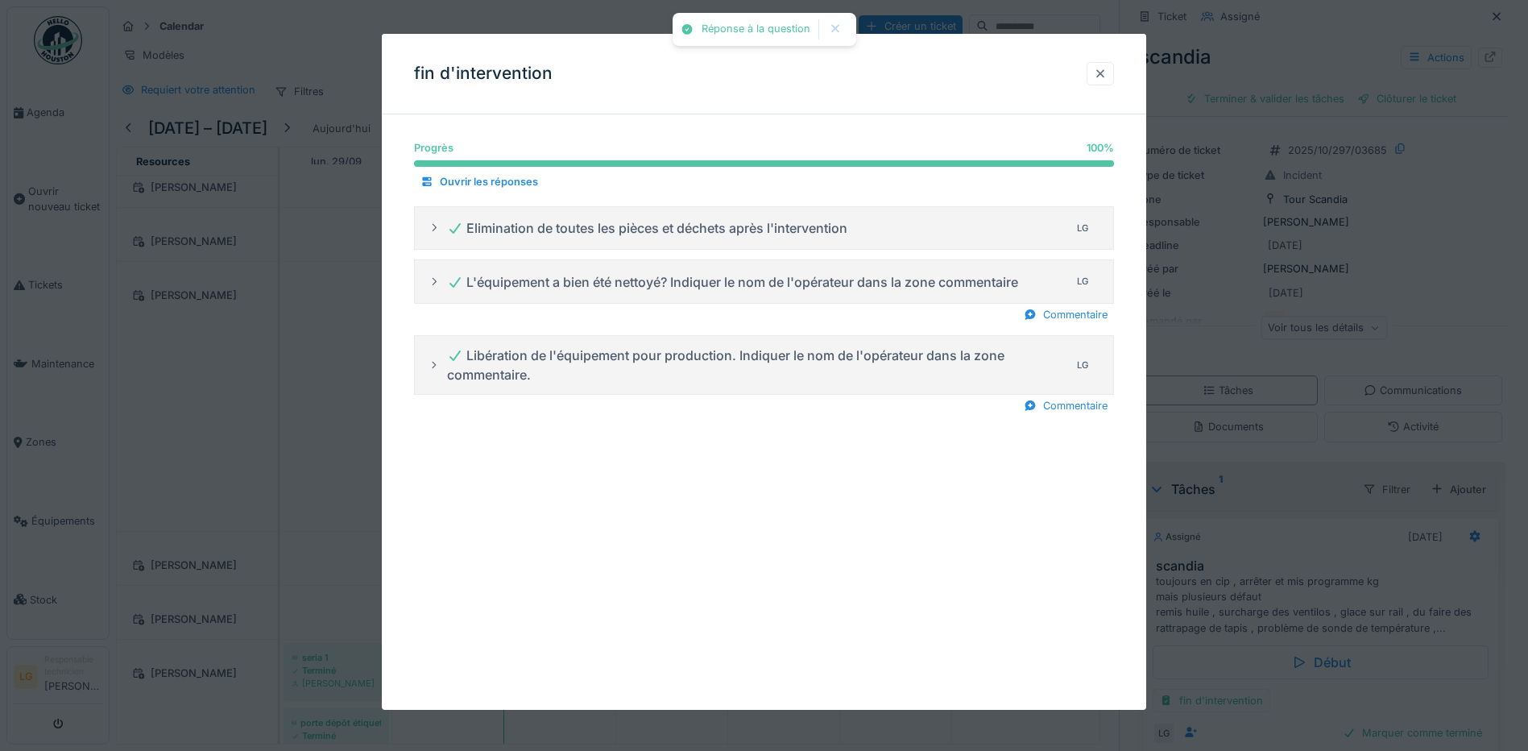
click at [1107, 77] on div at bounding box center [1100, 73] width 13 height 15
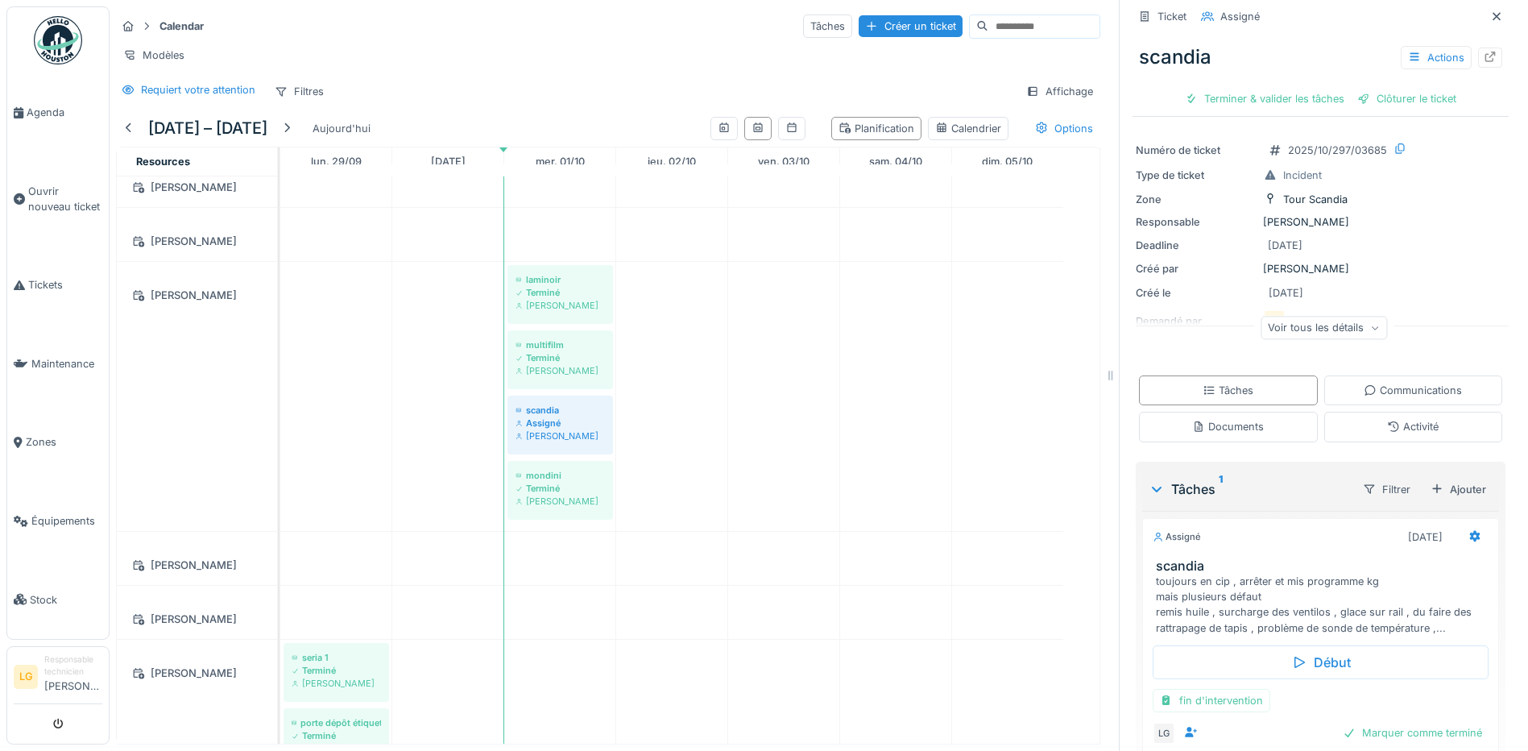
click at [1363, 722] on div "Marquer comme terminé" at bounding box center [1413, 733] width 152 height 22
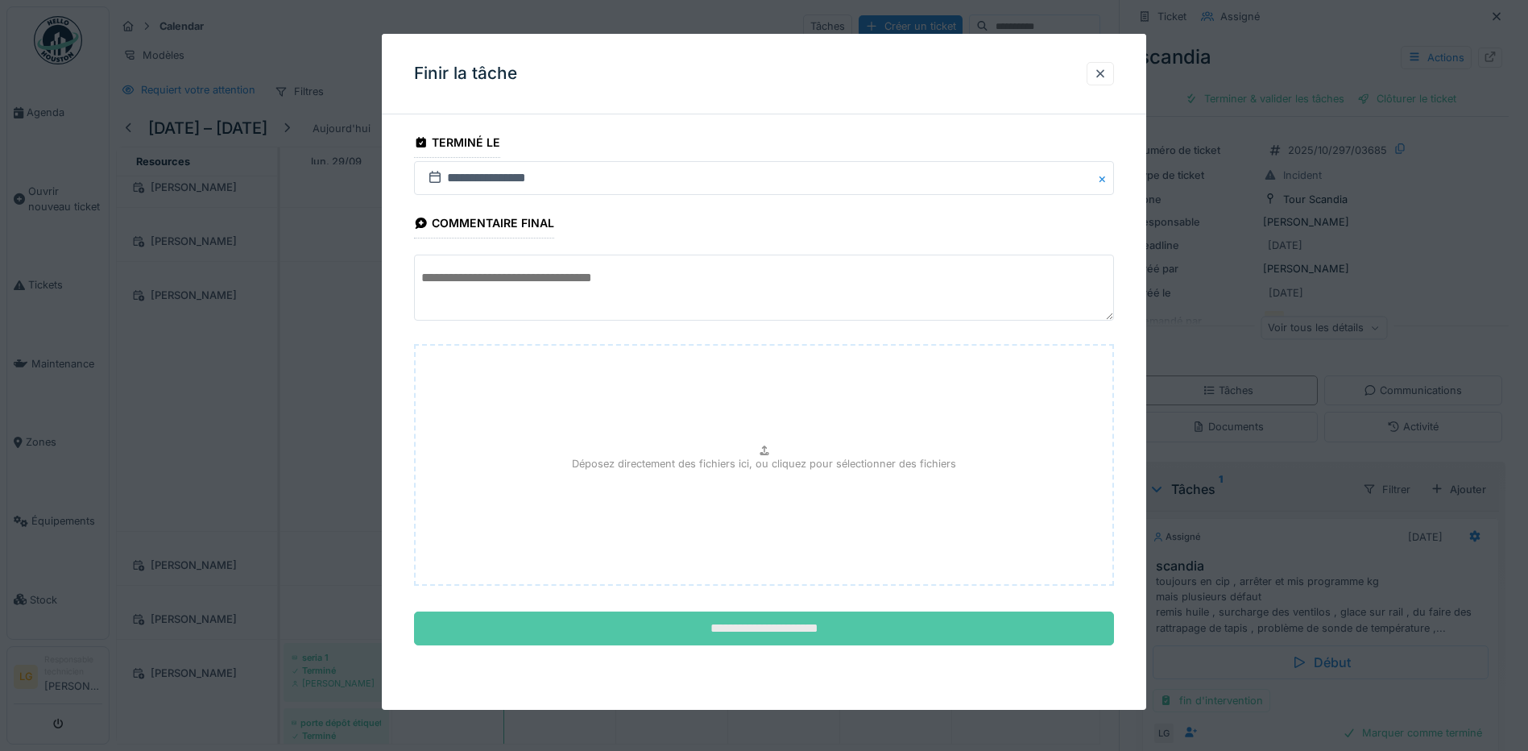
click at [761, 635] on input "**********" at bounding box center [764, 629] width 700 height 34
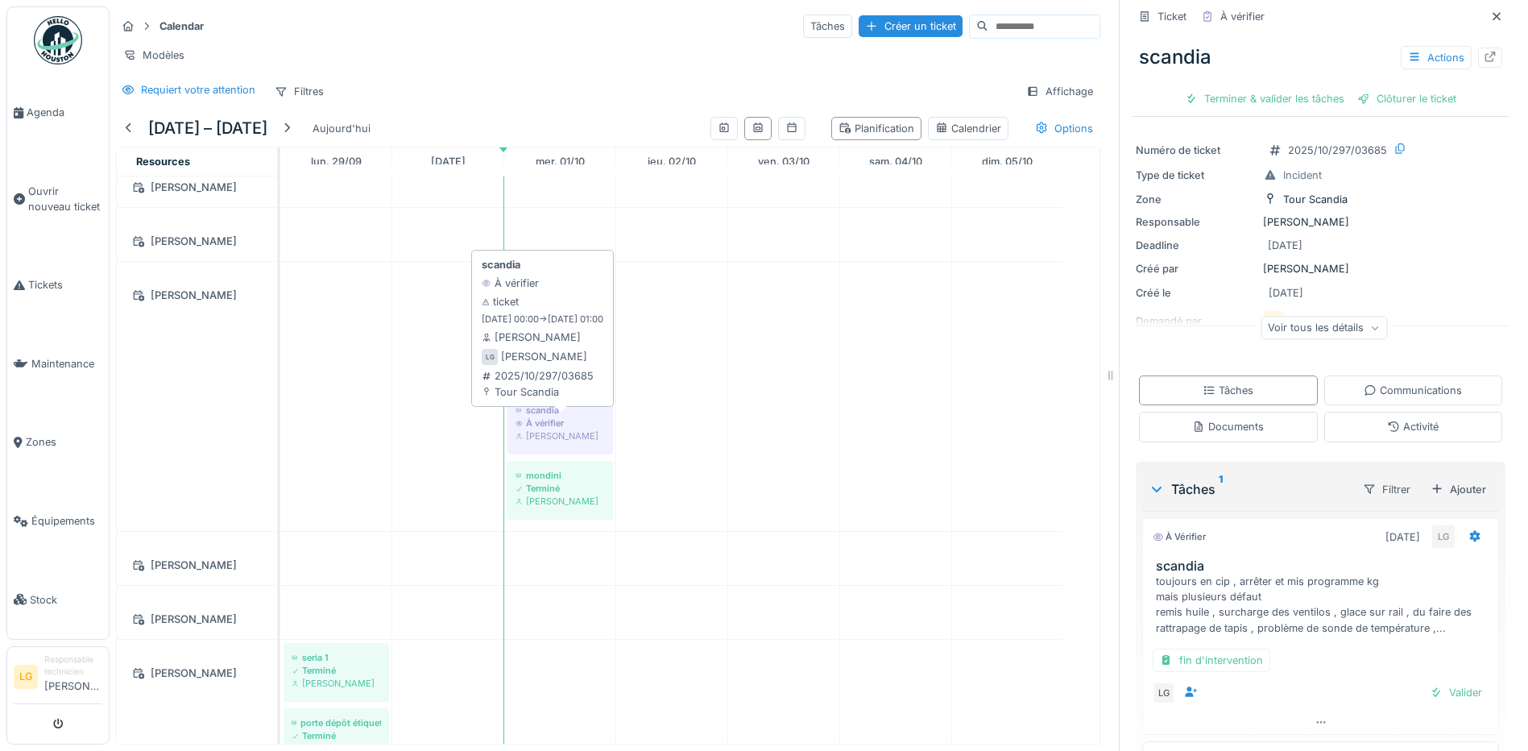
click at [549, 414] on div "scandia" at bounding box center [560, 410] width 89 height 13
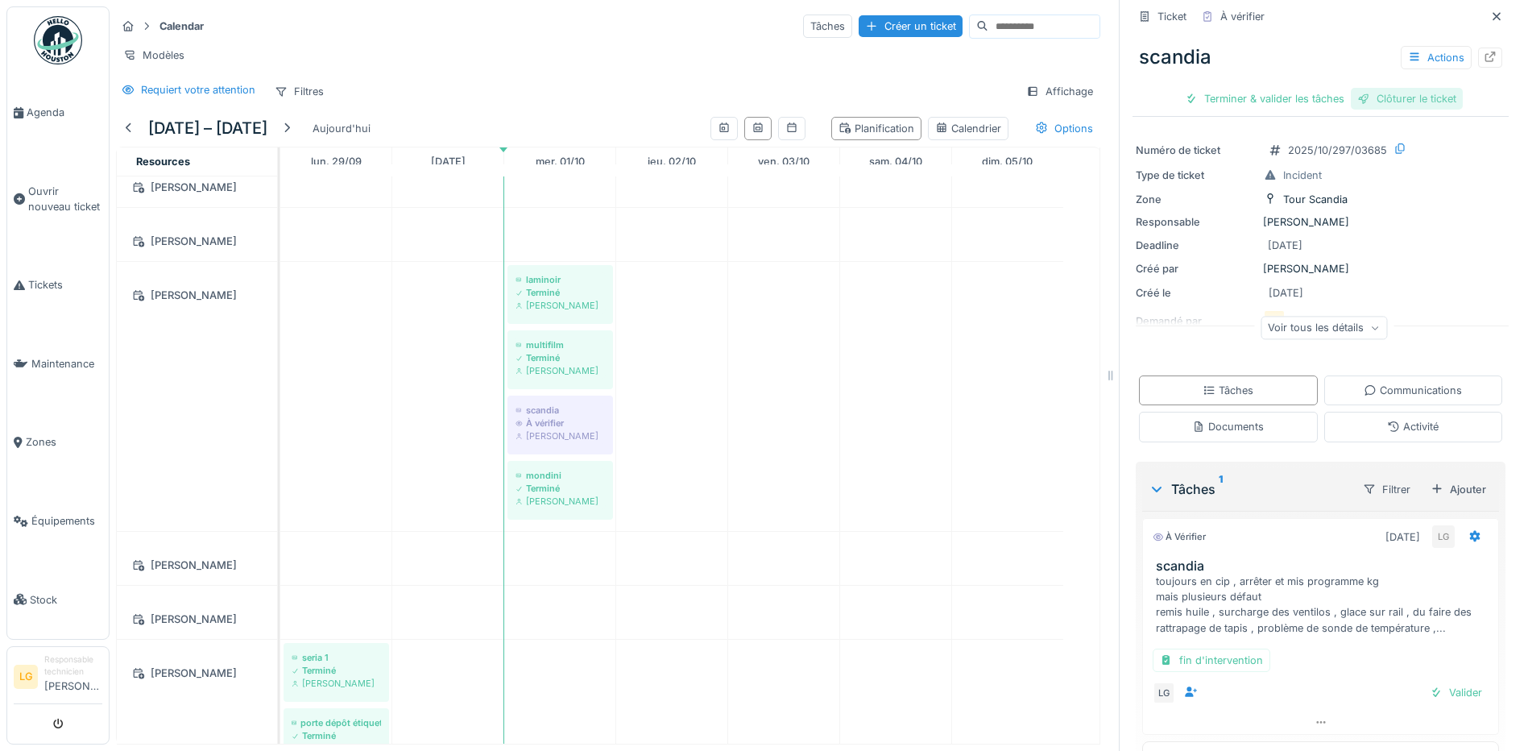
click at [1396, 88] on div "Clôturer le ticket" at bounding box center [1407, 99] width 112 height 22
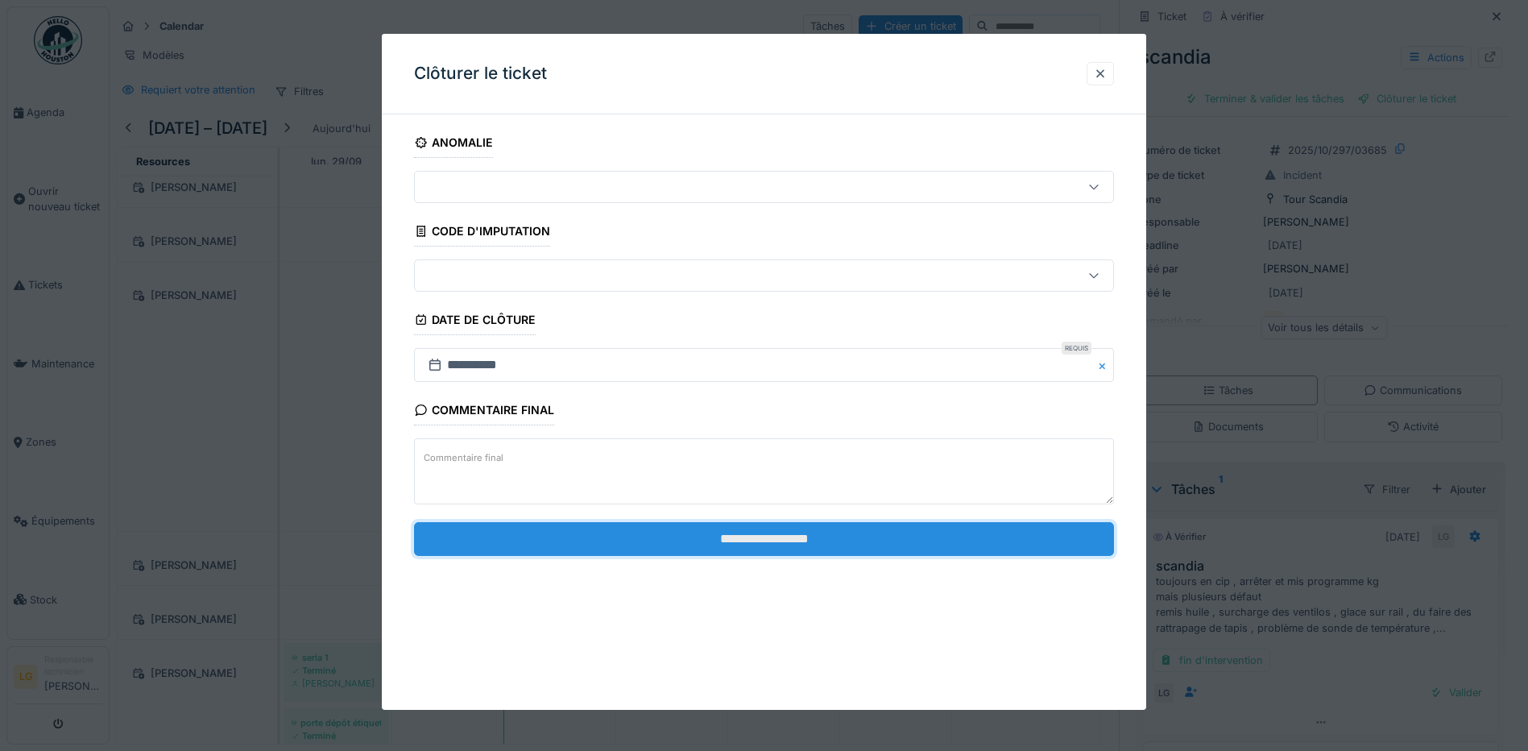
click at [775, 540] on input "**********" at bounding box center [764, 539] width 700 height 34
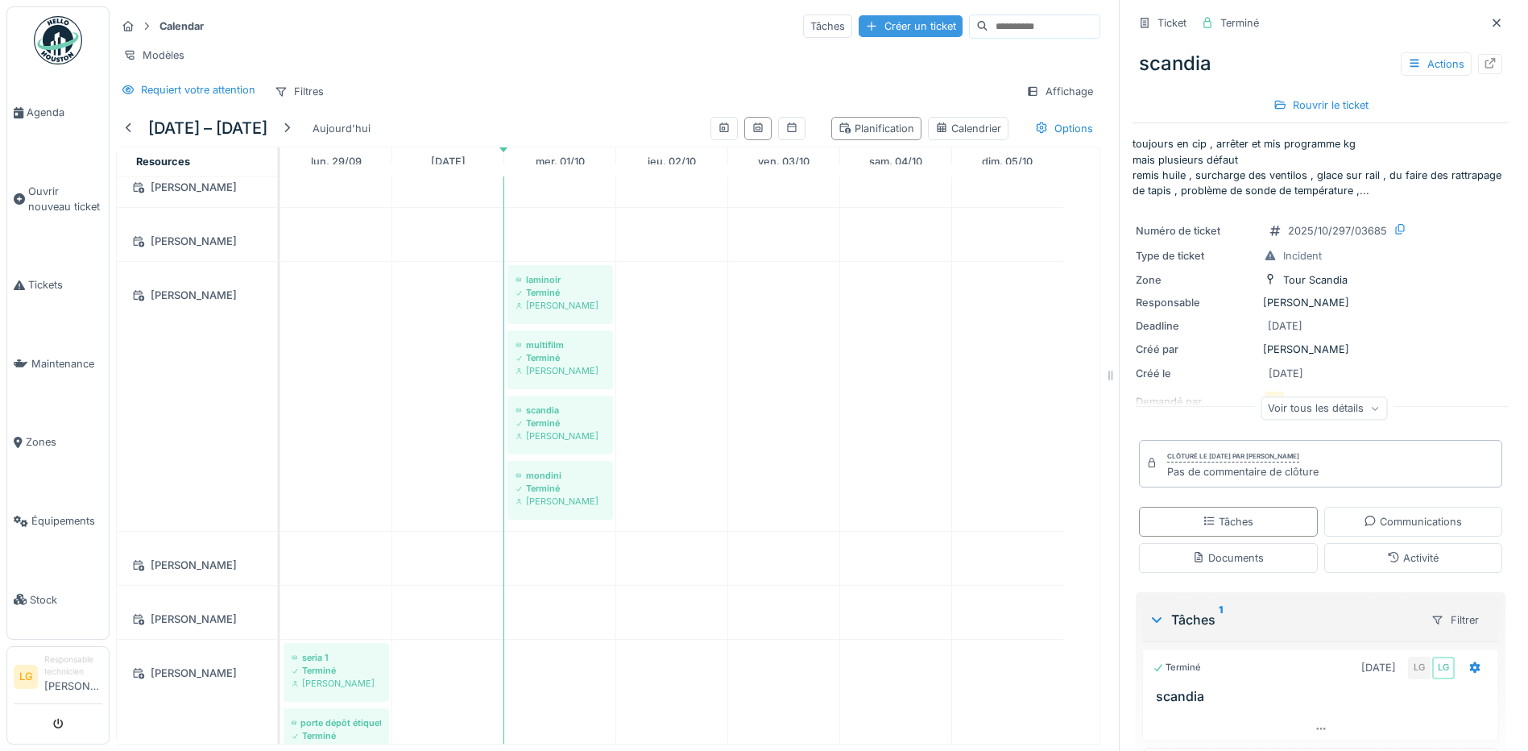
click at [859, 19] on div "Créer un ticket" at bounding box center [911, 26] width 104 height 22
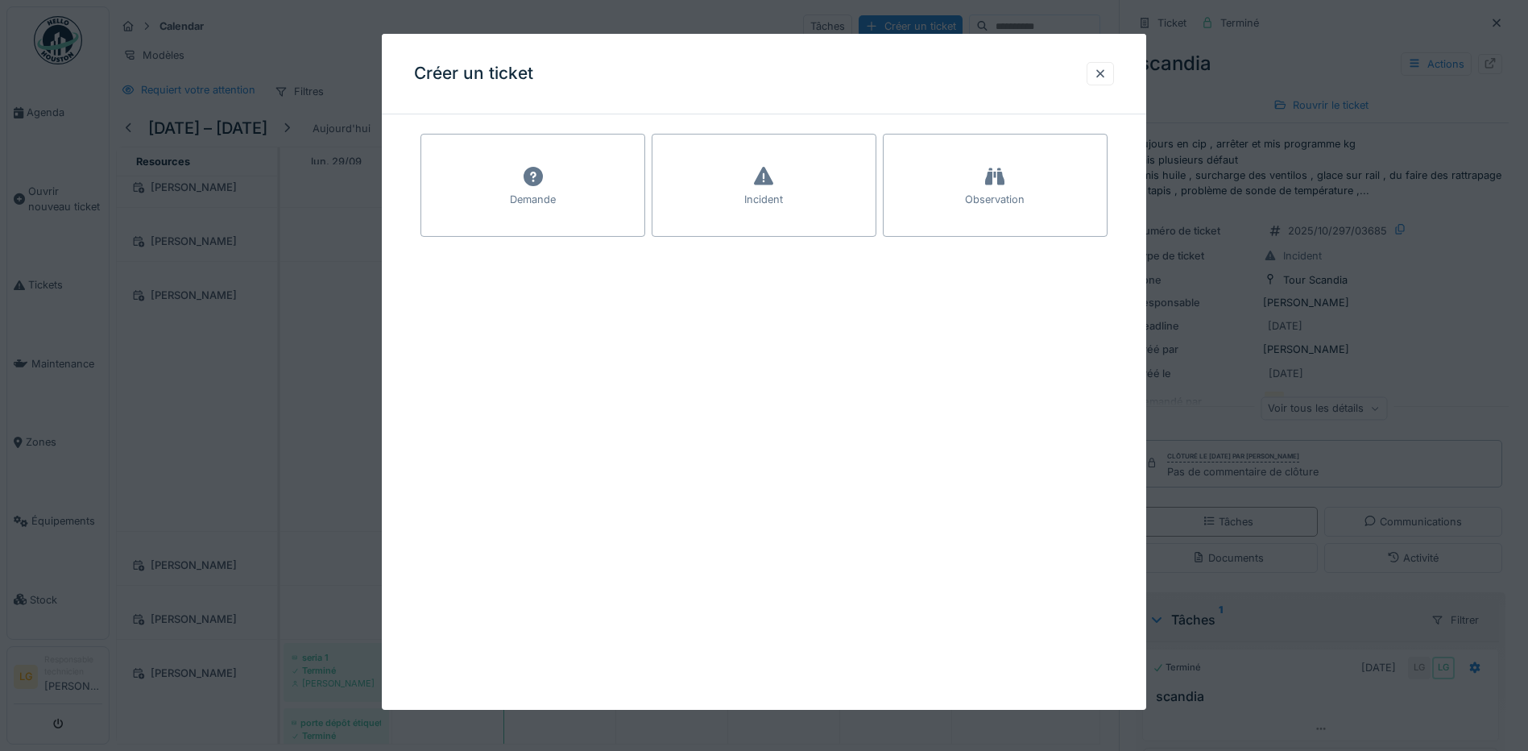
click at [735, 195] on div "Incident" at bounding box center [764, 185] width 225 height 103
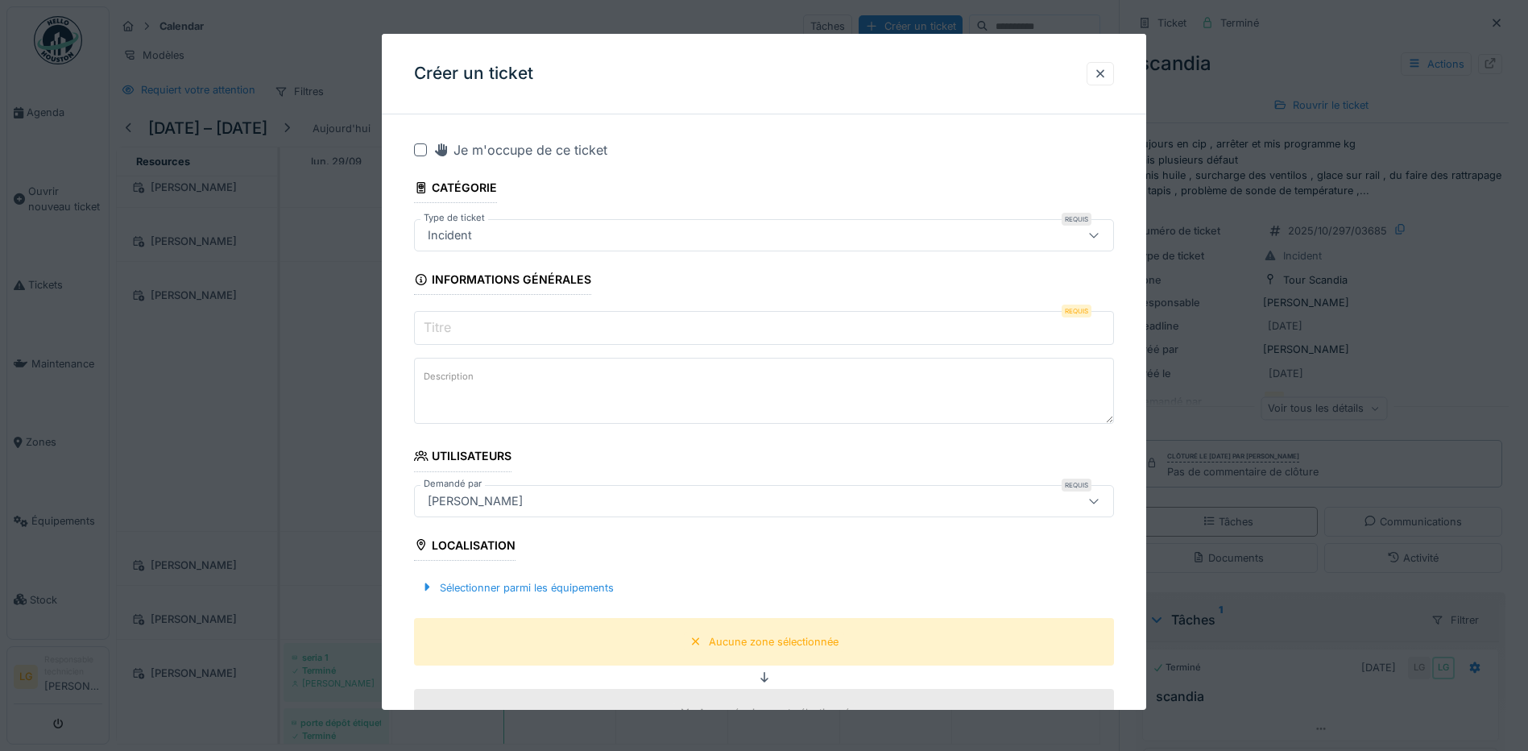
click at [532, 389] on textarea "Description" at bounding box center [764, 391] width 700 height 66
paste textarea "**********"
type textarea "**********"
click at [424, 150] on div at bounding box center [420, 149] width 13 height 13
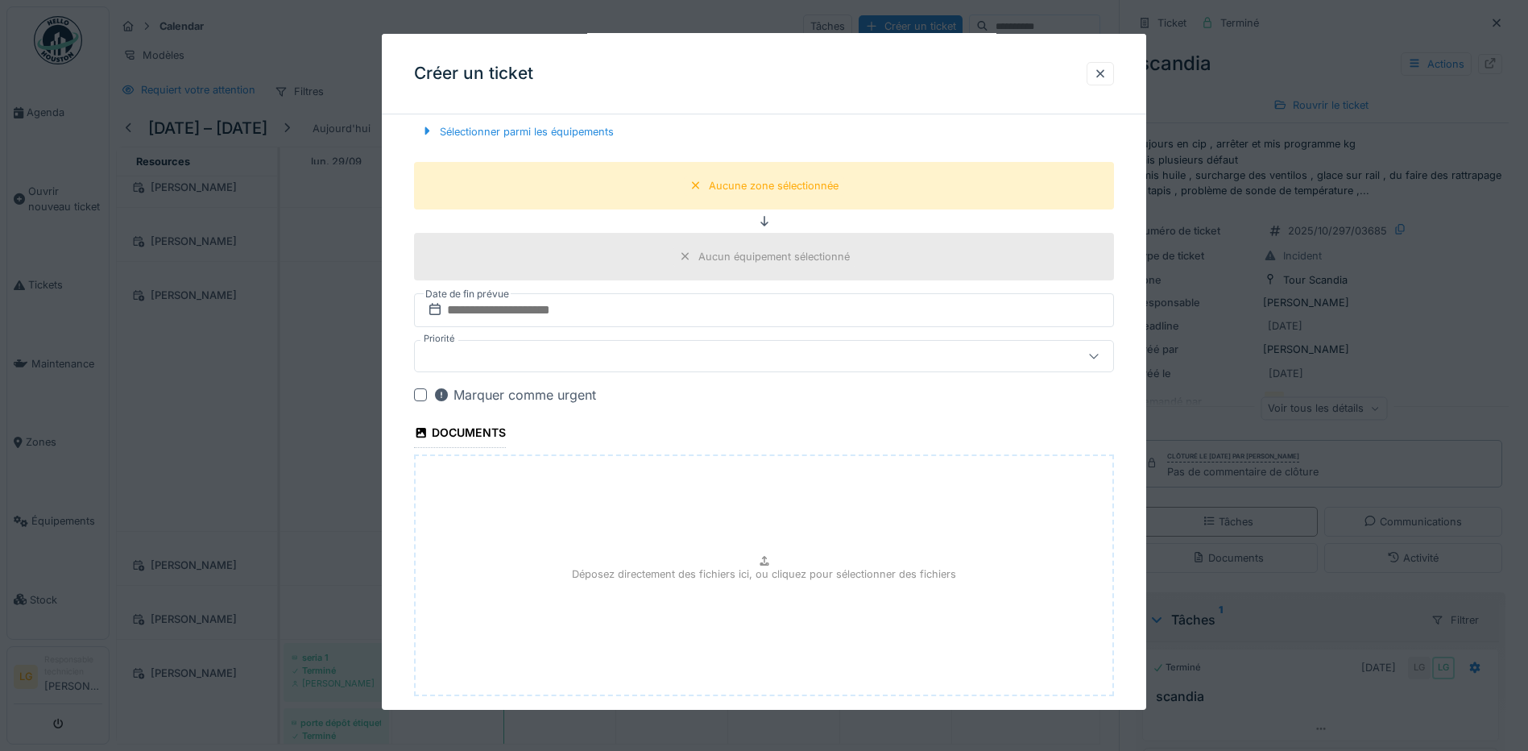
scroll to position [483, 0]
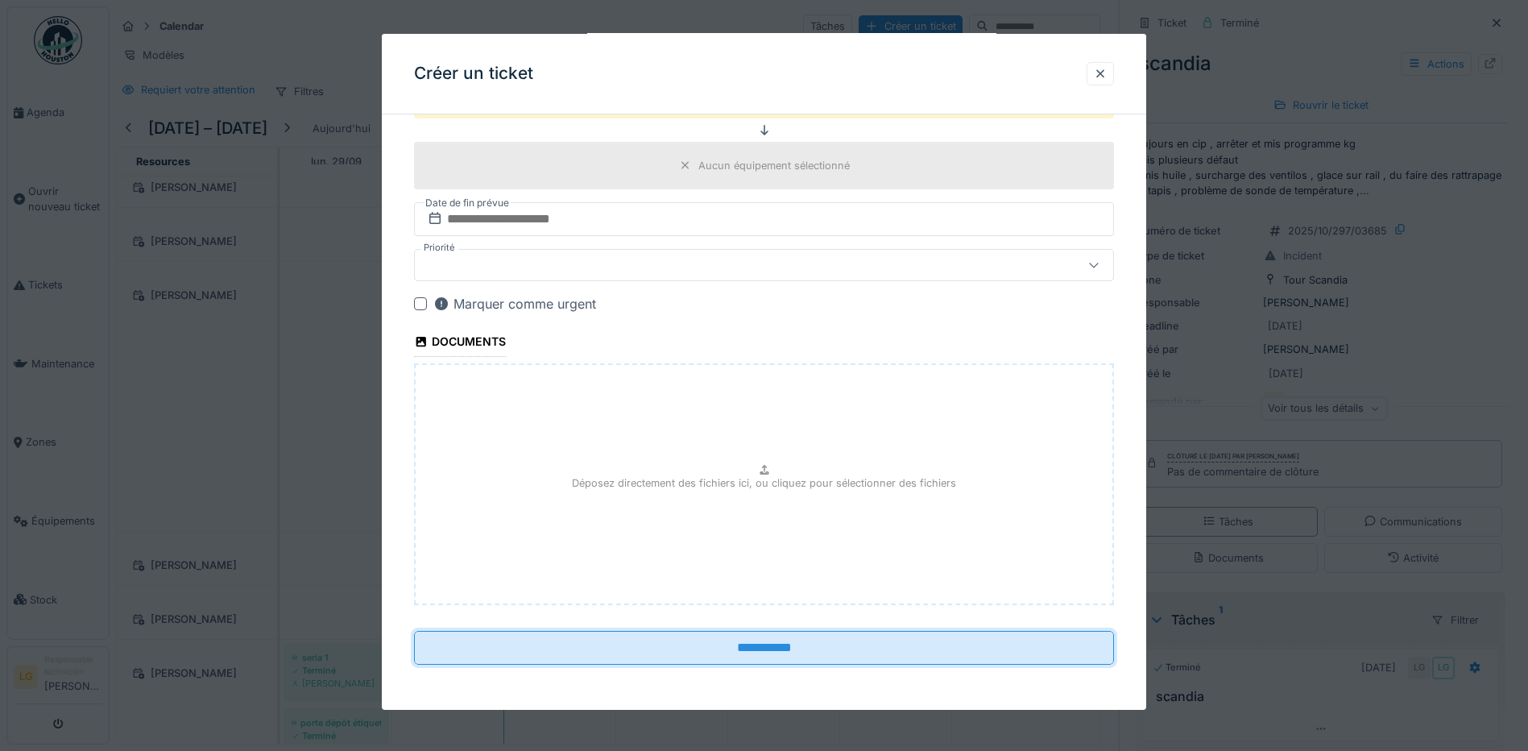
click at [733, 645] on input "**********" at bounding box center [764, 648] width 700 height 34
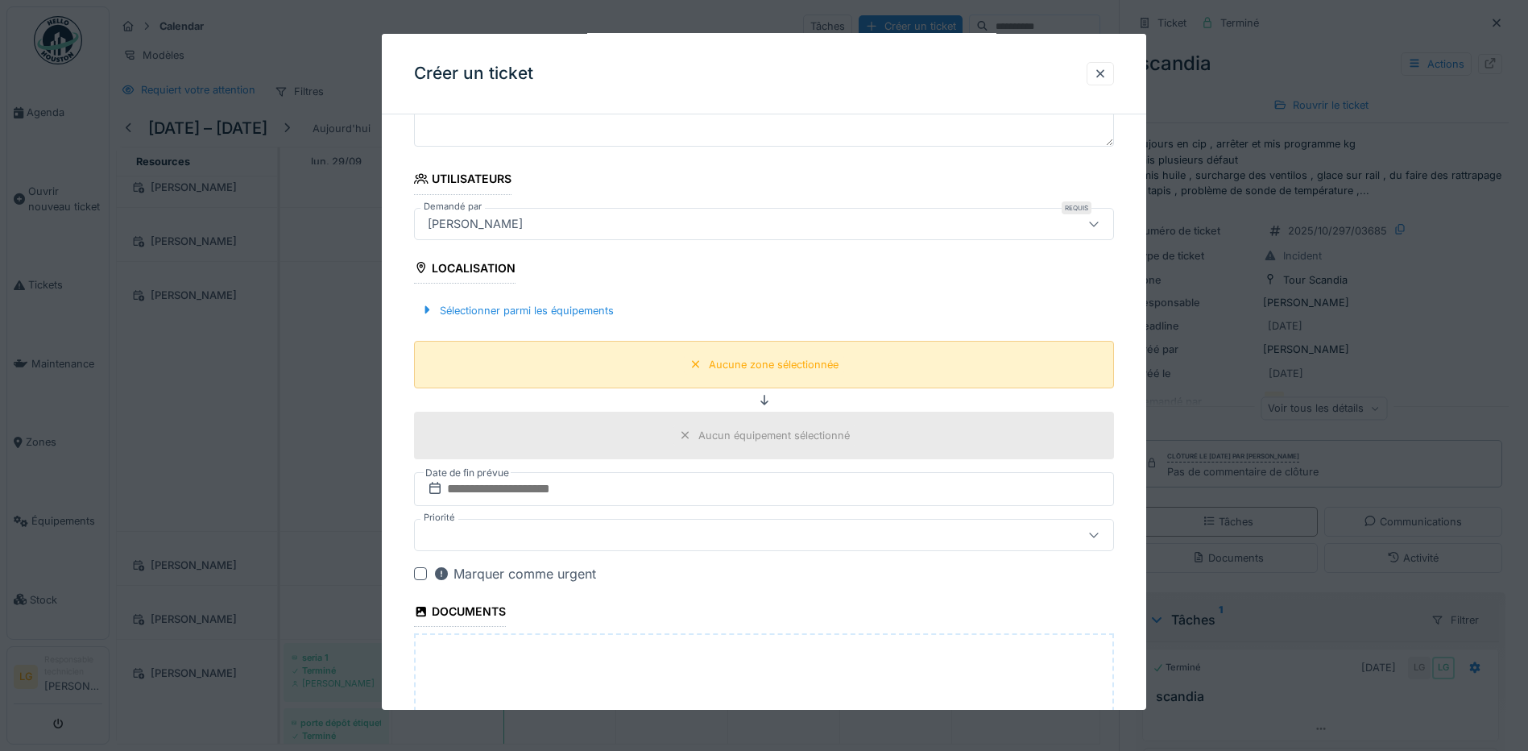
click at [765, 366] on div "Aucune zone sélectionnée" at bounding box center [774, 364] width 130 height 15
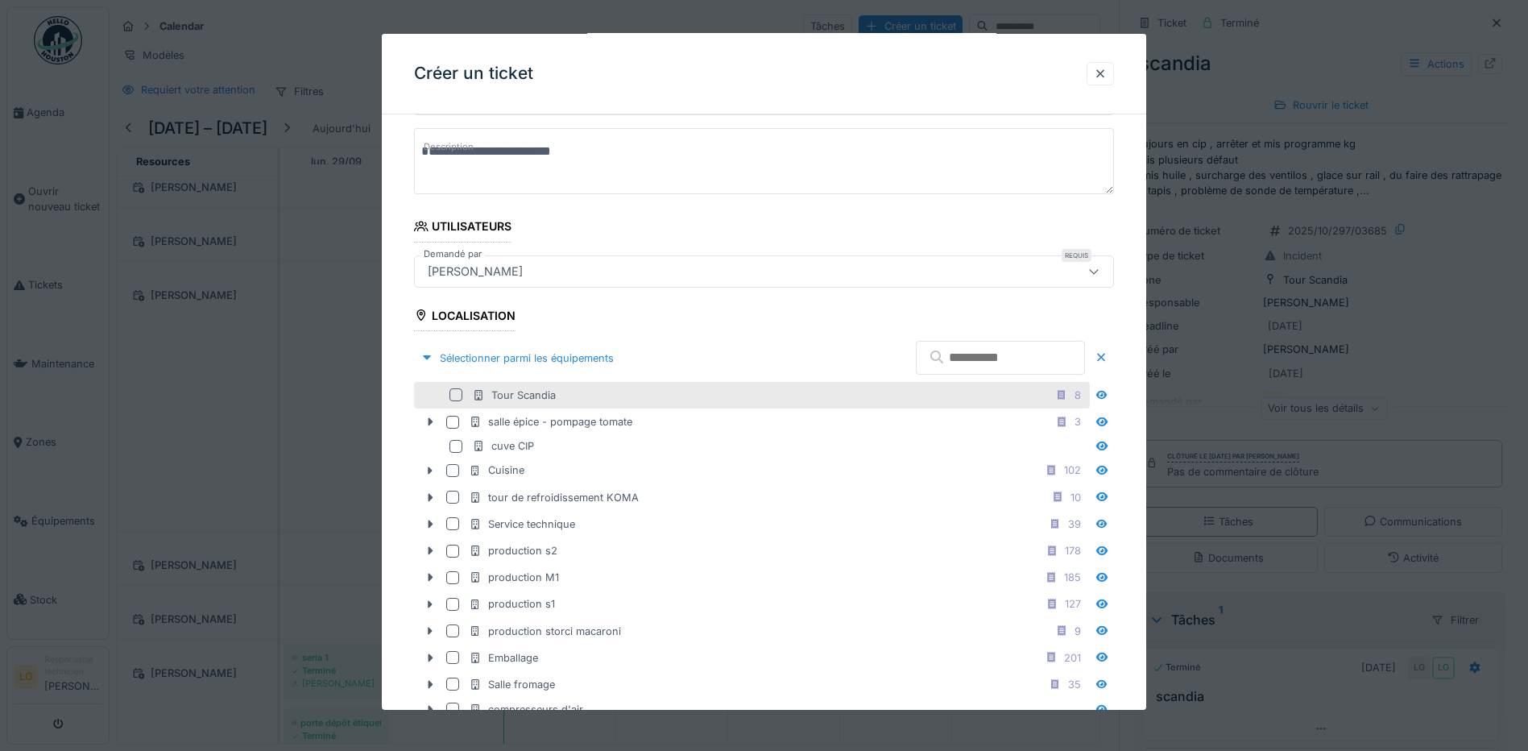
scroll to position [0, 0]
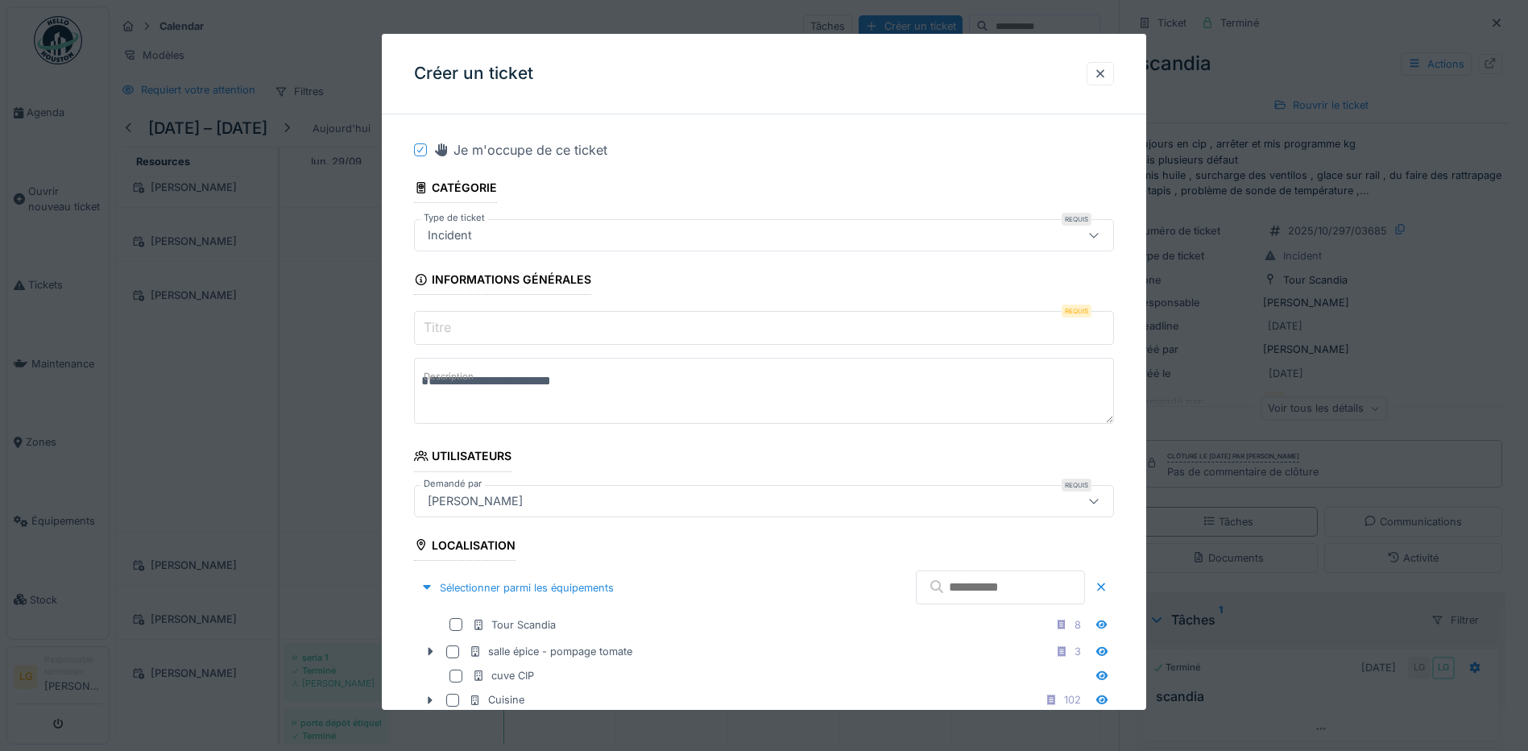
click at [504, 328] on input "Titre" at bounding box center [764, 328] width 700 height 34
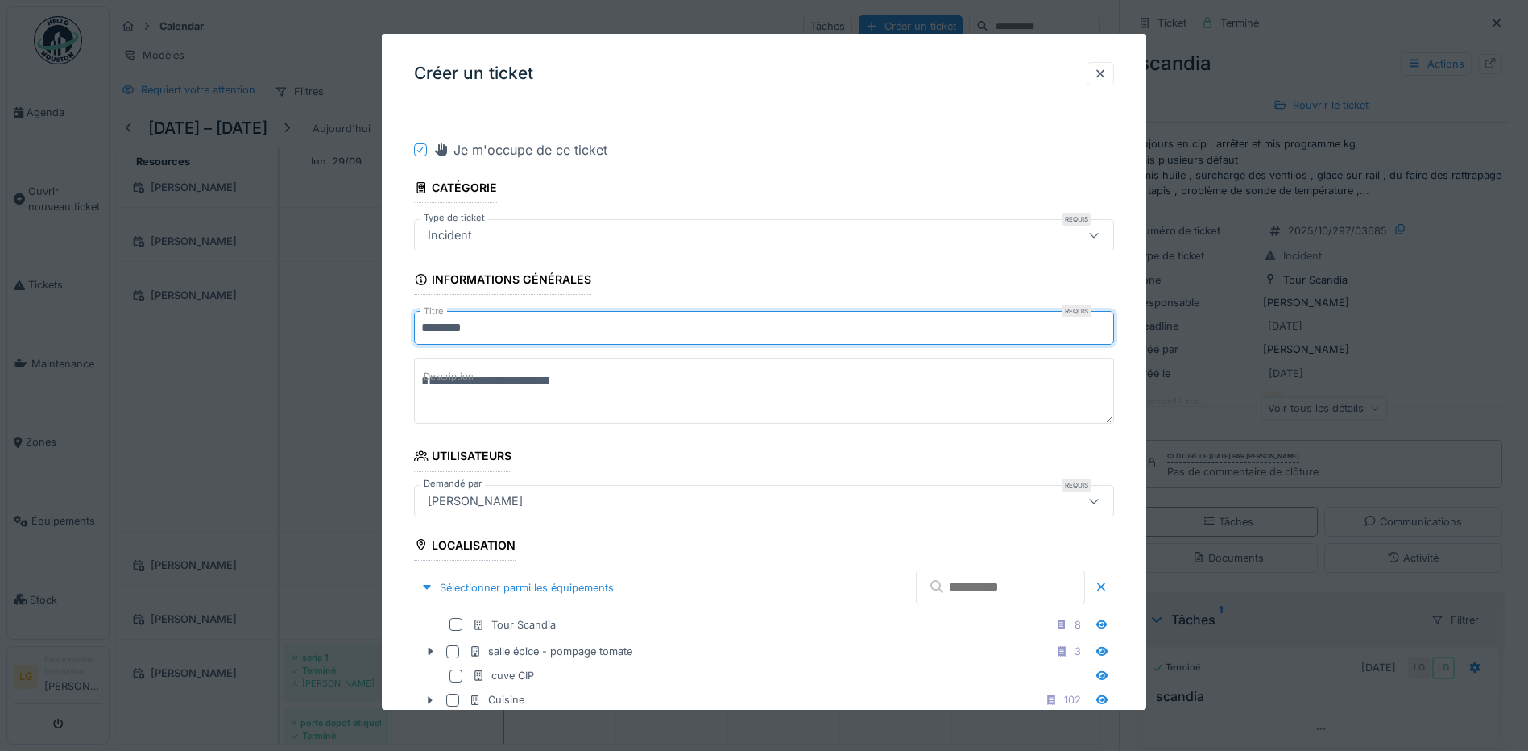
type input "********"
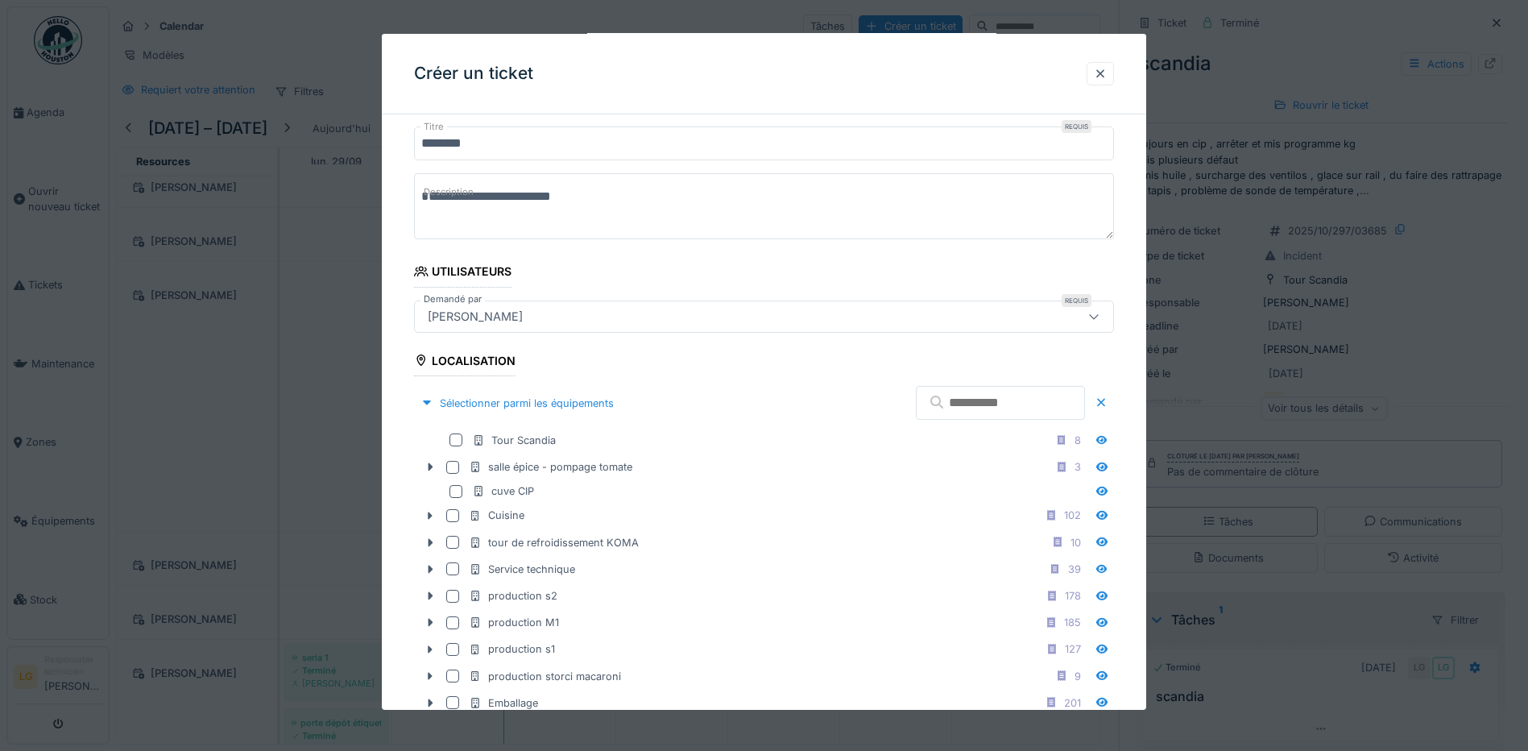
scroll to position [242, 0]
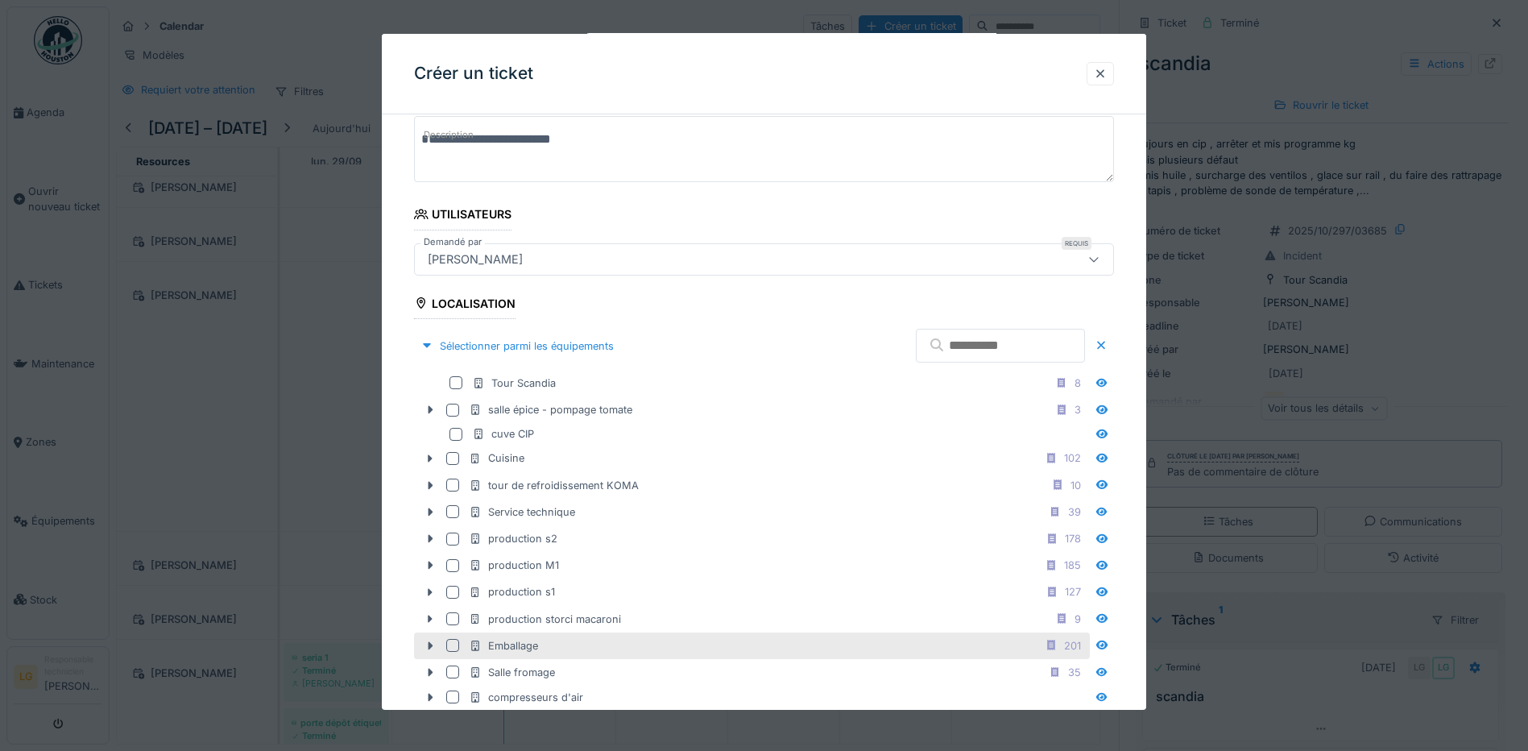
click at [449, 646] on div at bounding box center [452, 645] width 13 height 13
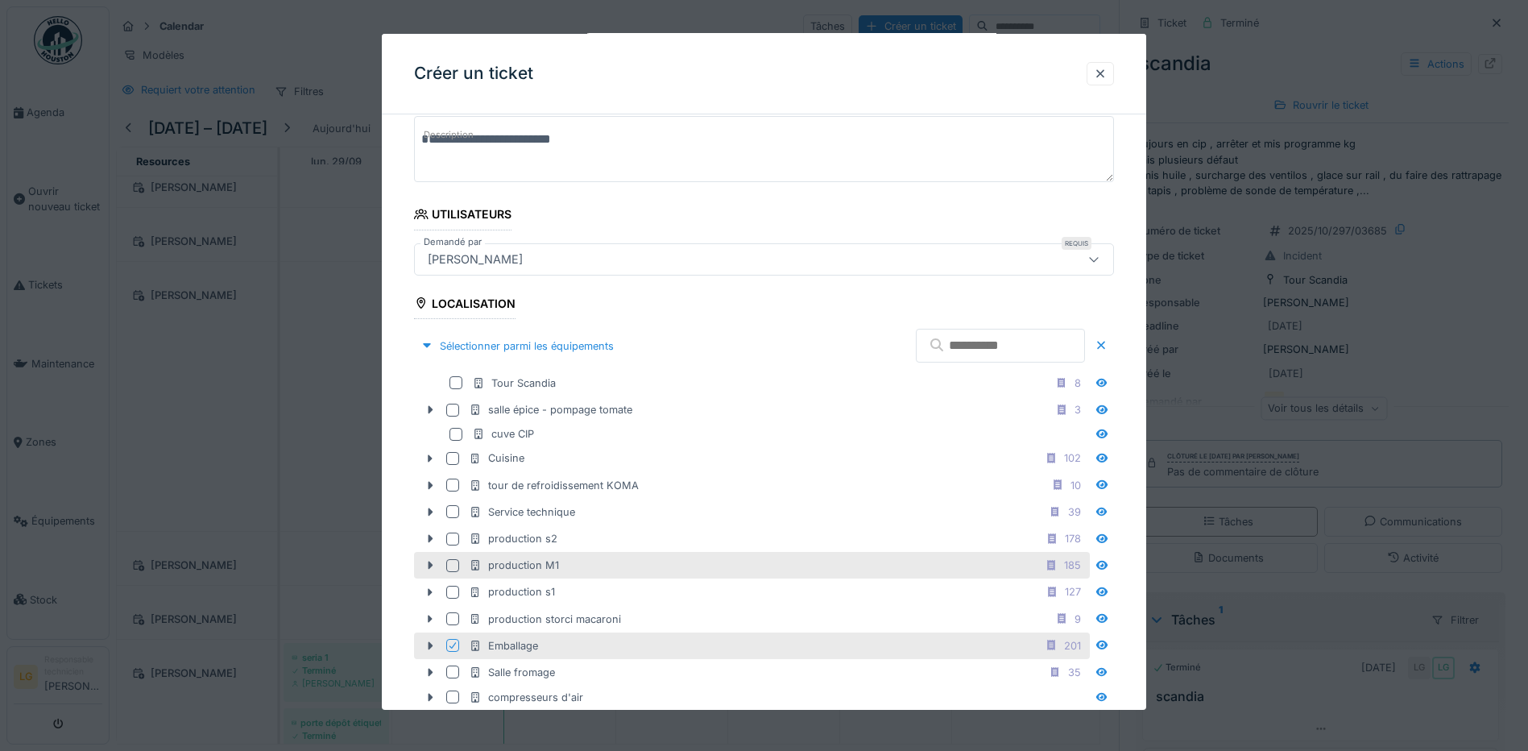
scroll to position [322, 0]
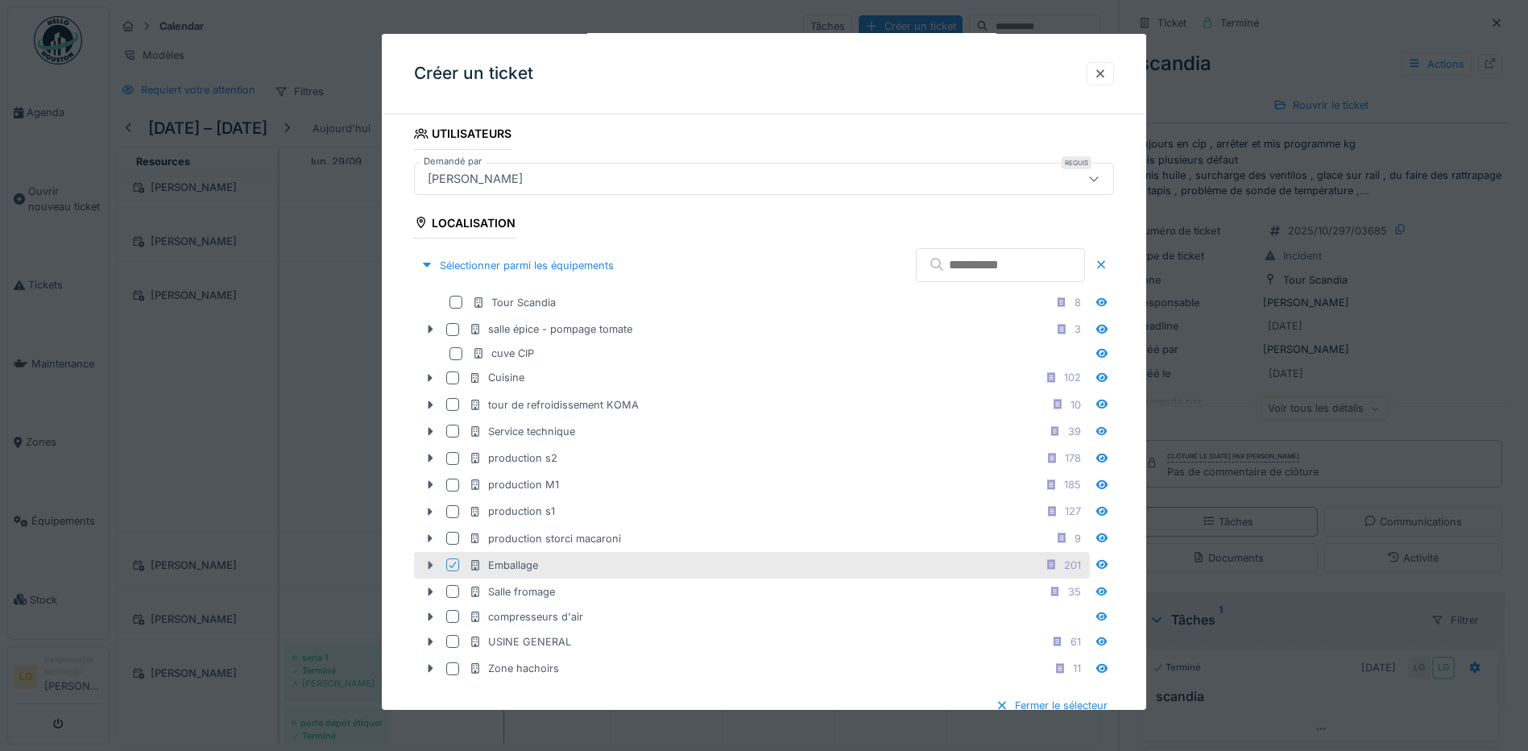
click at [432, 568] on icon at bounding box center [430, 565] width 13 height 10
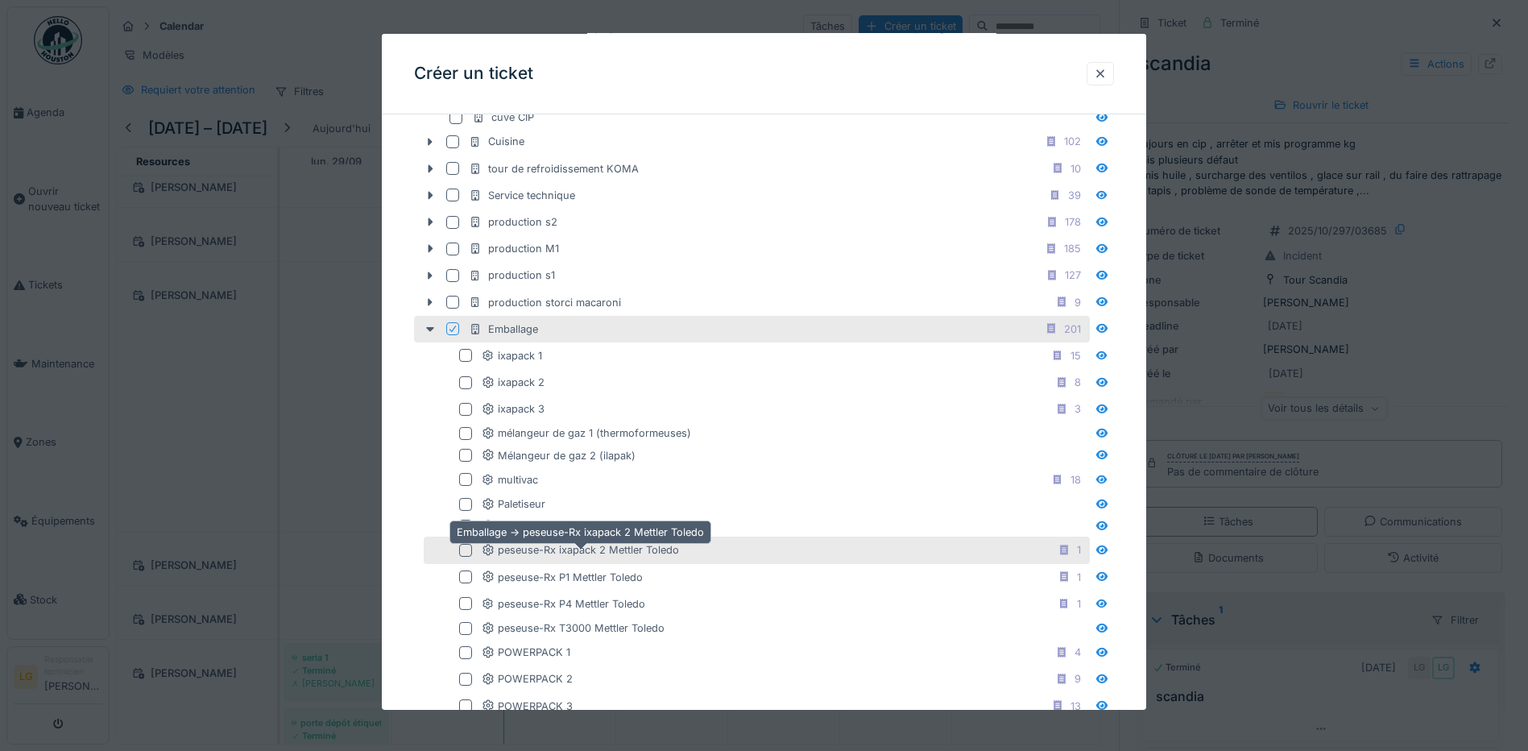
scroll to position [564, 0]
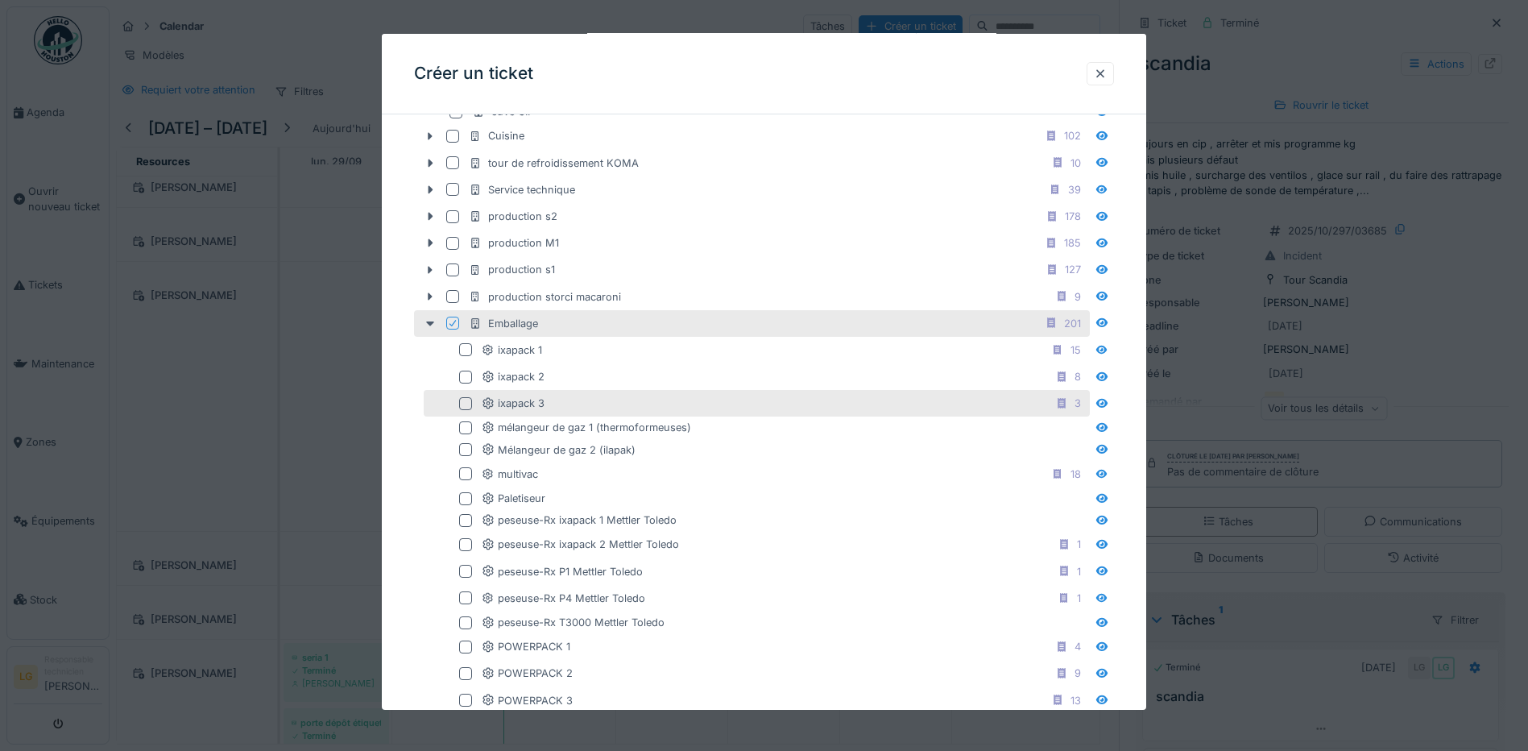
click at [460, 403] on div at bounding box center [465, 403] width 13 height 13
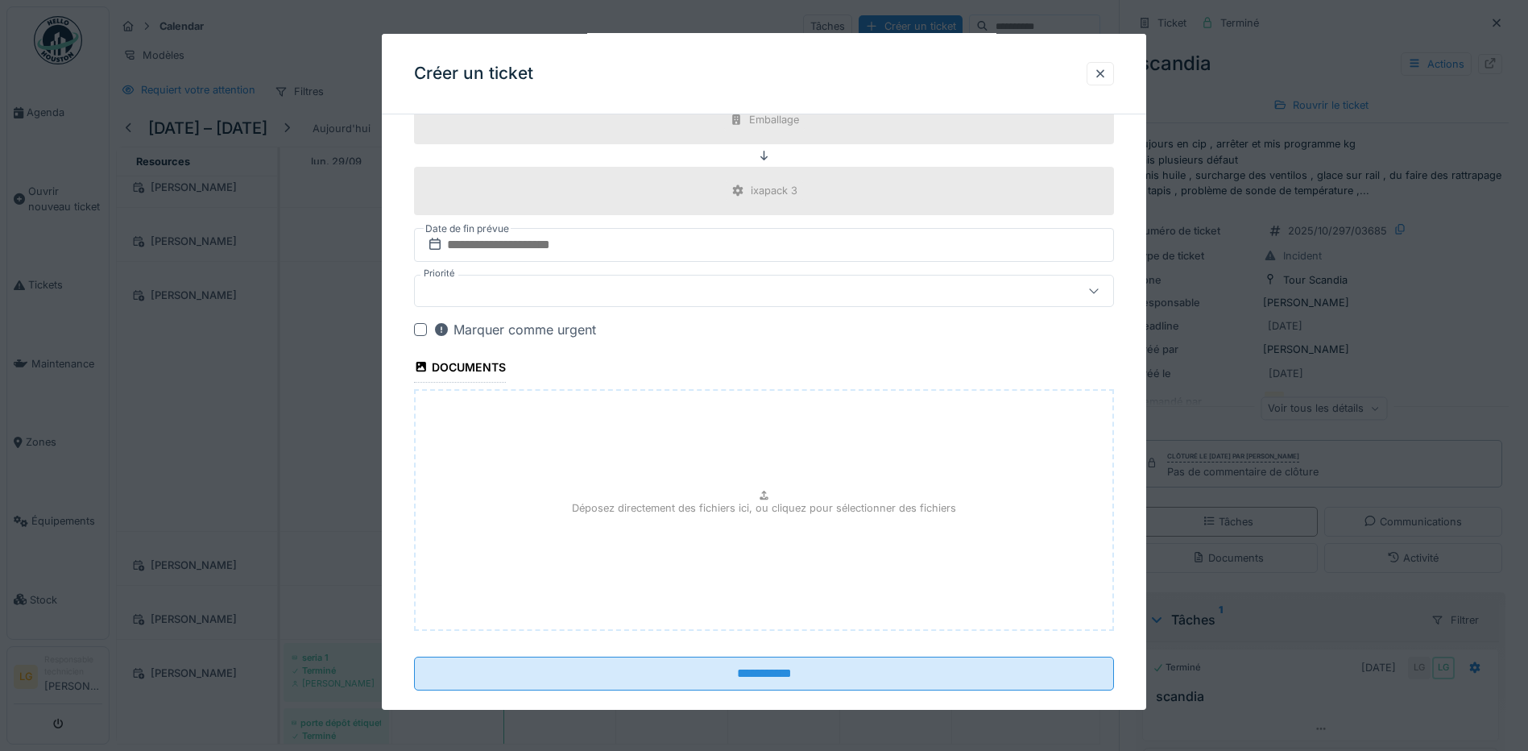
scroll to position [1527, 0]
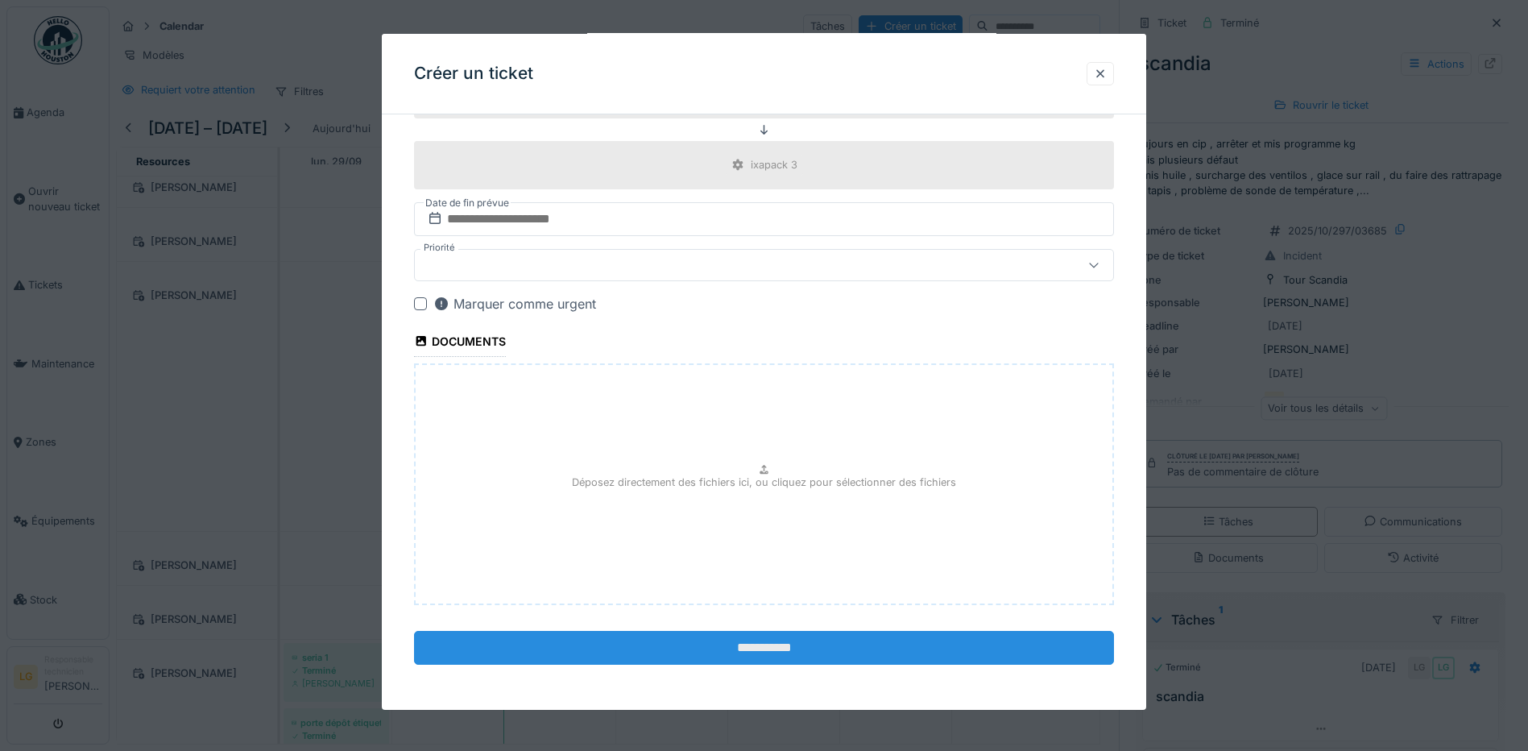
click at [751, 662] on input "**********" at bounding box center [764, 648] width 700 height 34
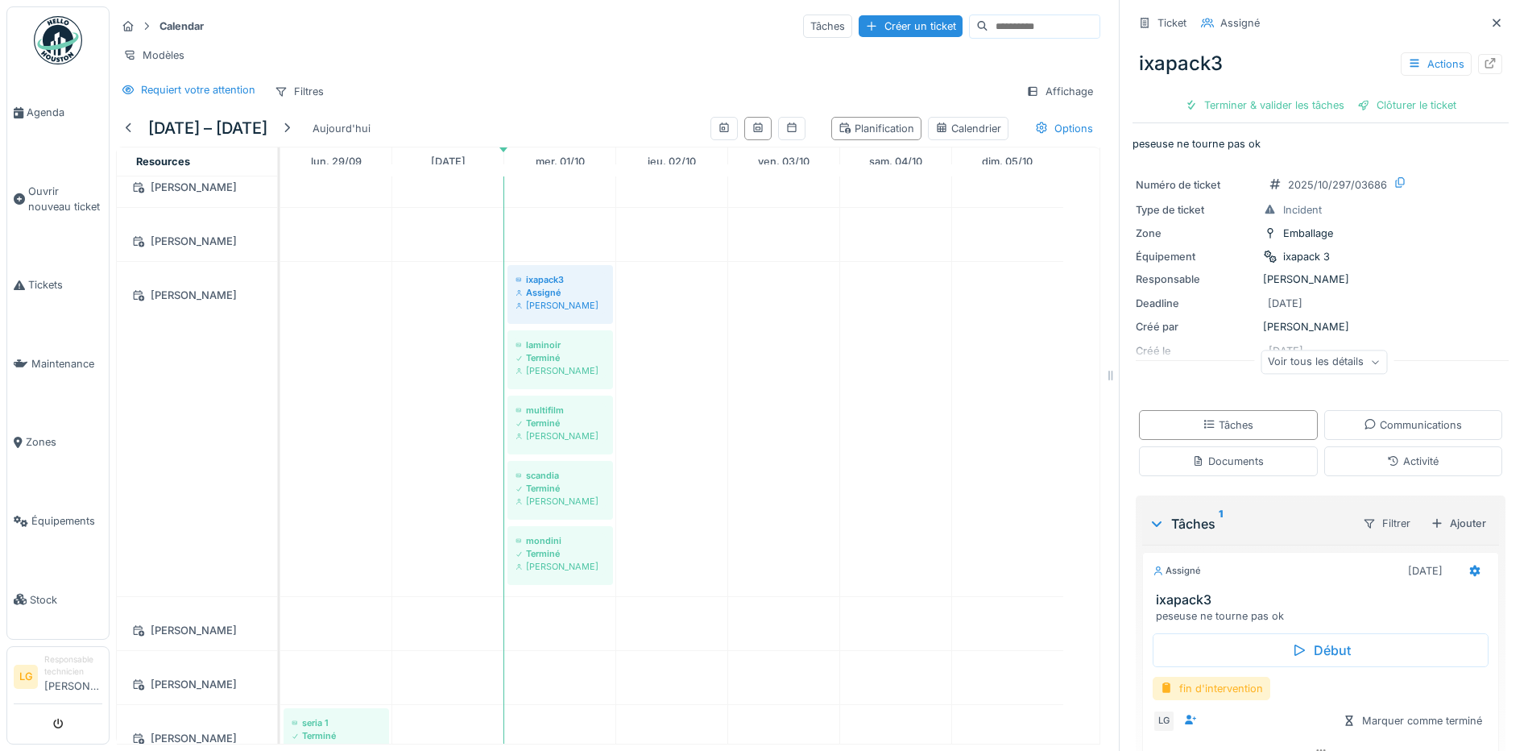
click at [1208, 678] on div "fin d'intervention" at bounding box center [1212, 688] width 118 height 23
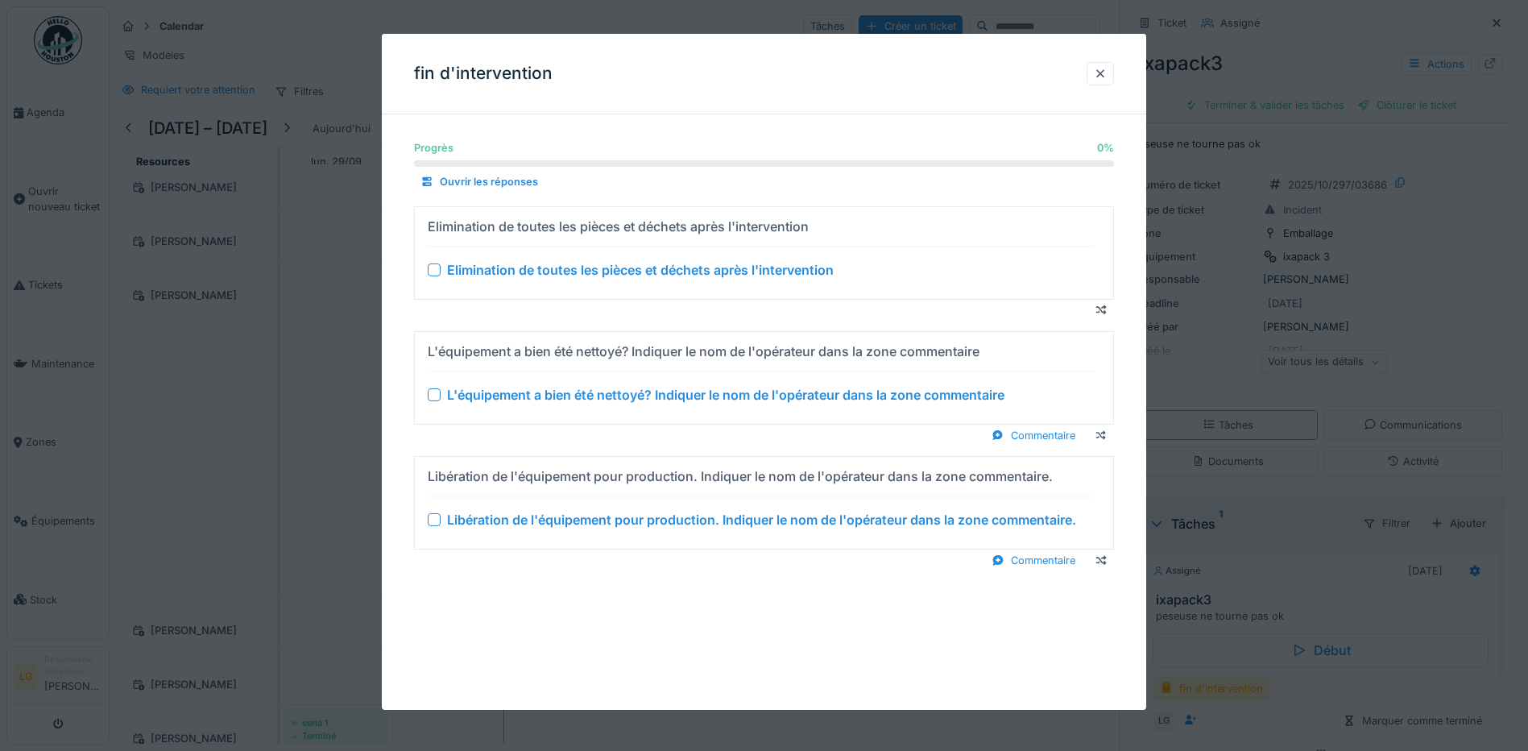
click at [433, 266] on div at bounding box center [434, 269] width 13 height 13
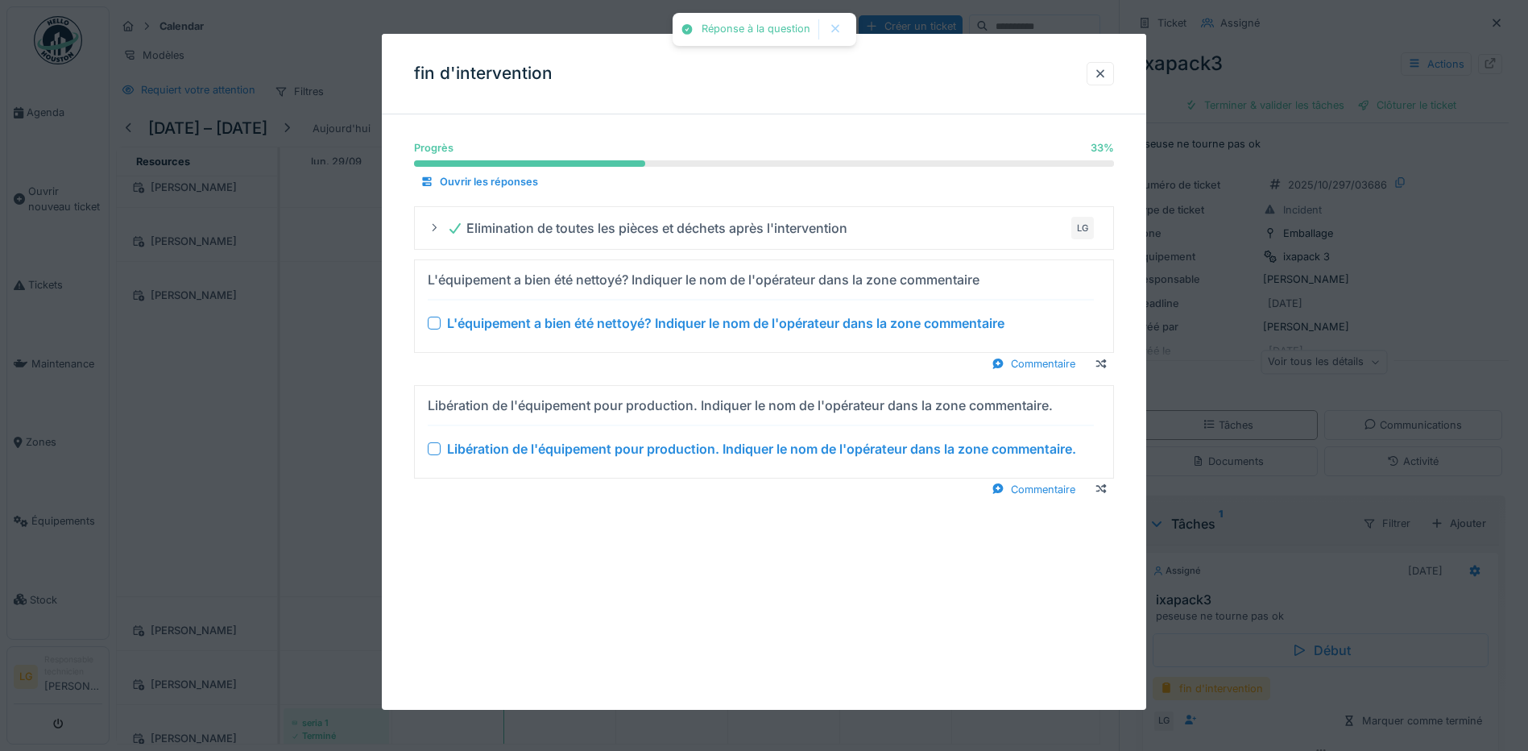
click at [440, 320] on div at bounding box center [434, 323] width 13 height 13
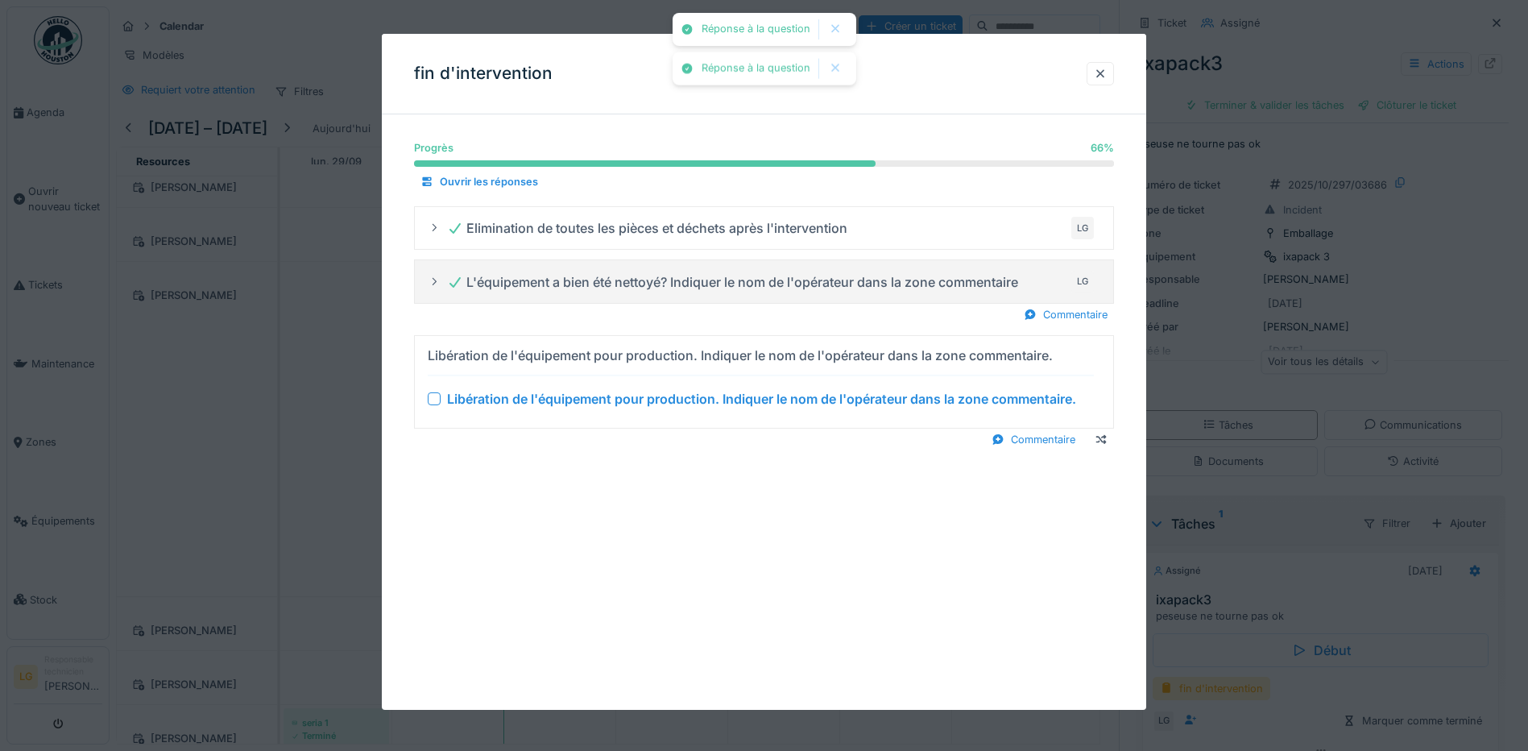
click at [435, 397] on div at bounding box center [434, 398] width 13 height 13
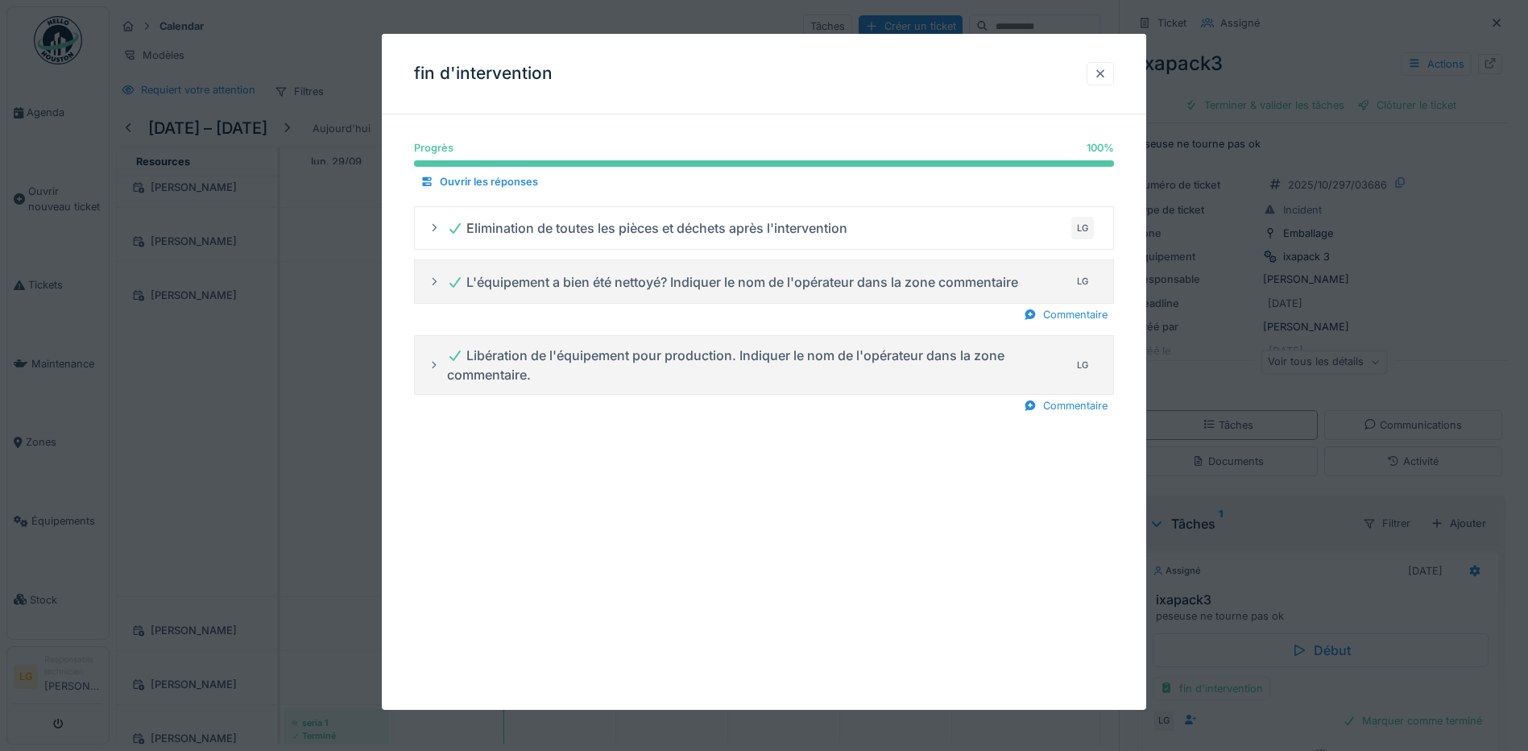
click at [1106, 70] on div at bounding box center [1100, 73] width 13 height 15
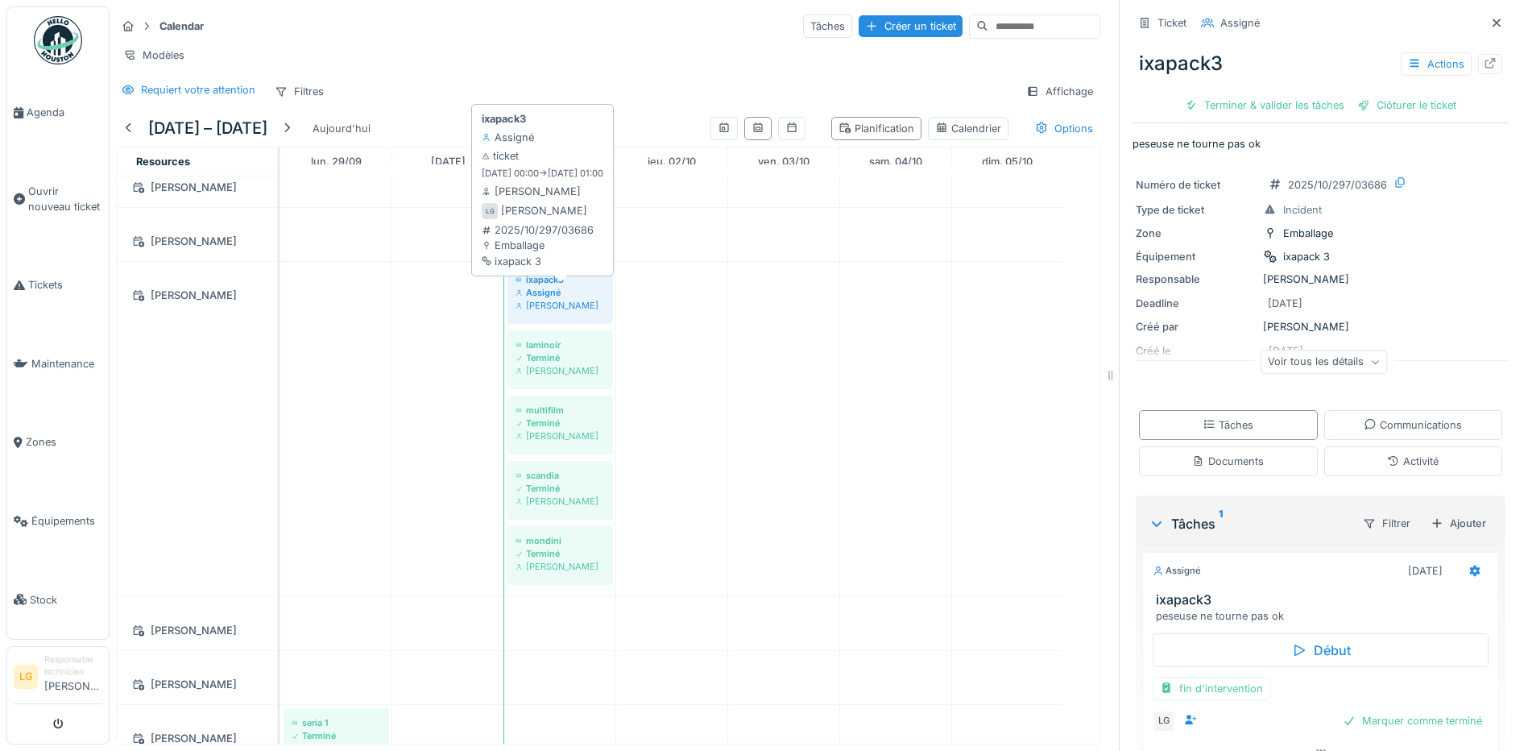
click at [563, 301] on div "[PERSON_NAME]" at bounding box center [560, 305] width 89 height 13
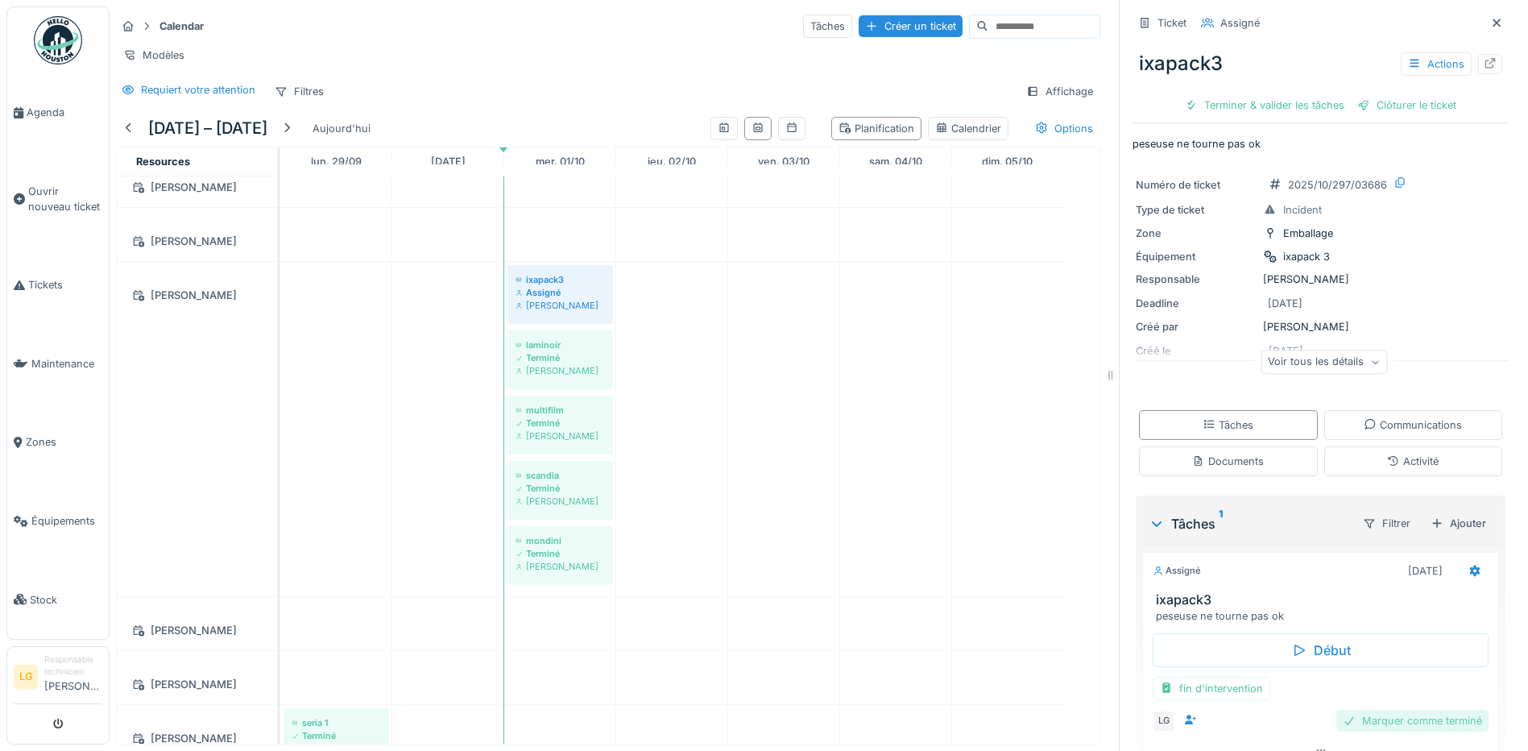
click at [1396, 710] on div "Marquer comme terminé" at bounding box center [1413, 721] width 152 height 22
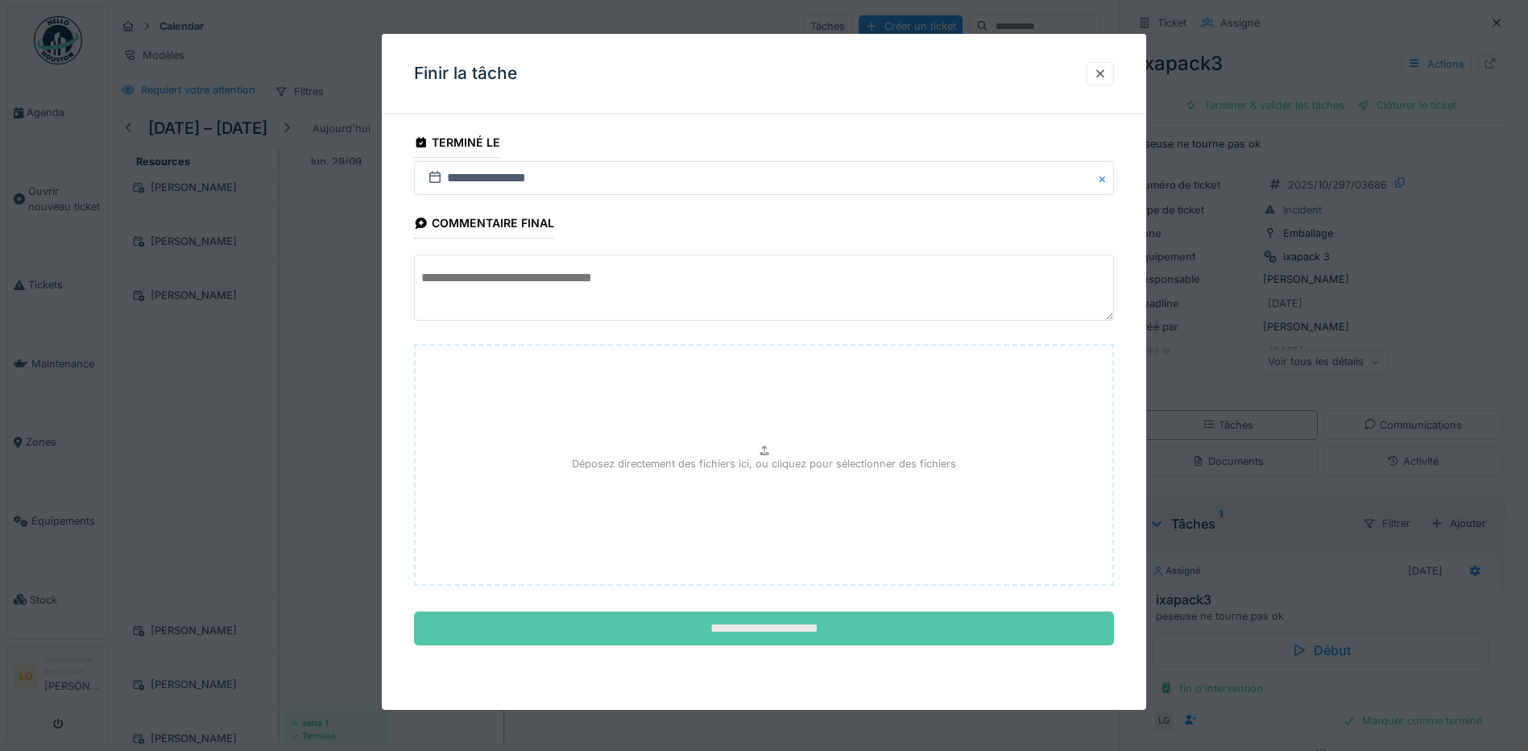
click at [789, 625] on input "**********" at bounding box center [764, 629] width 700 height 34
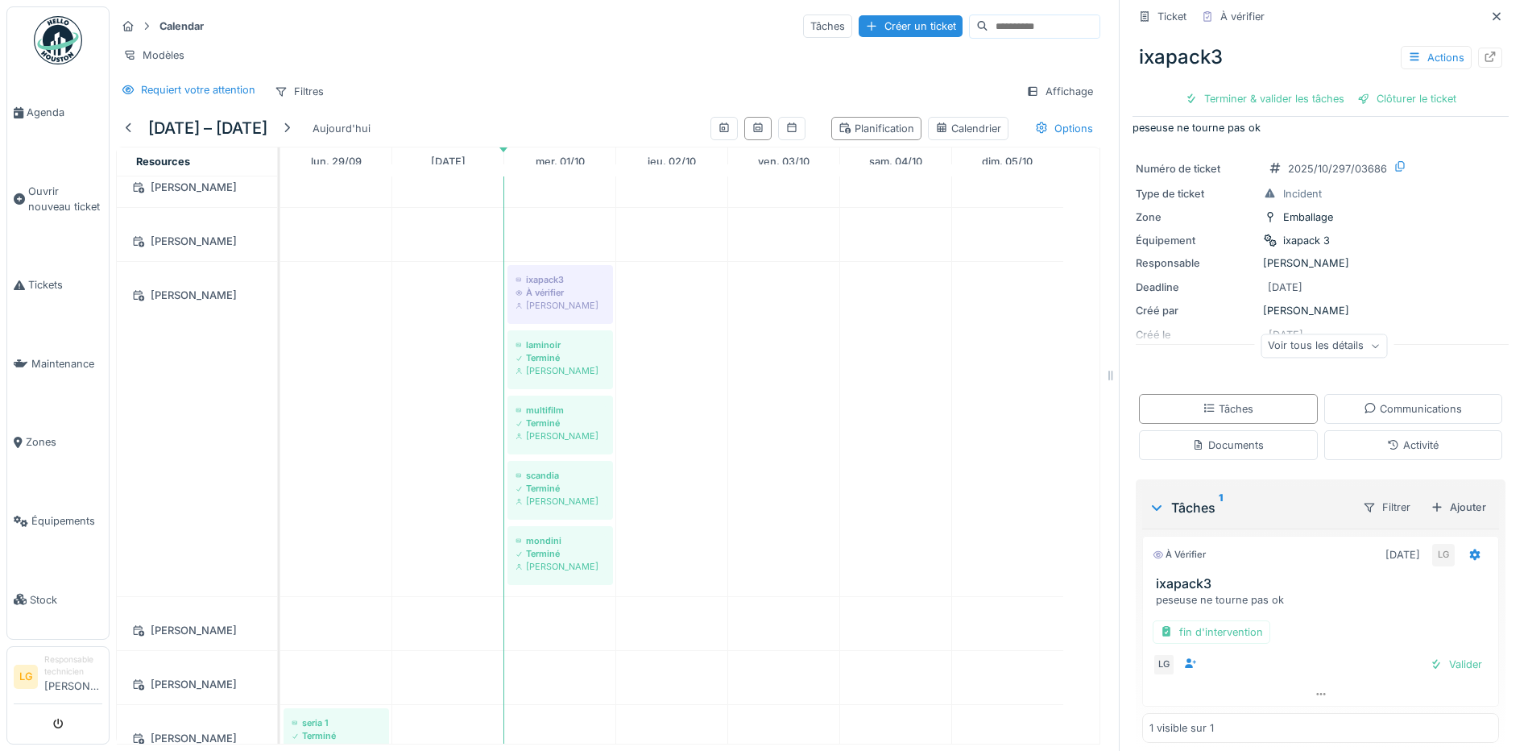
scroll to position [29, 0]
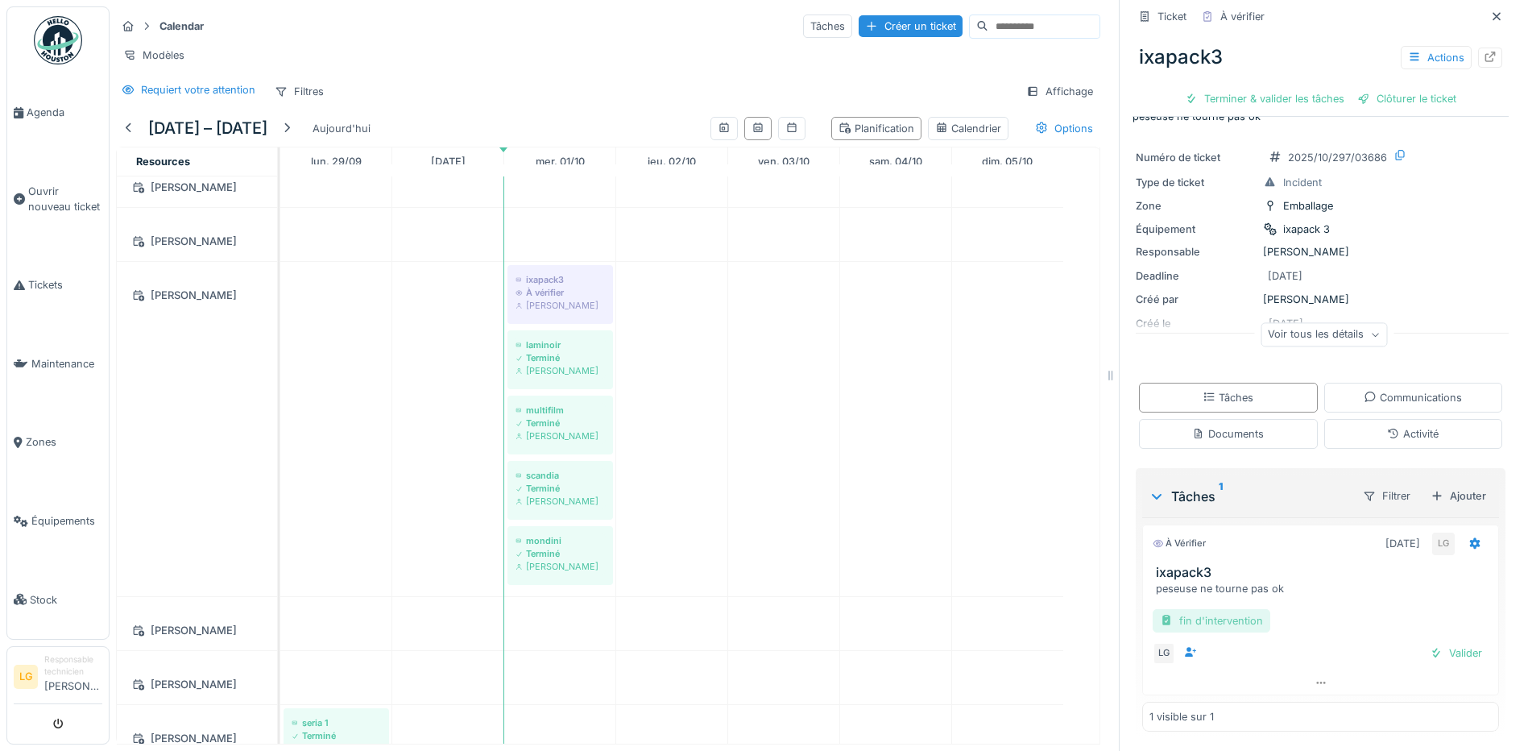
click at [1200, 612] on div "fin d'intervention" at bounding box center [1212, 620] width 118 height 23
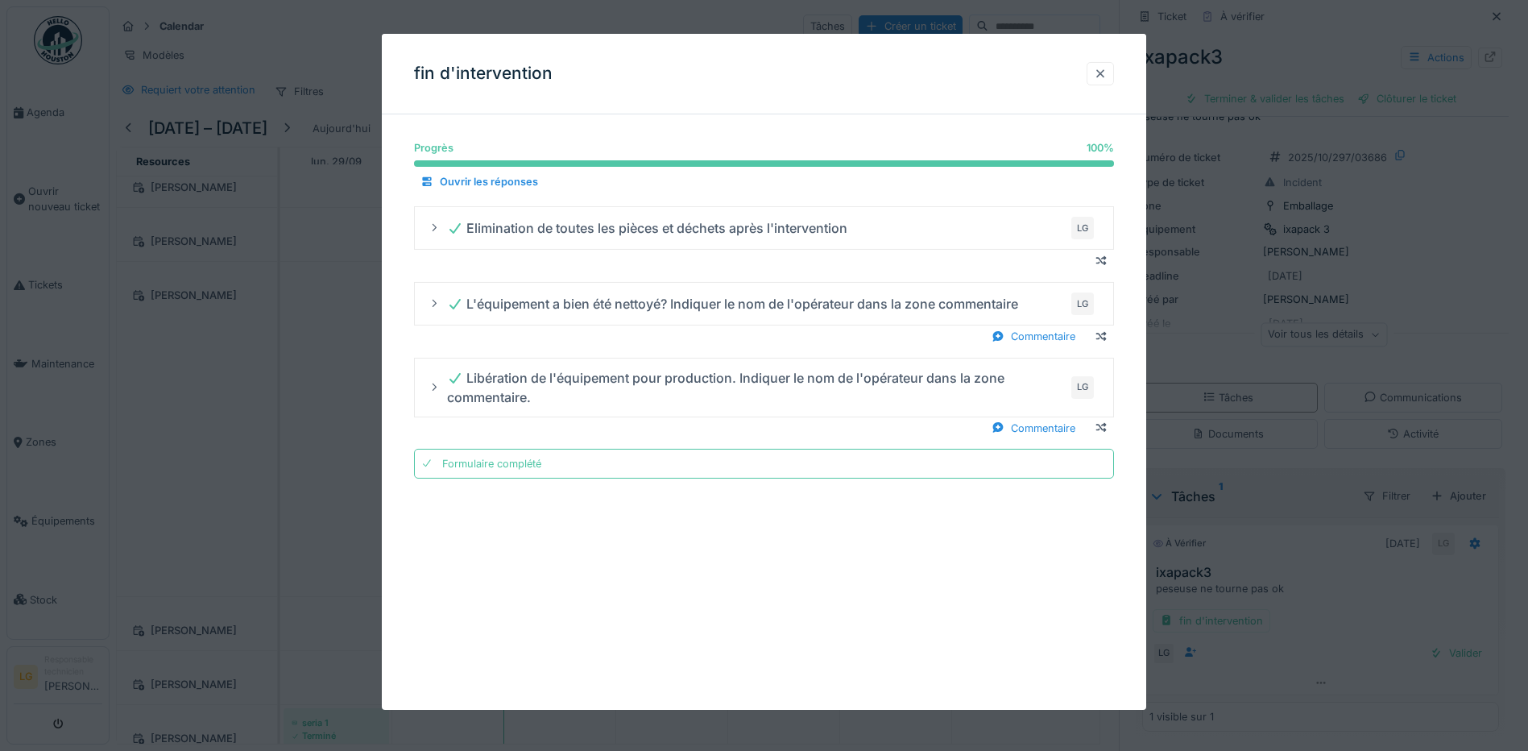
click at [1102, 69] on div at bounding box center [1100, 73] width 13 height 15
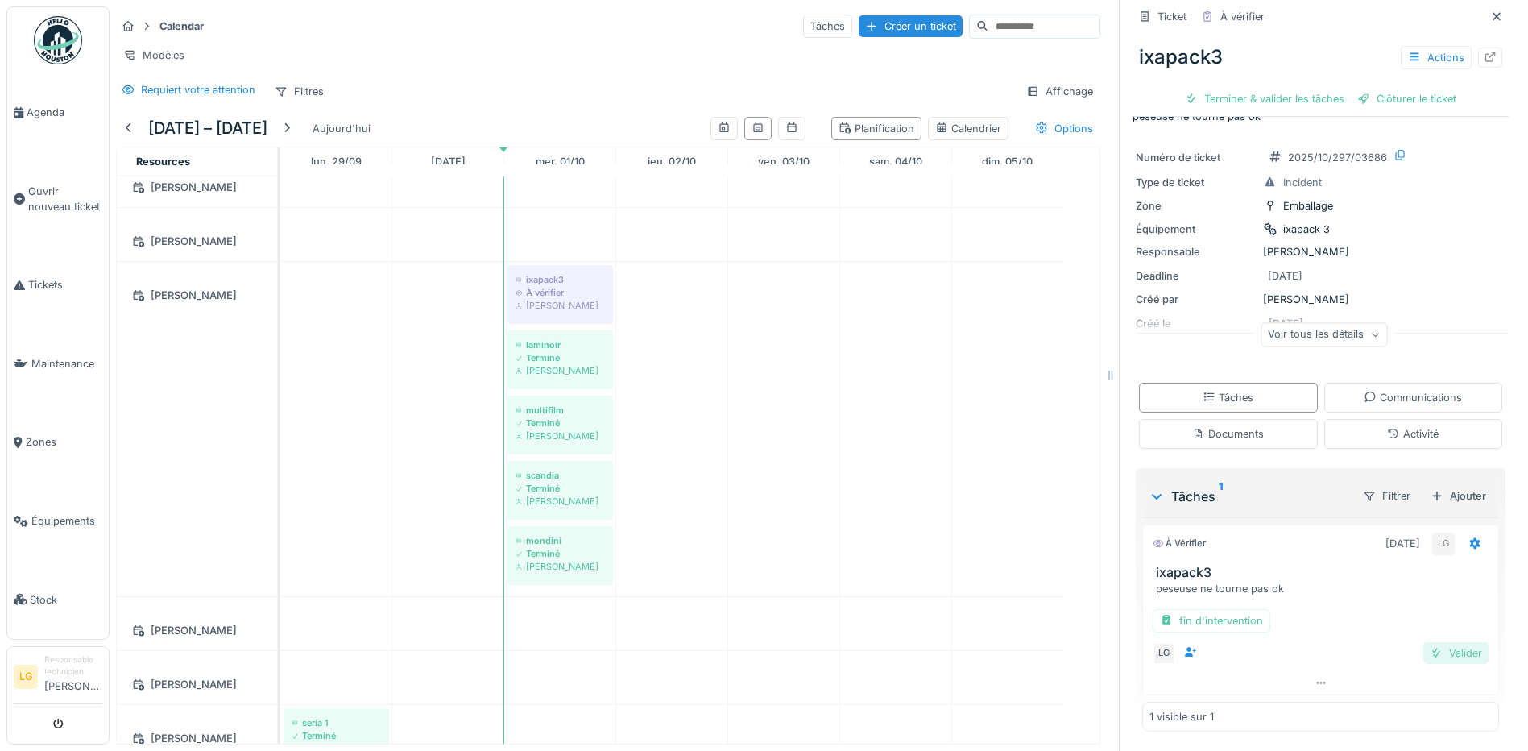
click at [1446, 642] on div "Valider" at bounding box center [1456, 653] width 65 height 22
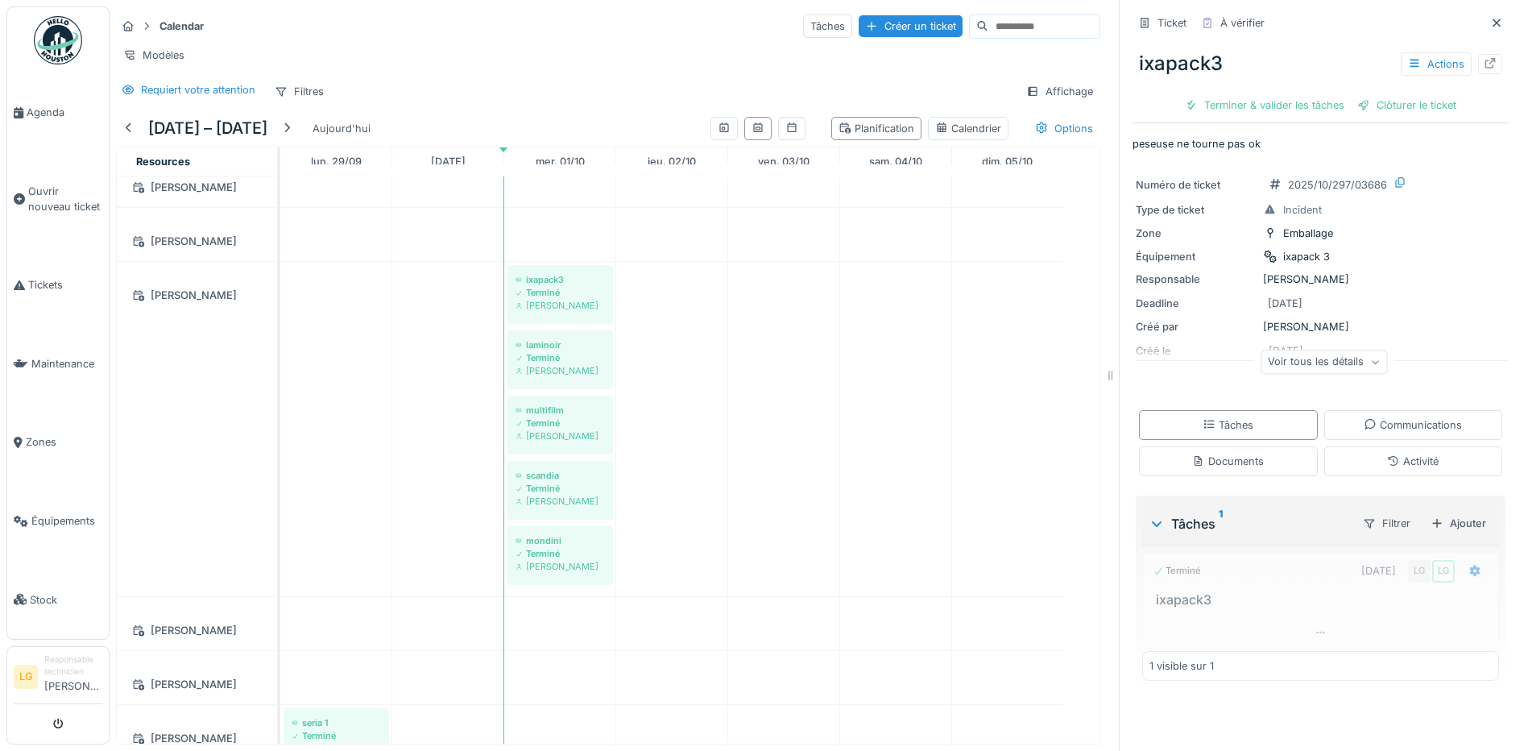
scroll to position [0, 0]
click at [863, 15] on div "Créer un ticket" at bounding box center [911, 26] width 104 height 22
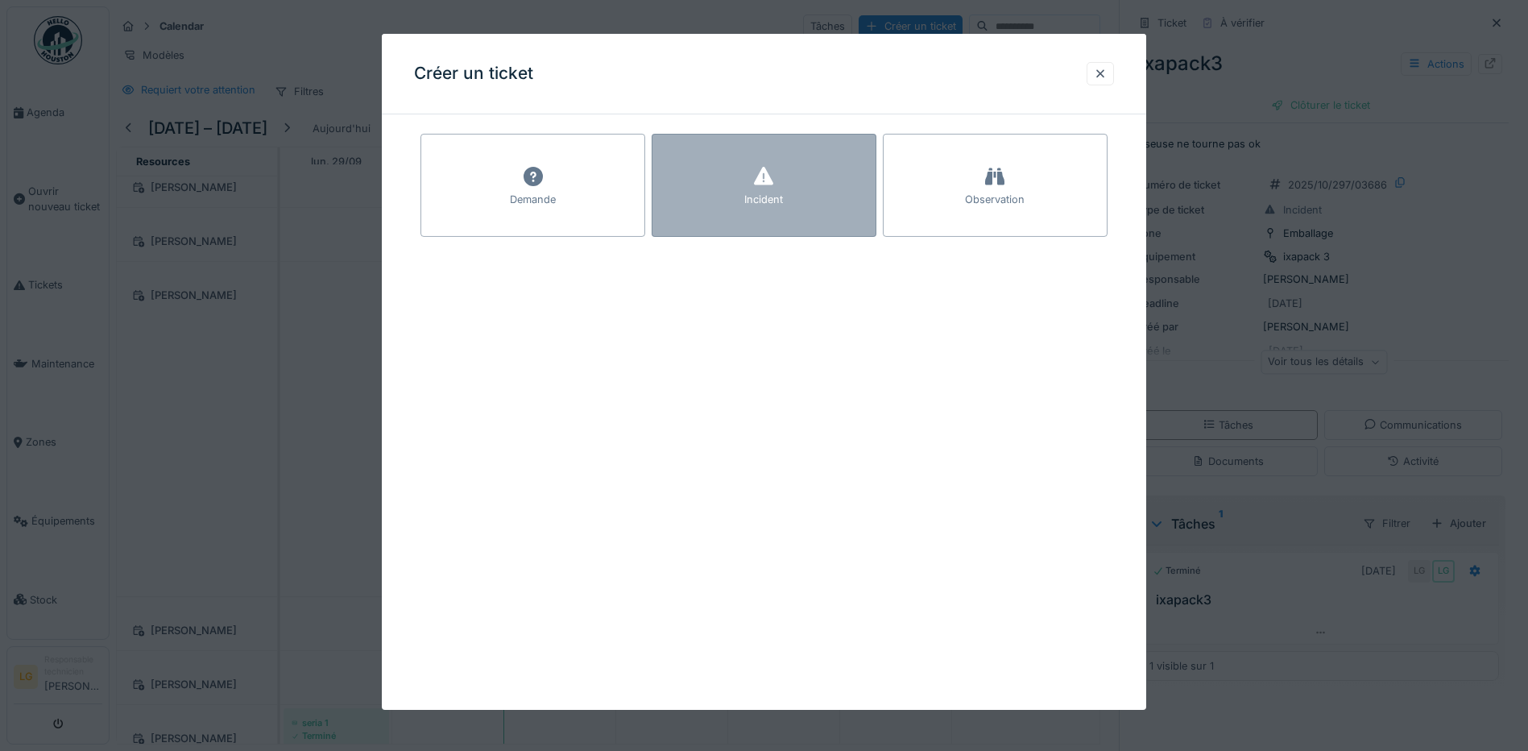
click at [758, 176] on icon at bounding box center [764, 176] width 24 height 19
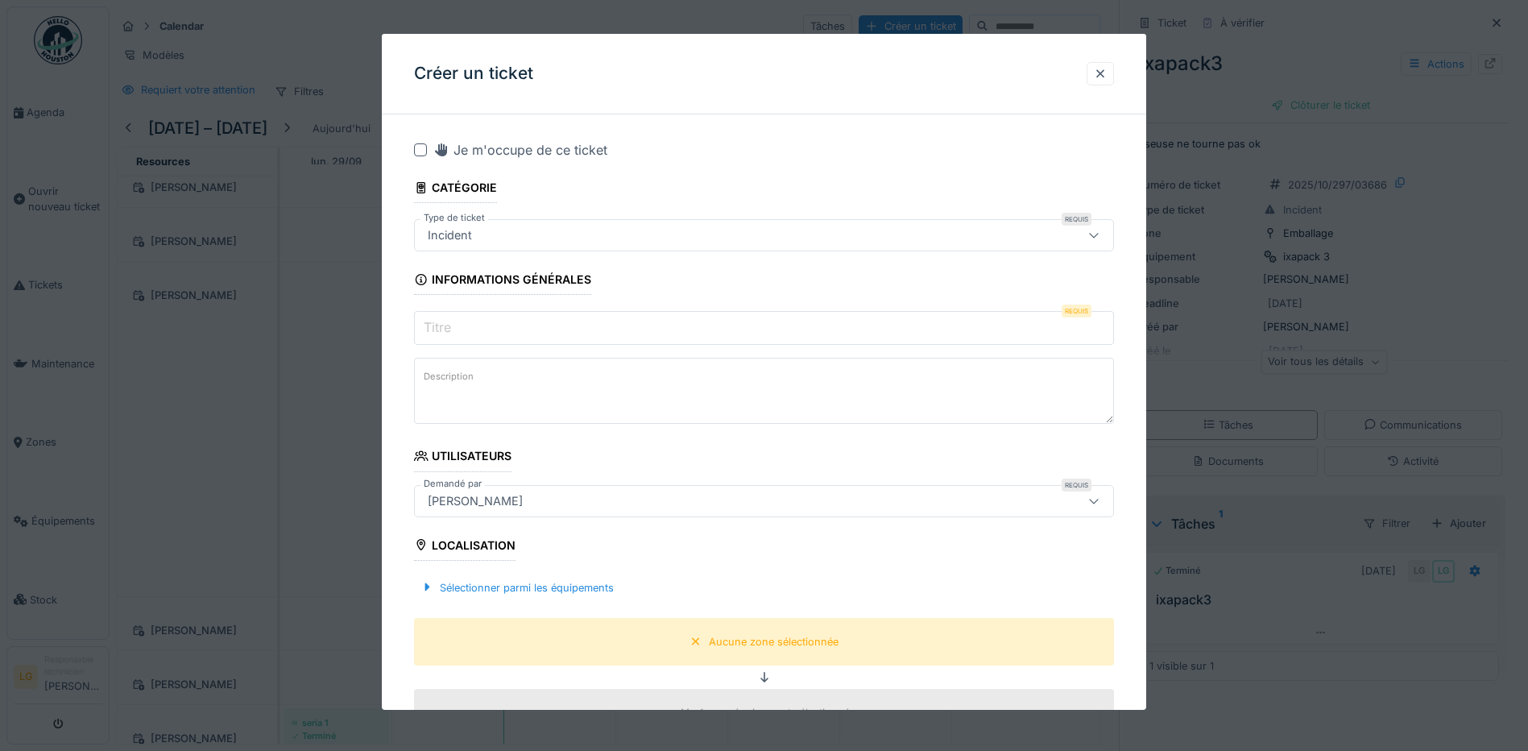
click at [554, 396] on textarea "Description" at bounding box center [764, 391] width 700 height 66
paste textarea "**********"
type textarea "**********"
click at [751, 642] on div "Aucune zone sélectionnée" at bounding box center [774, 641] width 130 height 15
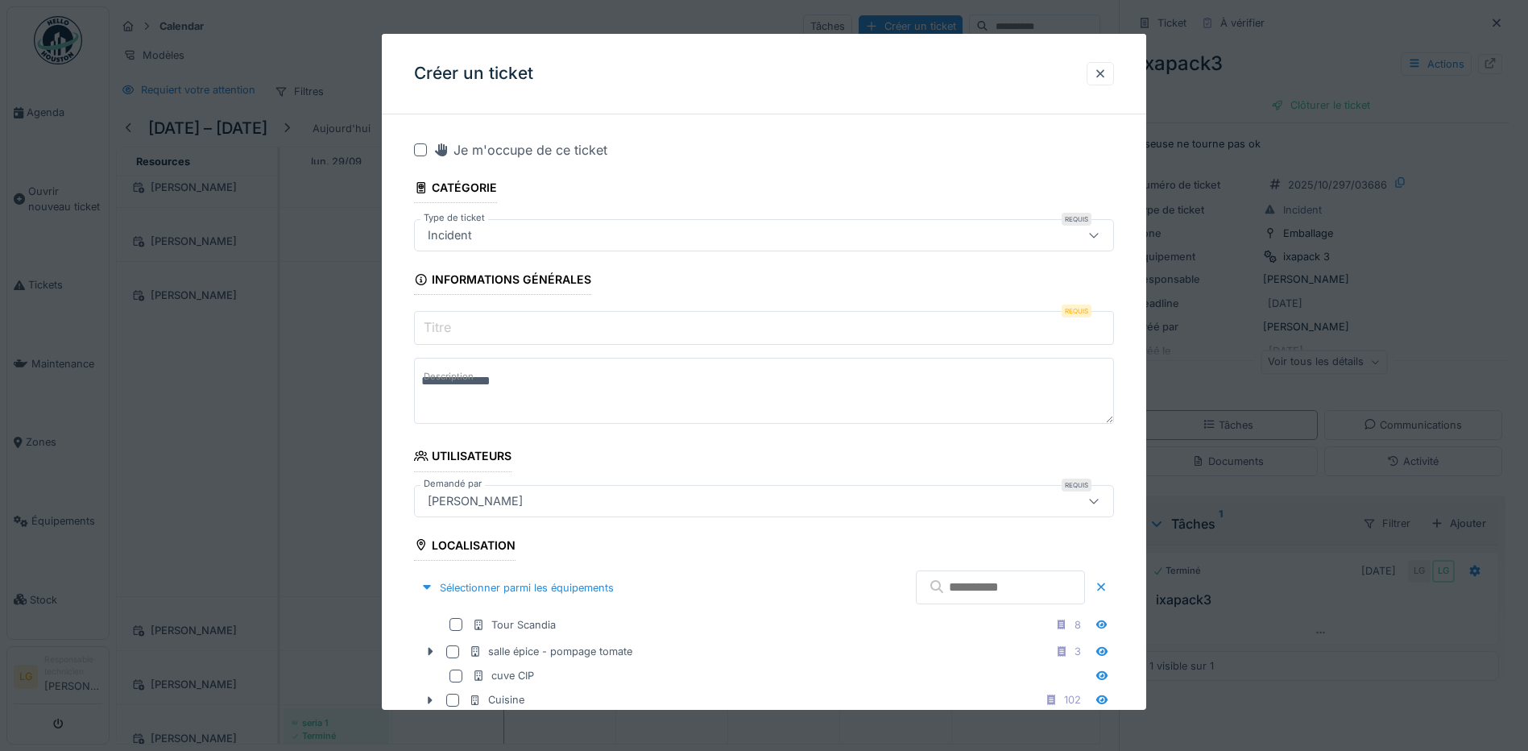
click at [537, 337] on input "Titre" at bounding box center [764, 328] width 700 height 34
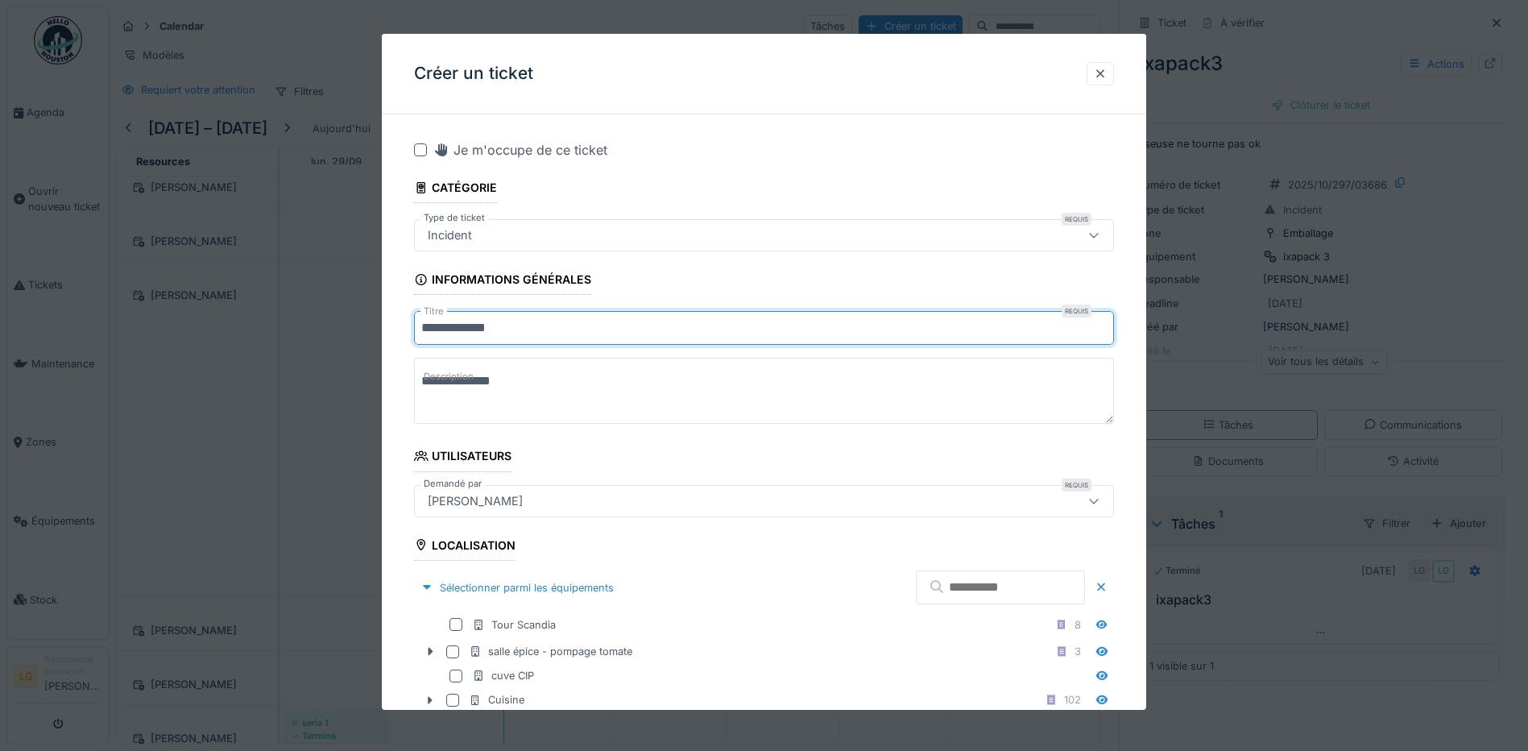
type input "**********"
click at [420, 149] on div at bounding box center [420, 149] width 13 height 13
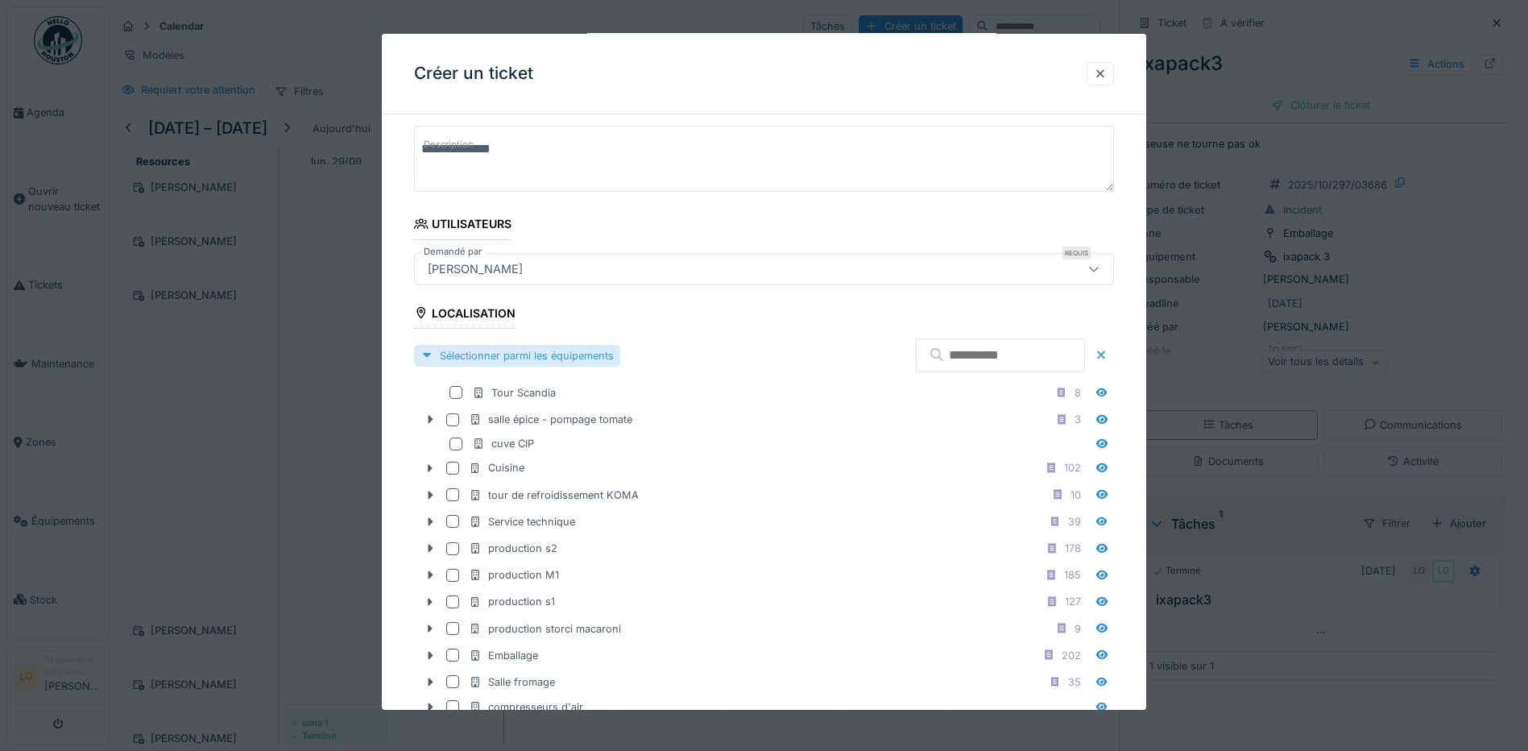
scroll to position [242, 0]
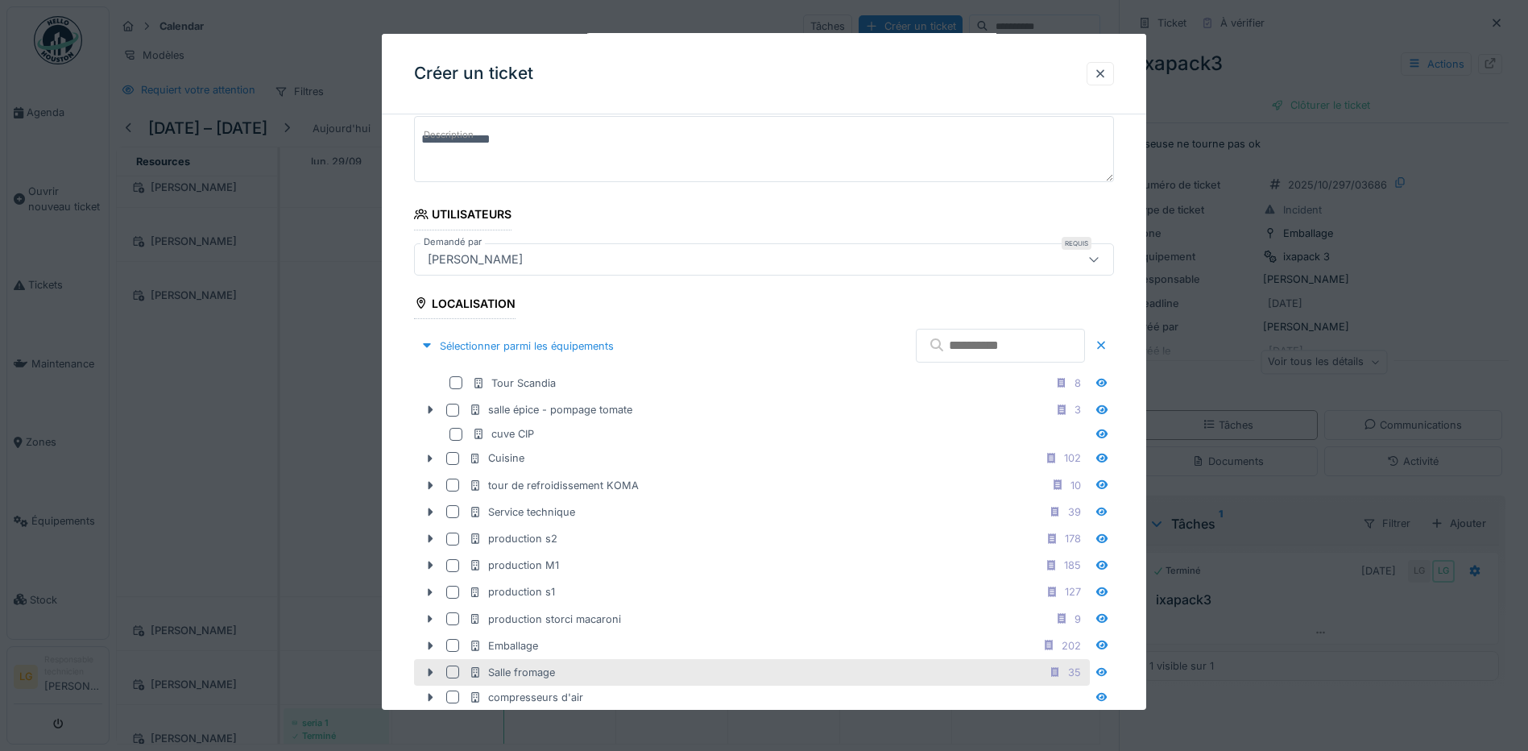
click at [452, 673] on div at bounding box center [452, 672] width 13 height 13
click at [431, 672] on icon at bounding box center [431, 673] width 5 height 8
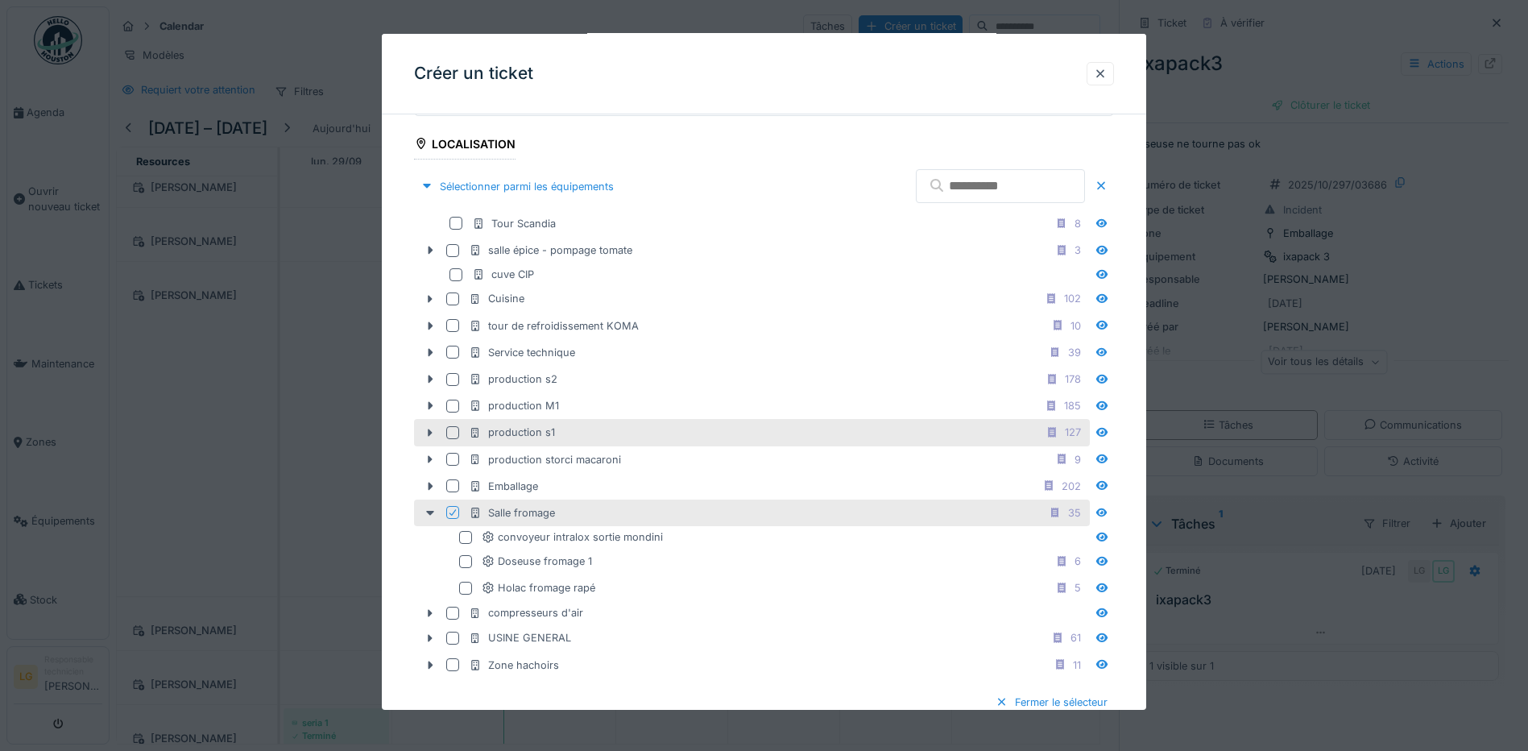
scroll to position [403, 0]
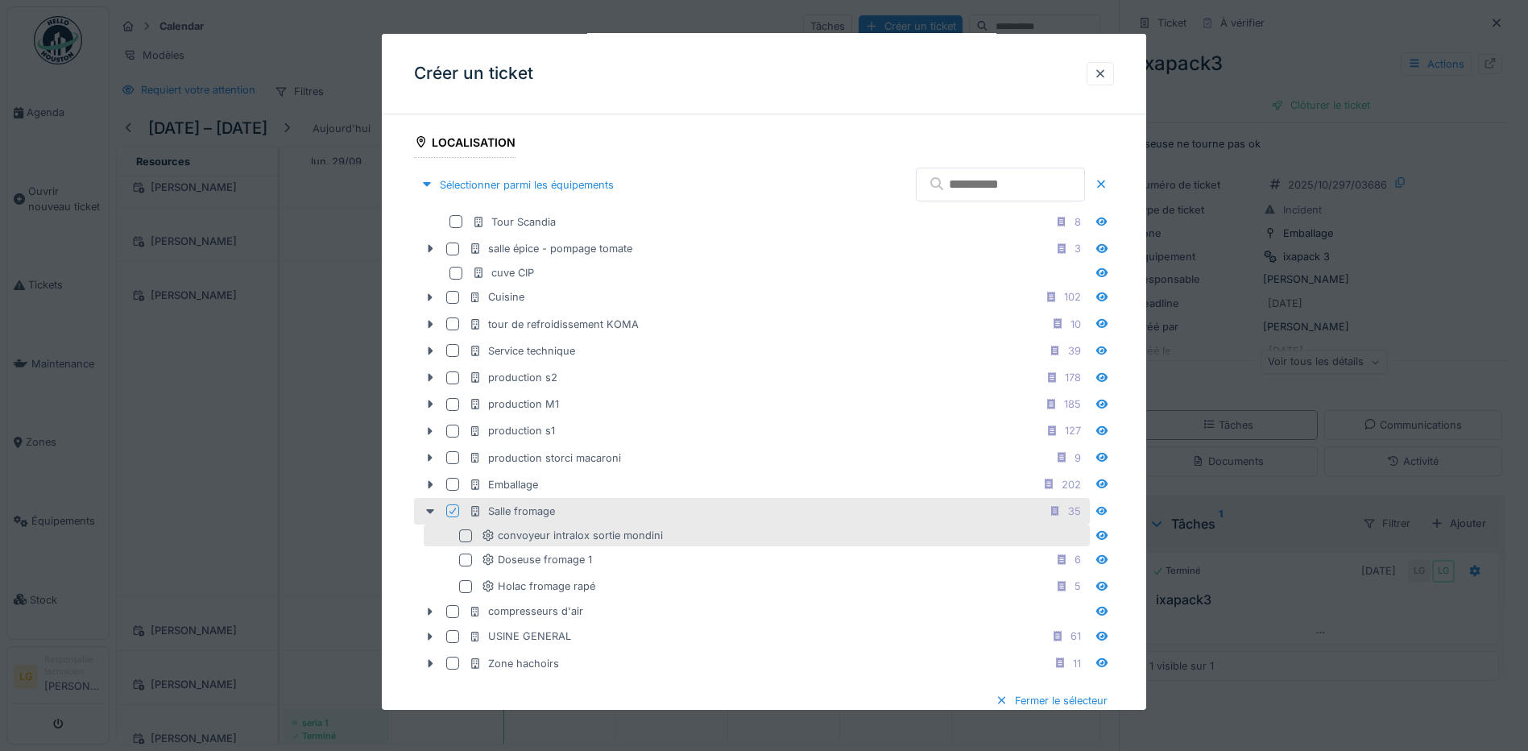
click at [467, 533] on div at bounding box center [465, 535] width 13 height 13
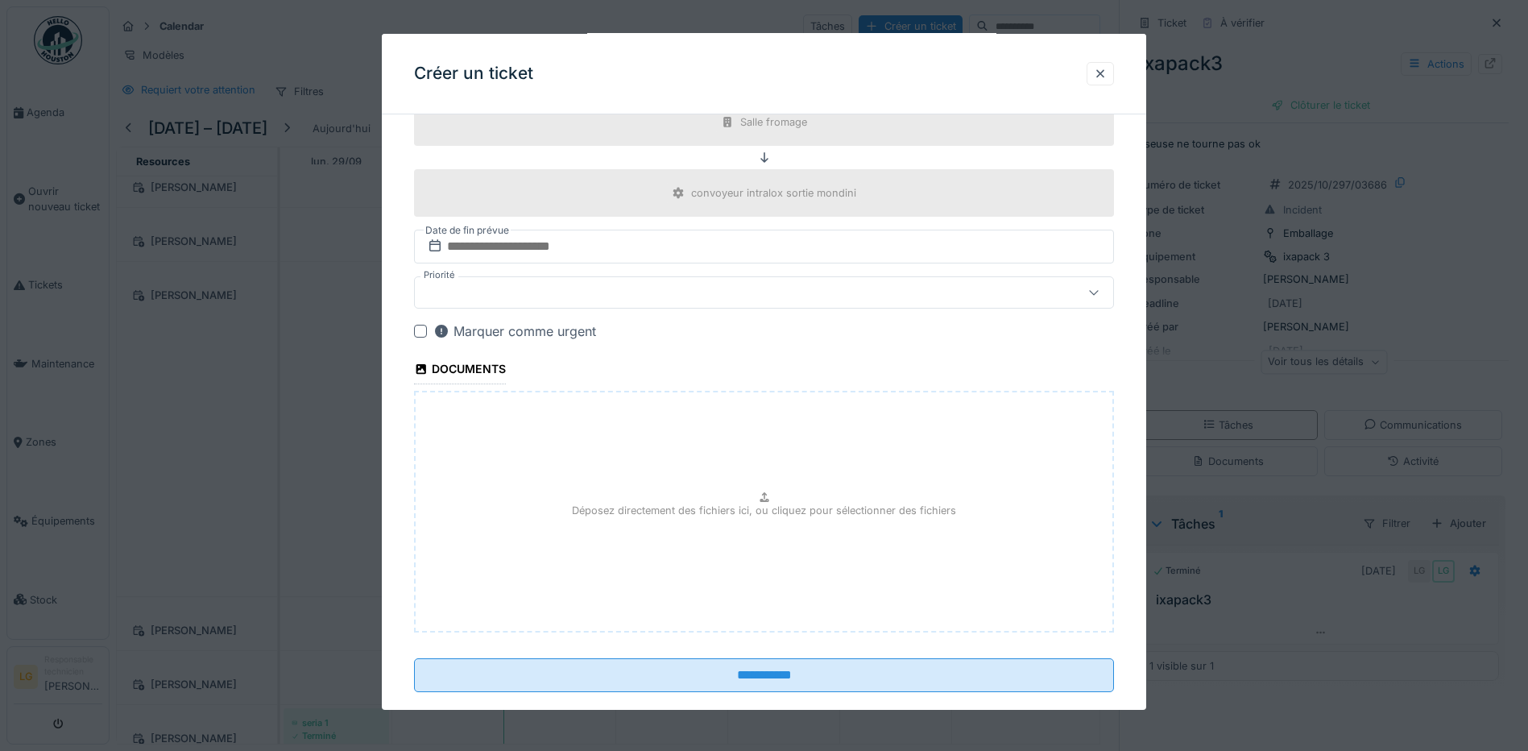
scroll to position [1063, 0]
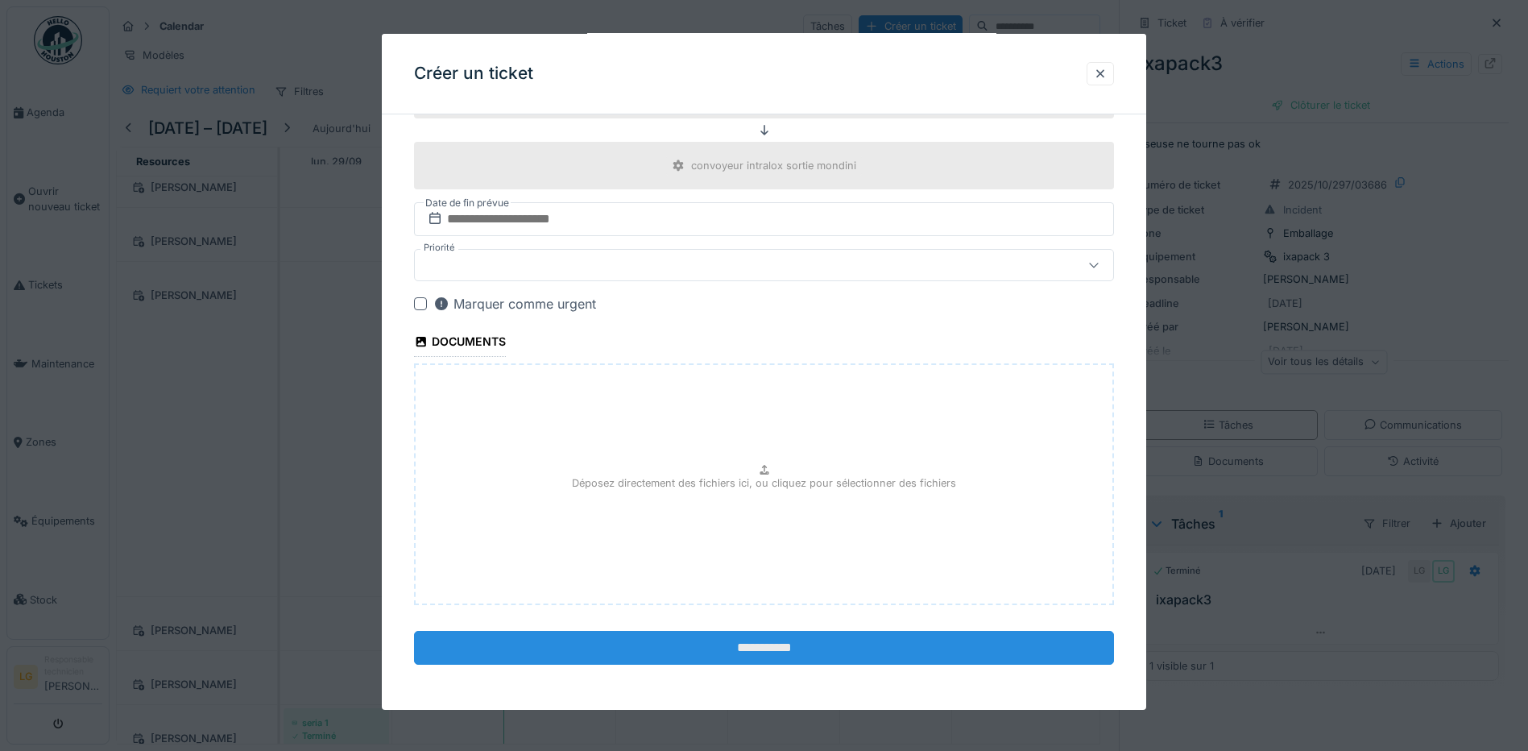
click at [803, 655] on input "**********" at bounding box center [764, 648] width 700 height 34
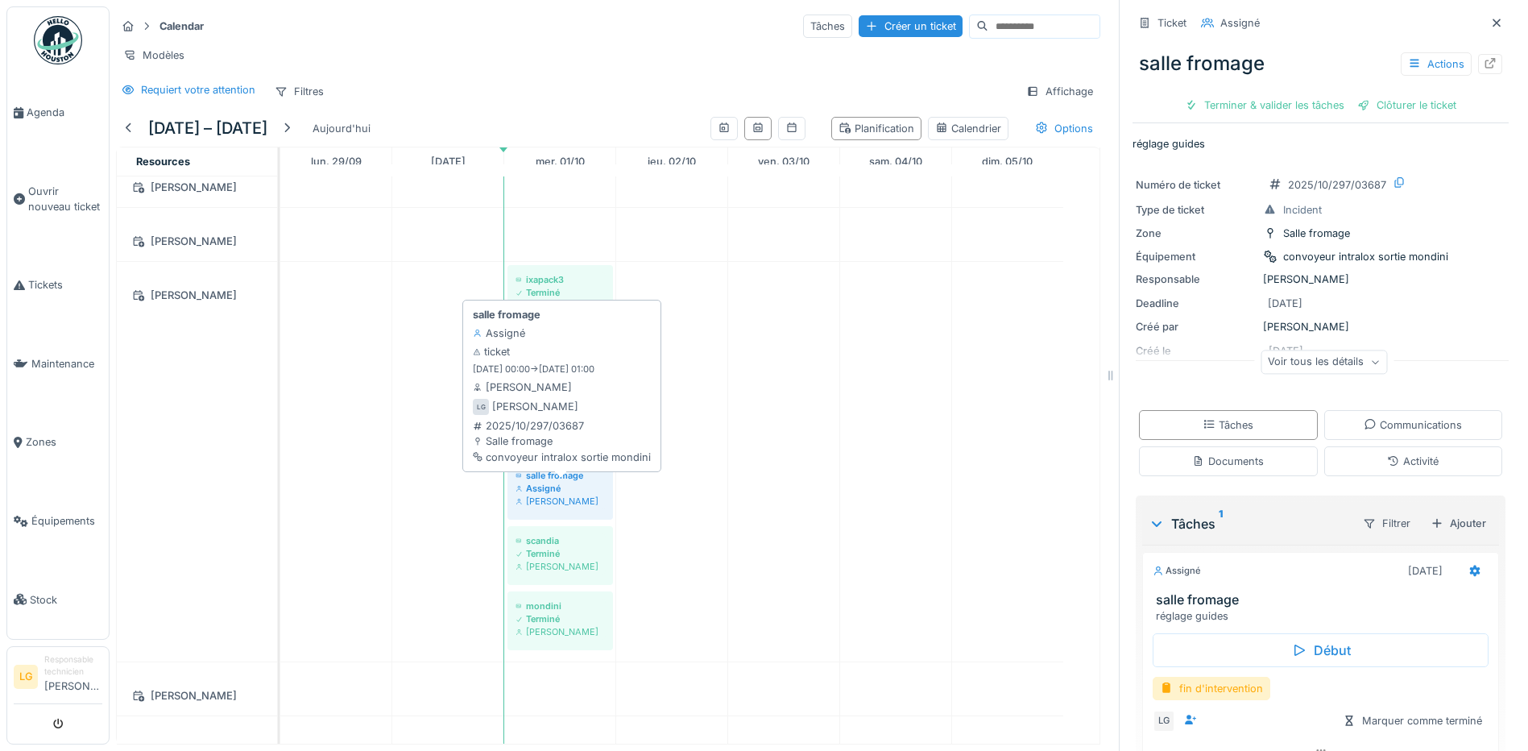
click at [561, 493] on div "Assigné" at bounding box center [560, 488] width 89 height 13
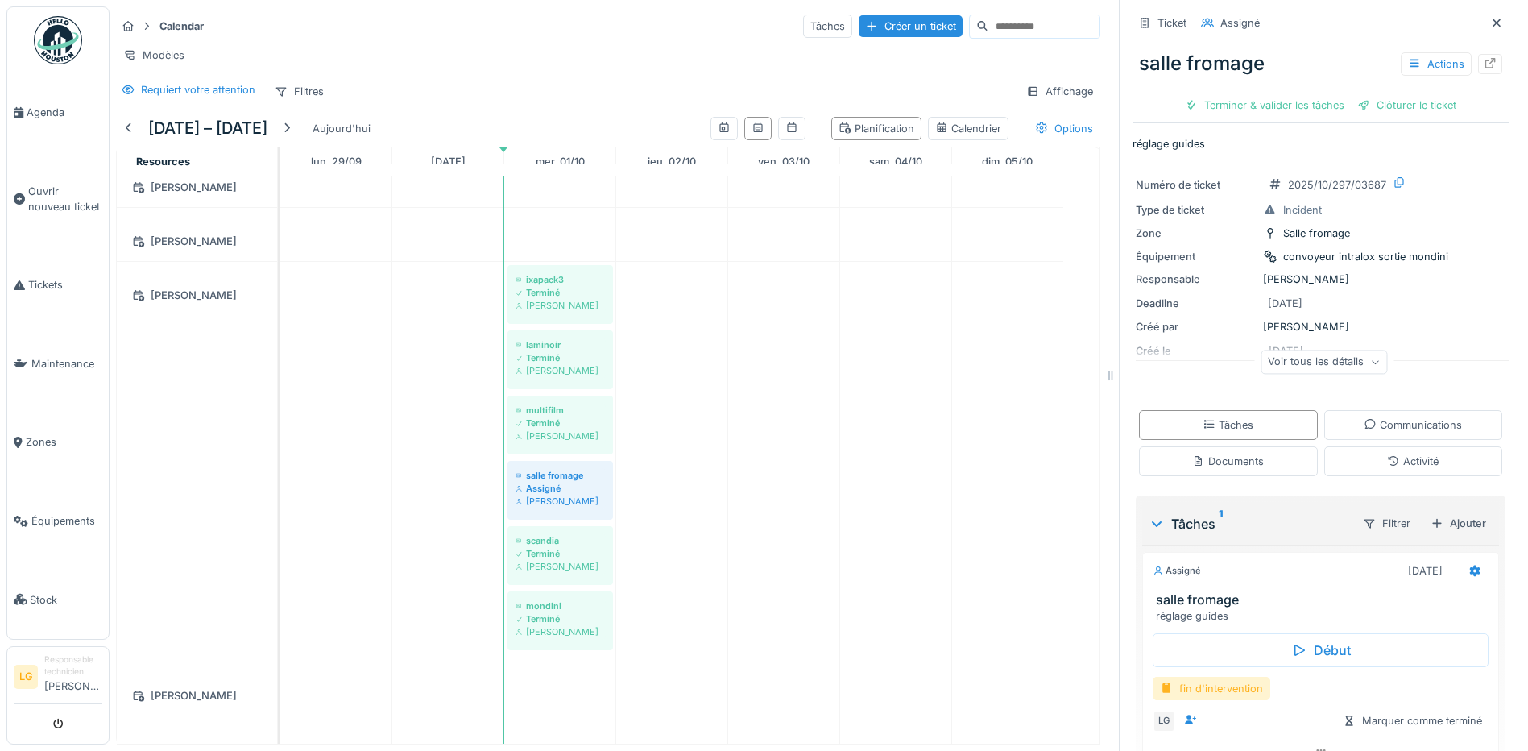
click at [1209, 677] on div "fin d'intervention" at bounding box center [1212, 688] width 118 height 23
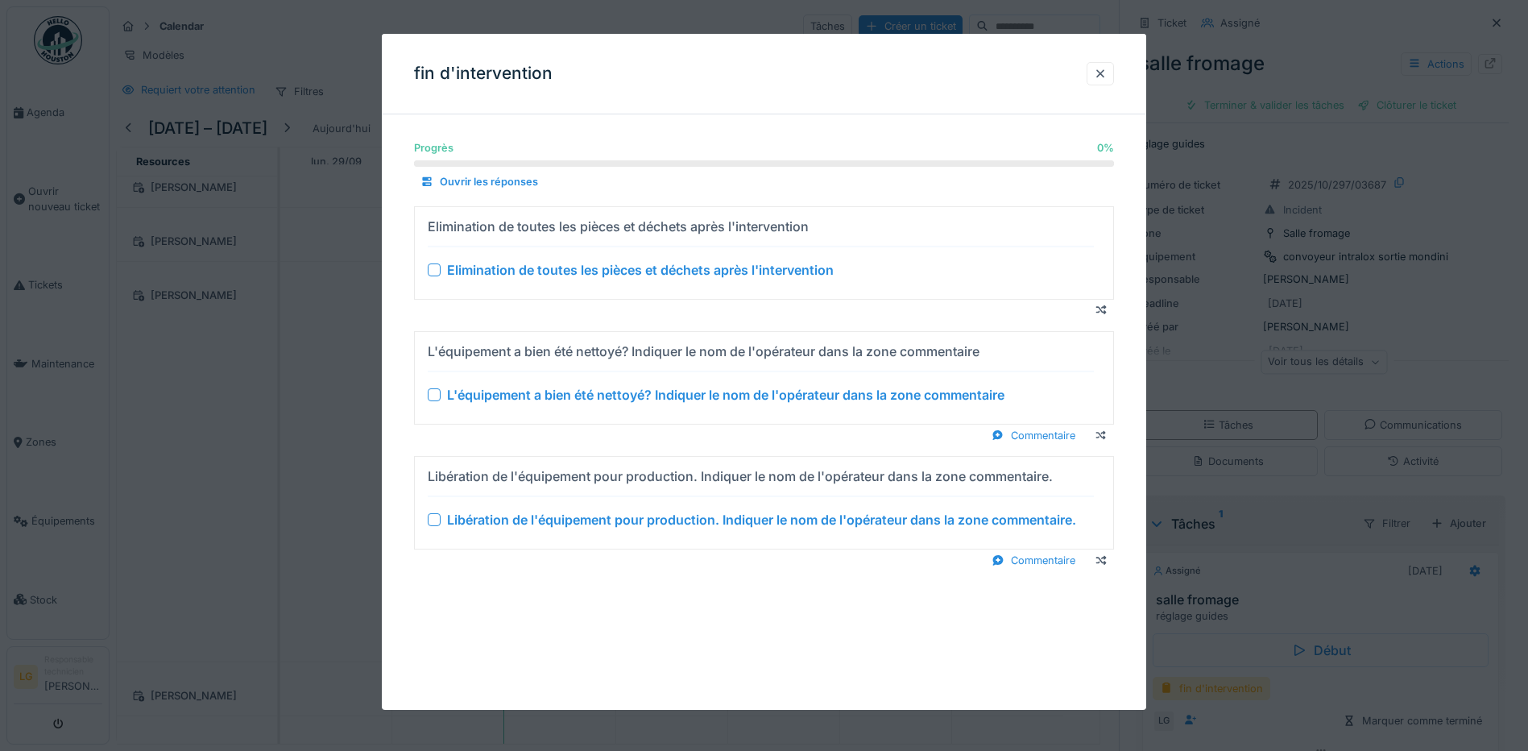
click at [436, 272] on div at bounding box center [434, 269] width 13 height 13
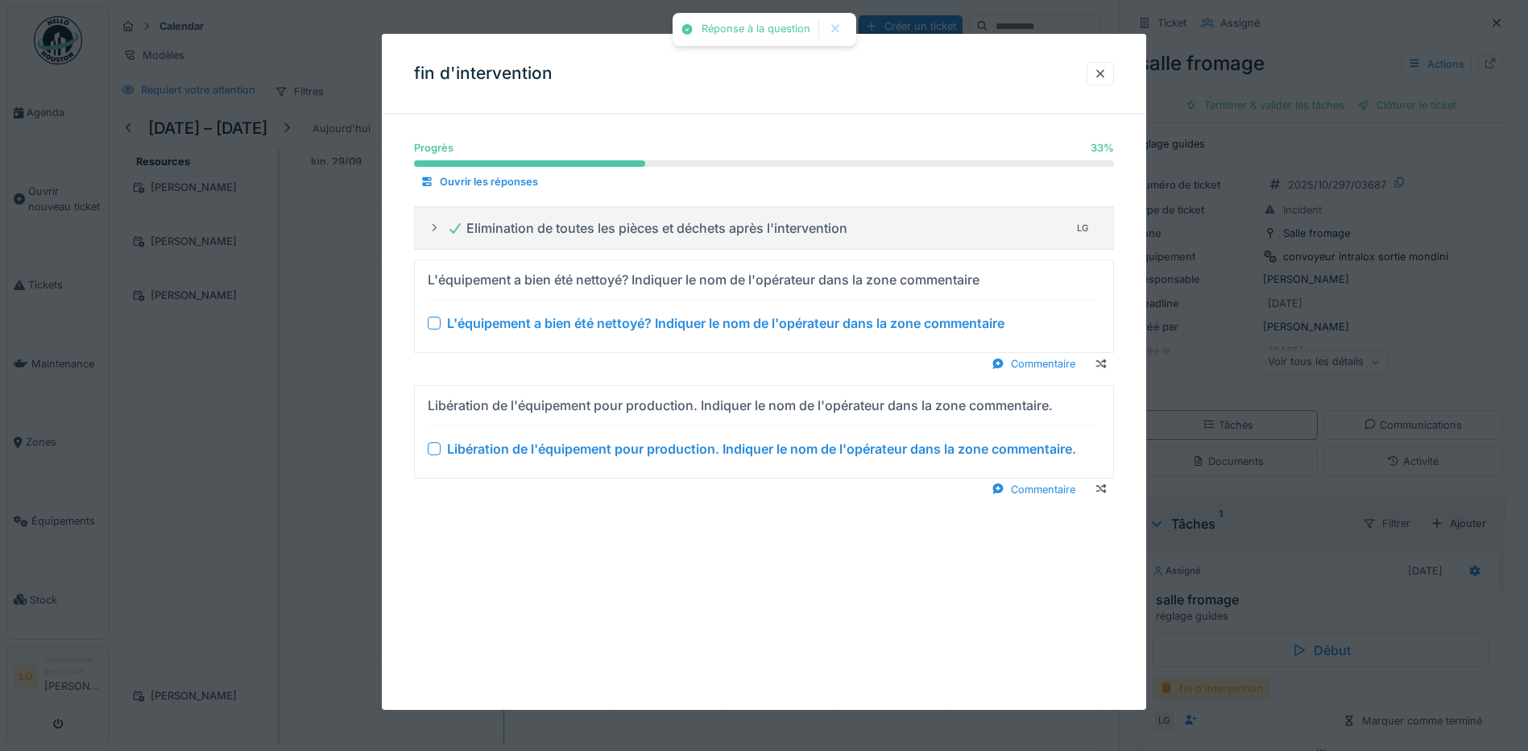
click at [433, 321] on div at bounding box center [434, 323] width 13 height 13
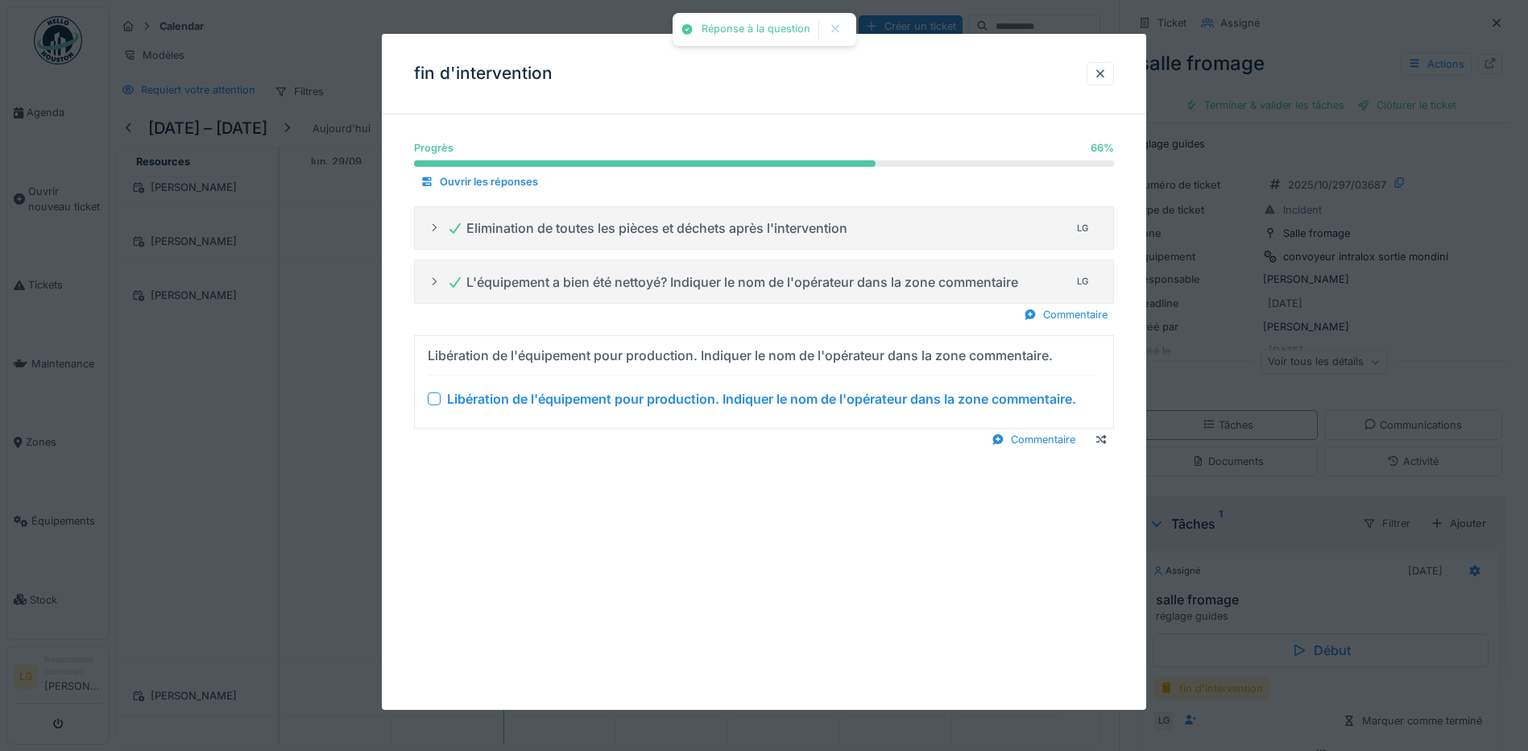
click at [438, 395] on div at bounding box center [434, 398] width 13 height 13
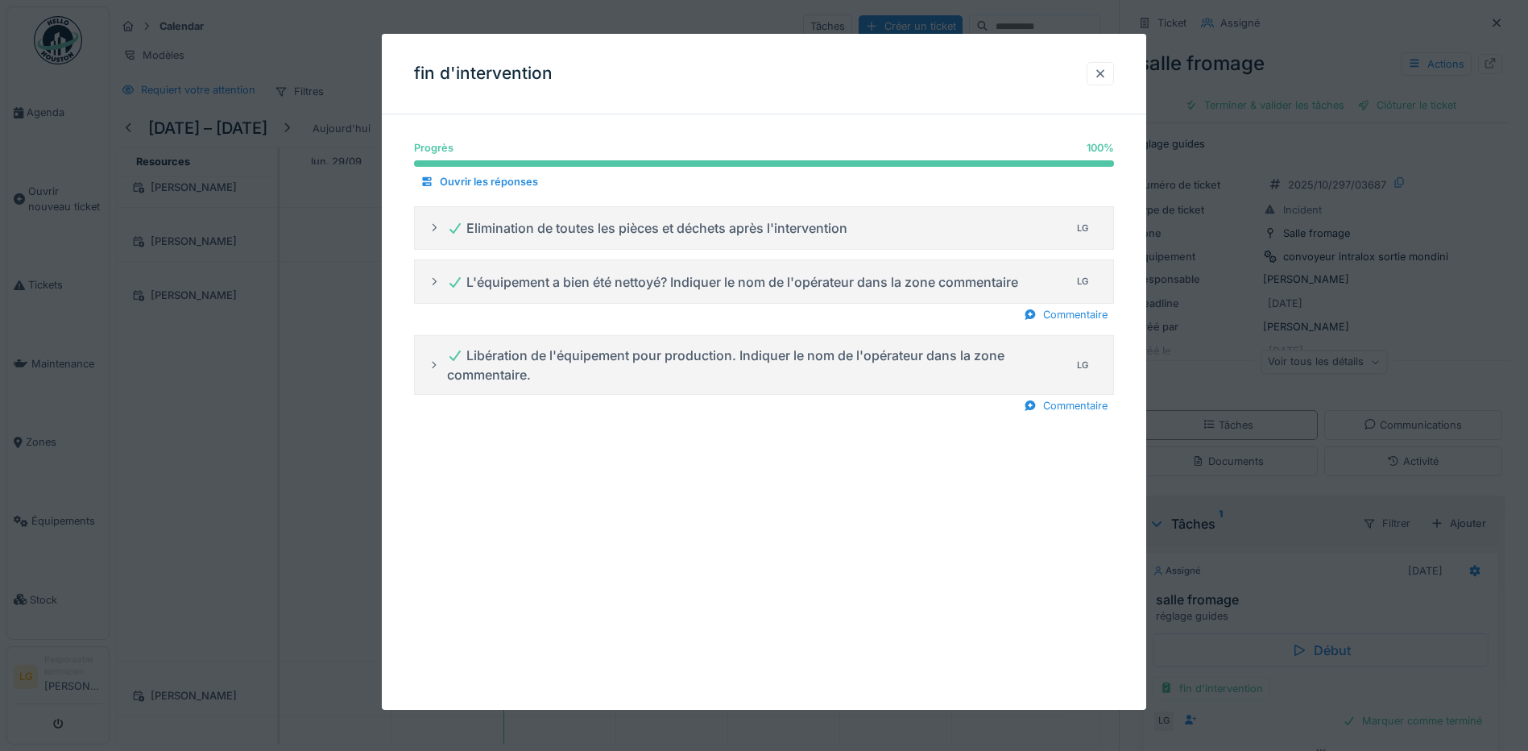
click at [1107, 74] on div at bounding box center [1100, 73] width 13 height 15
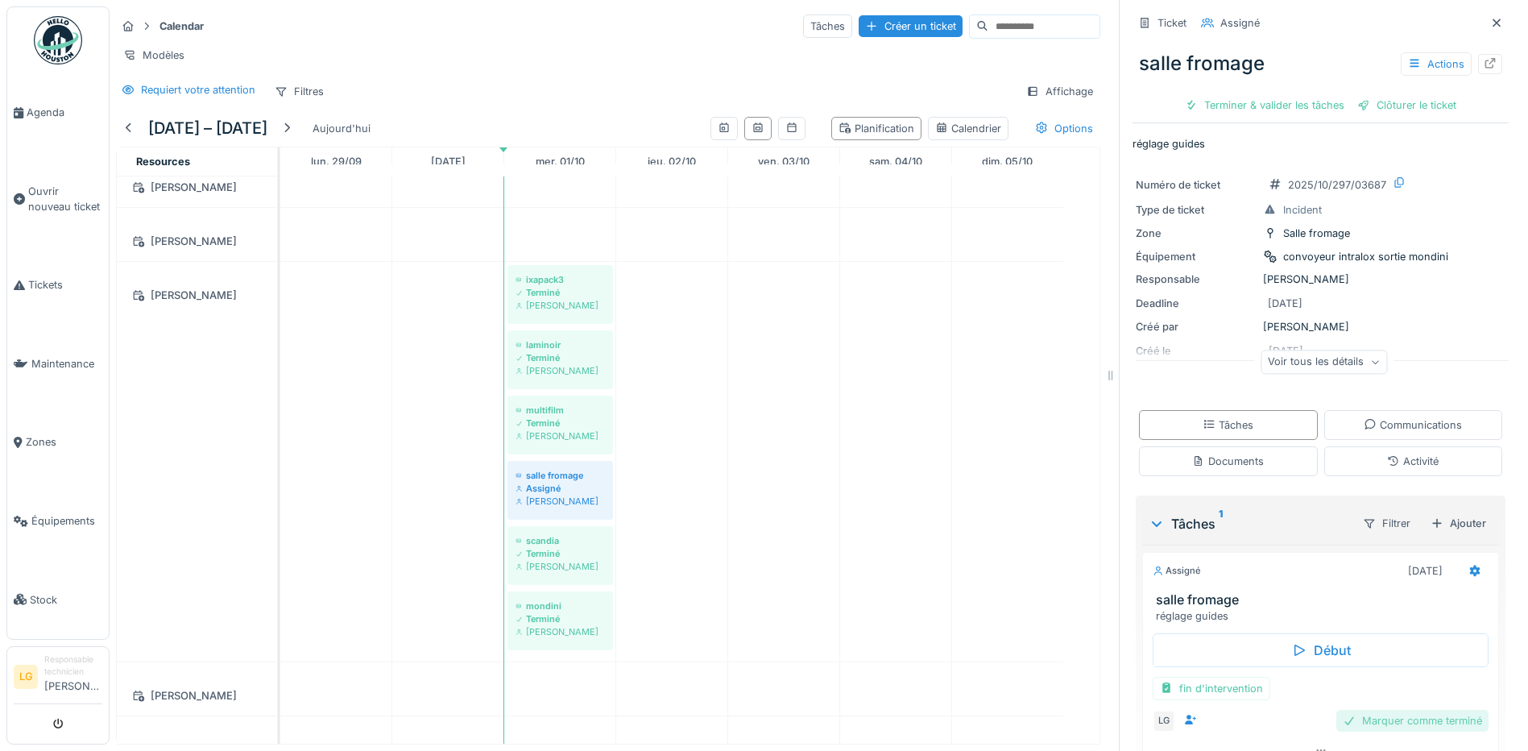
click at [1393, 710] on div "Marquer comme terminé" at bounding box center [1413, 721] width 152 height 22
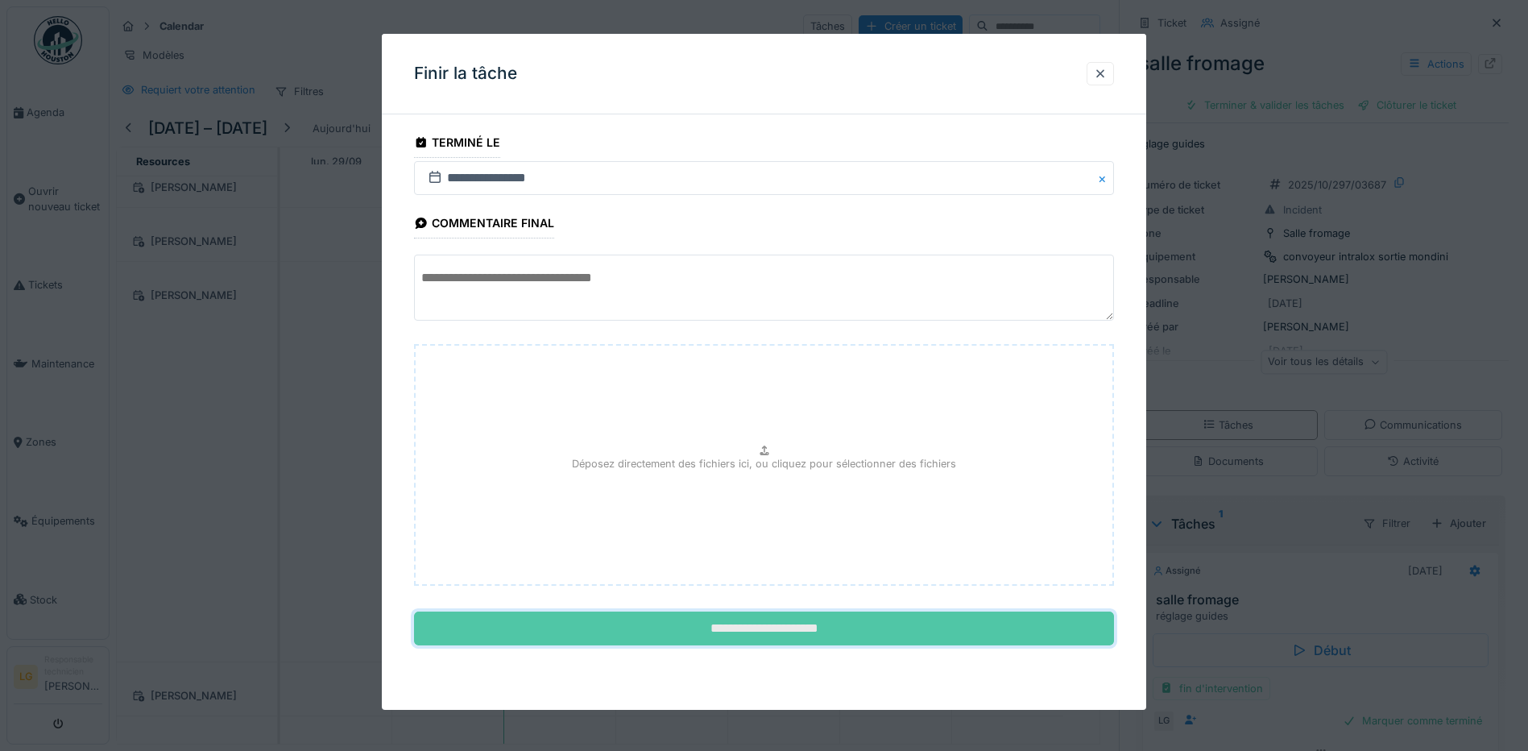
click at [795, 631] on input "**********" at bounding box center [764, 629] width 700 height 34
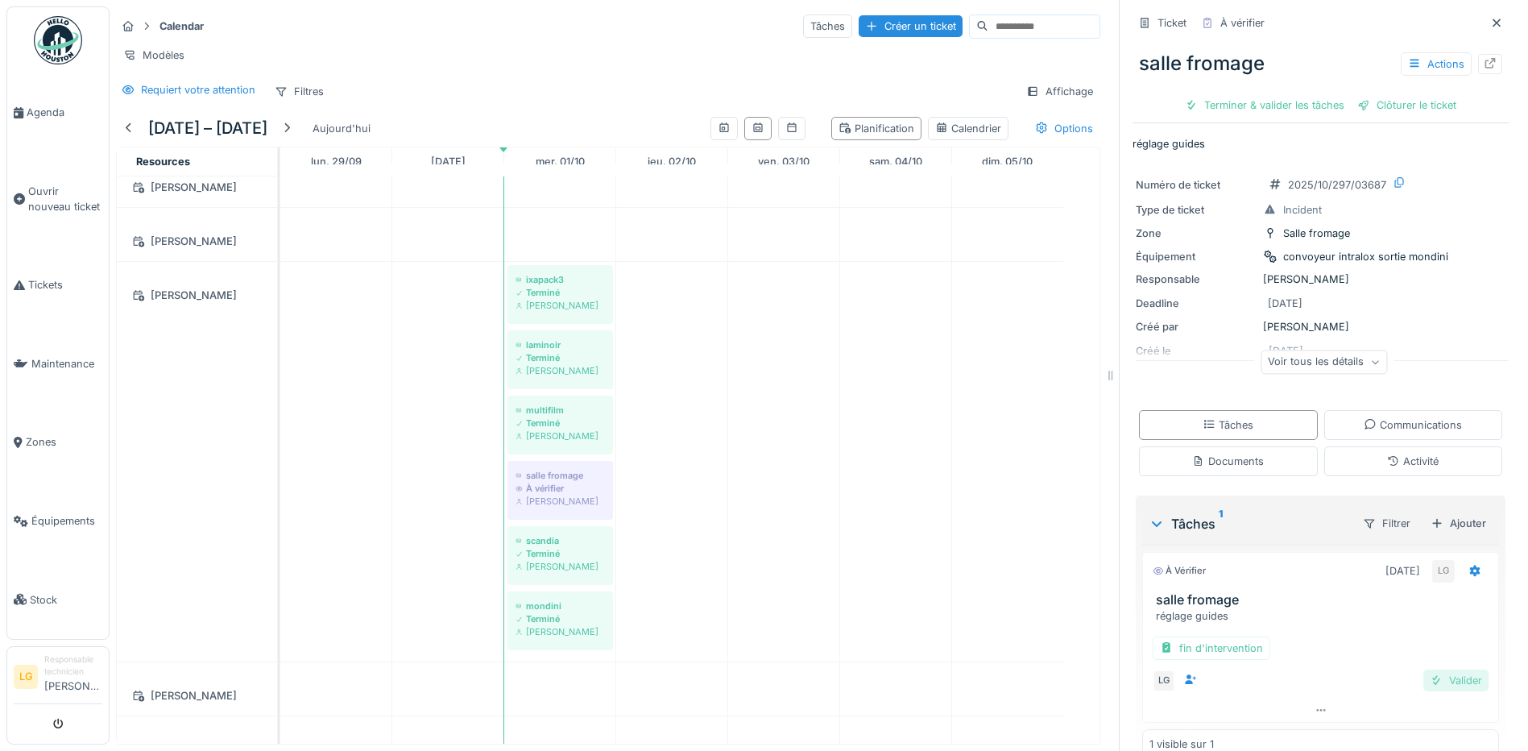
click at [1436, 670] on div "Valider" at bounding box center [1456, 681] width 65 height 22
